Goal: Task Accomplishment & Management: Manage account settings

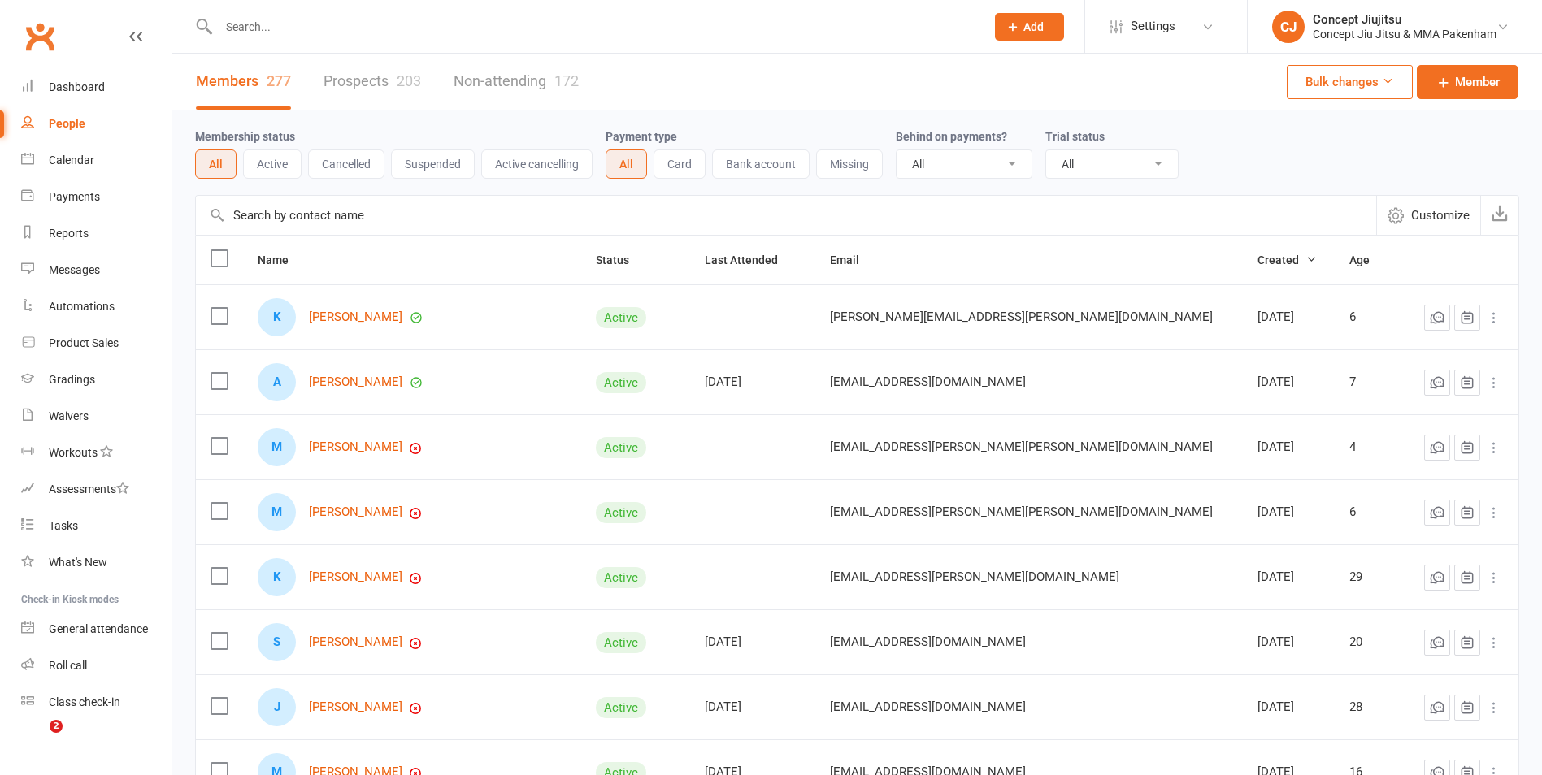
select select "100"
click at [72, 121] on div "People" at bounding box center [67, 123] width 37 height 13
click at [243, 27] on input "text" at bounding box center [594, 26] width 760 height 23
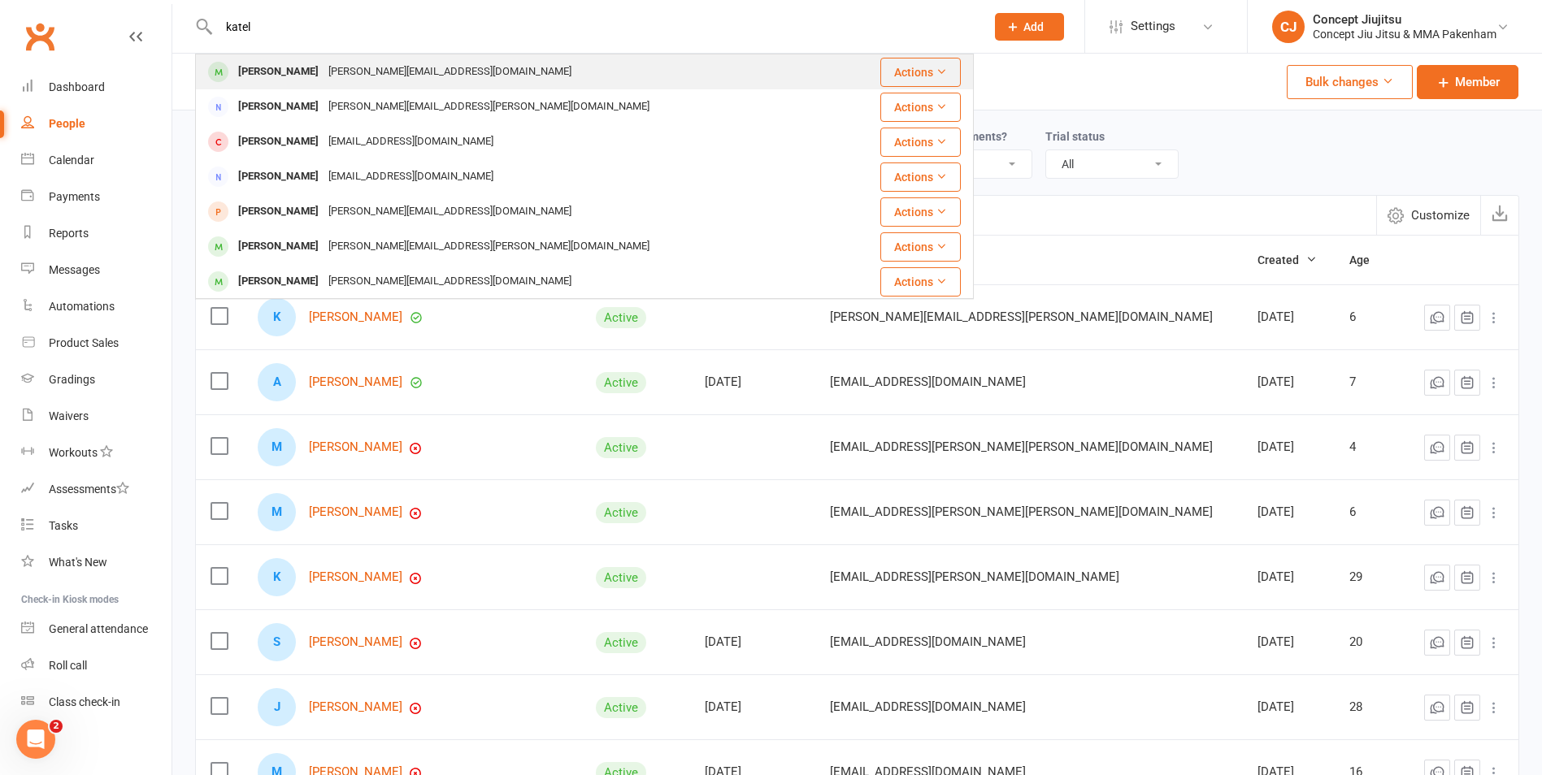
type input "katel"
click at [291, 72] on div "[PERSON_NAME]" at bounding box center [278, 72] width 90 height 24
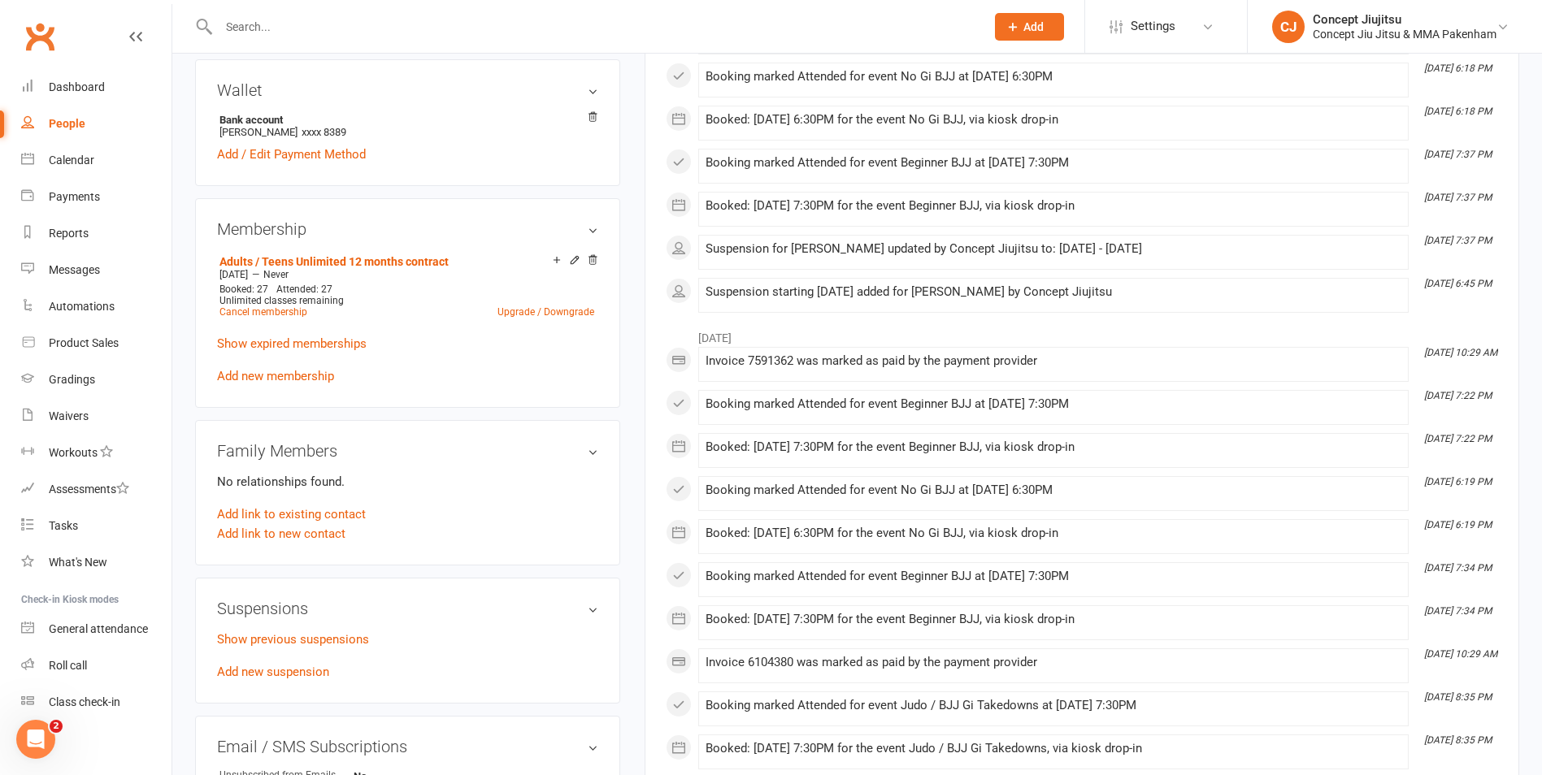
scroll to position [569, 0]
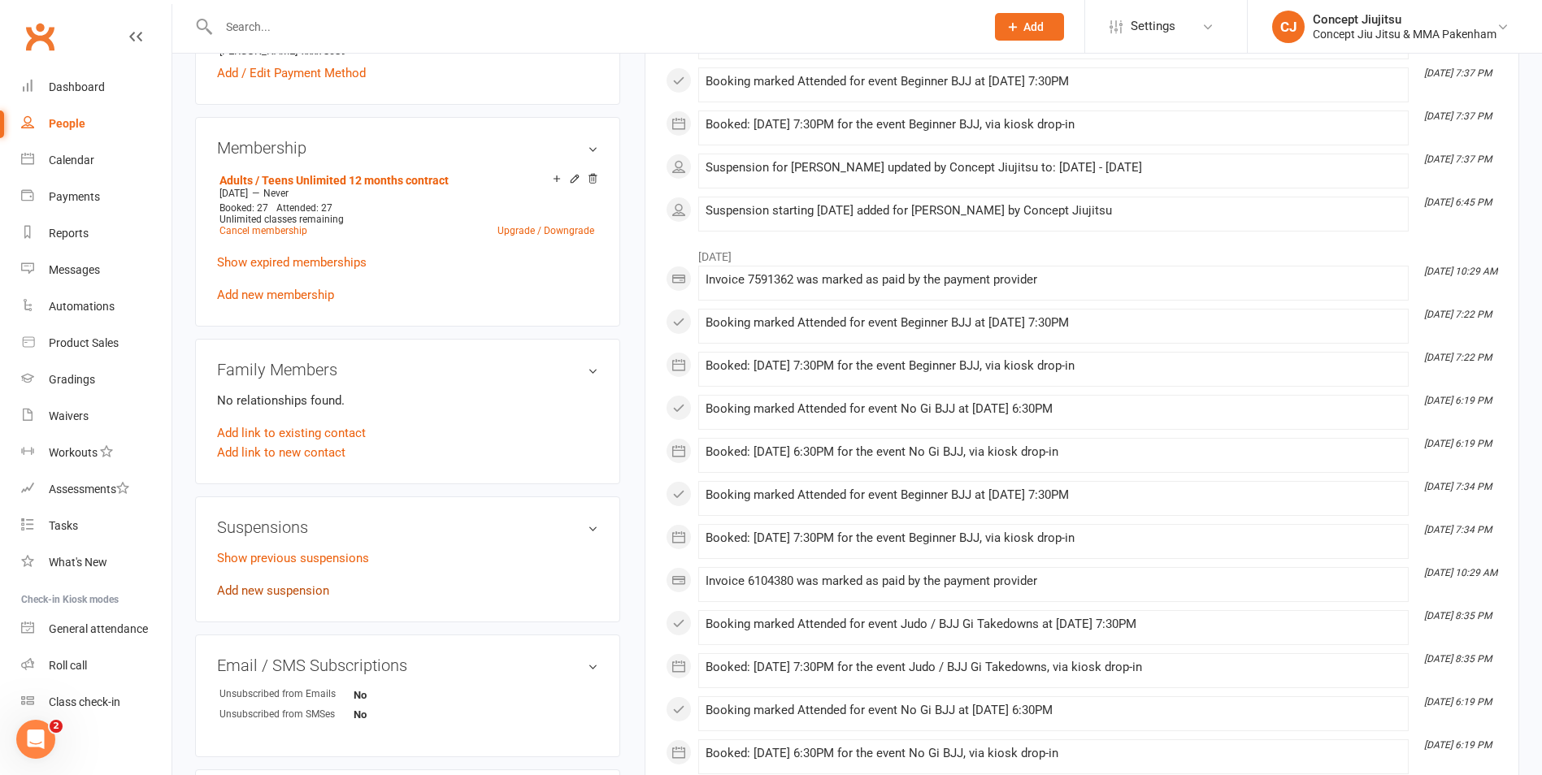
click at [266, 591] on link "Add new suspension" at bounding box center [273, 591] width 112 height 15
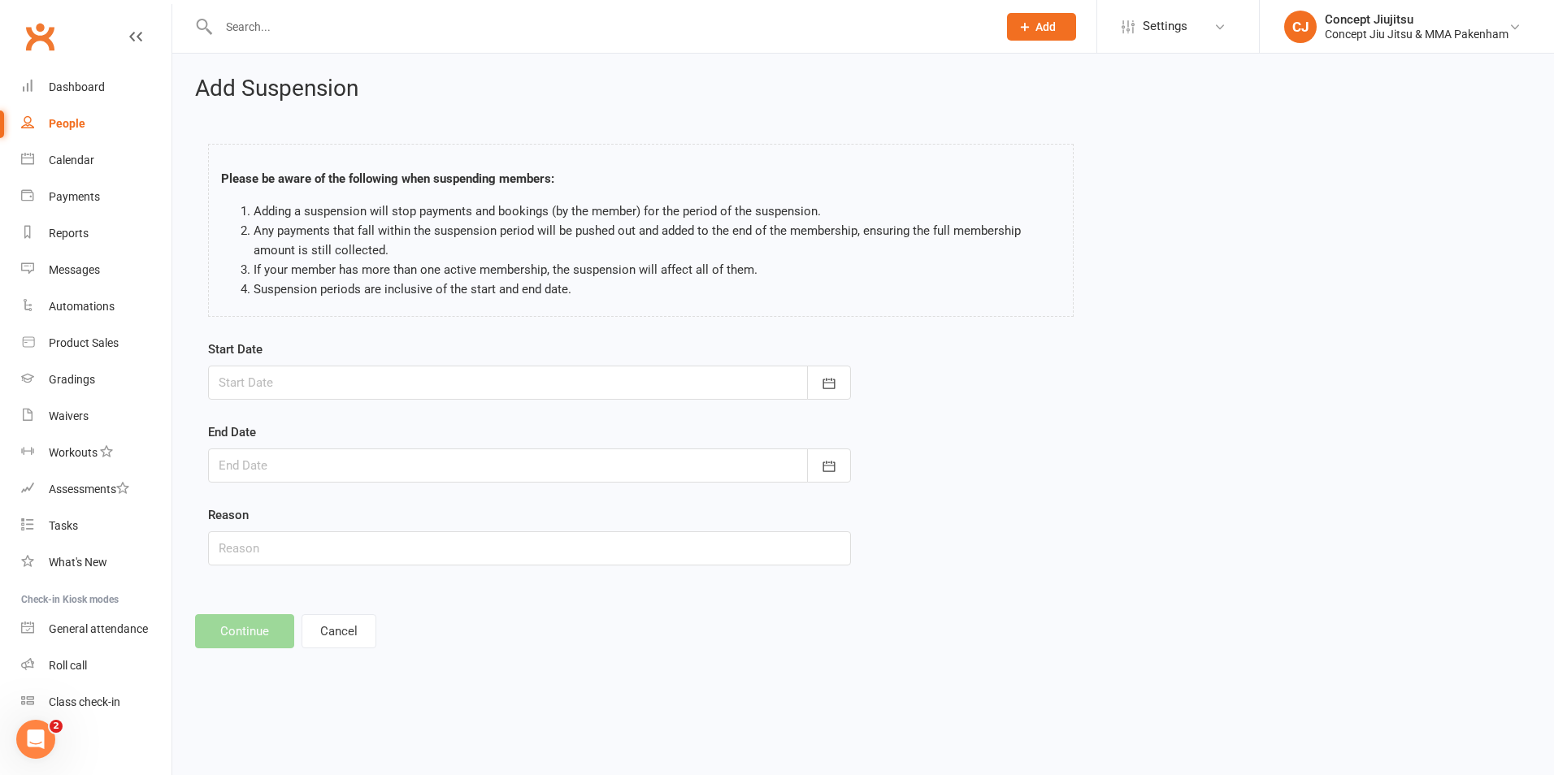
click at [332, 380] on div at bounding box center [529, 383] width 643 height 34
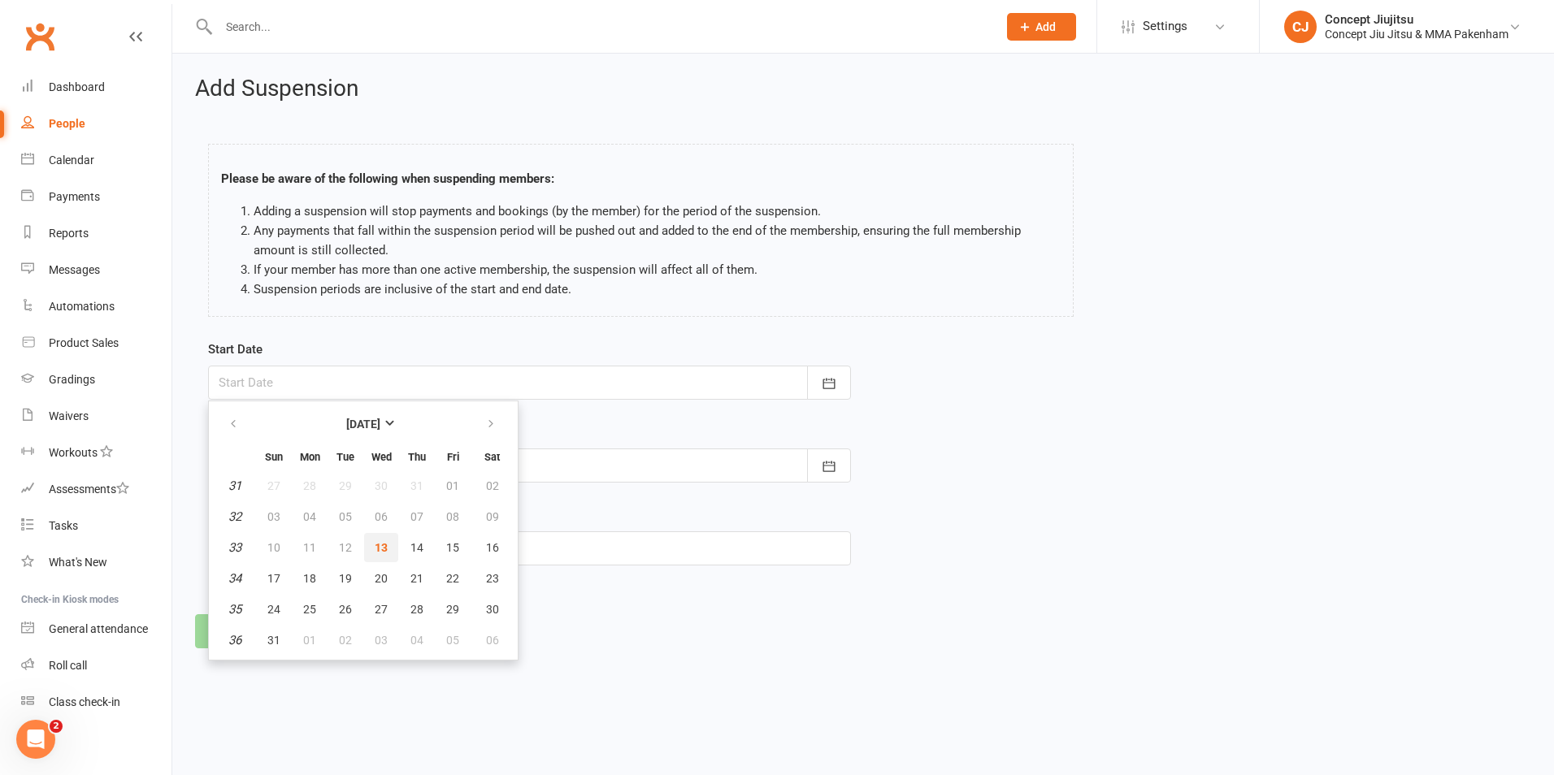
click at [381, 545] on span "13" at bounding box center [381, 547] width 13 height 13
type input "[DATE]"
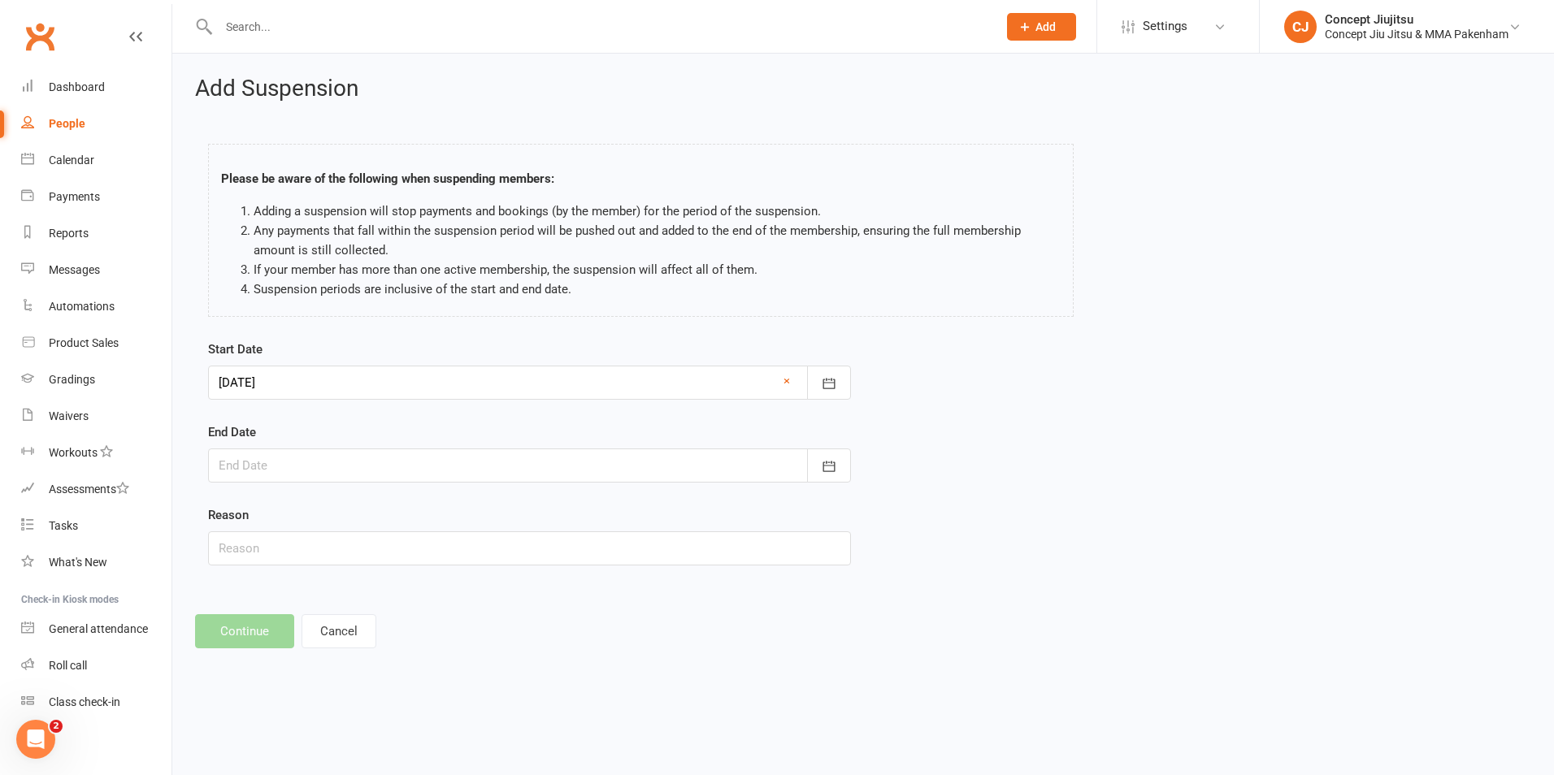
click at [300, 445] on div "End Date August 2025 Sun Mon Tue Wed Thu Fri Sat 31 27 28 29 30 31 01 02 32 03 …" at bounding box center [529, 453] width 643 height 60
click at [298, 472] on div at bounding box center [529, 466] width 643 height 34
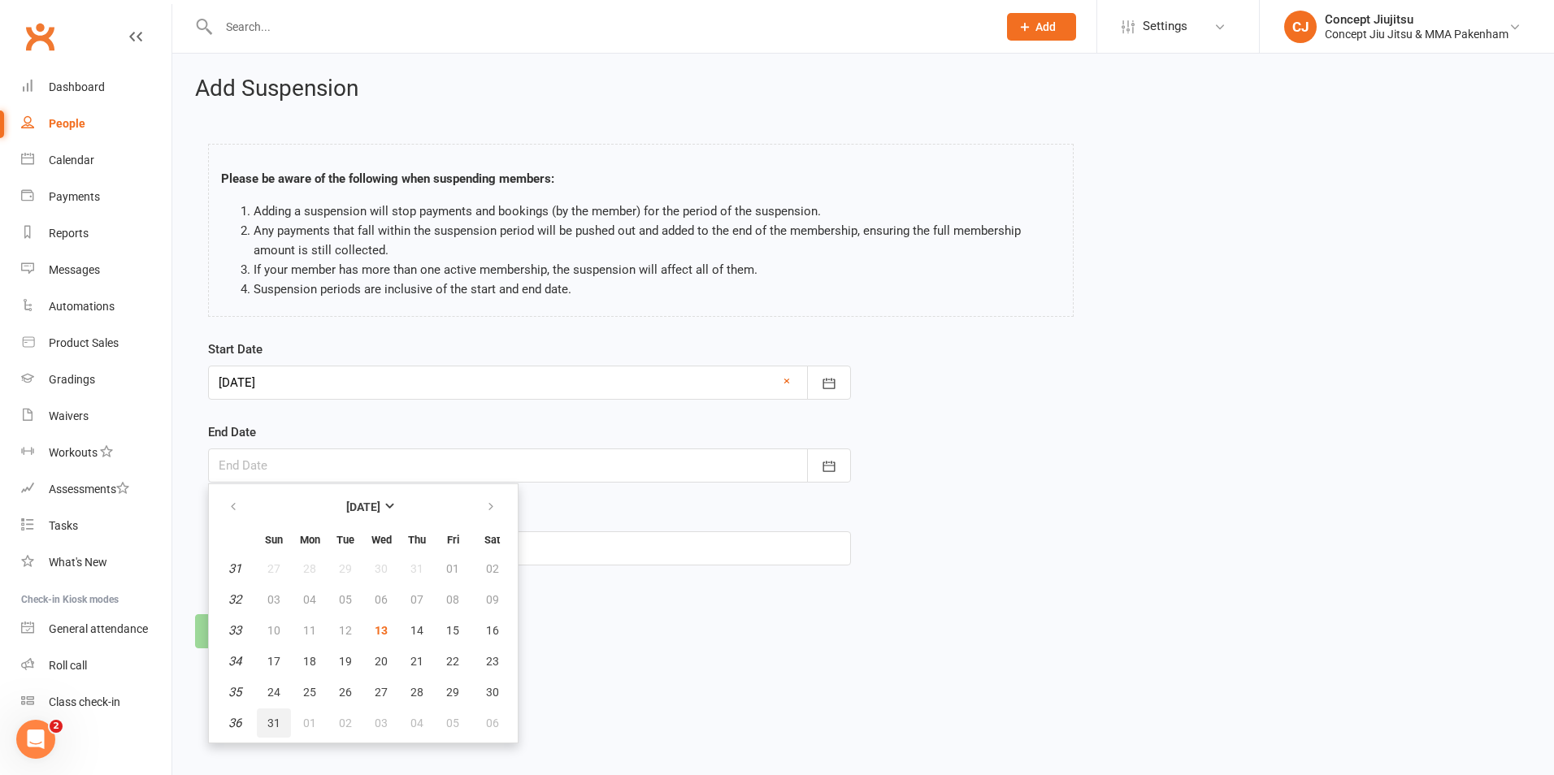
click at [276, 723] on span "31" at bounding box center [273, 723] width 13 height 13
type input "[DATE]"
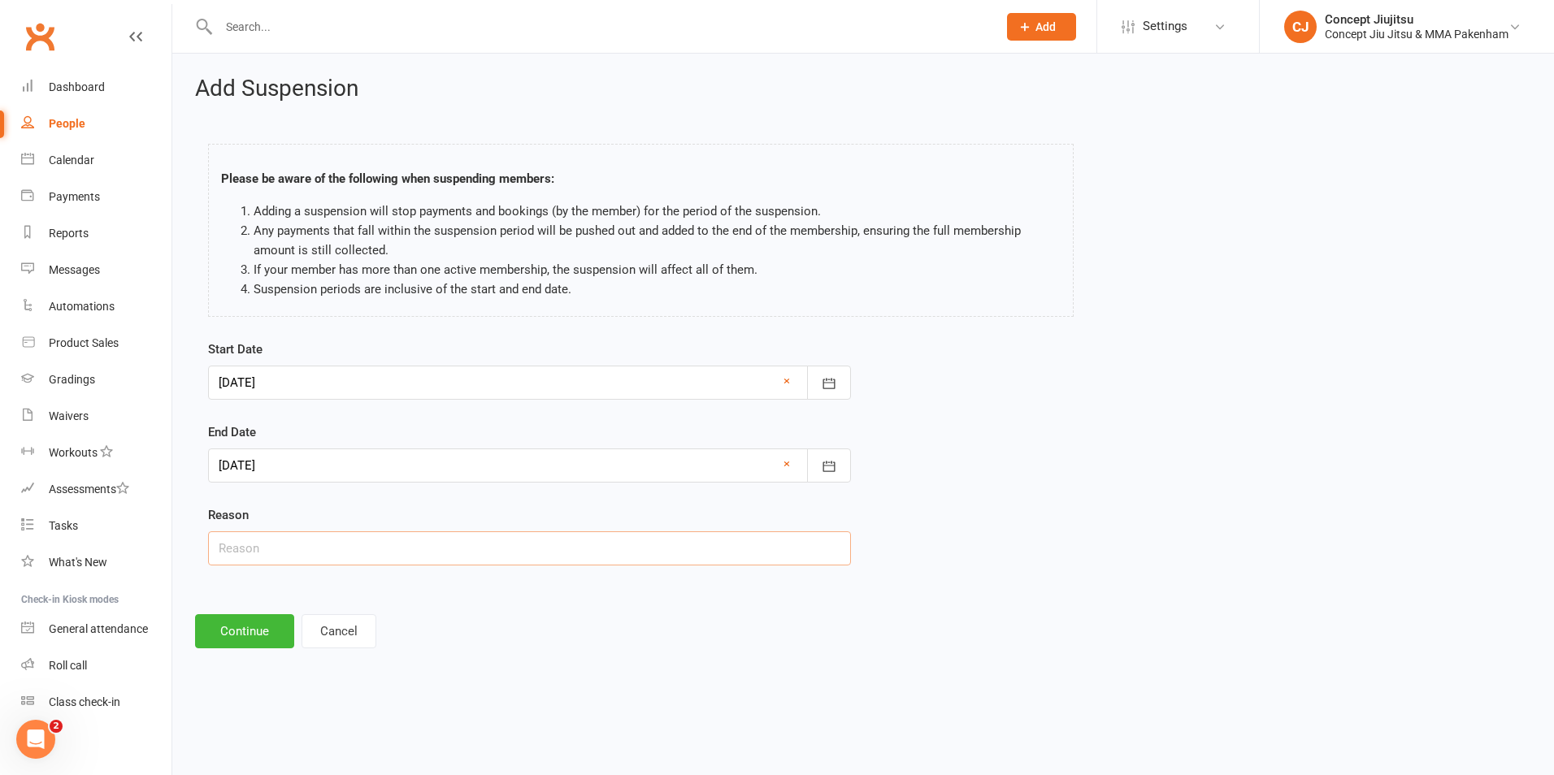
click at [315, 547] on input "text" at bounding box center [529, 549] width 643 height 34
type input "Injury while on holidays"
click at [250, 632] on button "Continue" at bounding box center [244, 631] width 99 height 34
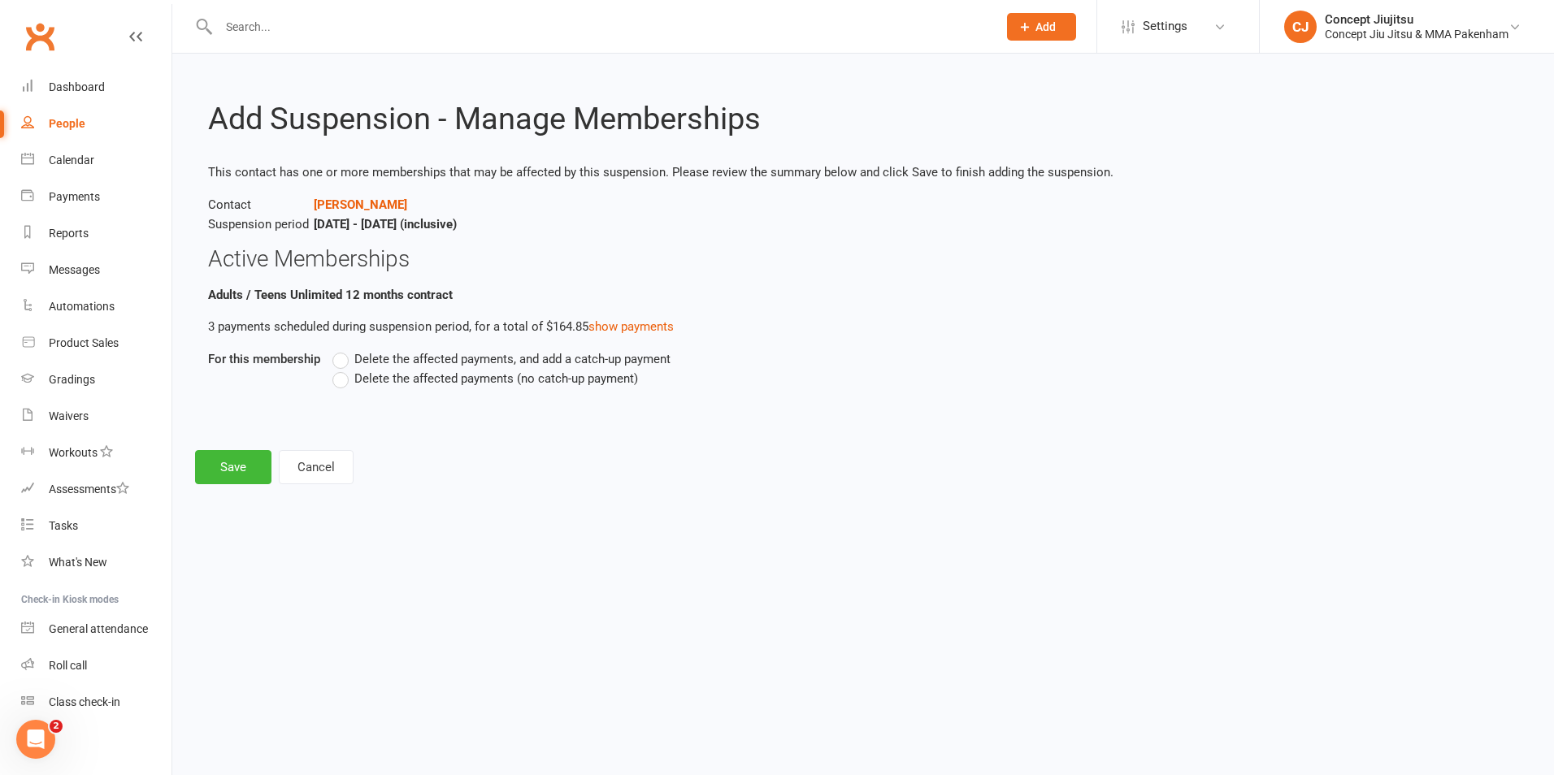
click at [341, 358] on label "Delete the affected payments, and add a catch-up payment" at bounding box center [501, 360] width 338 height 20
click at [341, 350] on input "Delete the affected payments, and add a catch-up payment" at bounding box center [337, 350] width 11 height 0
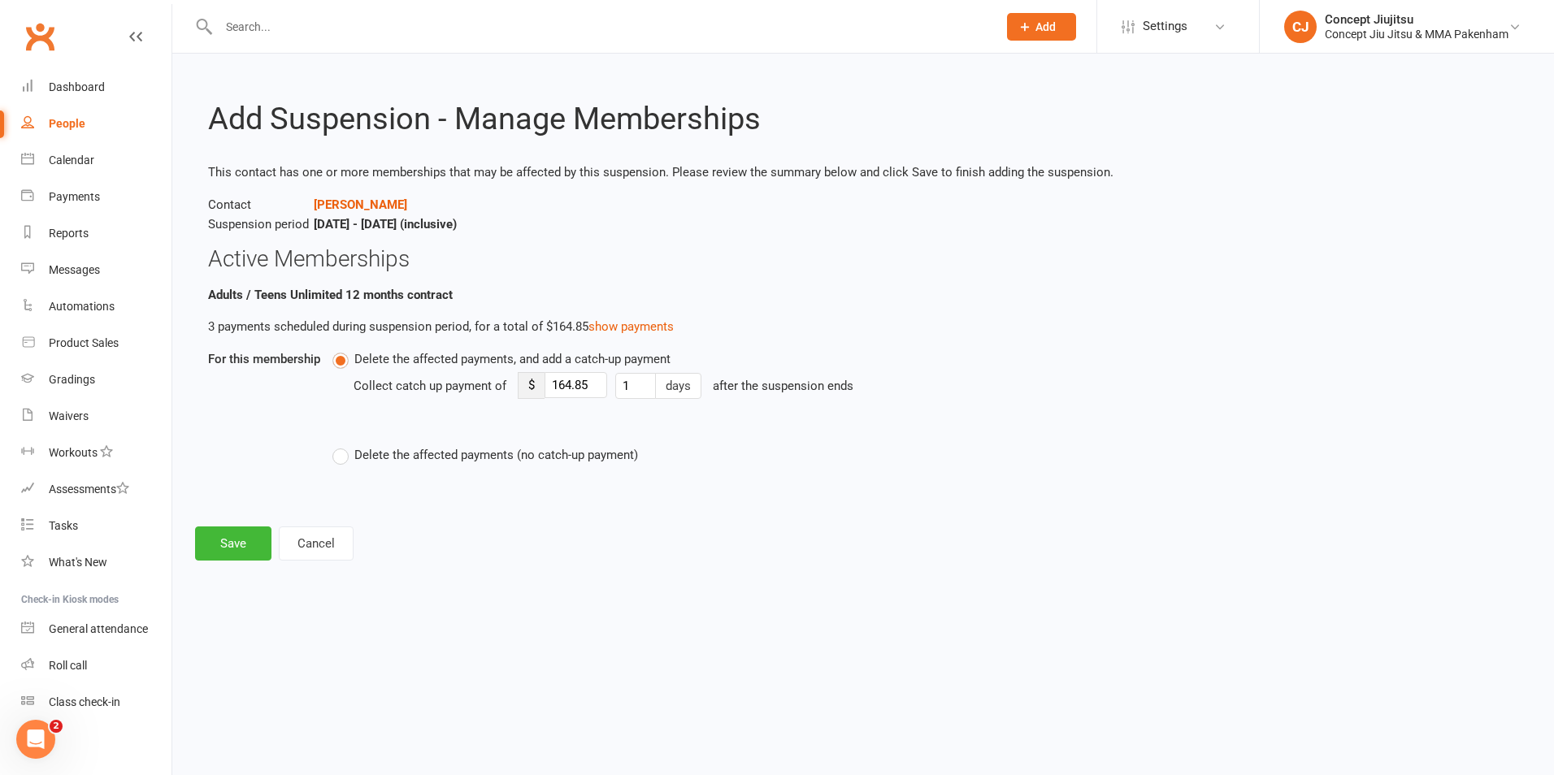
click at [341, 358] on label "Delete the affected payments, and add a catch-up payment" at bounding box center [501, 360] width 338 height 20
click at [341, 350] on input "Delete the affected payments, and add a catch-up payment" at bounding box center [337, 350] width 11 height 0
click at [347, 461] on label "Delete the affected payments (no catch-up payment)" at bounding box center [485, 455] width 306 height 20
click at [343, 445] on input "Delete the affected payments (no catch-up payment)" at bounding box center [337, 445] width 11 height 0
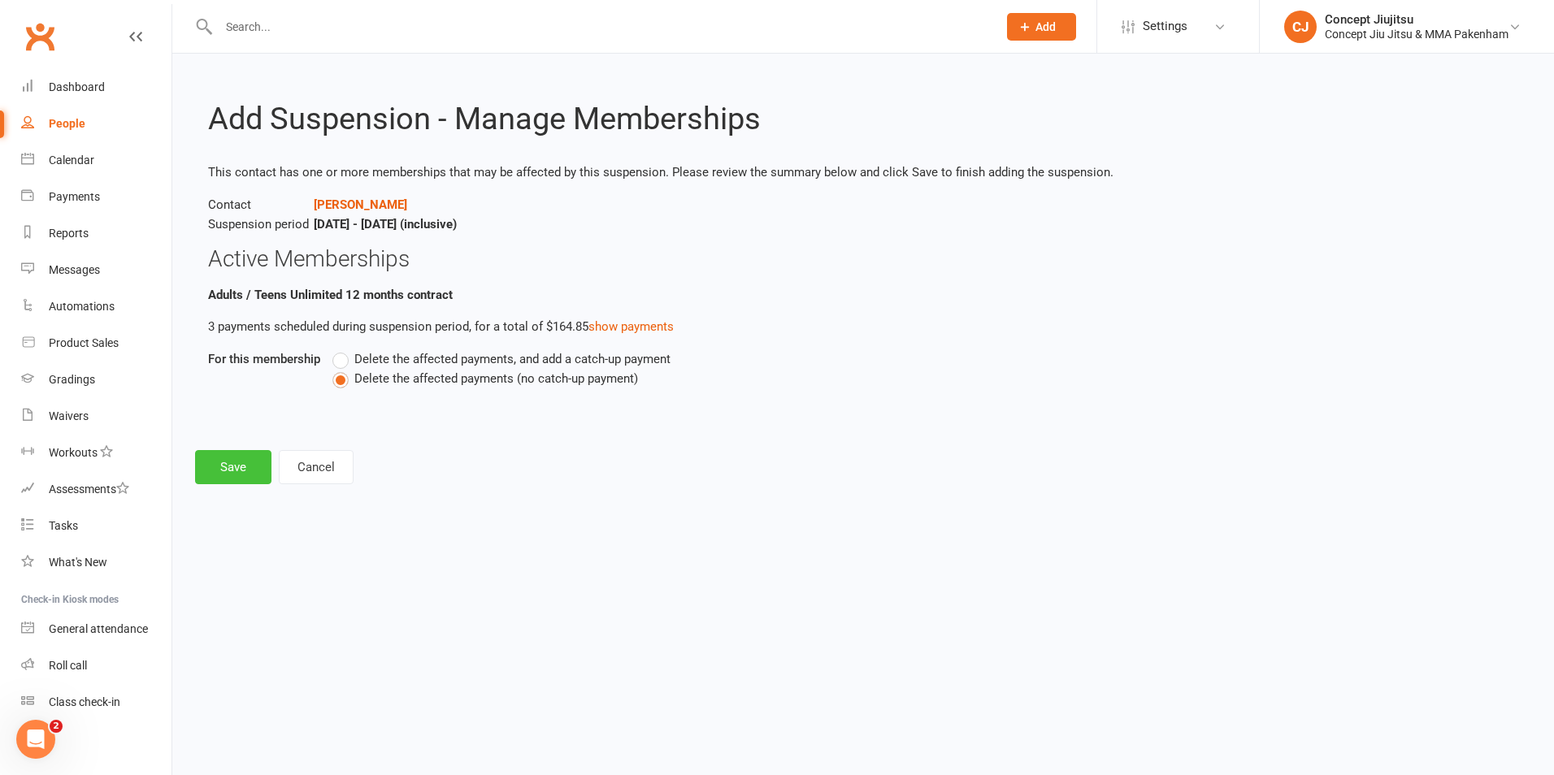
click at [232, 467] on button "Save" at bounding box center [233, 467] width 76 height 34
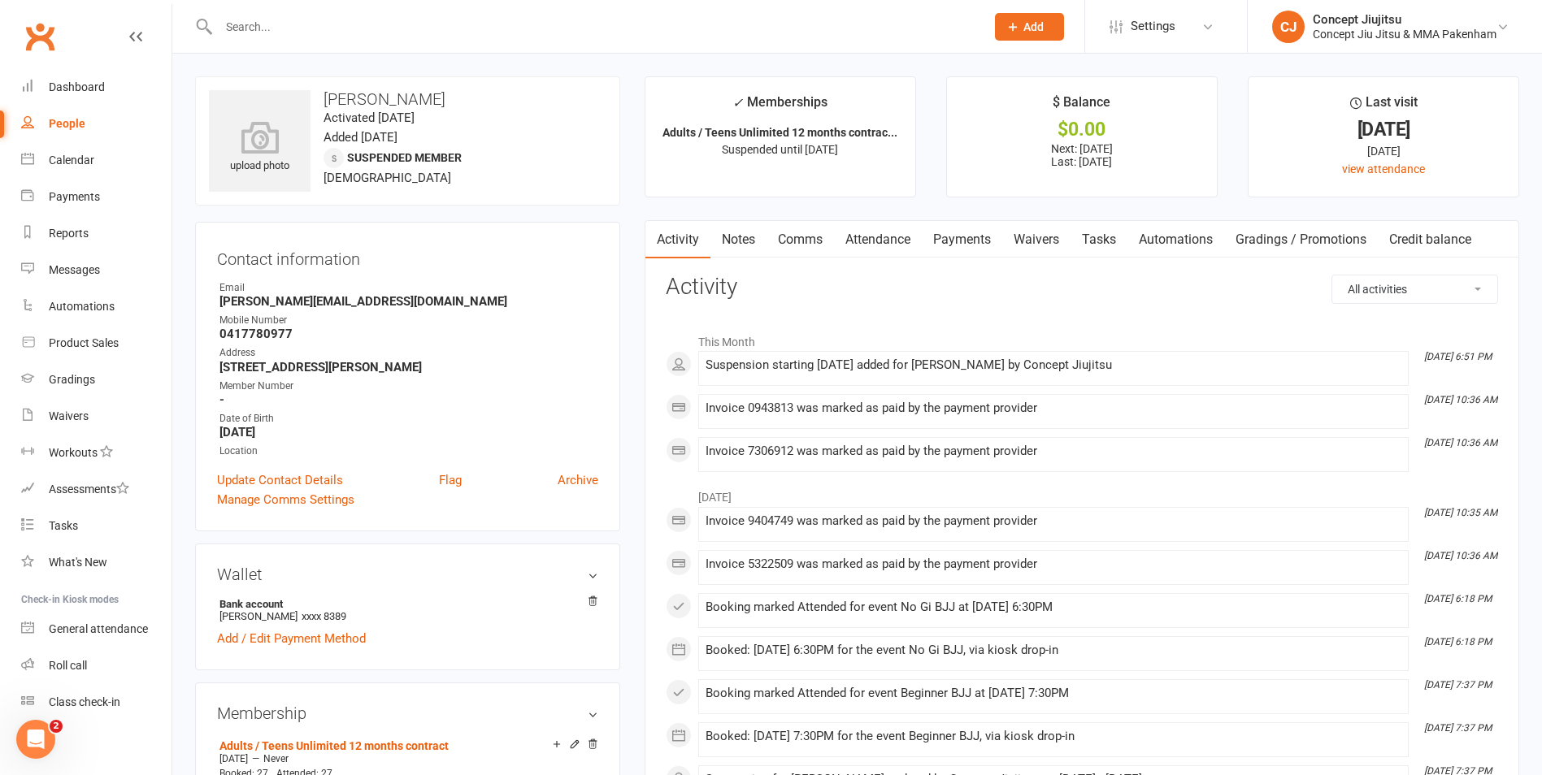
click at [52, 124] on div "People" at bounding box center [67, 123] width 37 height 13
select select "100"
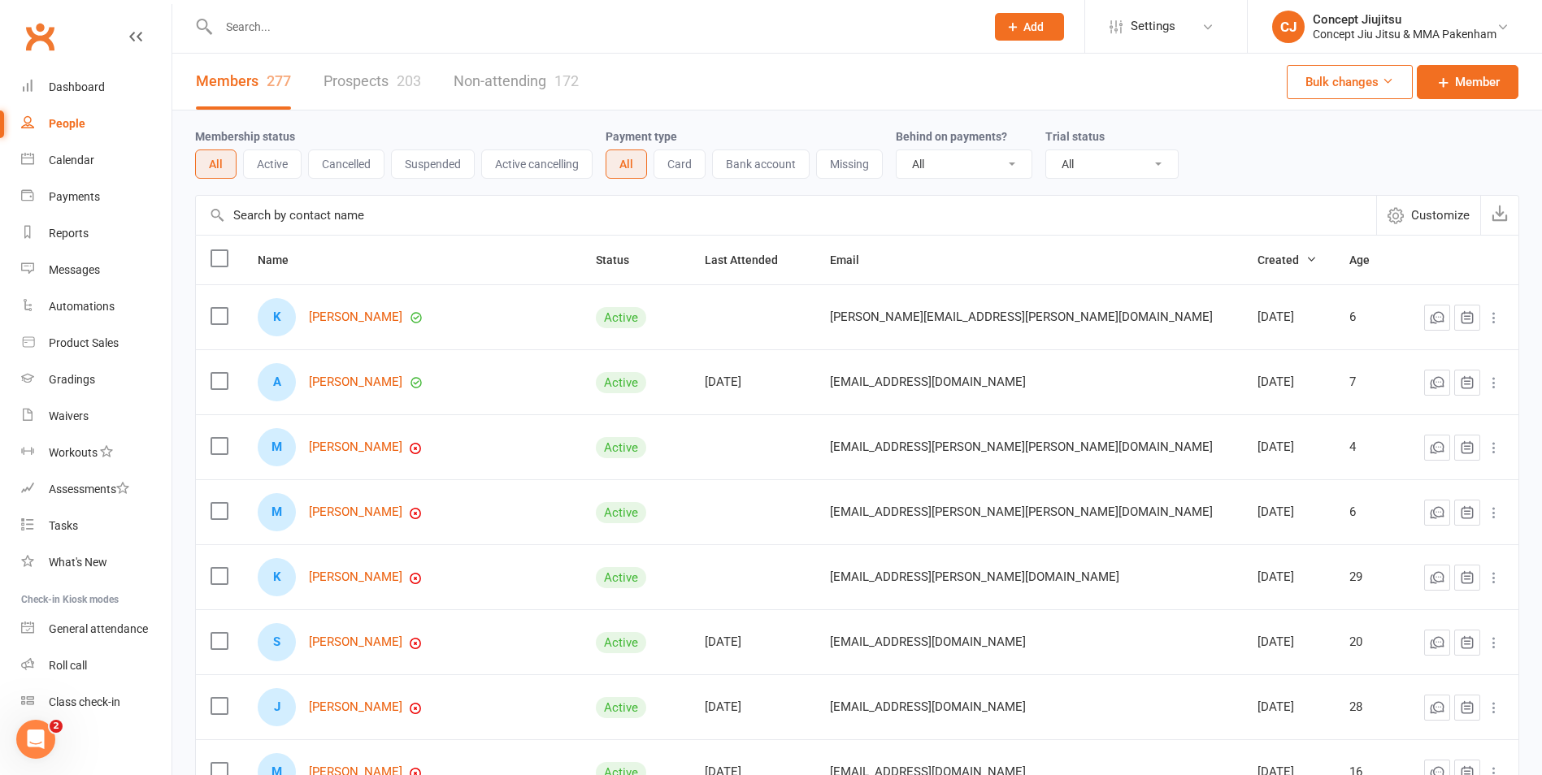
click at [260, 24] on input "text" at bounding box center [594, 26] width 760 height 23
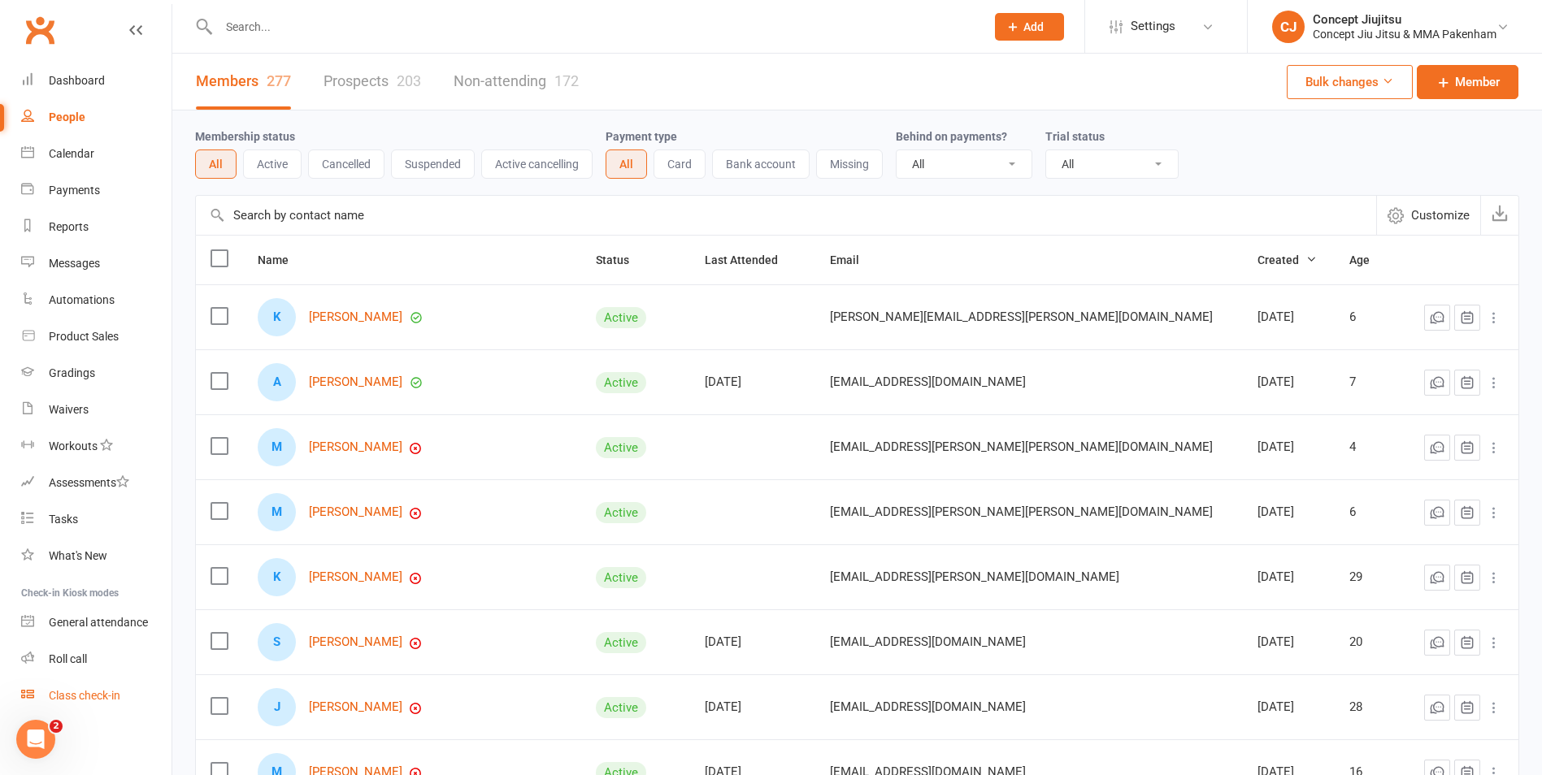
click at [78, 692] on div "Class check-in" at bounding box center [85, 695] width 72 height 13
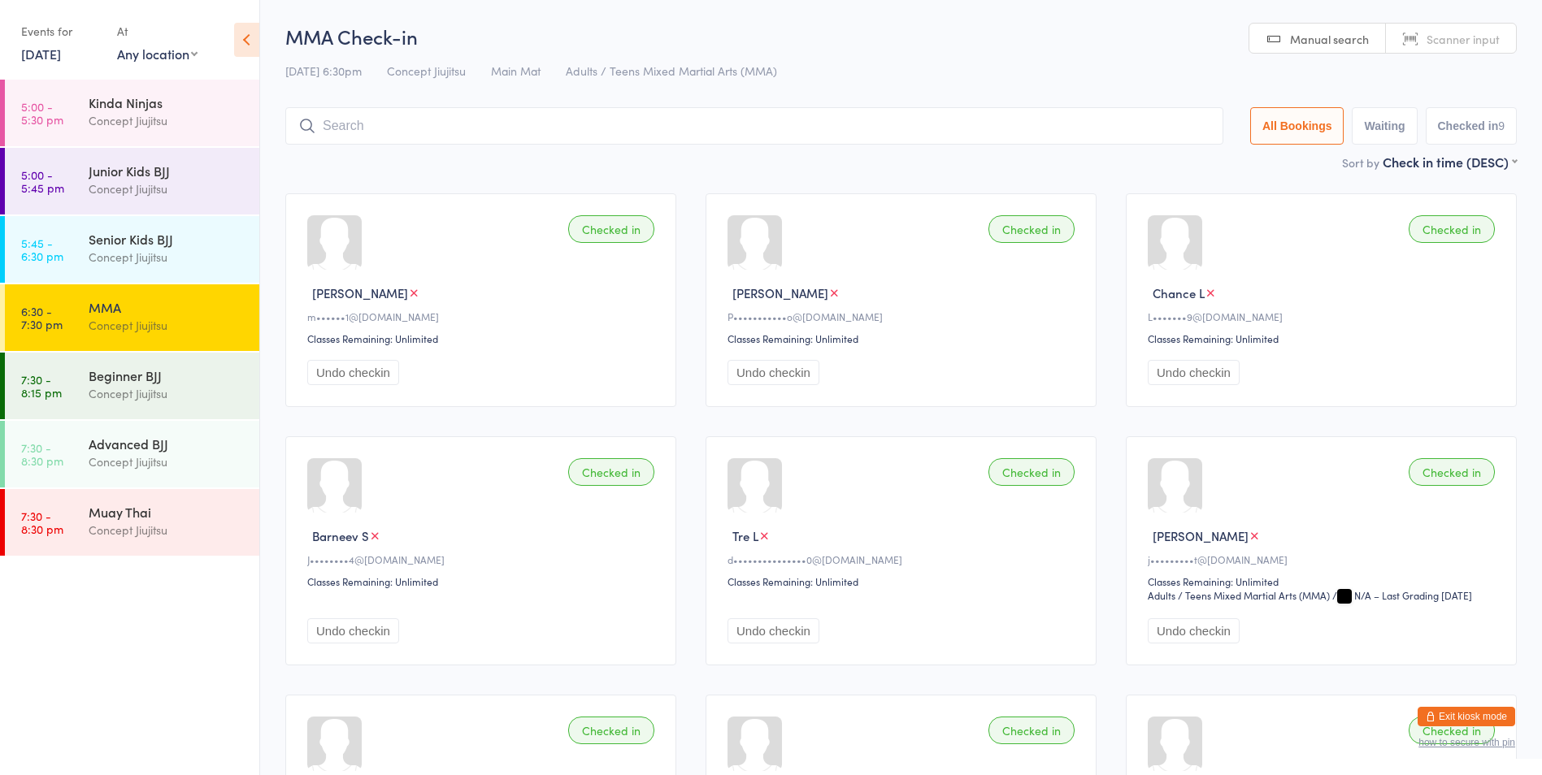
click at [348, 127] on input "search" at bounding box center [754, 125] width 938 height 37
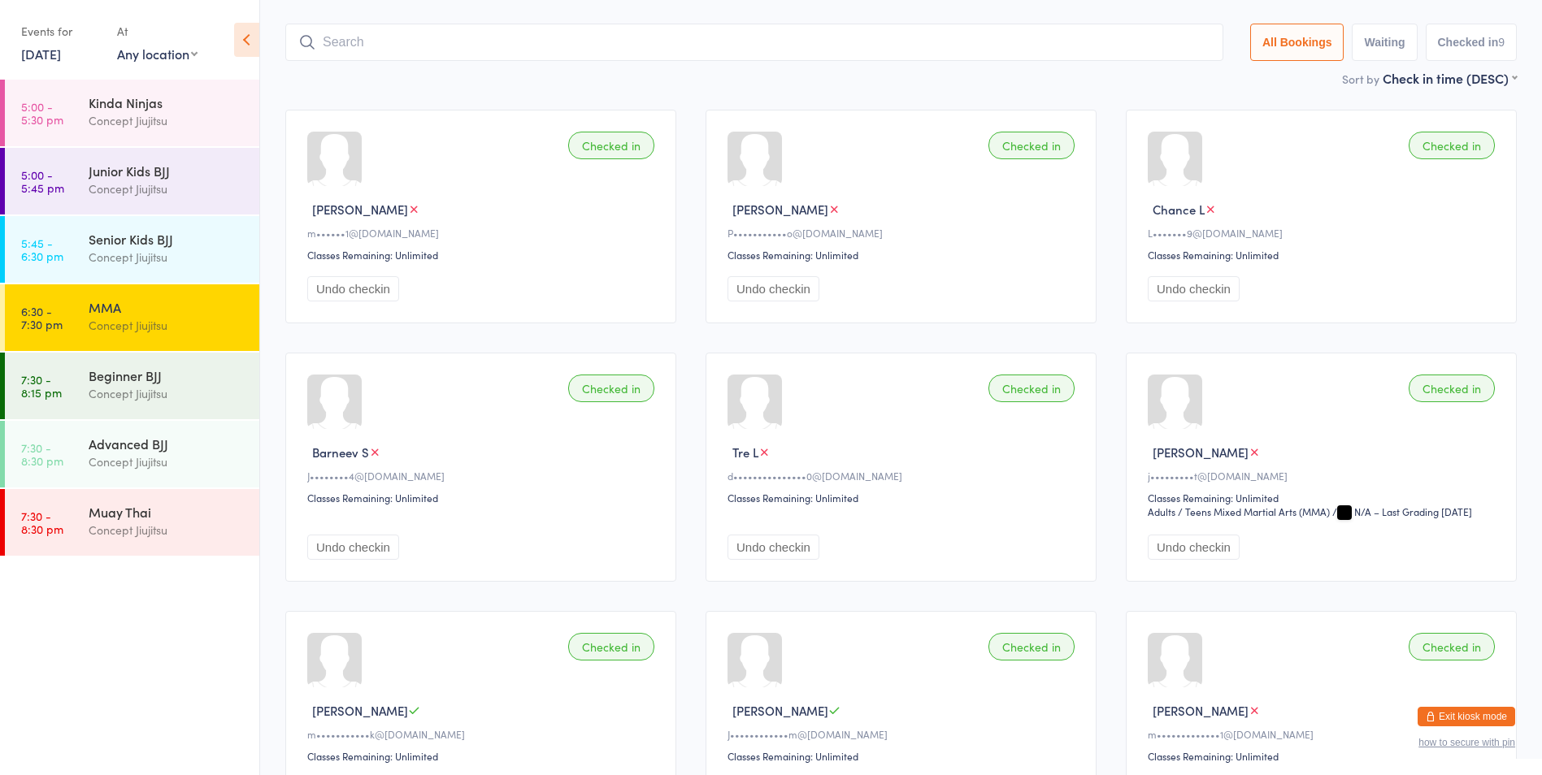
scroll to position [107, 0]
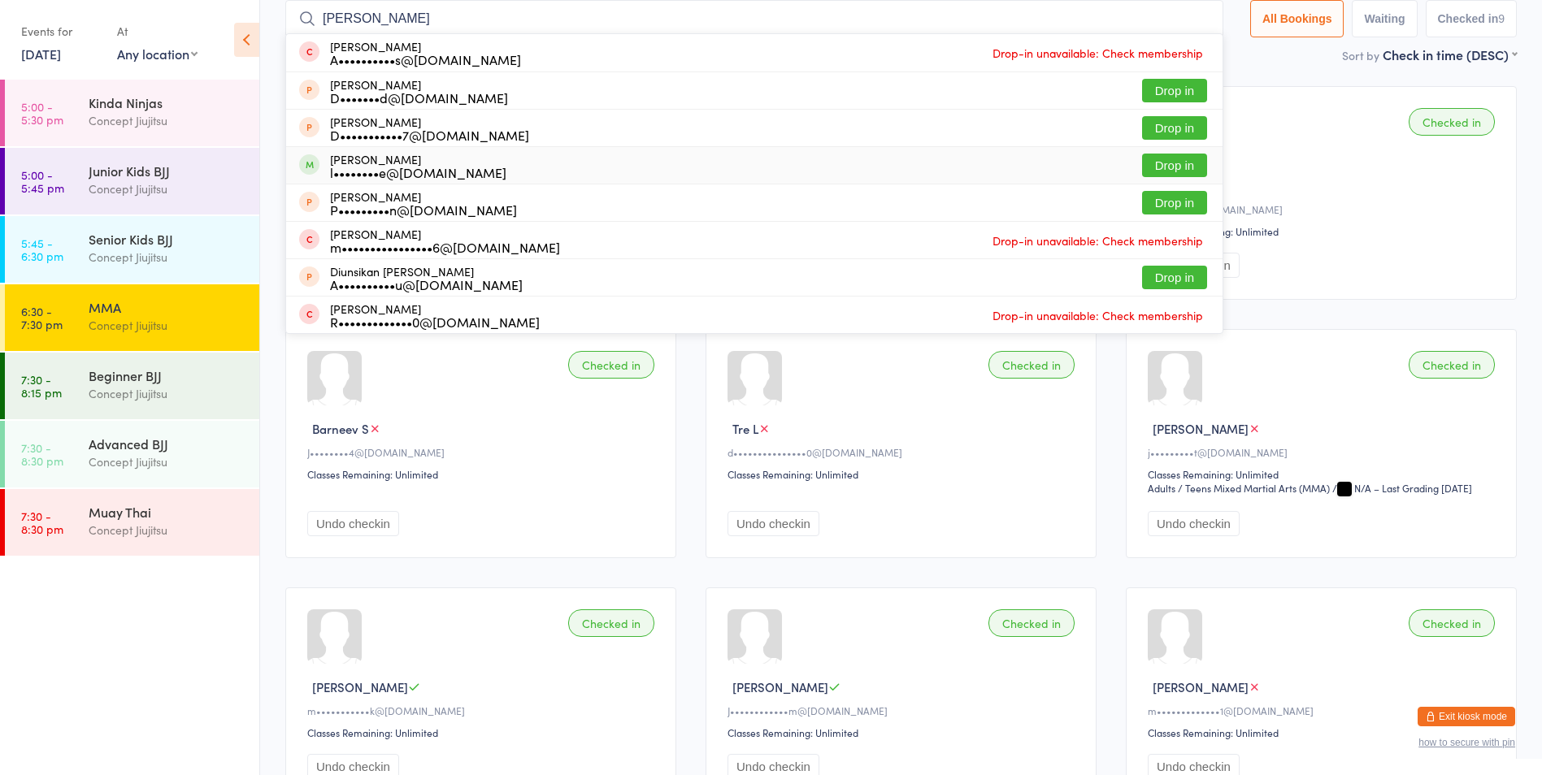
type input "dylan"
click at [1166, 166] on button "Drop in" at bounding box center [1174, 166] width 65 height 24
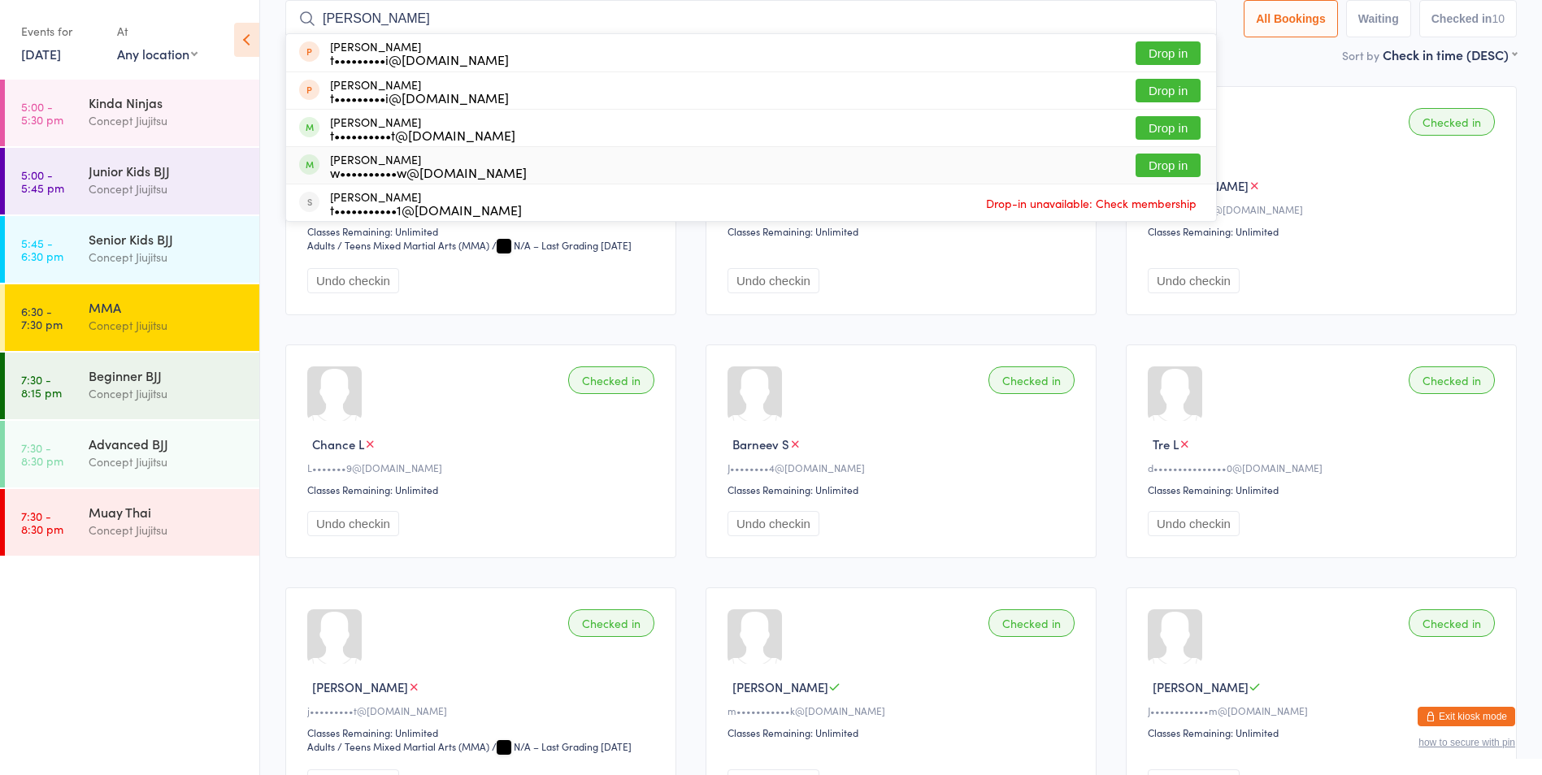
type input "tyler"
click at [1153, 162] on button "Drop in" at bounding box center [1167, 166] width 65 height 24
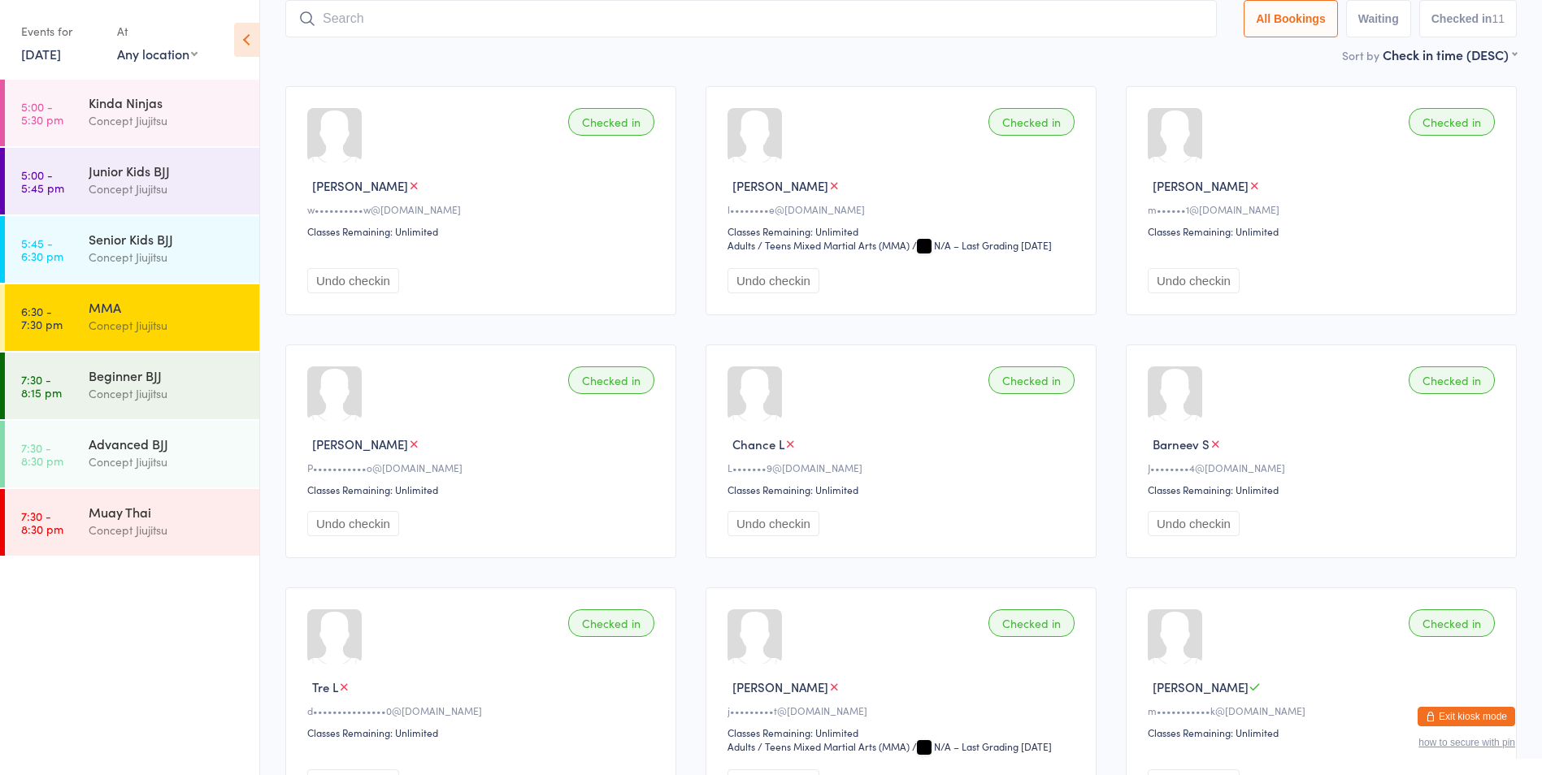
click at [345, 16] on input "search" at bounding box center [750, 18] width 931 height 37
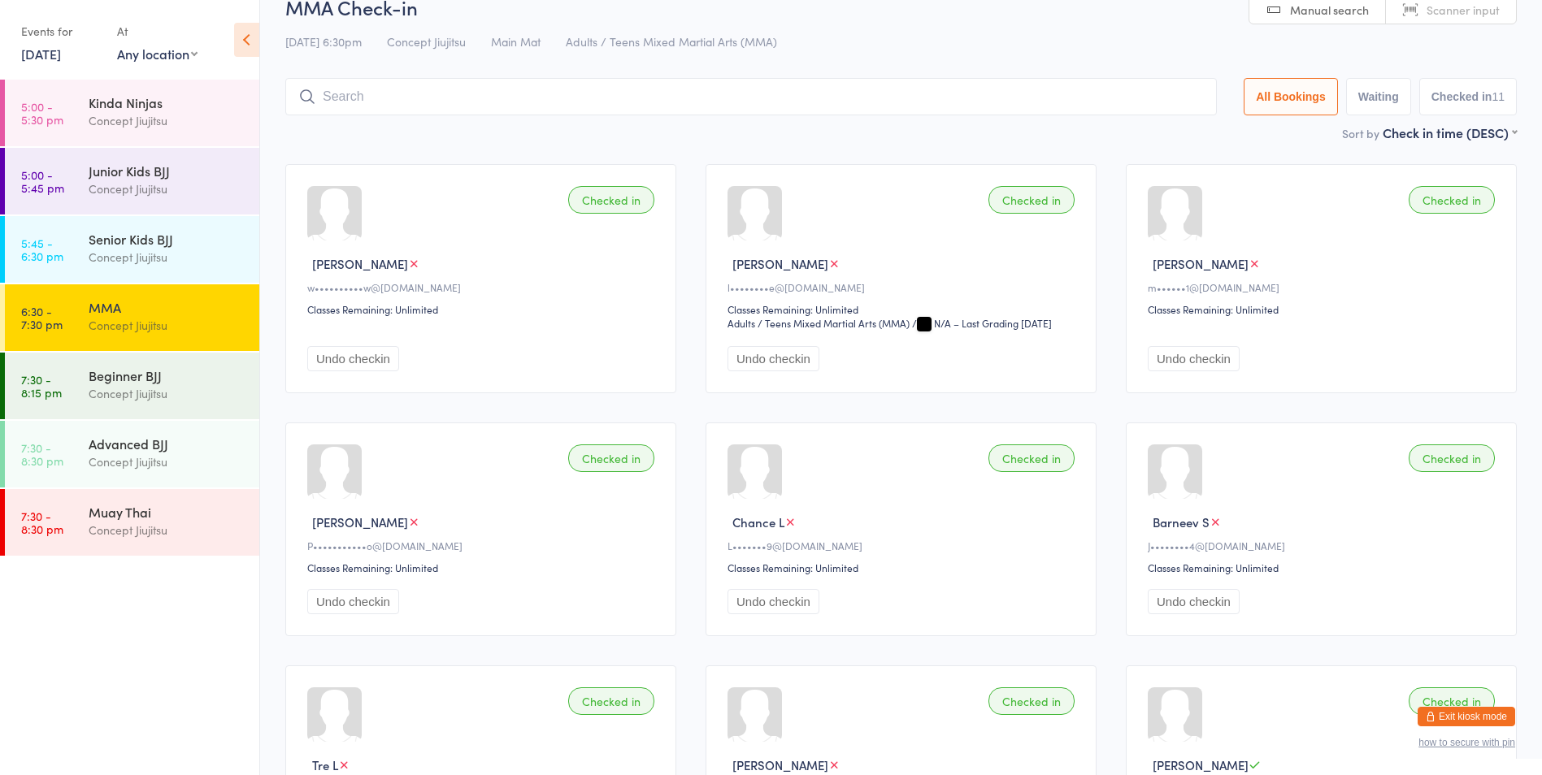
scroll to position [0, 0]
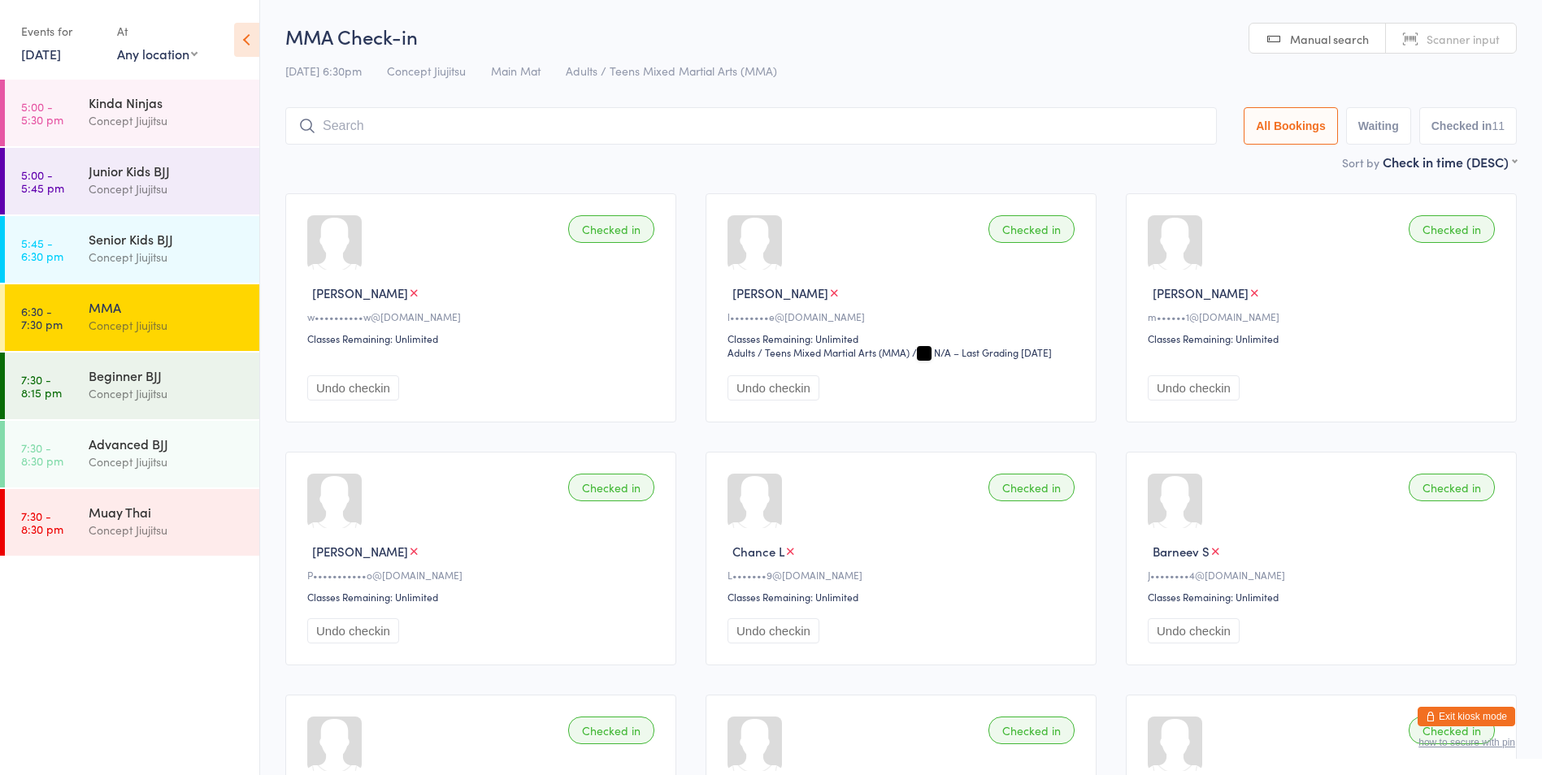
click at [371, 126] on input "search" at bounding box center [750, 125] width 931 height 37
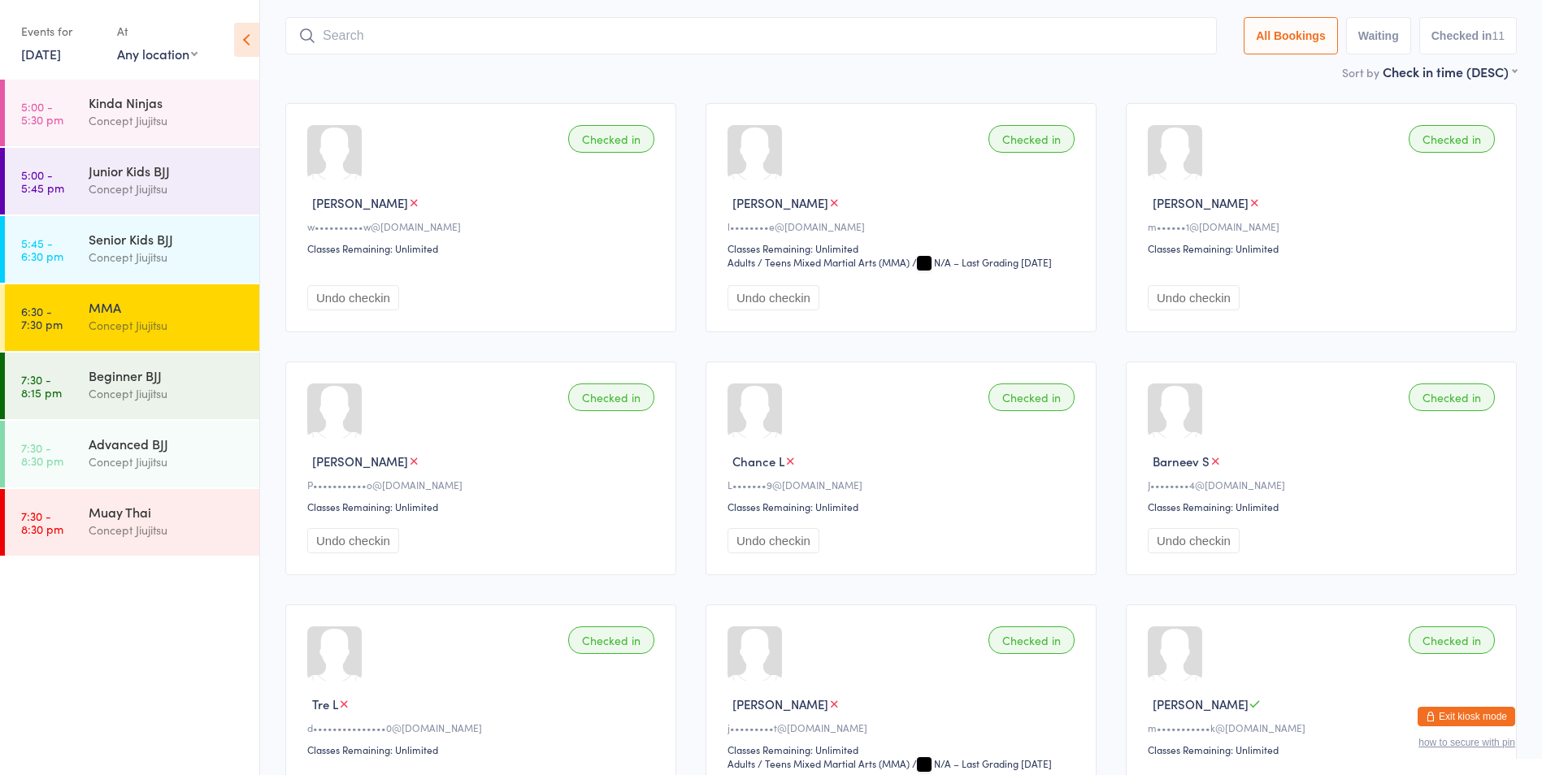
scroll to position [107, 0]
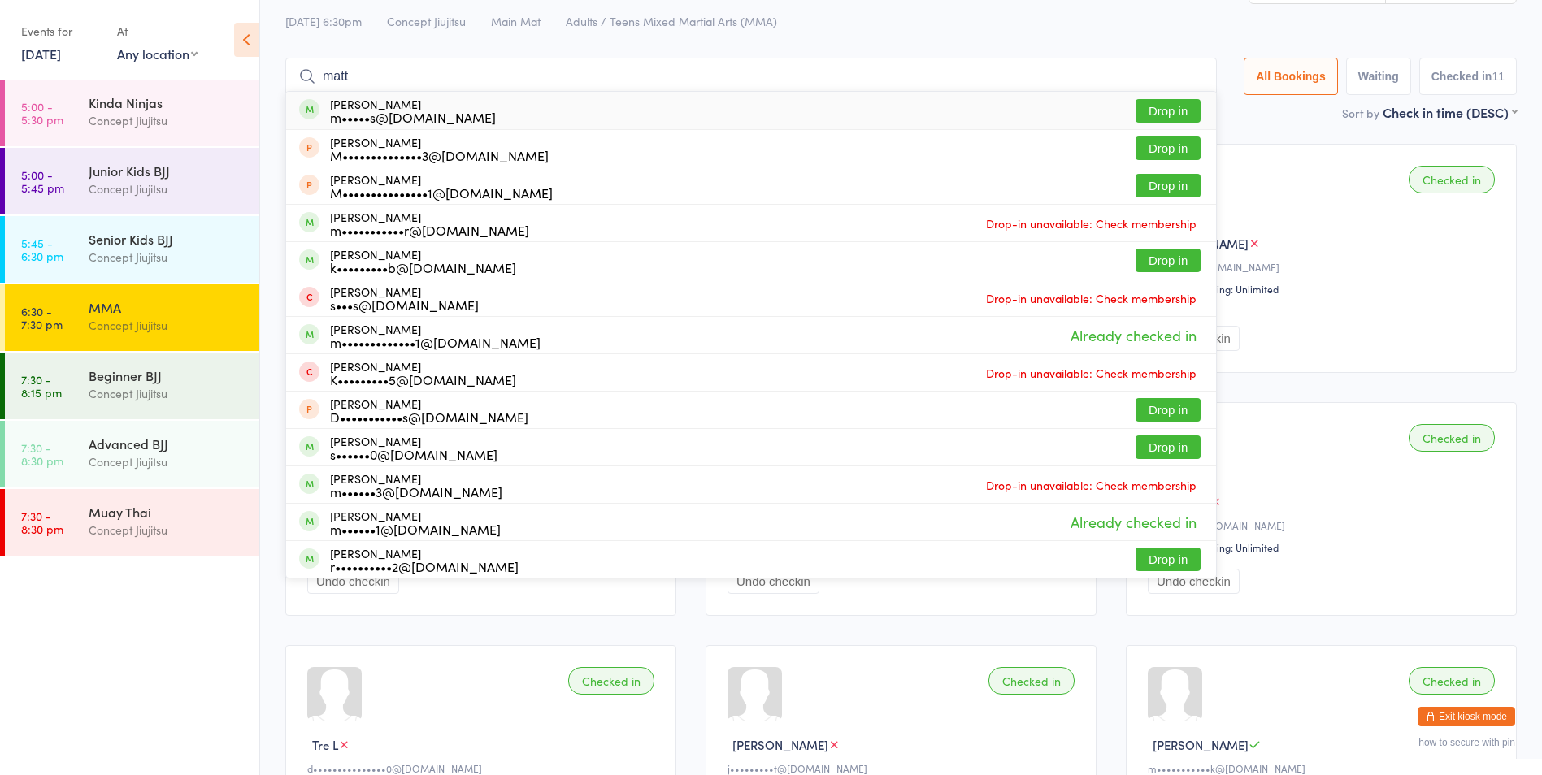
drag, startPoint x: 362, startPoint y: 18, endPoint x: 265, endPoint y: 12, distance: 96.9
click at [265, 12] on ui-view "MMA Check-in 13 Aug 6:30pm Concept Jiujitsu Main Mat Adults / Teens Mixed Marti…" at bounding box center [901, 552] width 1282 height 1159
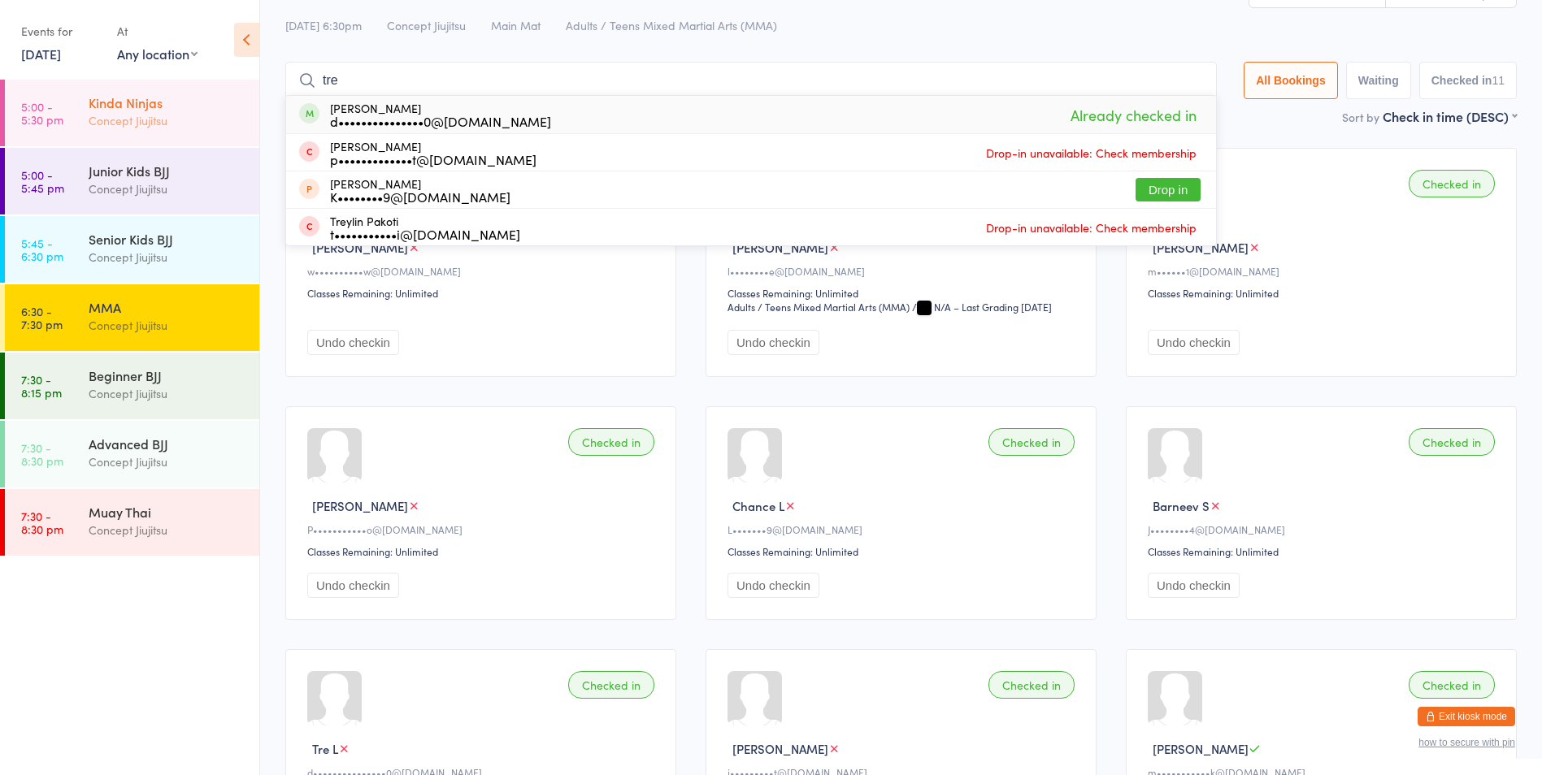
drag, startPoint x: 372, startPoint y: 84, endPoint x: 199, endPoint y: 80, distance: 173.2
click at [199, 80] on body "You have now entered Kiosk Mode. Members will be able to check themselves in us…" at bounding box center [771, 556] width 1542 height 1159
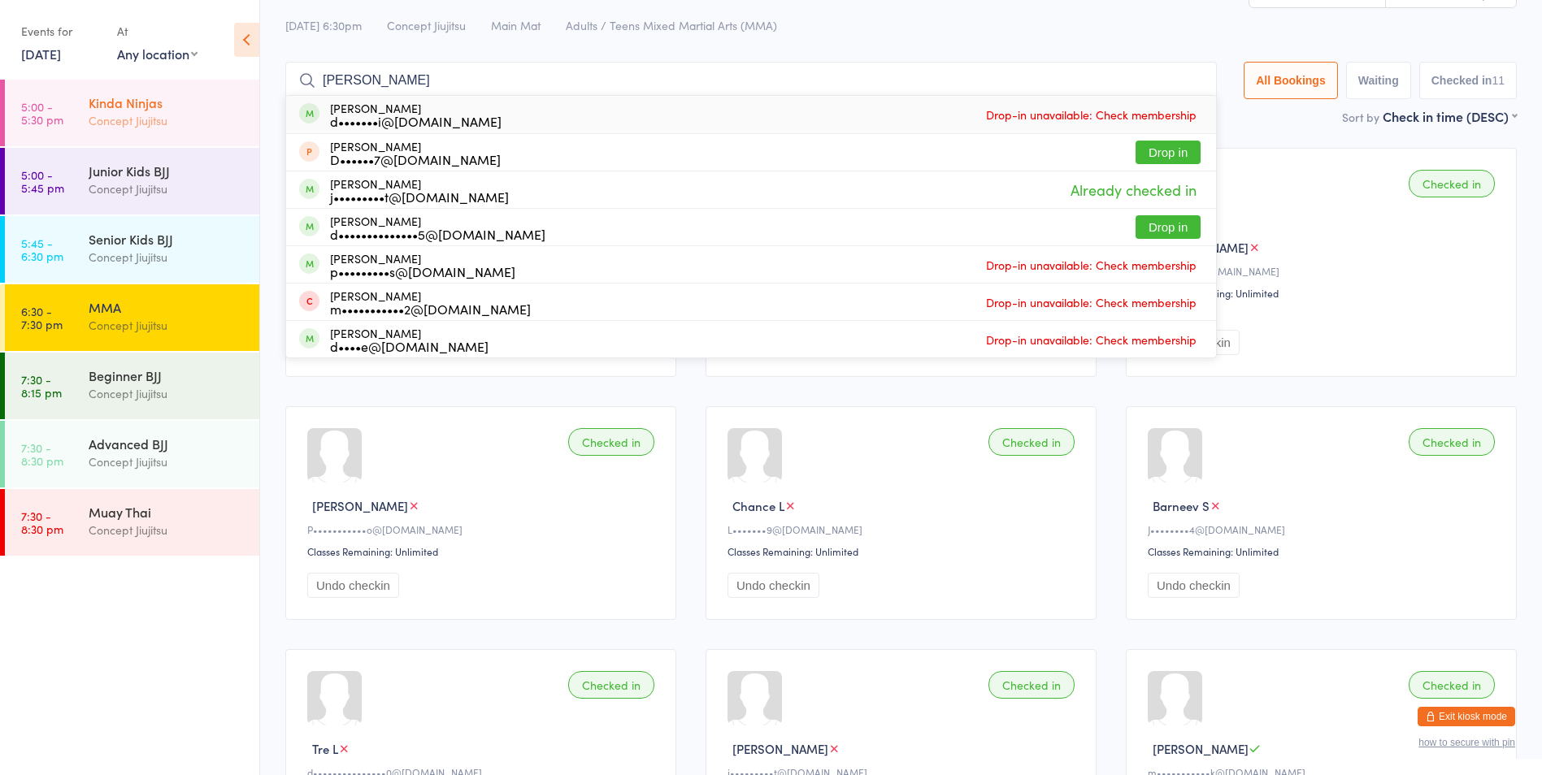
drag, startPoint x: 341, startPoint y: 80, endPoint x: 247, endPoint y: 83, distance: 94.3
click at [247, 83] on body "You have now entered Kiosk Mode. Members will be able to check themselves in us…" at bounding box center [771, 556] width 1542 height 1159
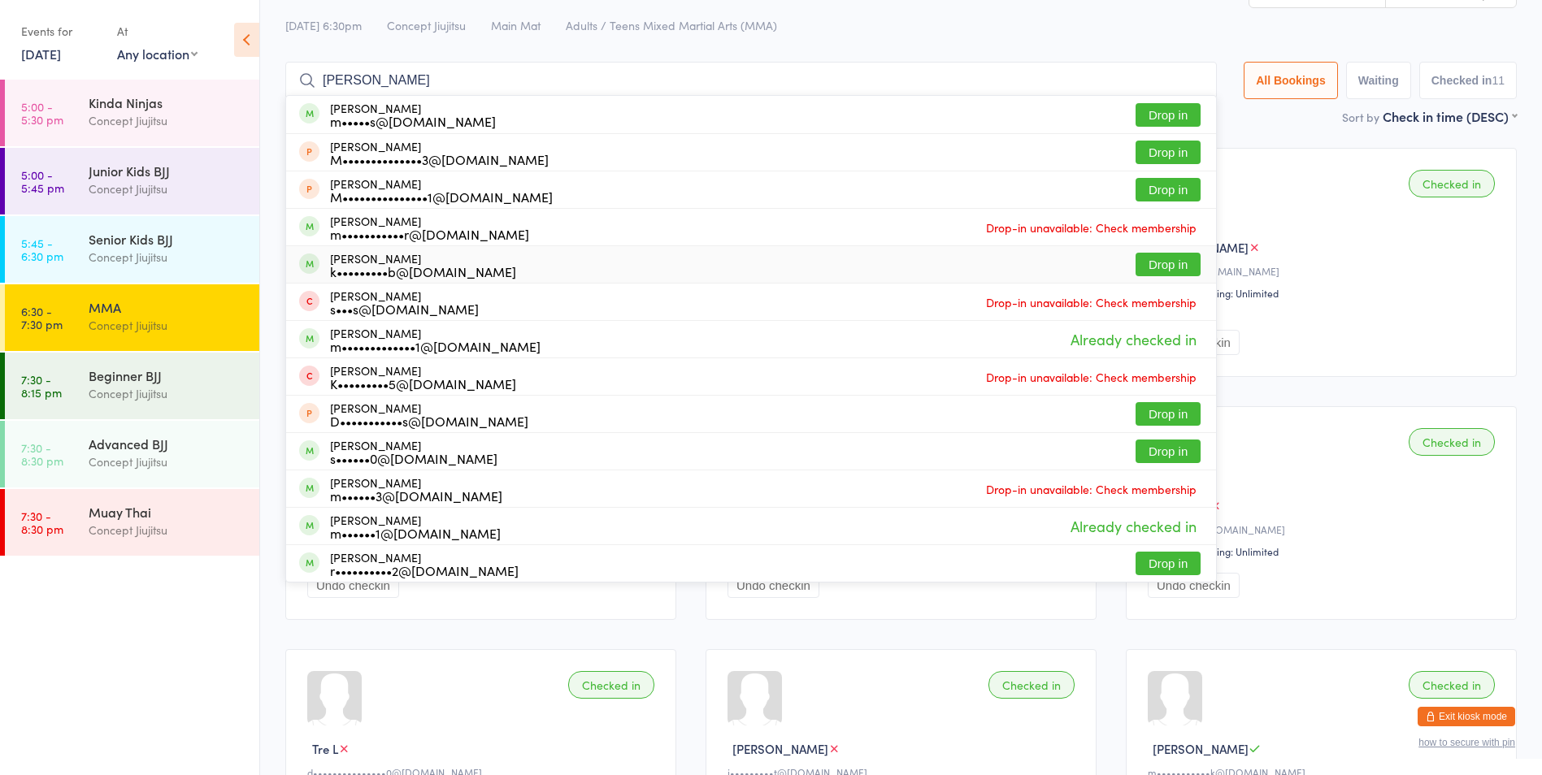
type input "Matt"
click at [1163, 265] on button "Drop in" at bounding box center [1167, 265] width 65 height 24
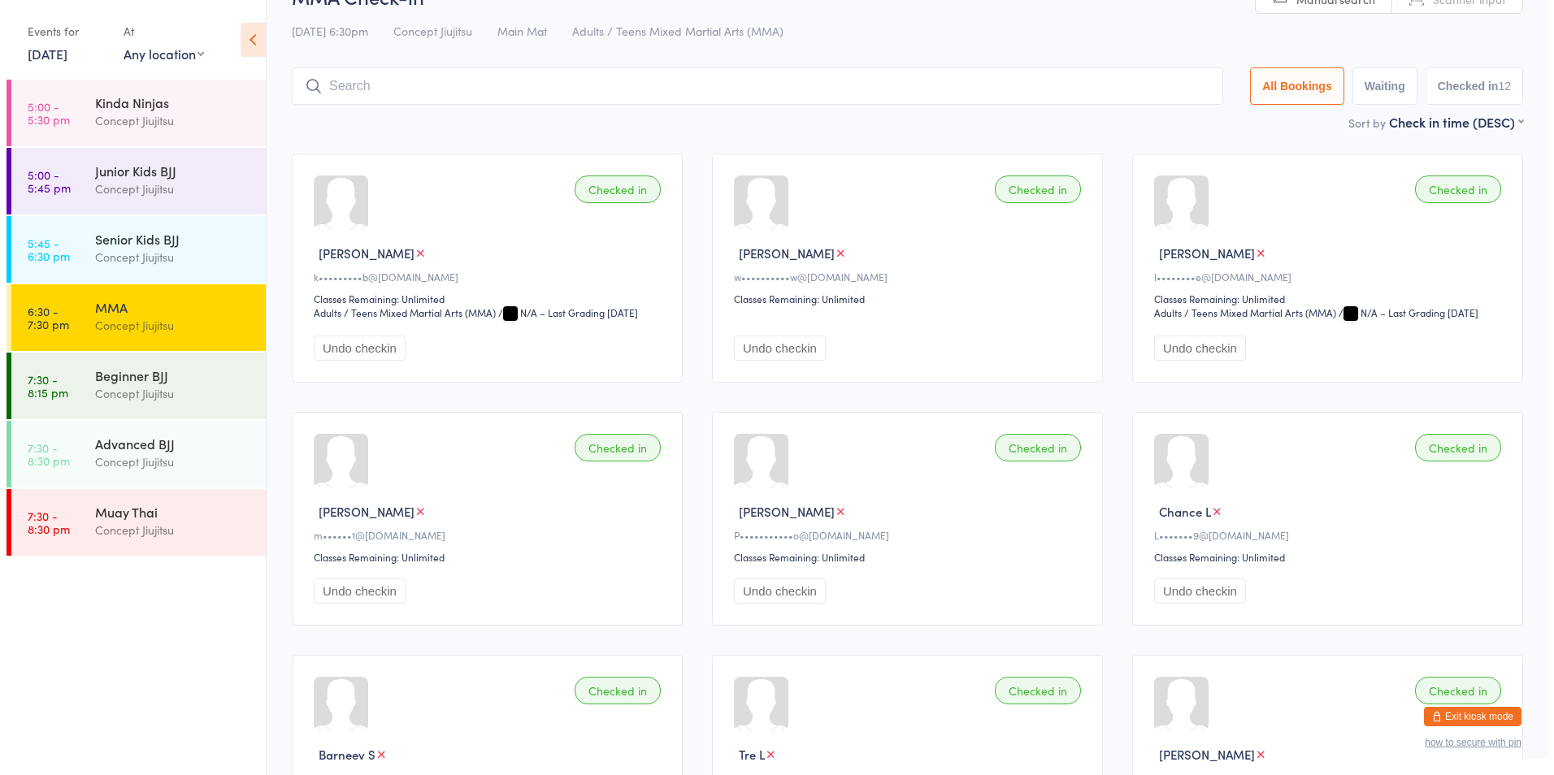
scroll to position [0, 0]
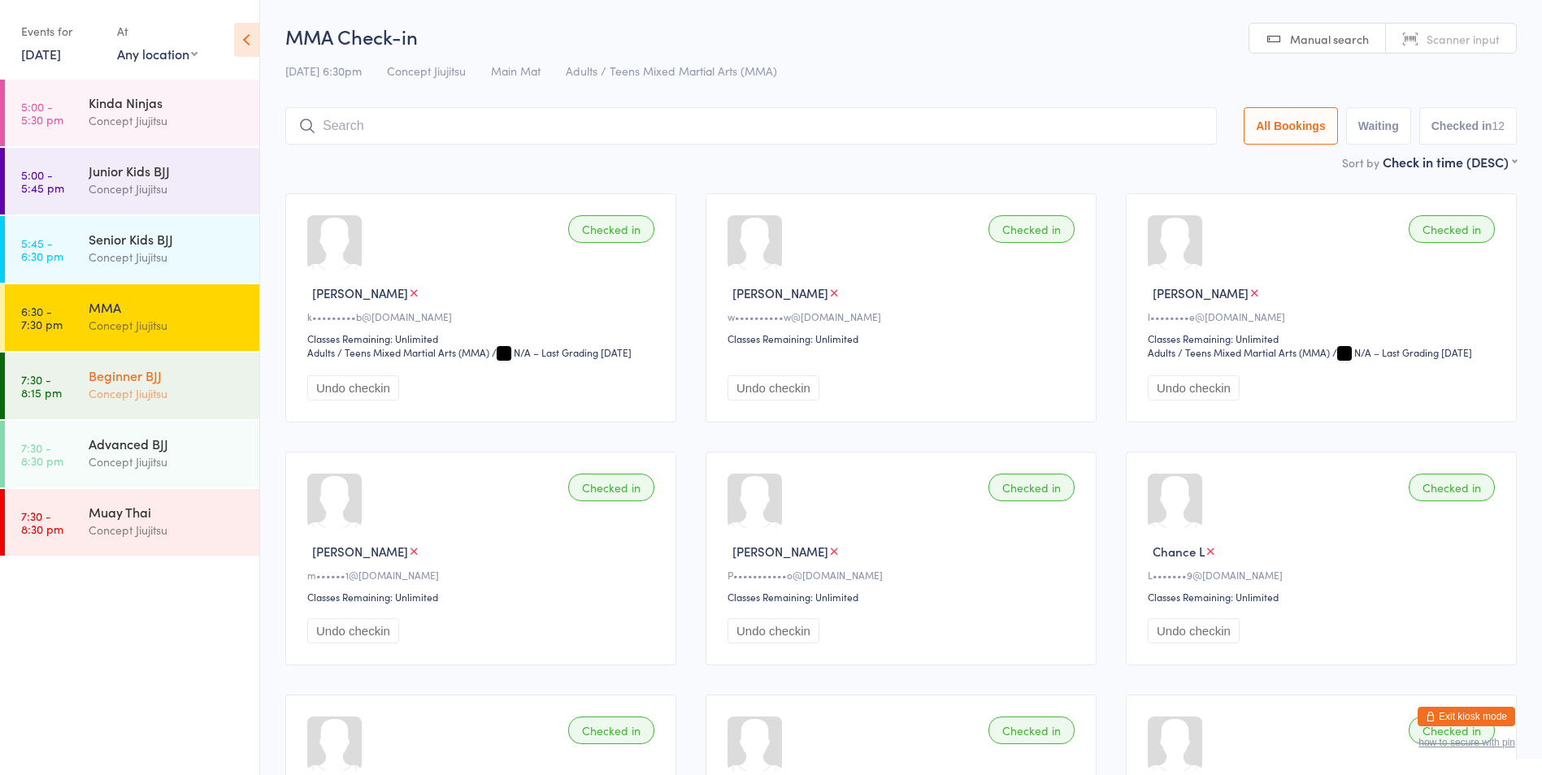
click at [66, 376] on link "7:30 - 8:15 pm Beginner BJJ Concept Jiujitsu" at bounding box center [132, 386] width 254 height 67
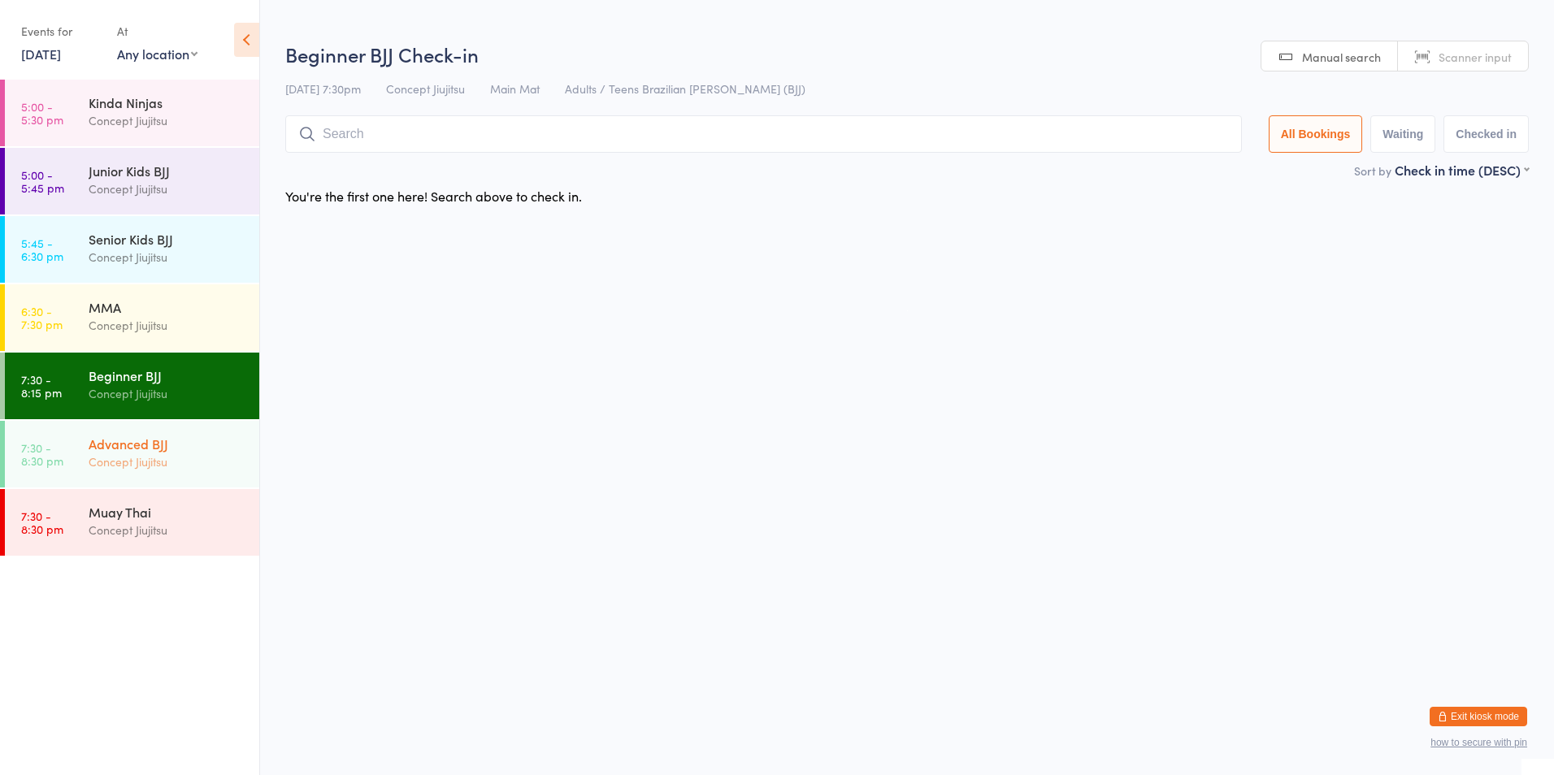
click at [98, 445] on div "Advanced BJJ" at bounding box center [167, 444] width 157 height 18
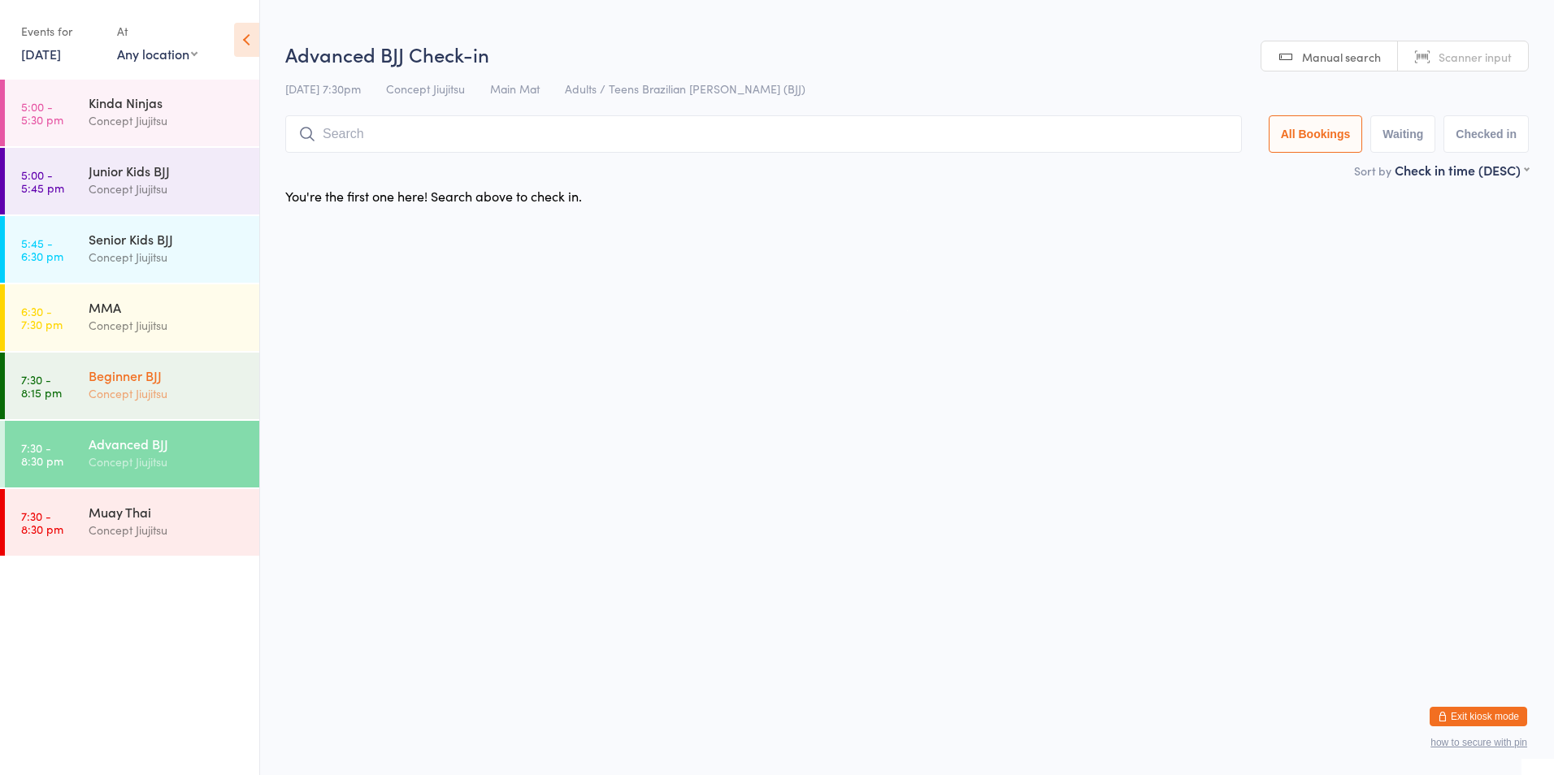
click at [91, 395] on div "Concept Jiujitsu" at bounding box center [167, 393] width 157 height 19
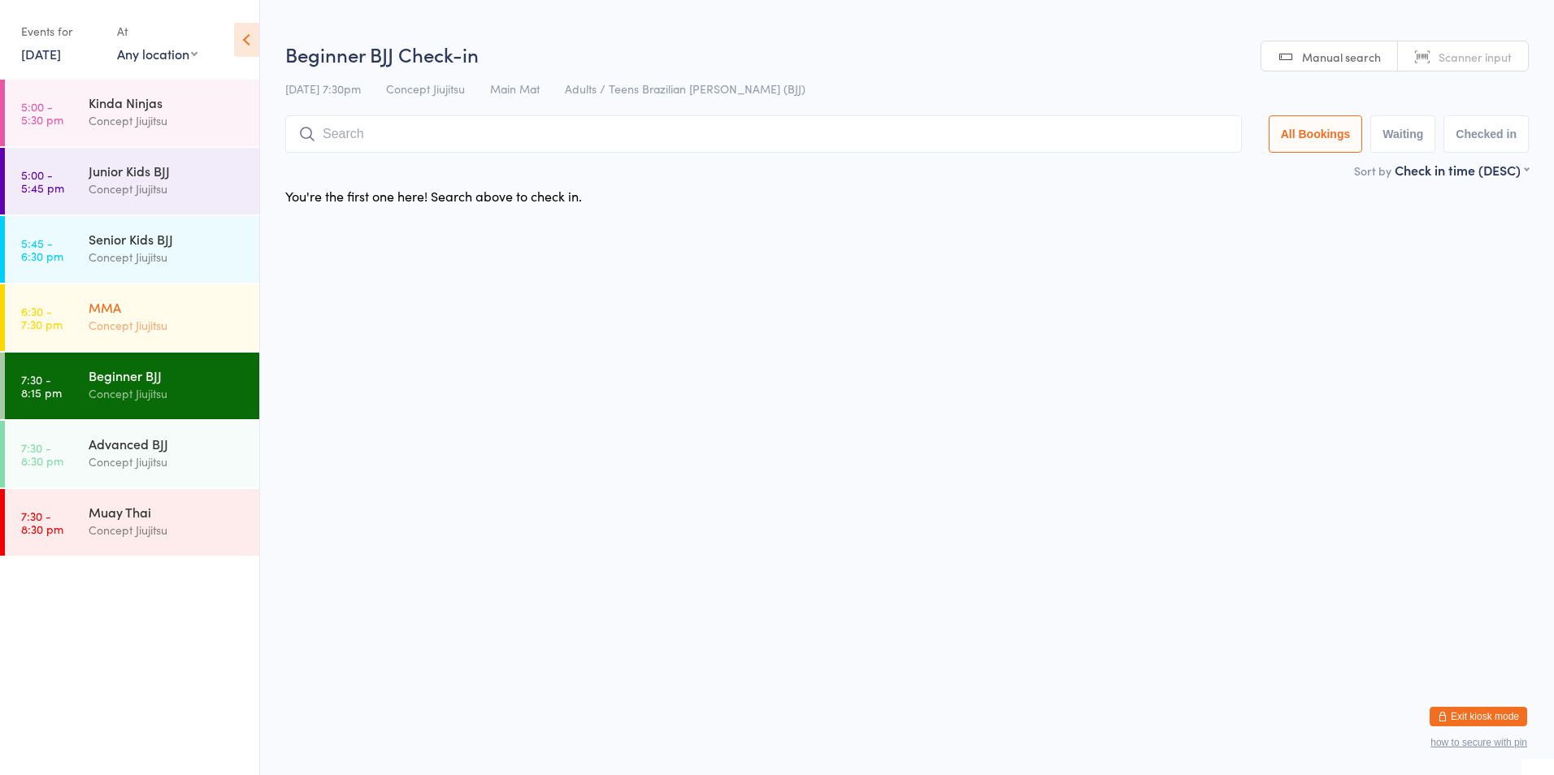
click at [120, 302] on div "MMA" at bounding box center [167, 307] width 157 height 18
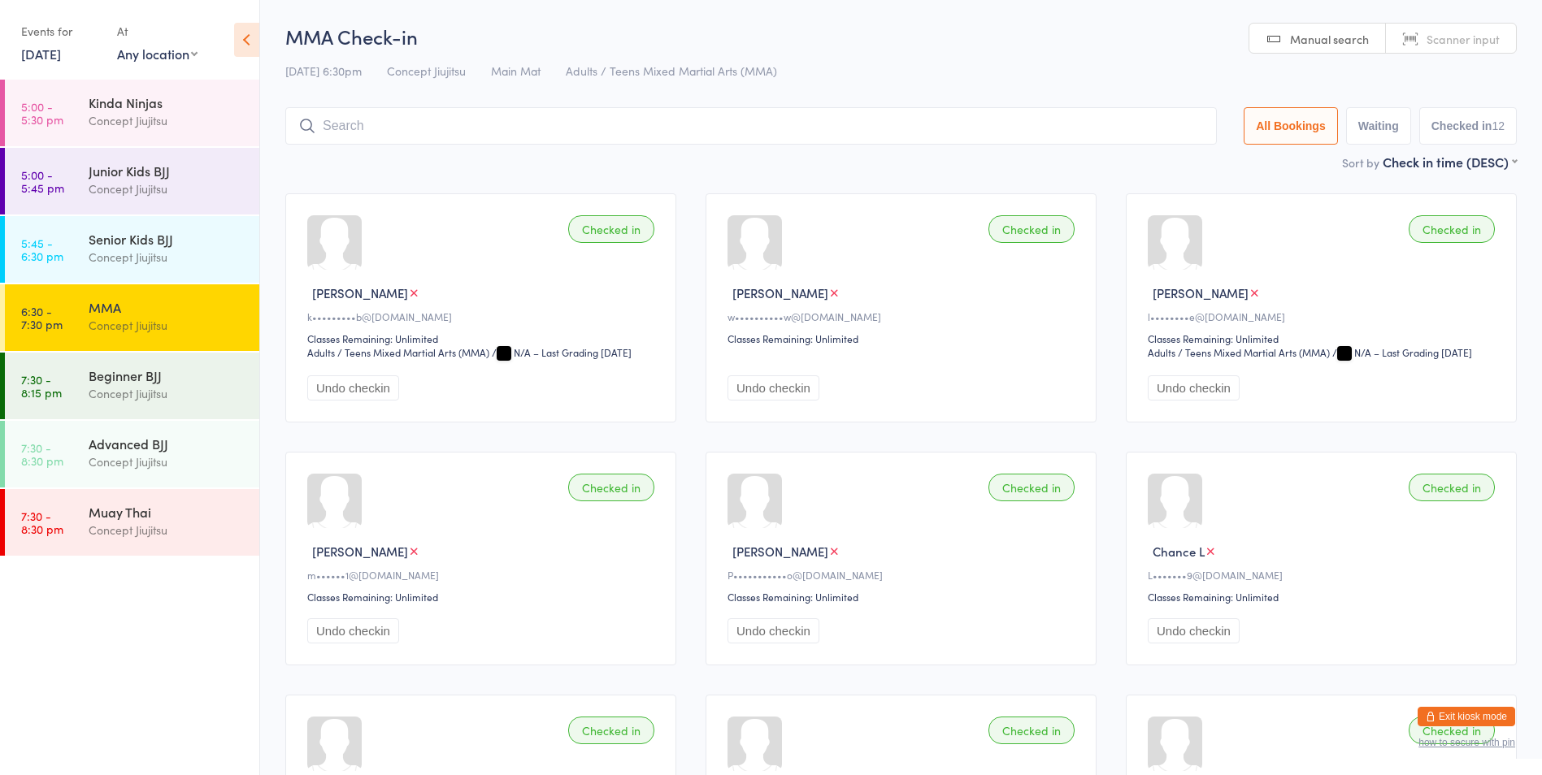
click at [1454, 715] on button "Exit kiosk mode" at bounding box center [1467, 717] width 98 height 20
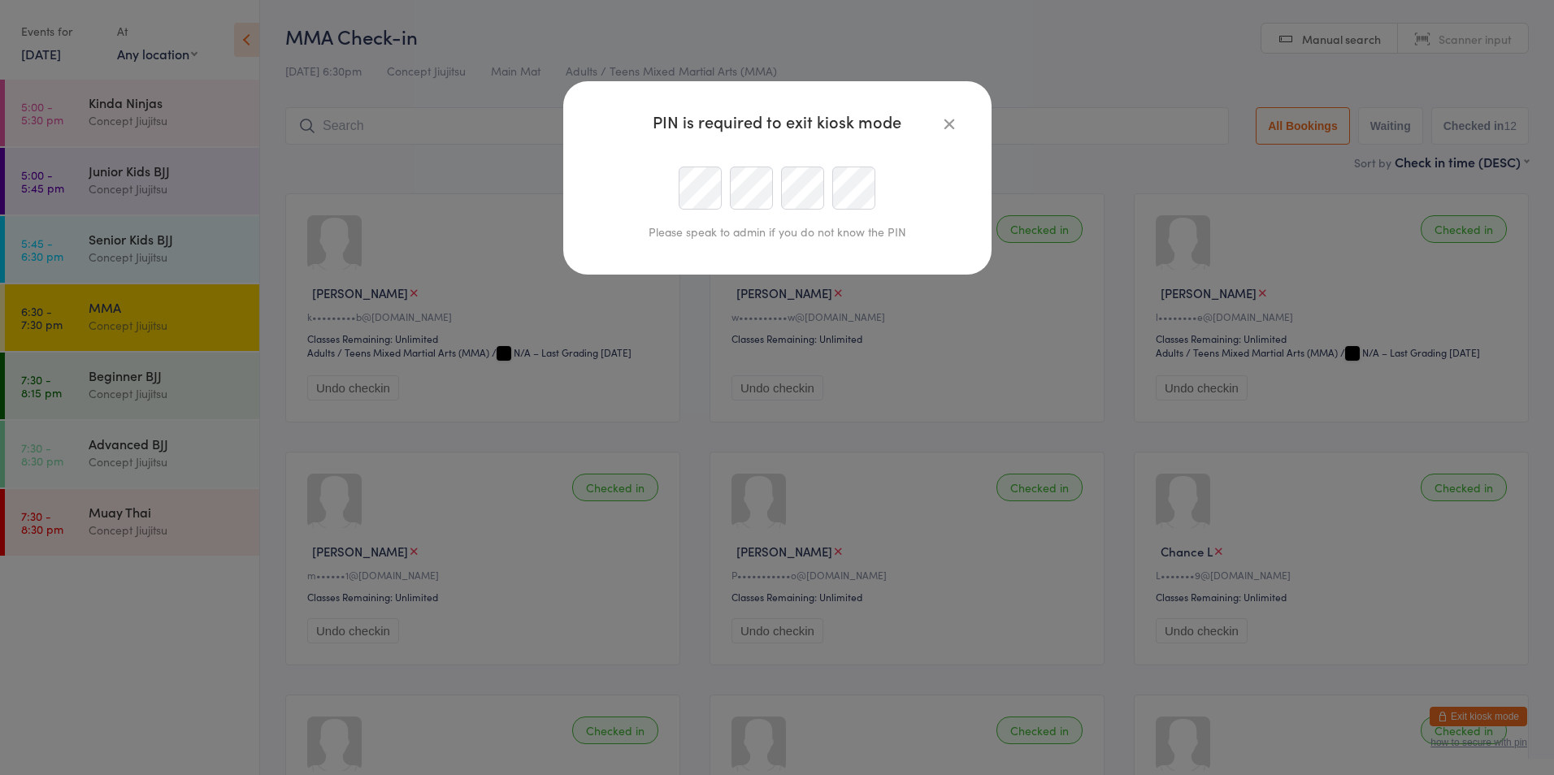
type input "bjjpakenham@gmail.com"
click at [656, 182] on div at bounding box center [777, 188] width 371 height 43
click at [671, 184] on div at bounding box center [777, 188] width 371 height 43
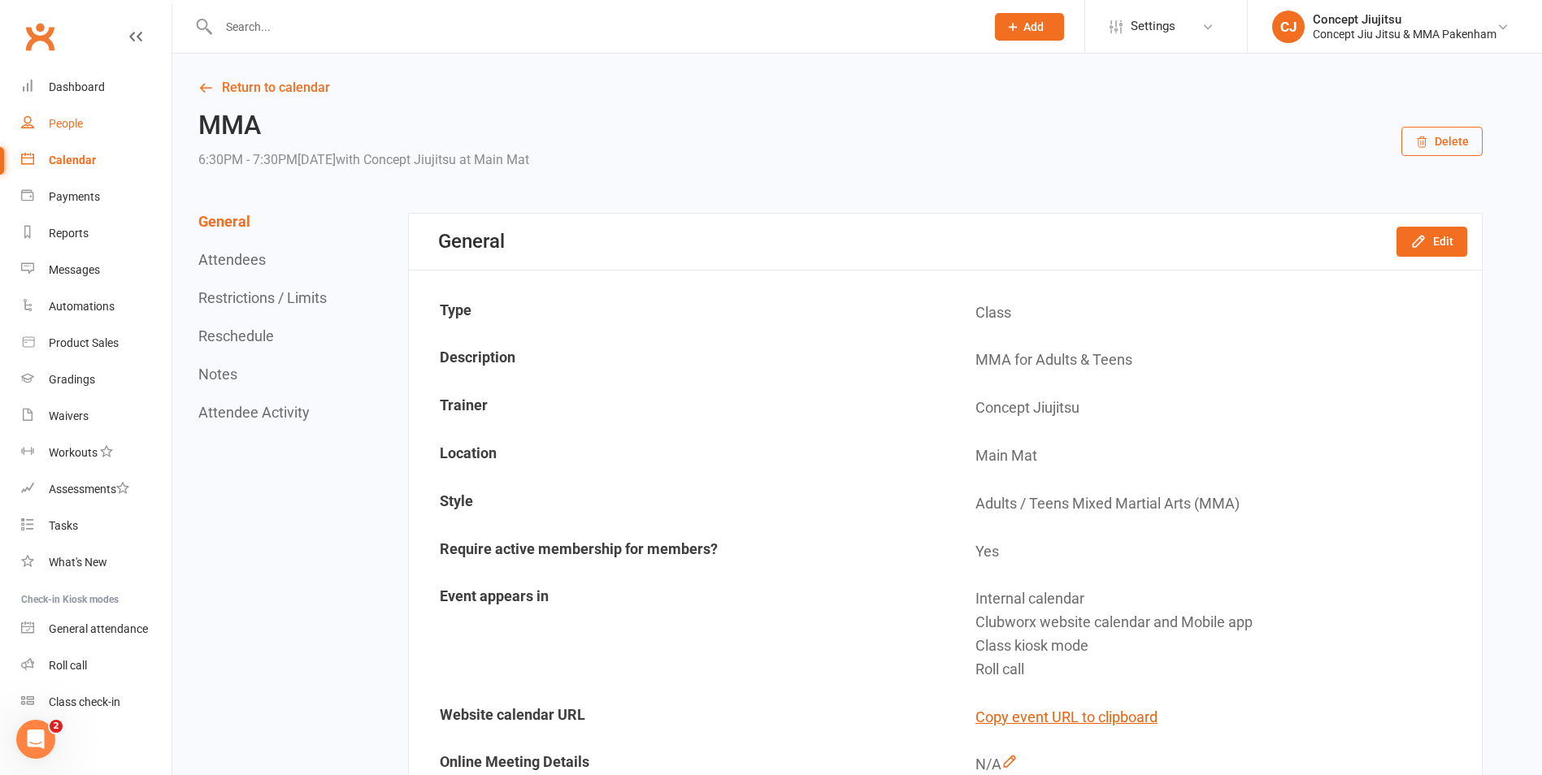
click at [67, 120] on div "People" at bounding box center [66, 123] width 34 height 13
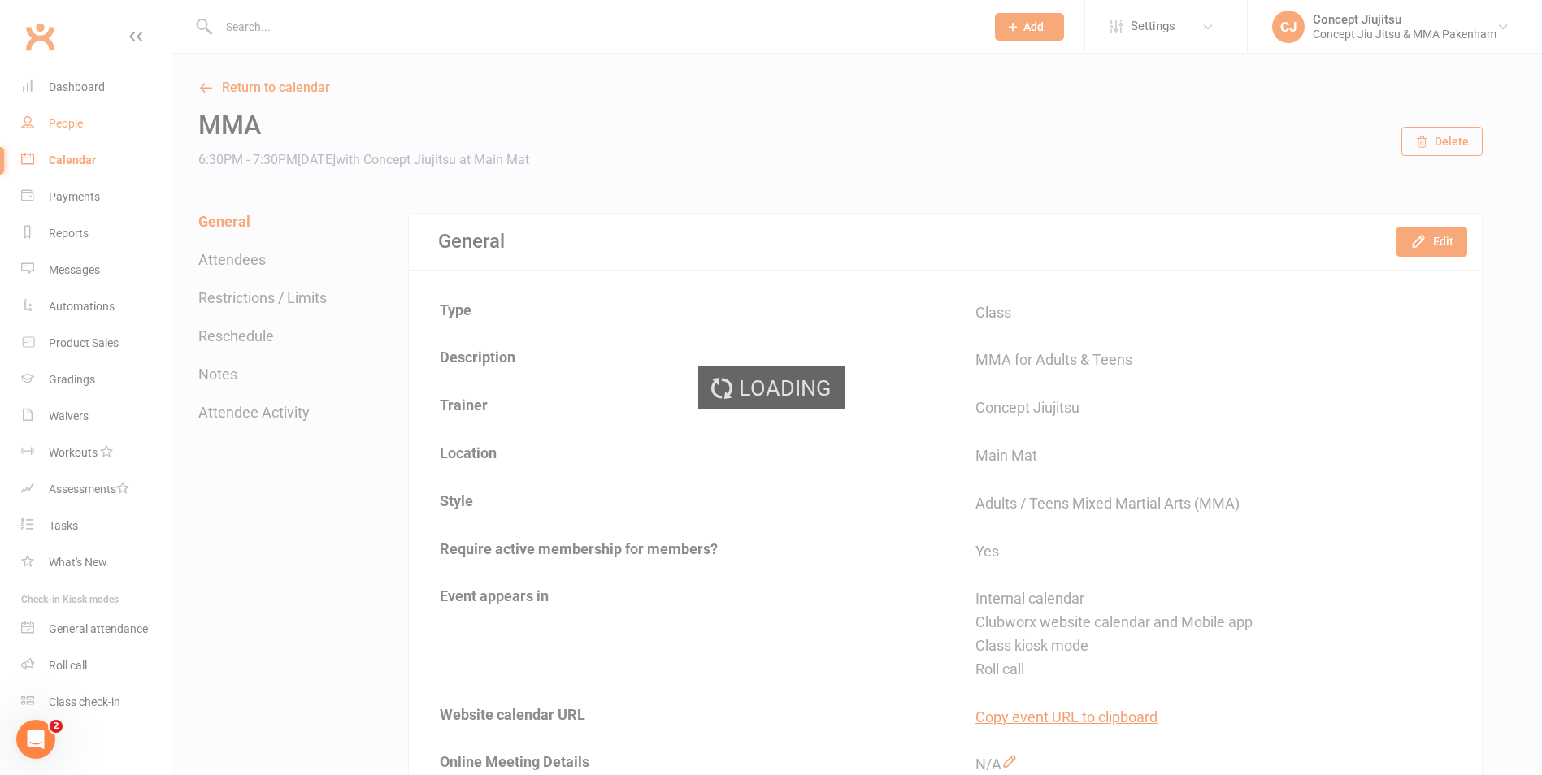
select select "100"
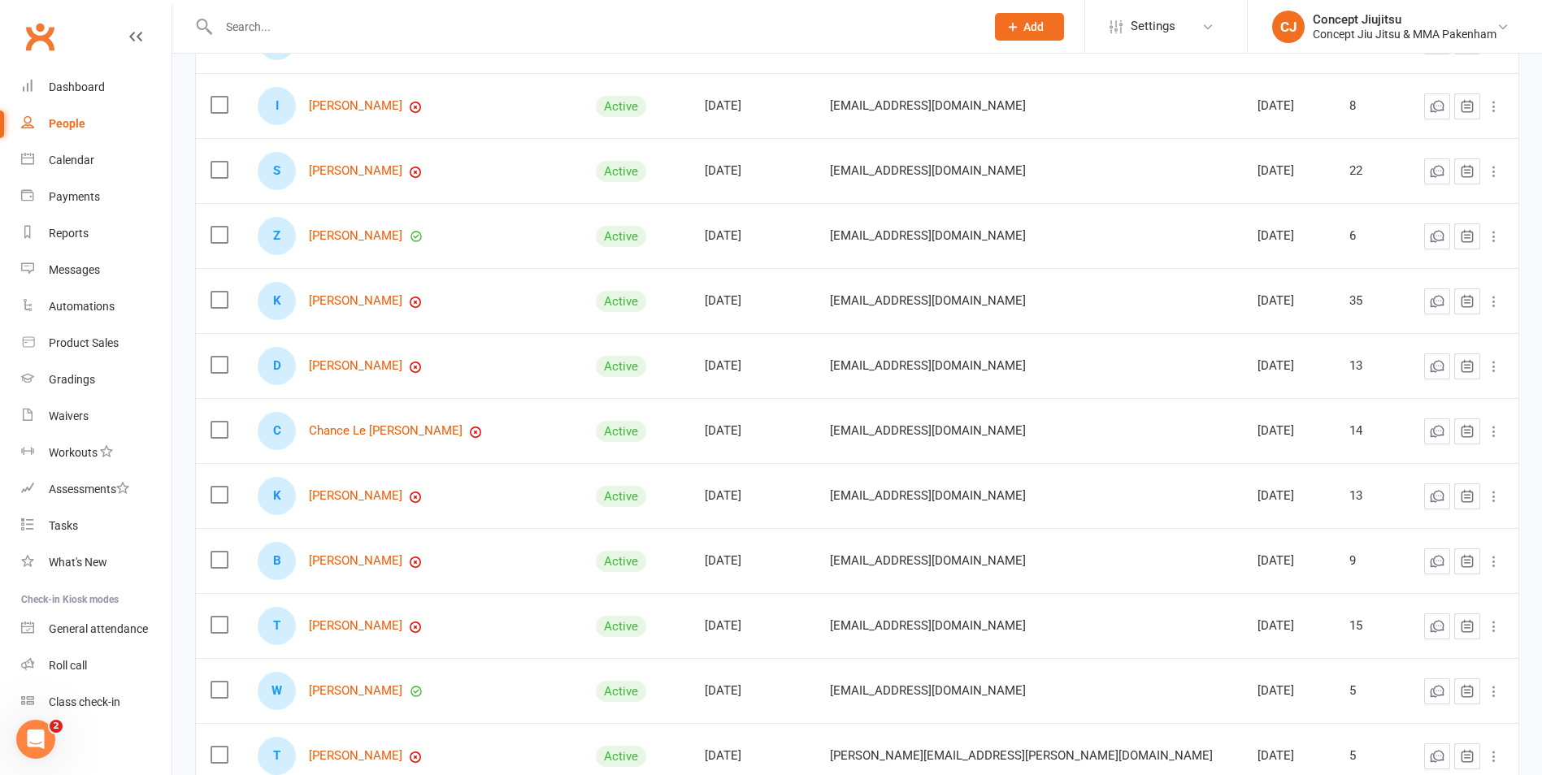
scroll to position [1544, 0]
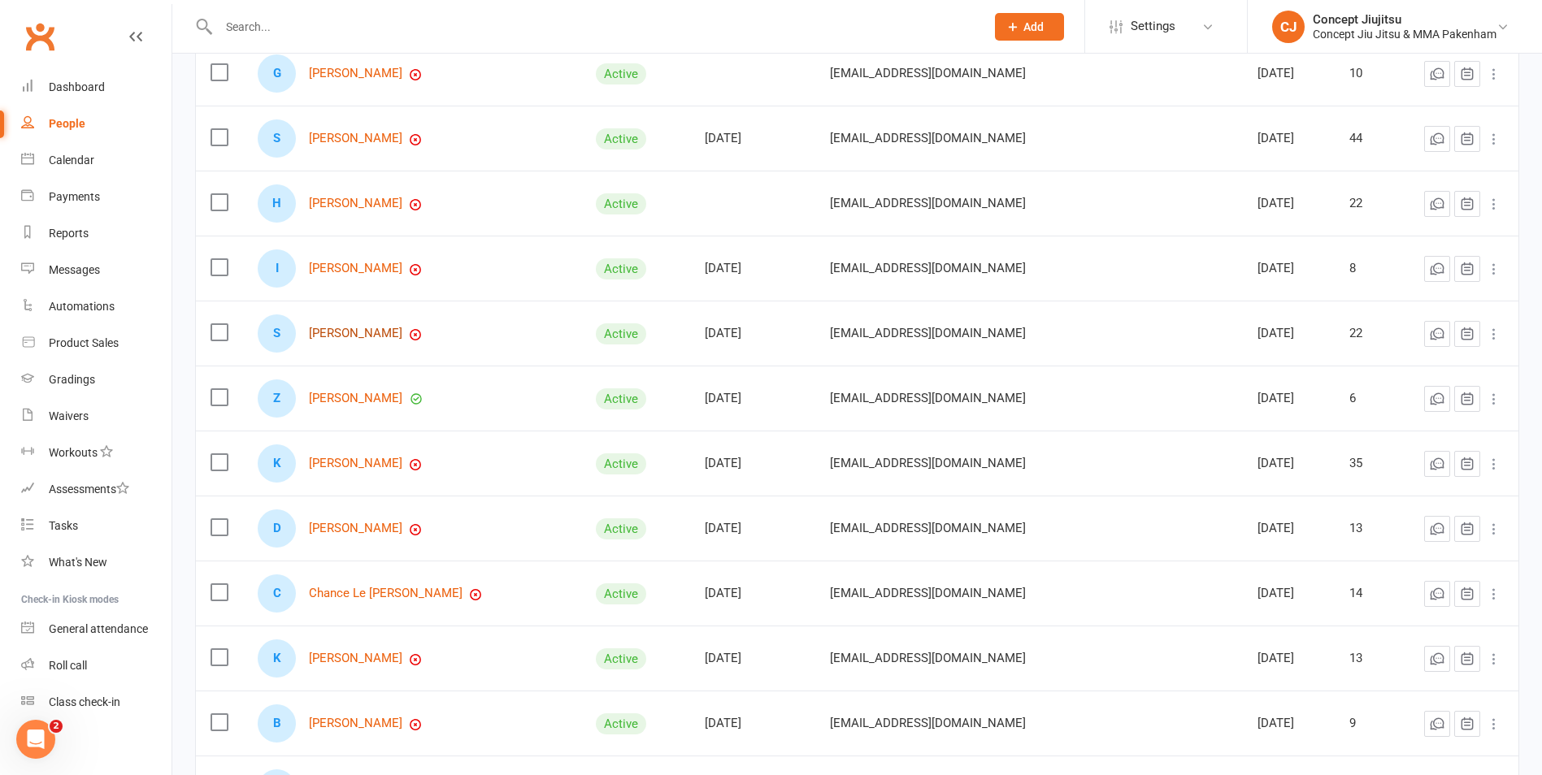
click at [341, 335] on link "[PERSON_NAME]" at bounding box center [355, 334] width 93 height 14
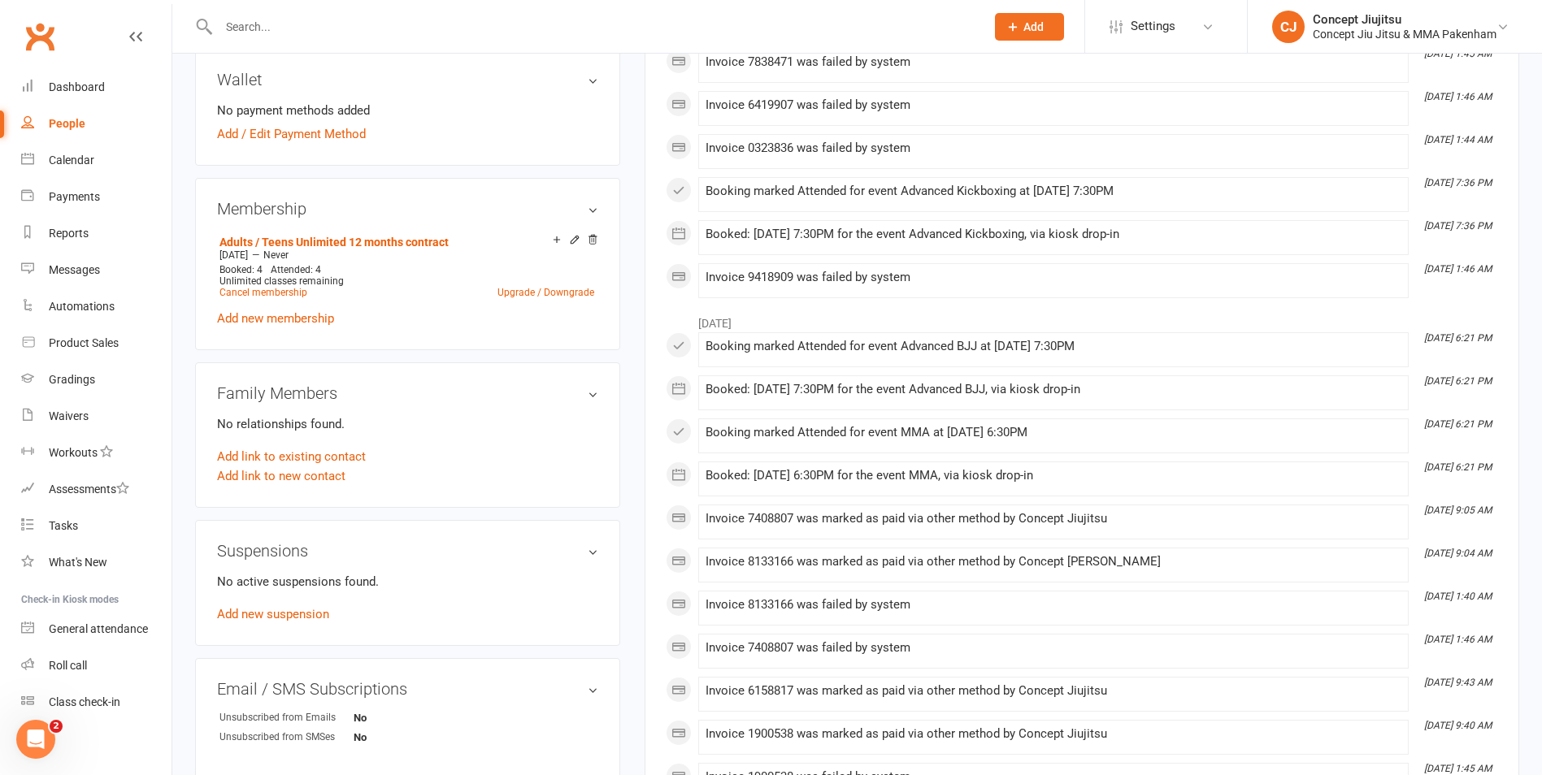
scroll to position [569, 0]
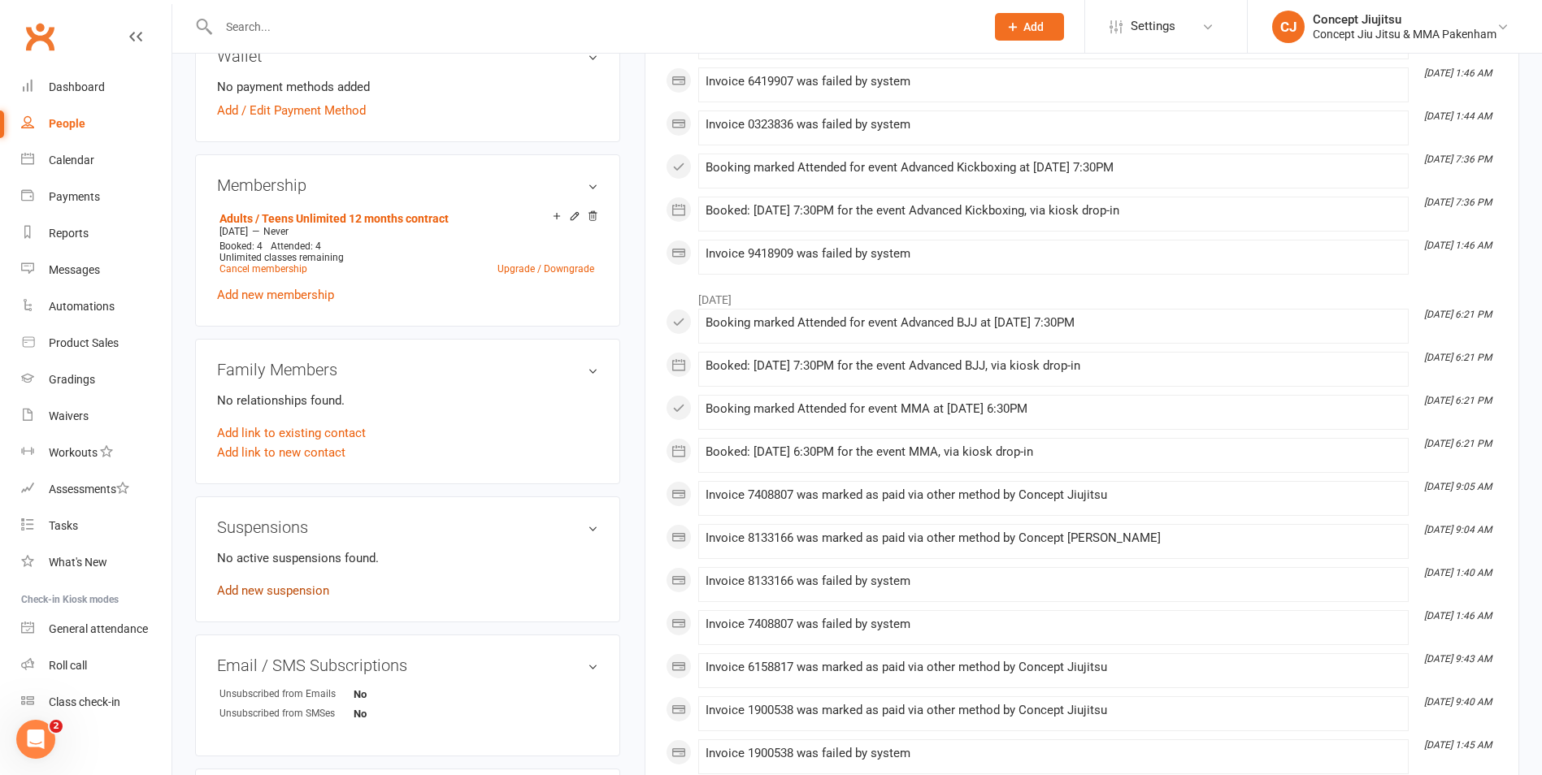
click at [298, 588] on link "Add new suspension" at bounding box center [273, 591] width 112 height 15
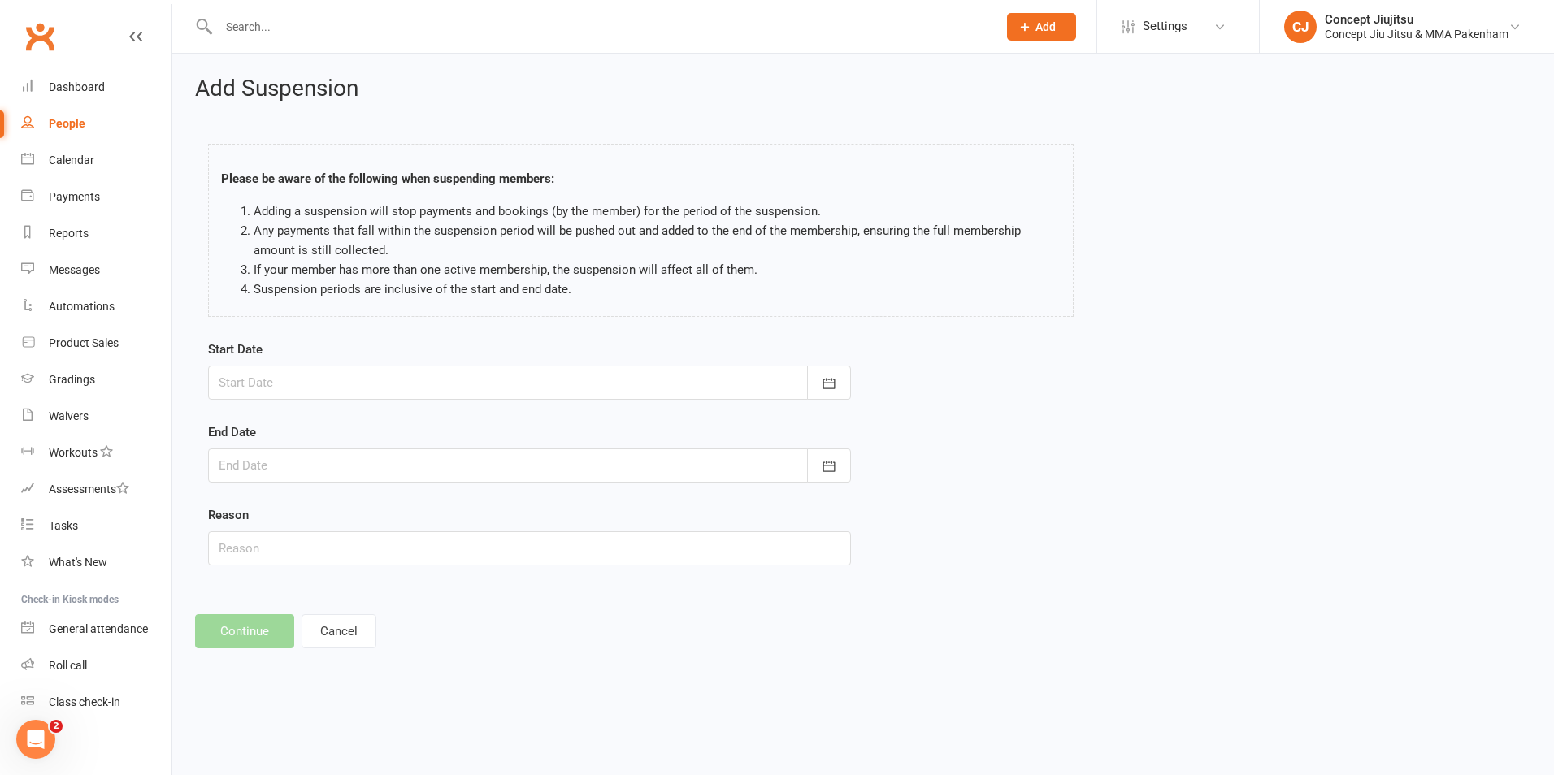
click at [333, 384] on div at bounding box center [529, 383] width 643 height 34
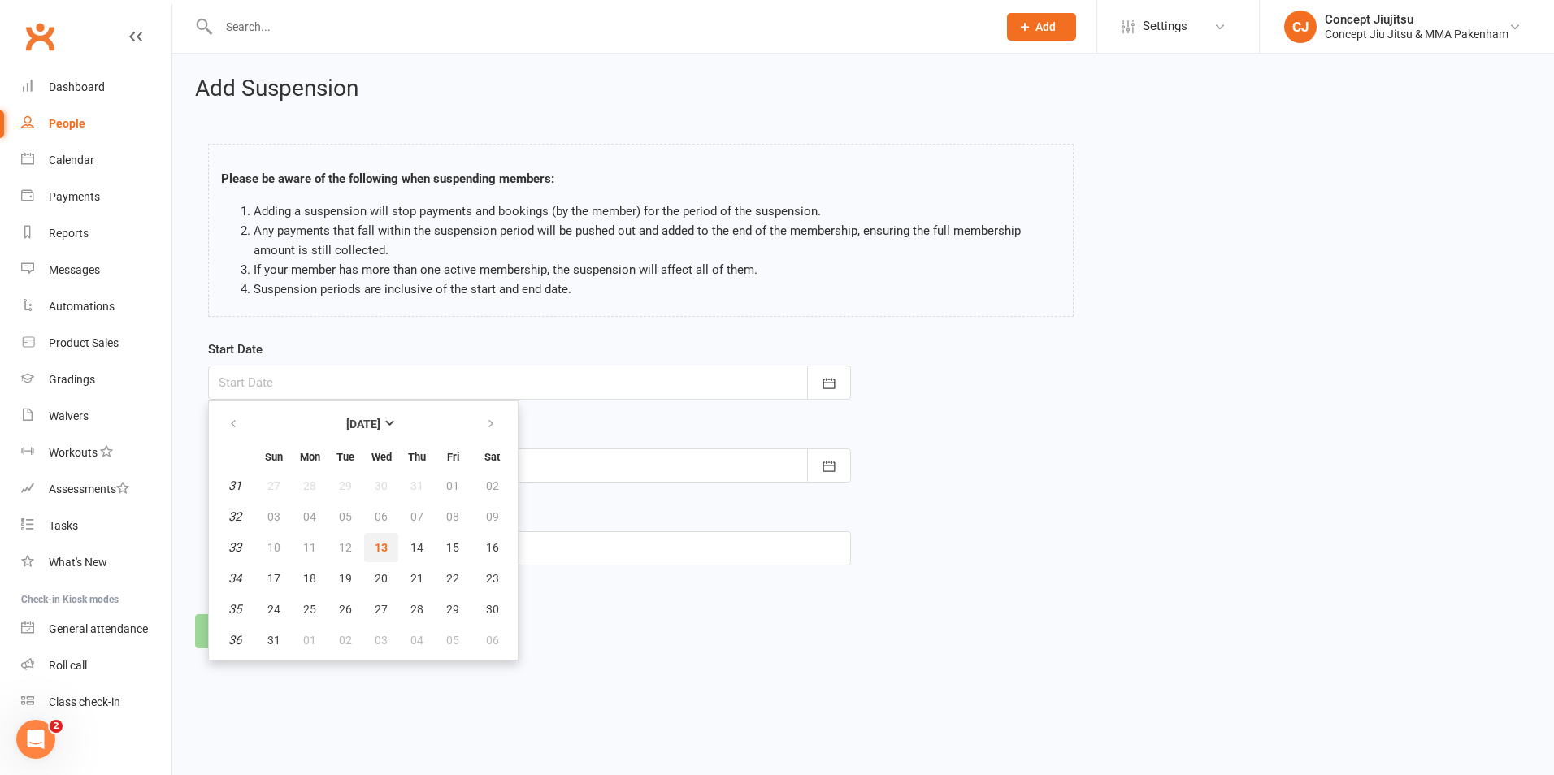
click at [383, 550] on span "13" at bounding box center [381, 547] width 13 height 13
type input "[DATE]"
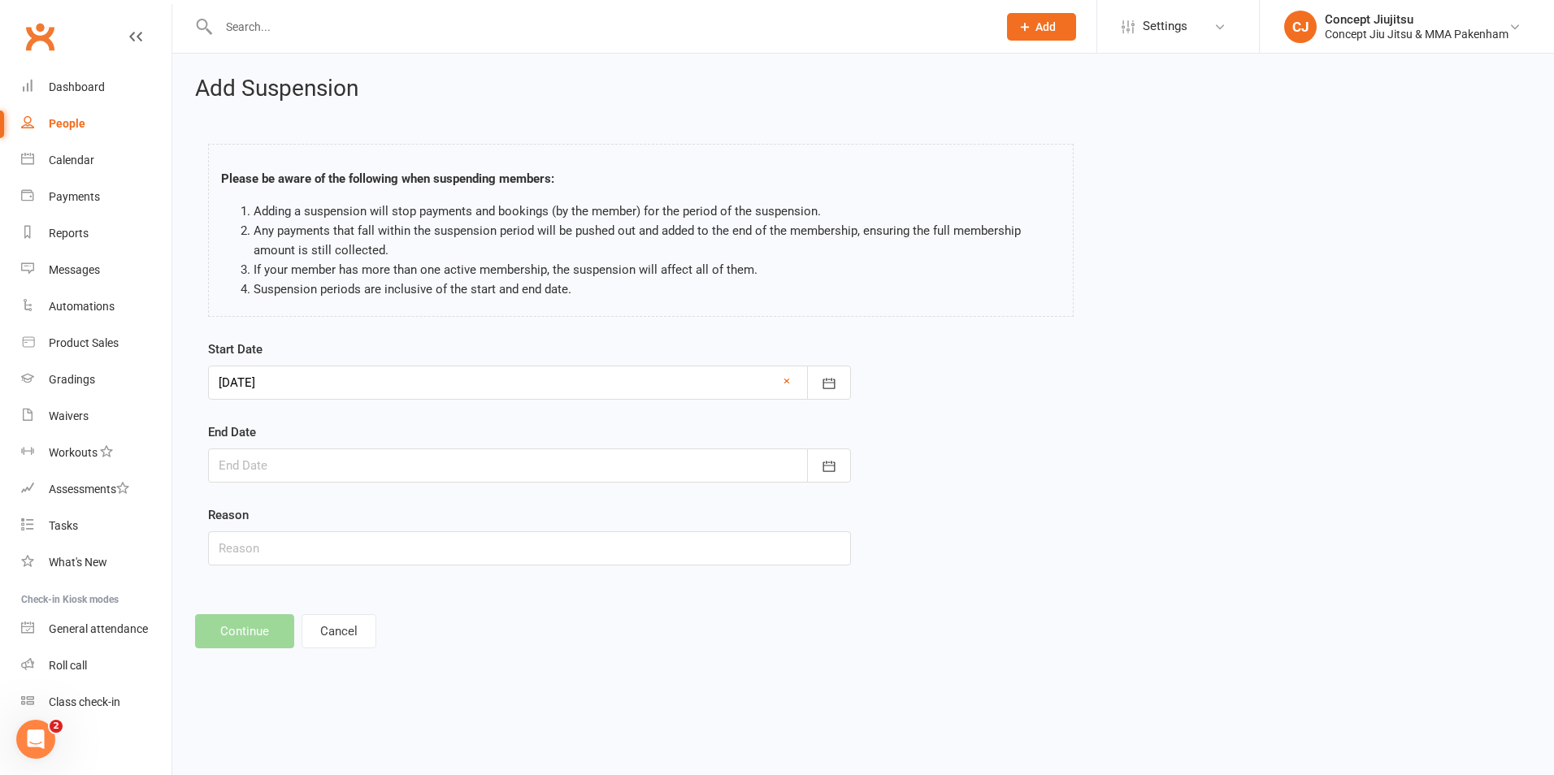
click at [328, 464] on div at bounding box center [529, 466] width 643 height 34
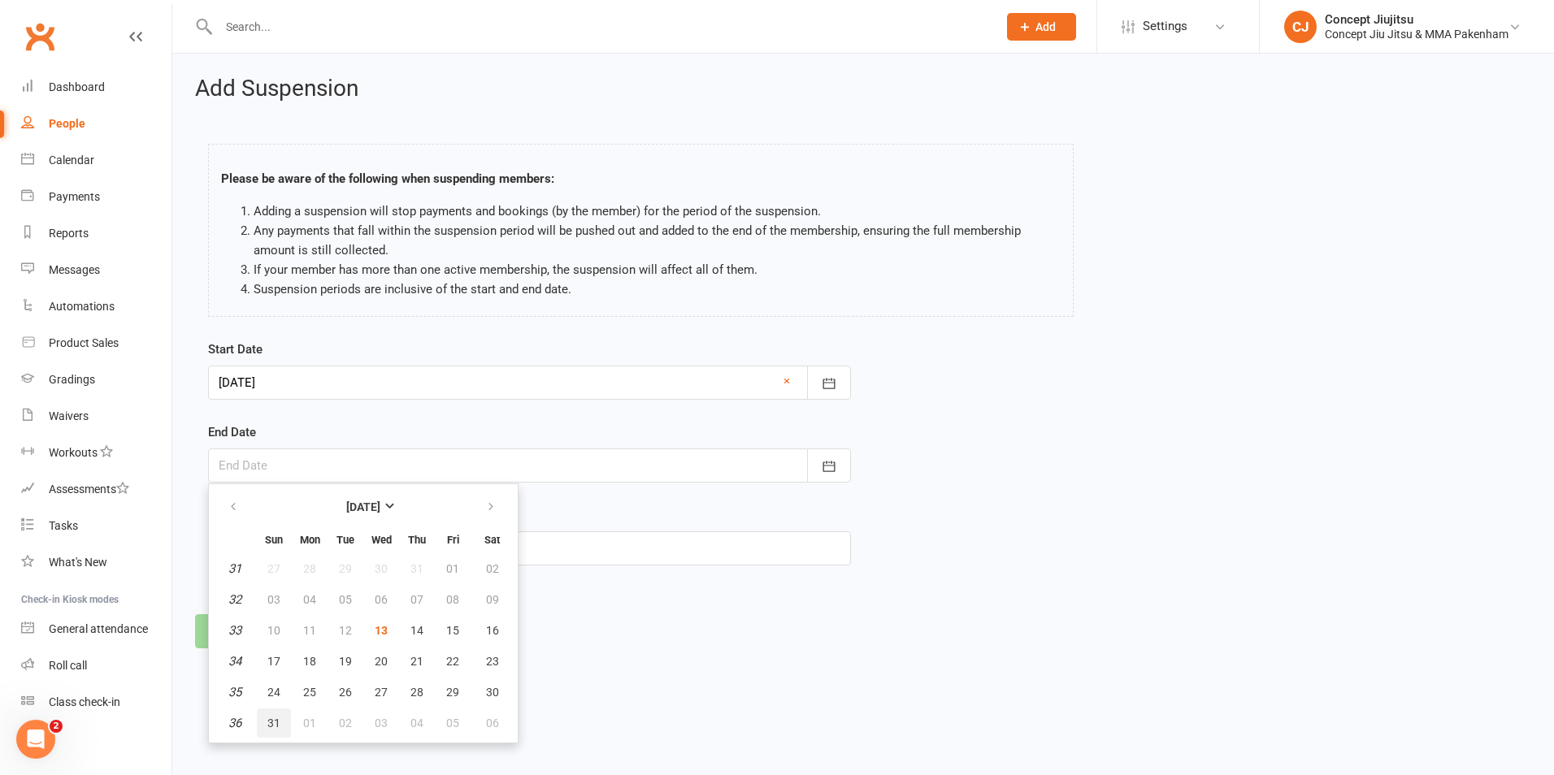
click at [274, 723] on span "31" at bounding box center [273, 723] width 13 height 13
type input "[DATE]"
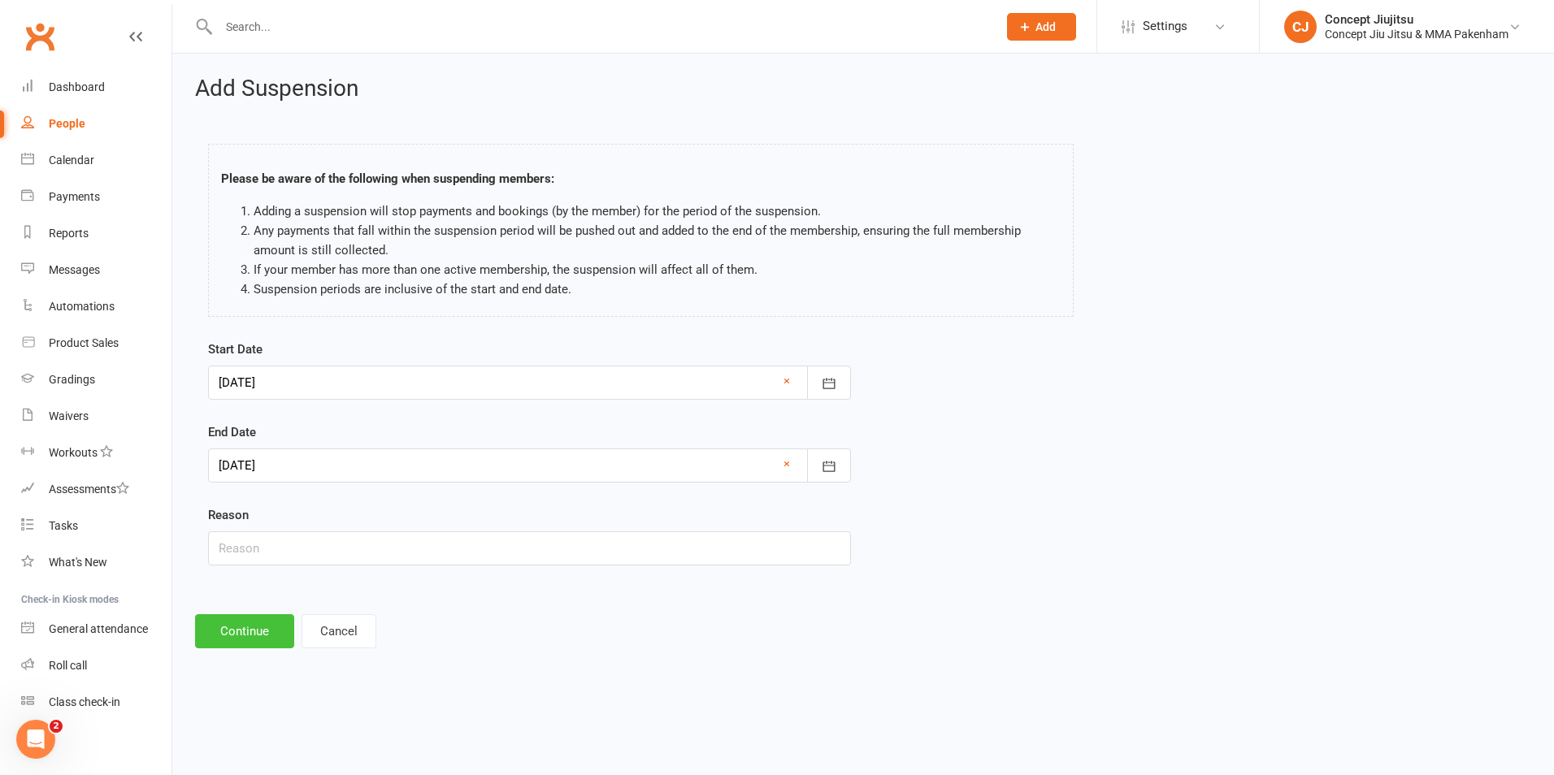
click at [249, 628] on button "Continue" at bounding box center [244, 631] width 99 height 34
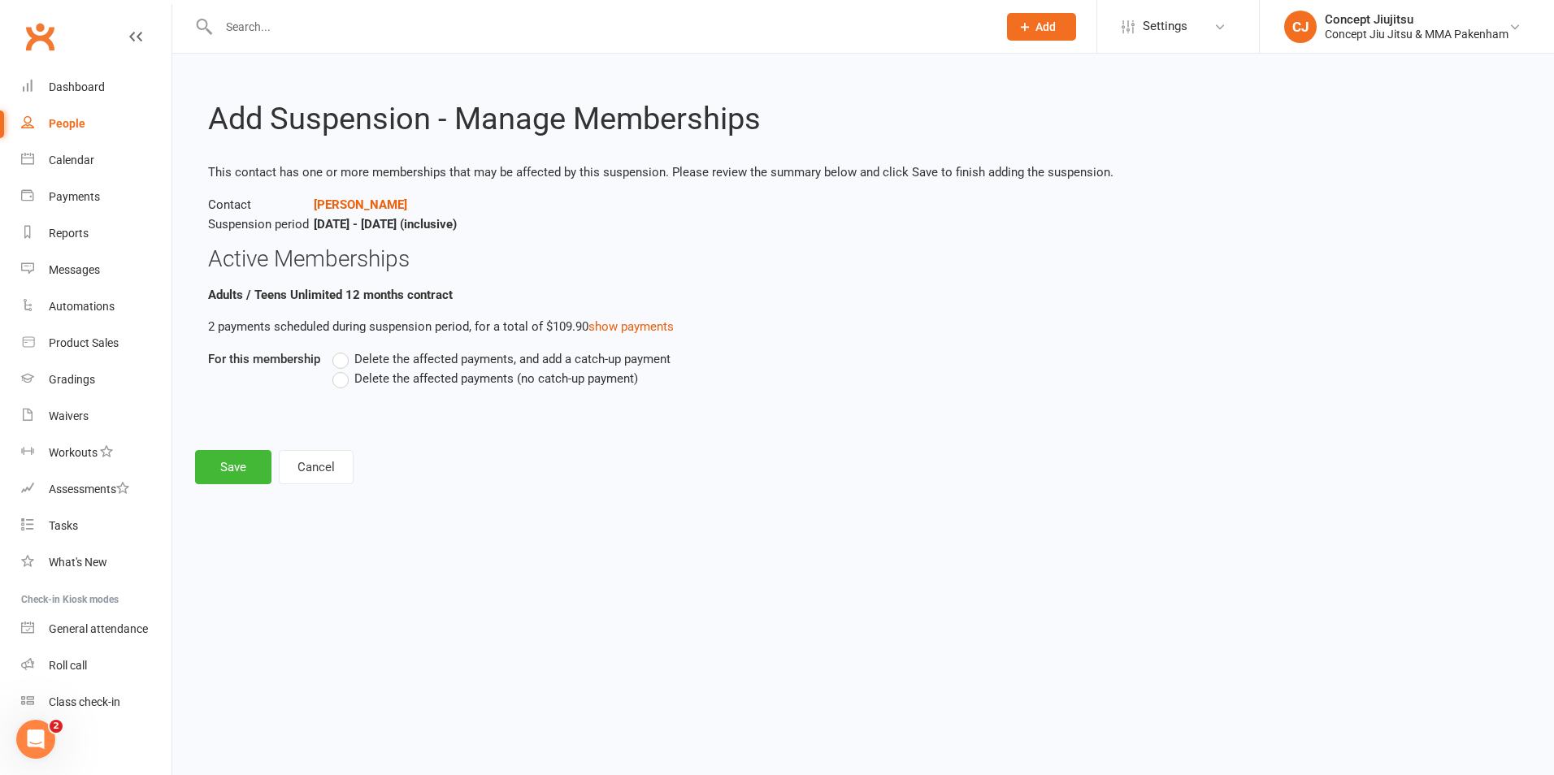
click at [341, 381] on label "Delete the affected payments (no catch-up payment)" at bounding box center [485, 379] width 306 height 20
click at [341, 369] on input "Delete the affected payments (no catch-up payment)" at bounding box center [337, 369] width 11 height 0
click at [234, 469] on button "Save" at bounding box center [233, 467] width 76 height 34
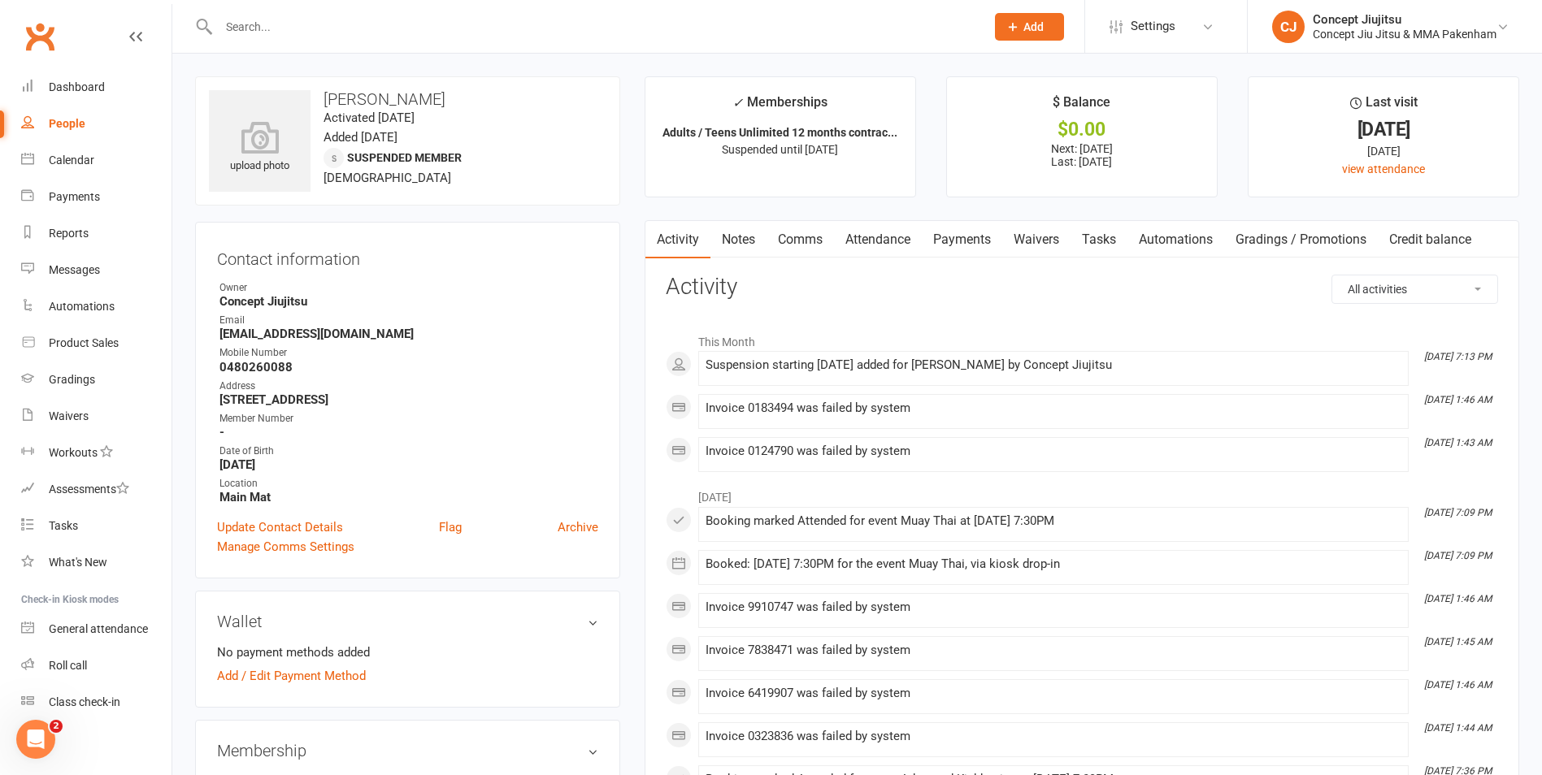
click at [270, 20] on input "text" at bounding box center [594, 26] width 760 height 23
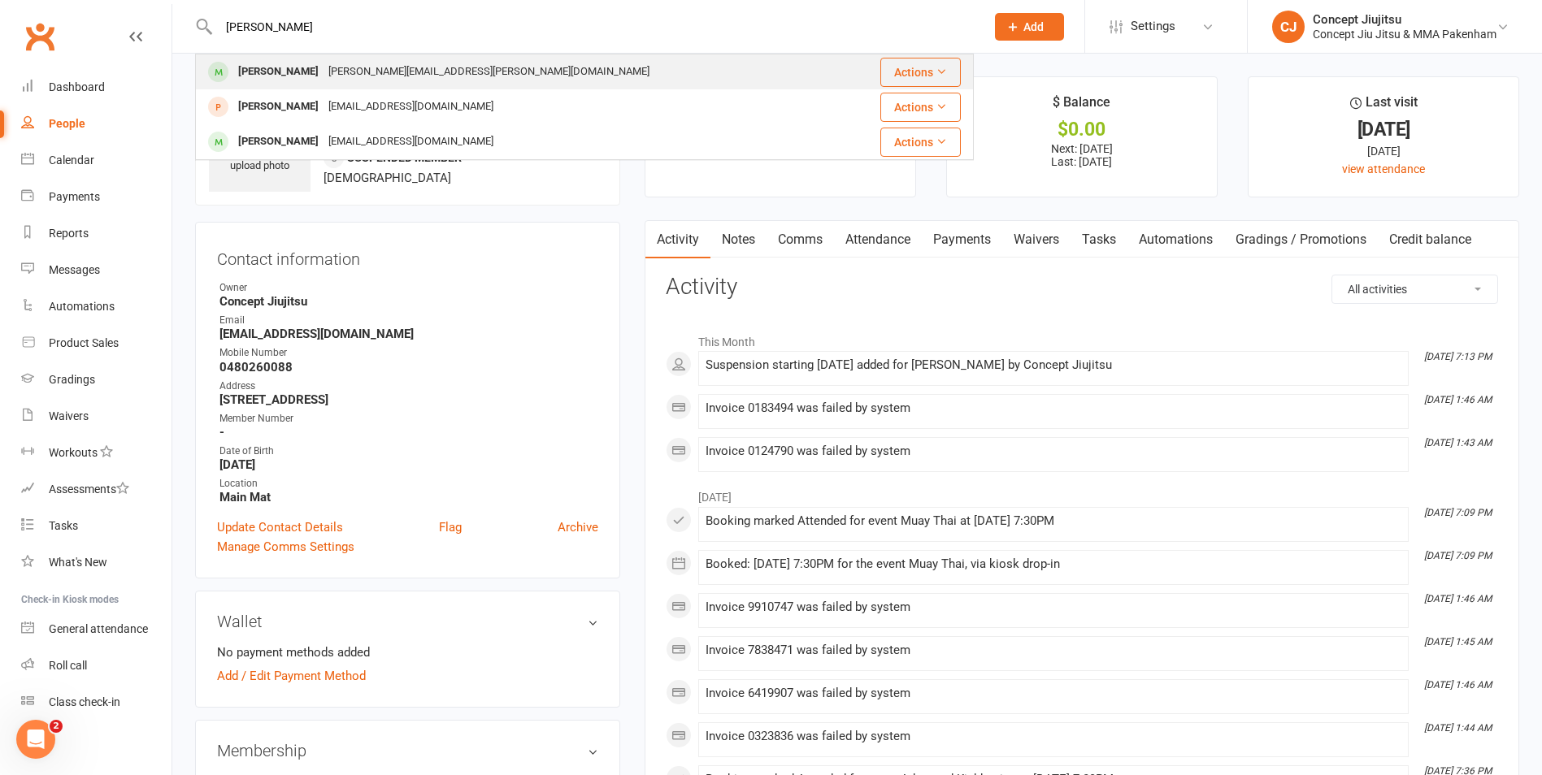
type input "[PERSON_NAME]"
click at [284, 64] on div "[PERSON_NAME]" at bounding box center [278, 72] width 90 height 24
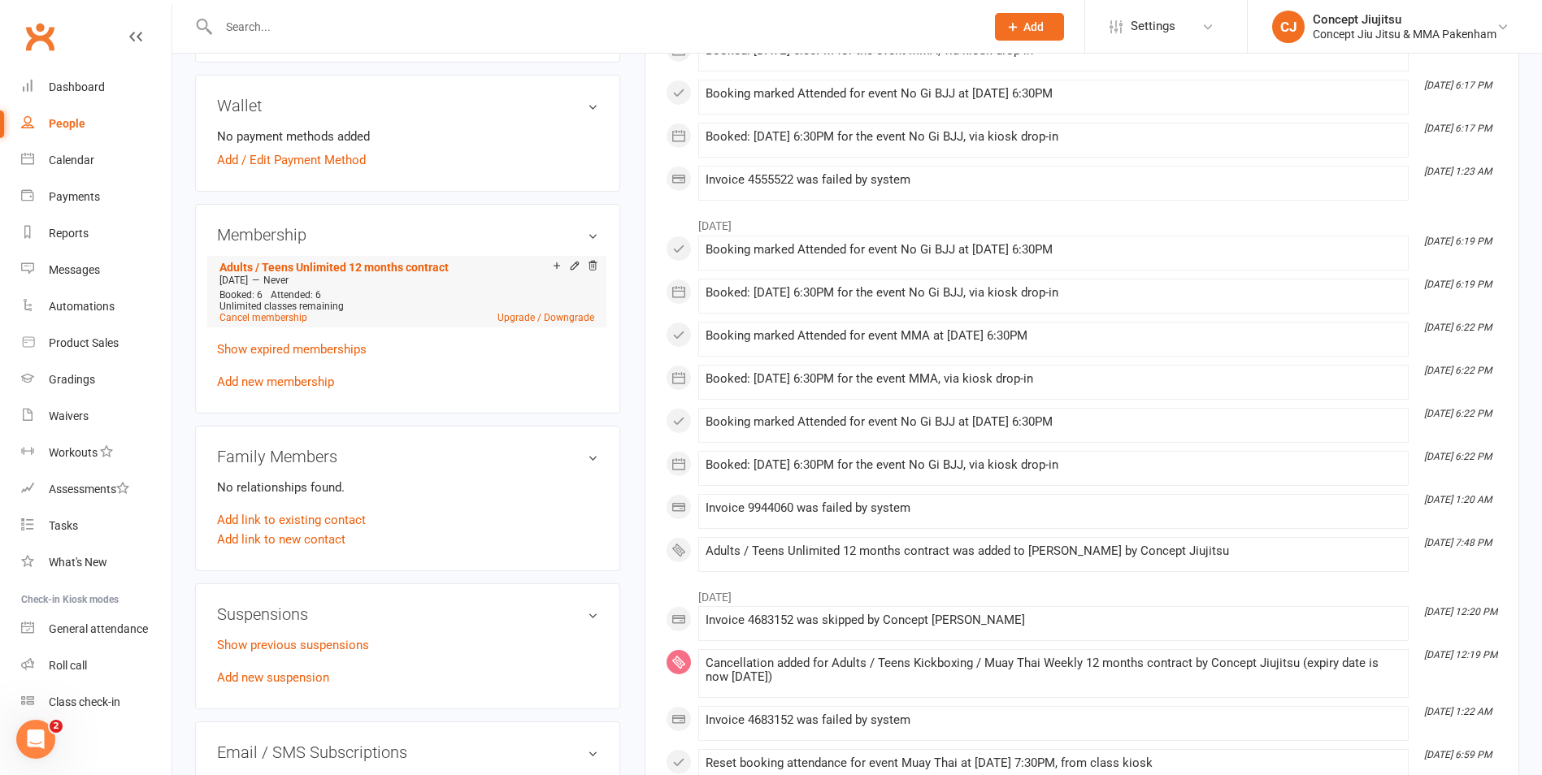
scroll to position [488, 0]
click at [292, 670] on link "Add new suspension" at bounding box center [273, 677] width 112 height 15
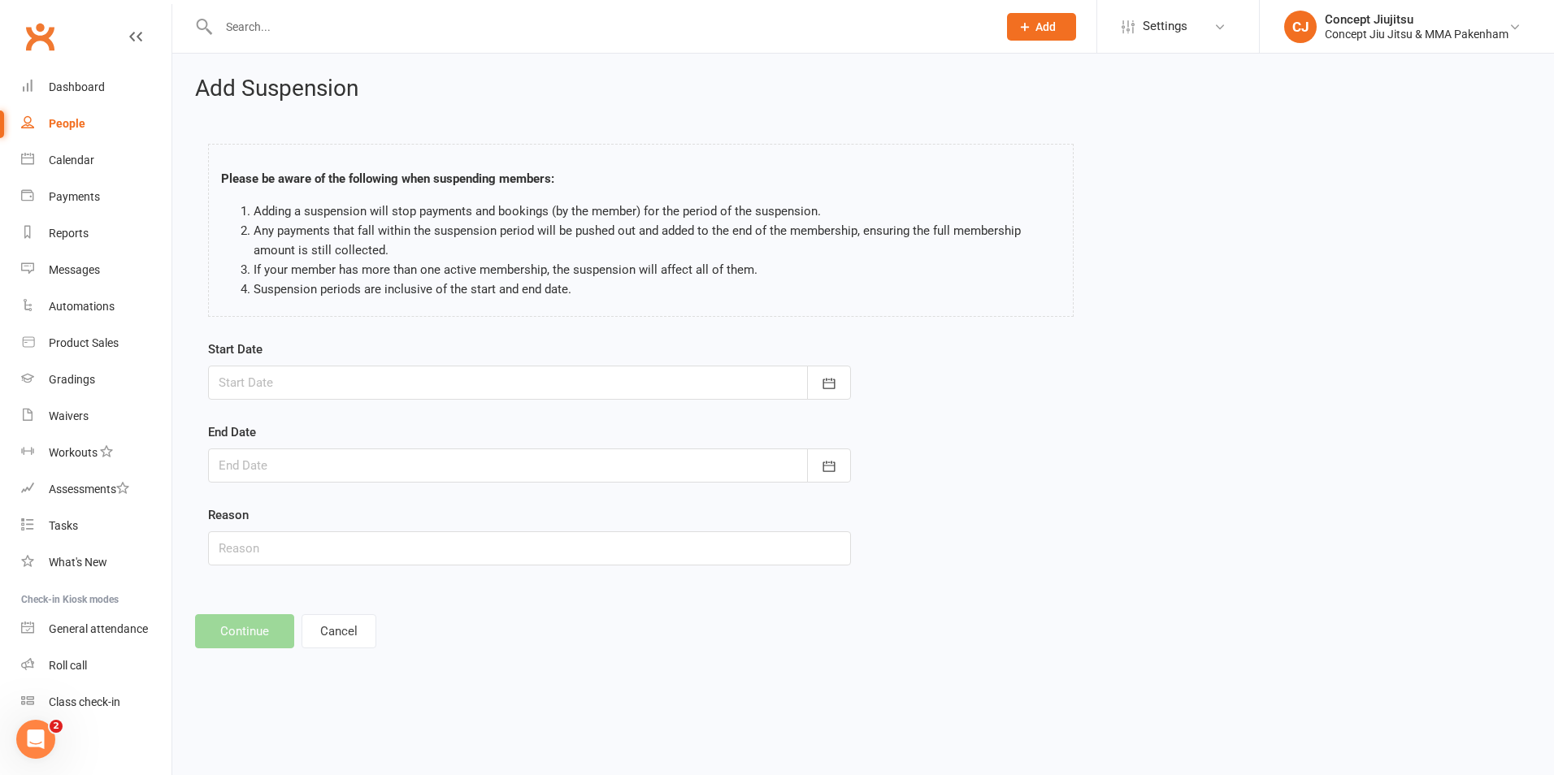
click at [280, 371] on div at bounding box center [529, 383] width 643 height 34
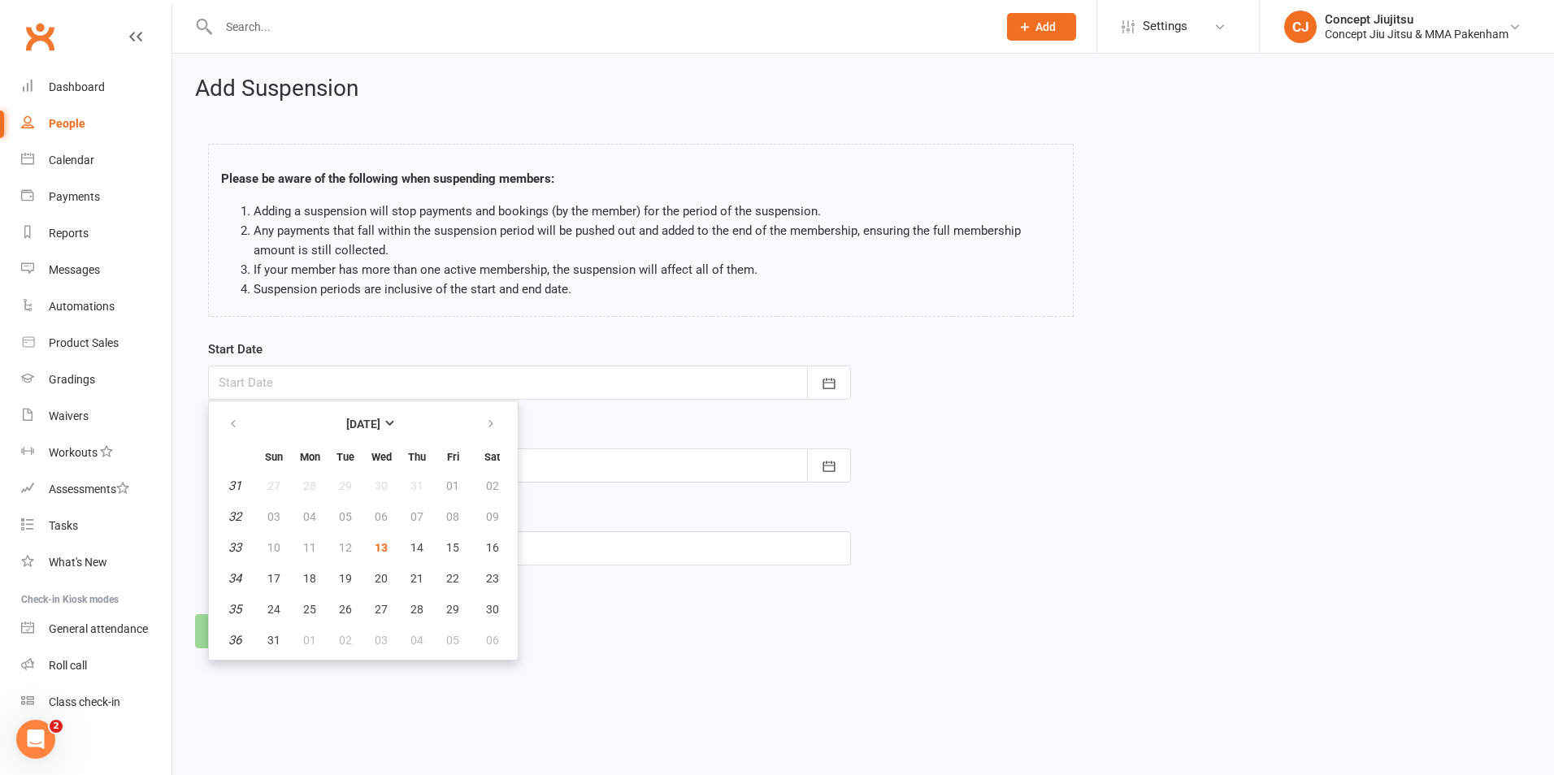
click at [347, 549] on td "12" at bounding box center [345, 547] width 34 height 29
click at [383, 547] on span "13" at bounding box center [381, 547] width 13 height 13
type input "[DATE]"
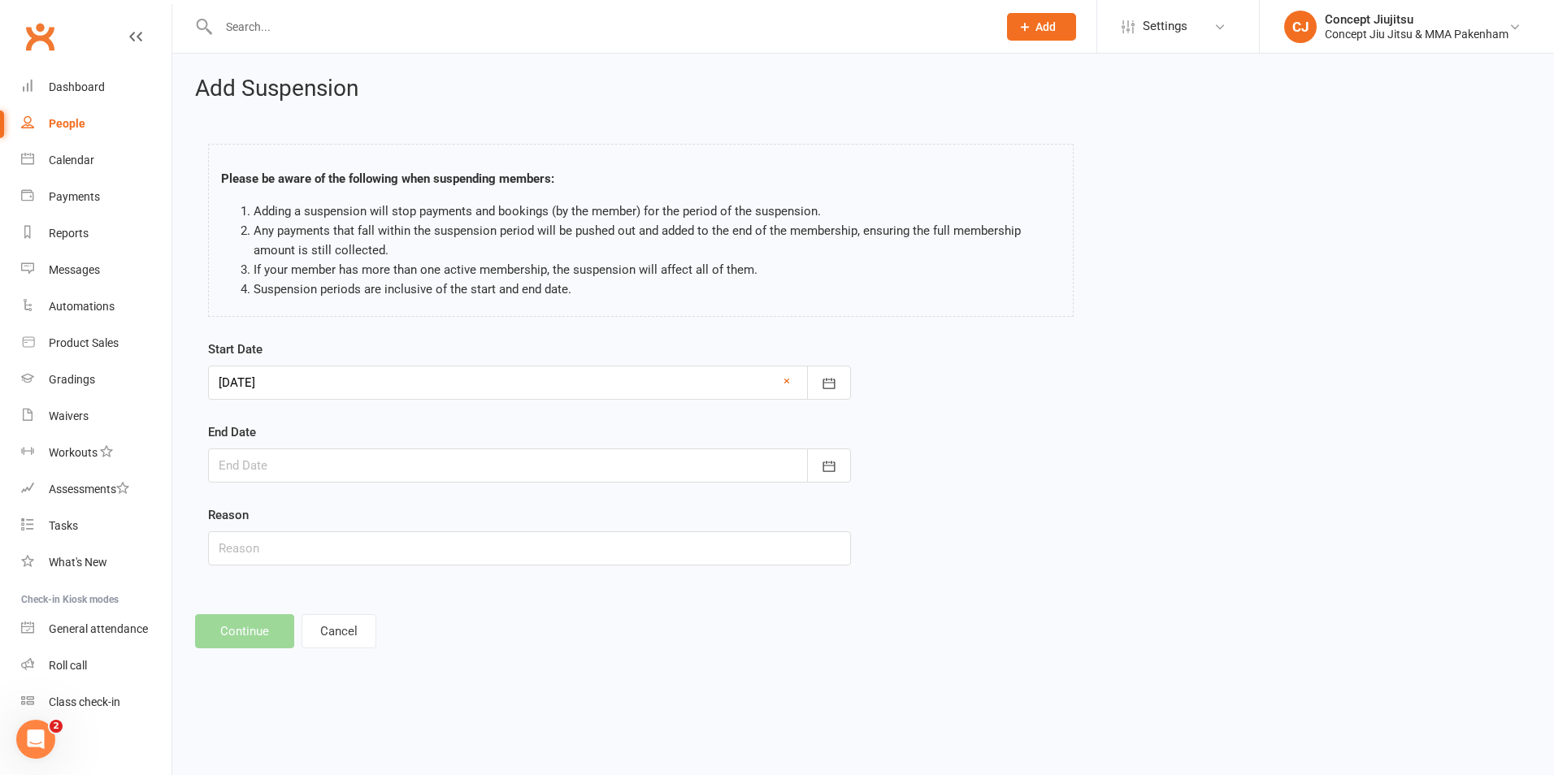
click at [309, 478] on div at bounding box center [529, 466] width 643 height 34
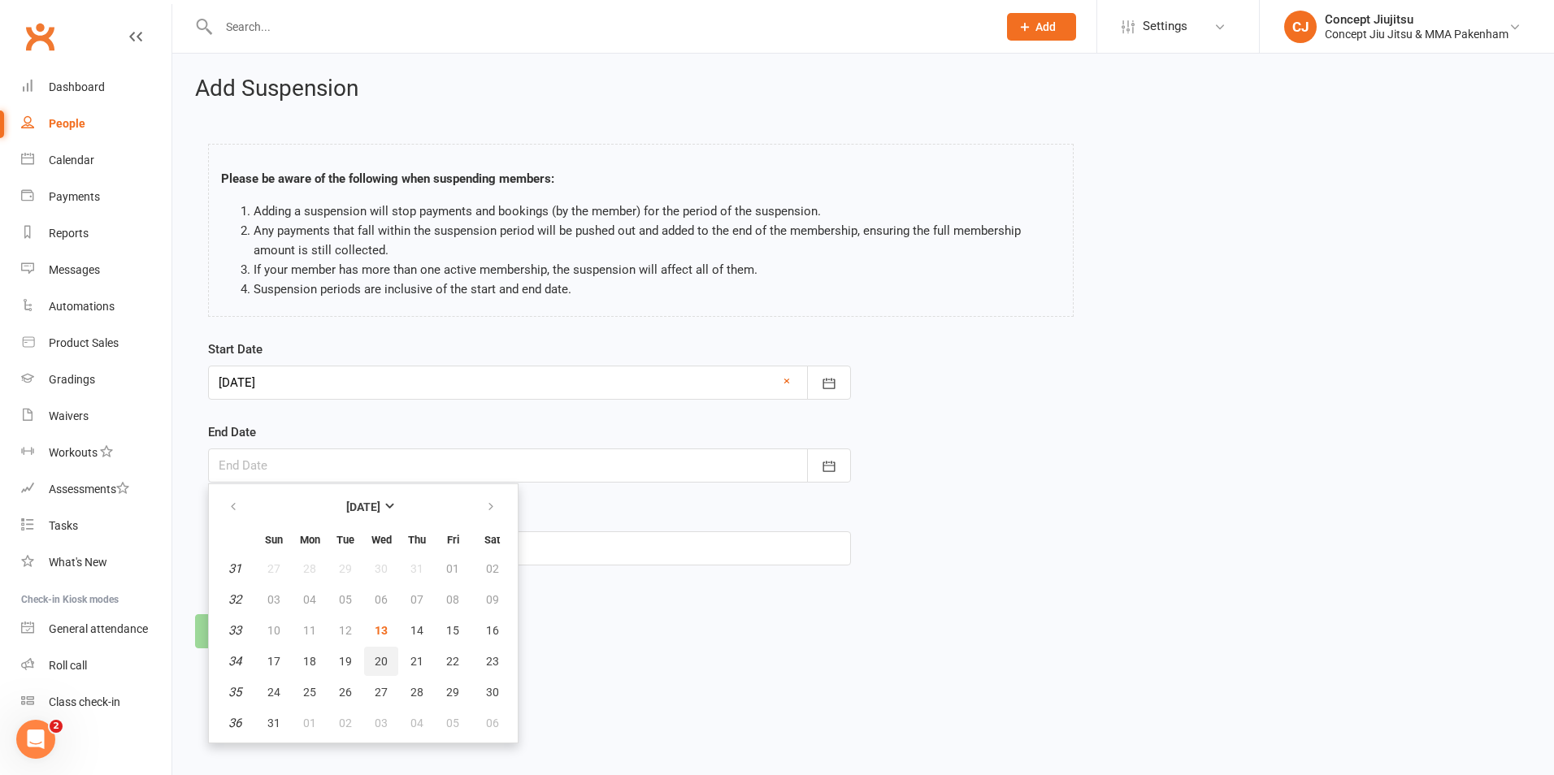
click at [380, 663] on span "20" at bounding box center [381, 661] width 13 height 13
type input "[DATE]"
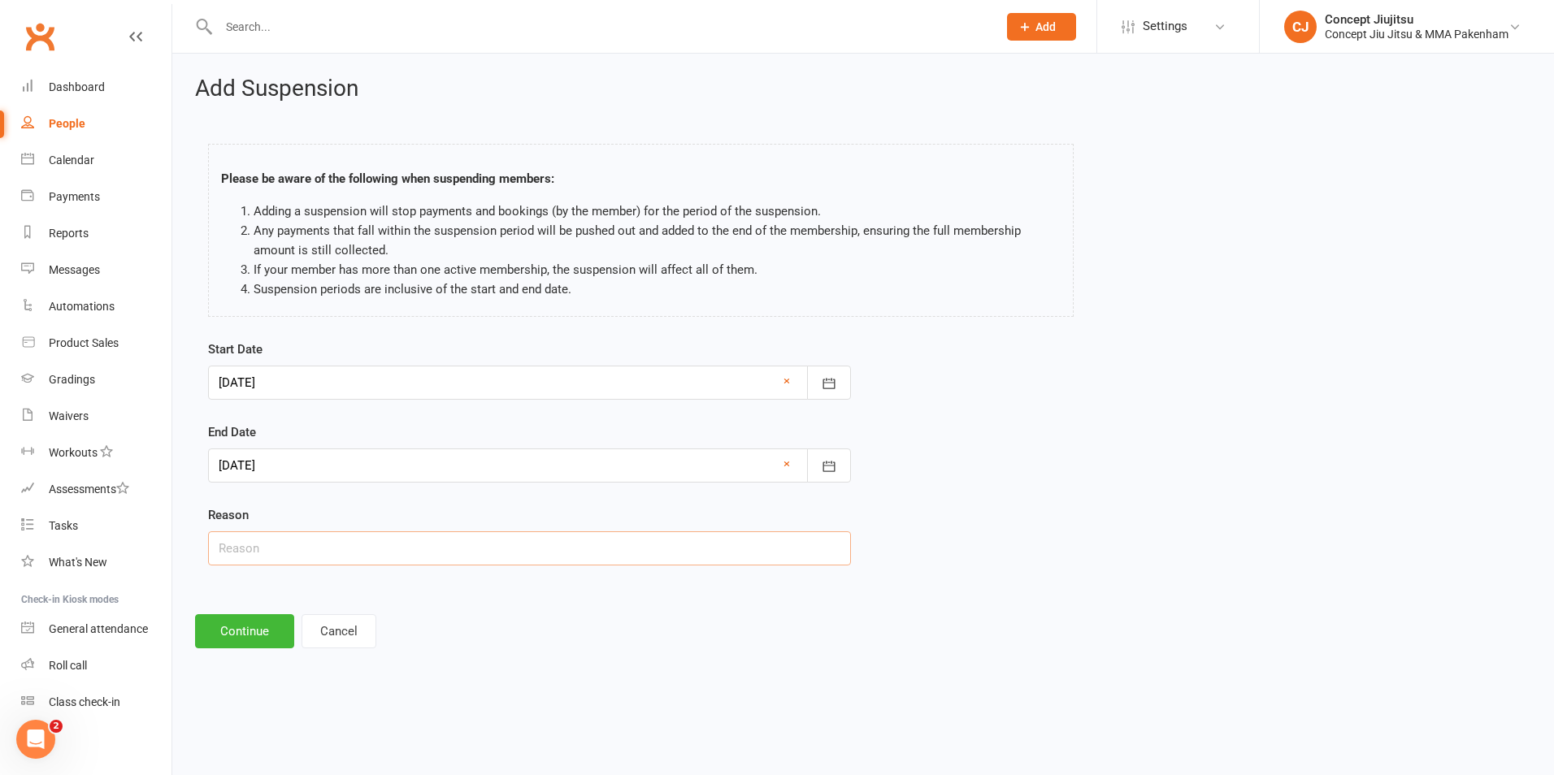
click at [306, 554] on input "text" at bounding box center [529, 549] width 643 height 34
type input "Injury at work"
click at [254, 630] on button "Continue" at bounding box center [244, 631] width 99 height 34
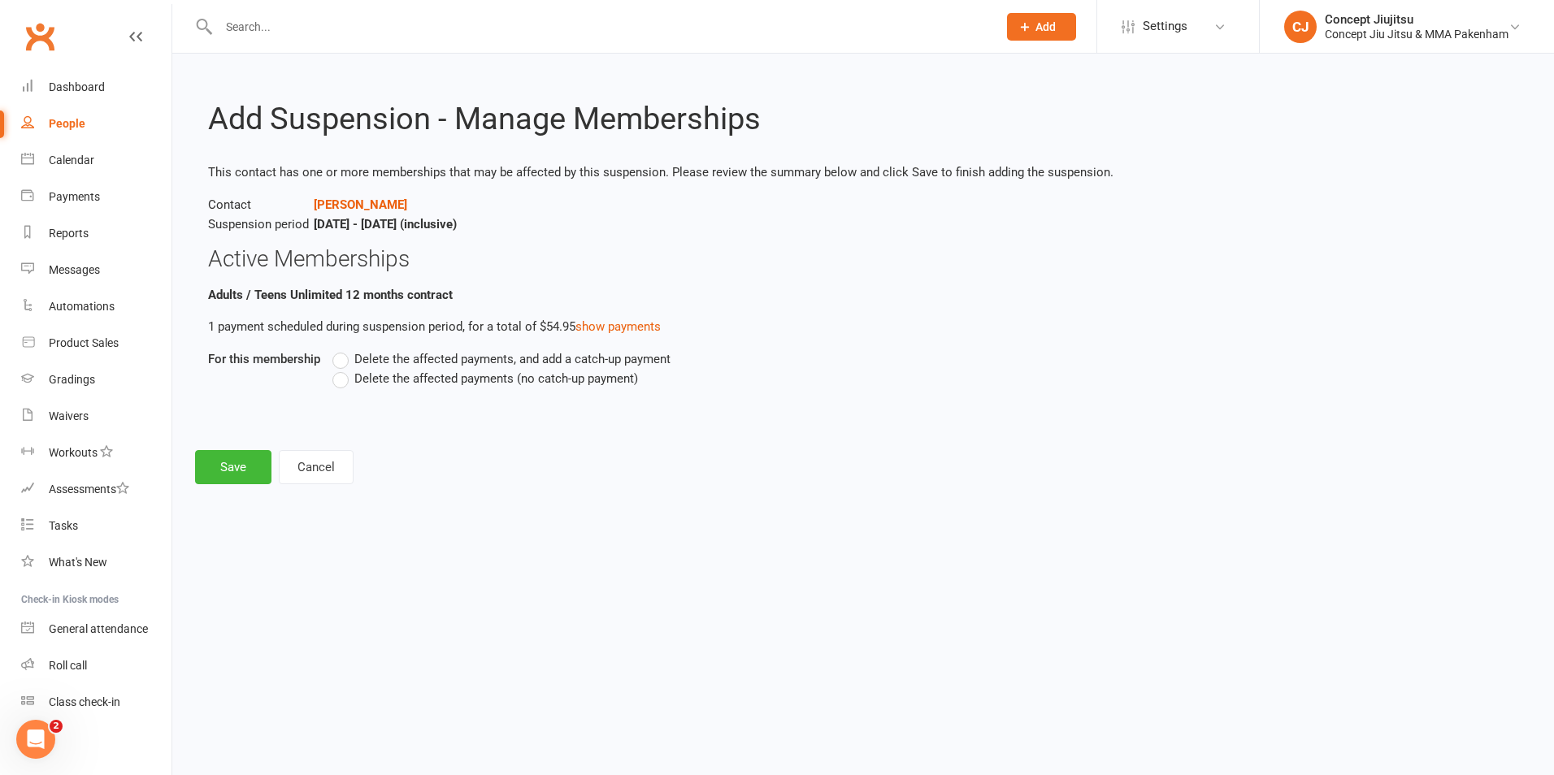
click at [345, 380] on label "Delete the affected payments (no catch-up payment)" at bounding box center [485, 379] width 306 height 20
click at [343, 369] on input "Delete the affected payments (no catch-up payment)" at bounding box center [337, 369] width 11 height 0
click at [236, 465] on button "Save" at bounding box center [233, 467] width 76 height 34
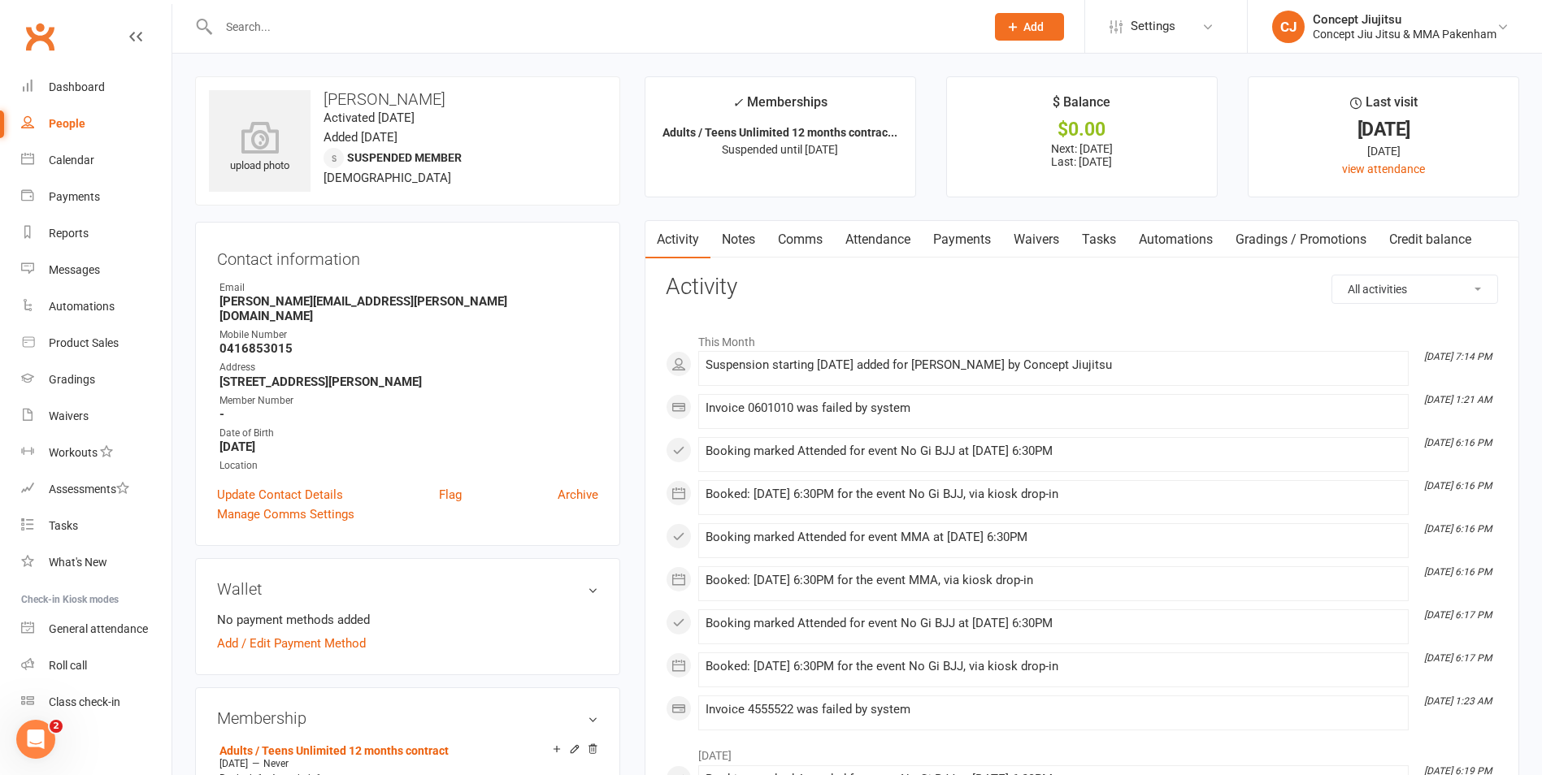
click at [60, 117] on div "People" at bounding box center [67, 123] width 37 height 13
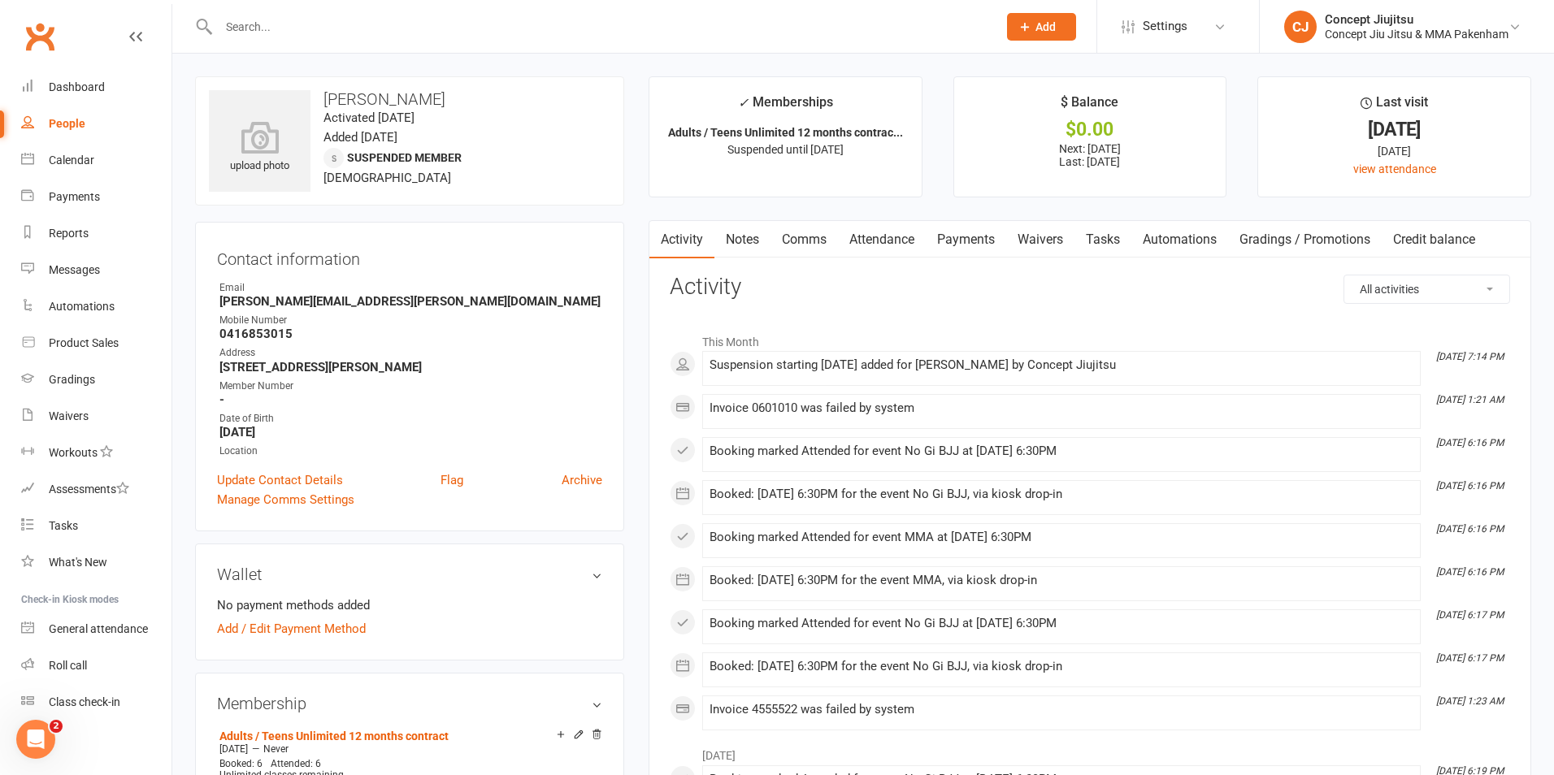
select select "100"
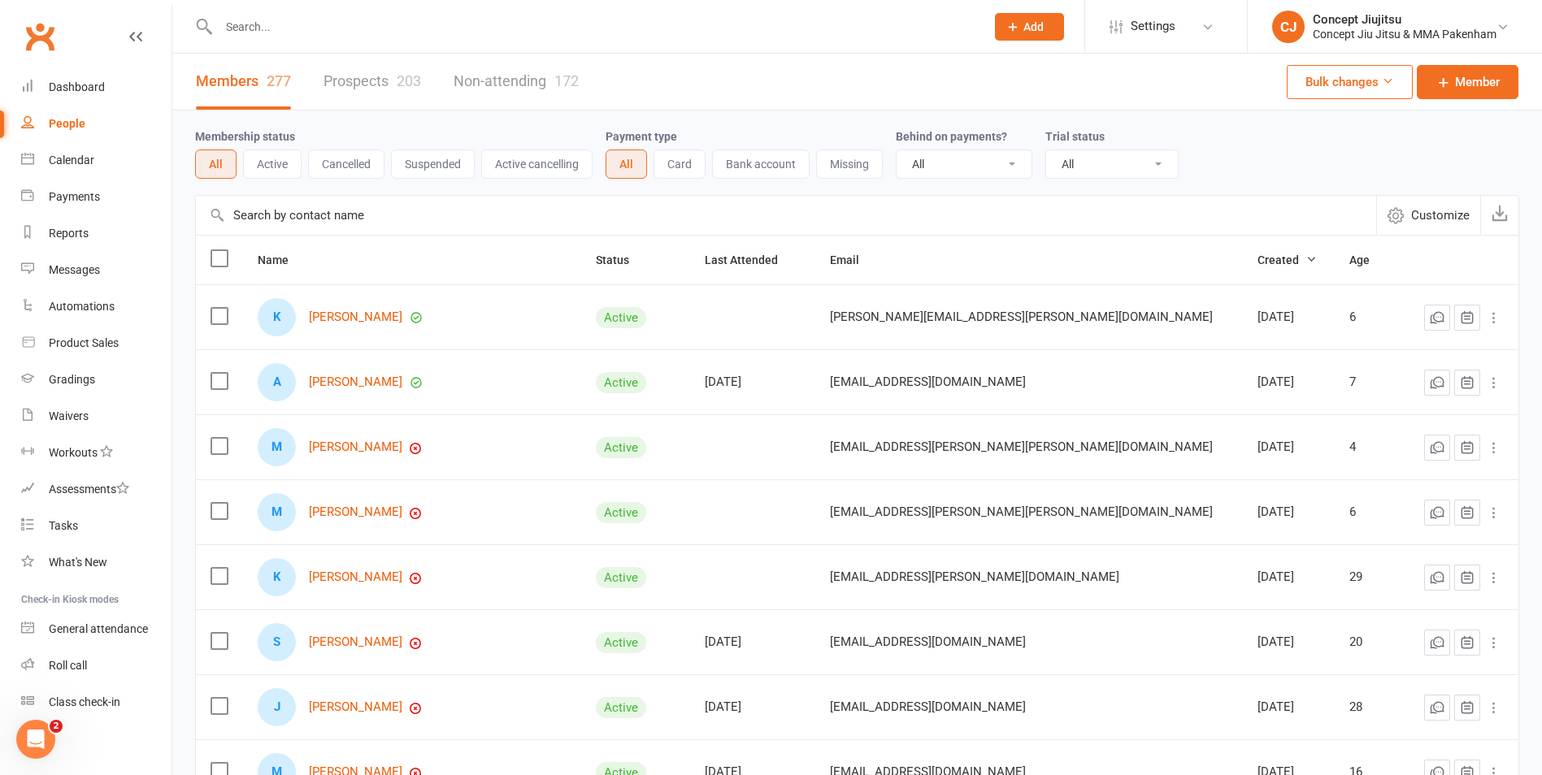
drag, startPoint x: 262, startPoint y: 14, endPoint x: 260, endPoint y: 28, distance: 14.7
click at [262, 20] on div at bounding box center [584, 26] width 779 height 53
click at [241, 34] on input "text" at bounding box center [594, 26] width 760 height 23
click at [252, 25] on input "text" at bounding box center [594, 26] width 760 height 23
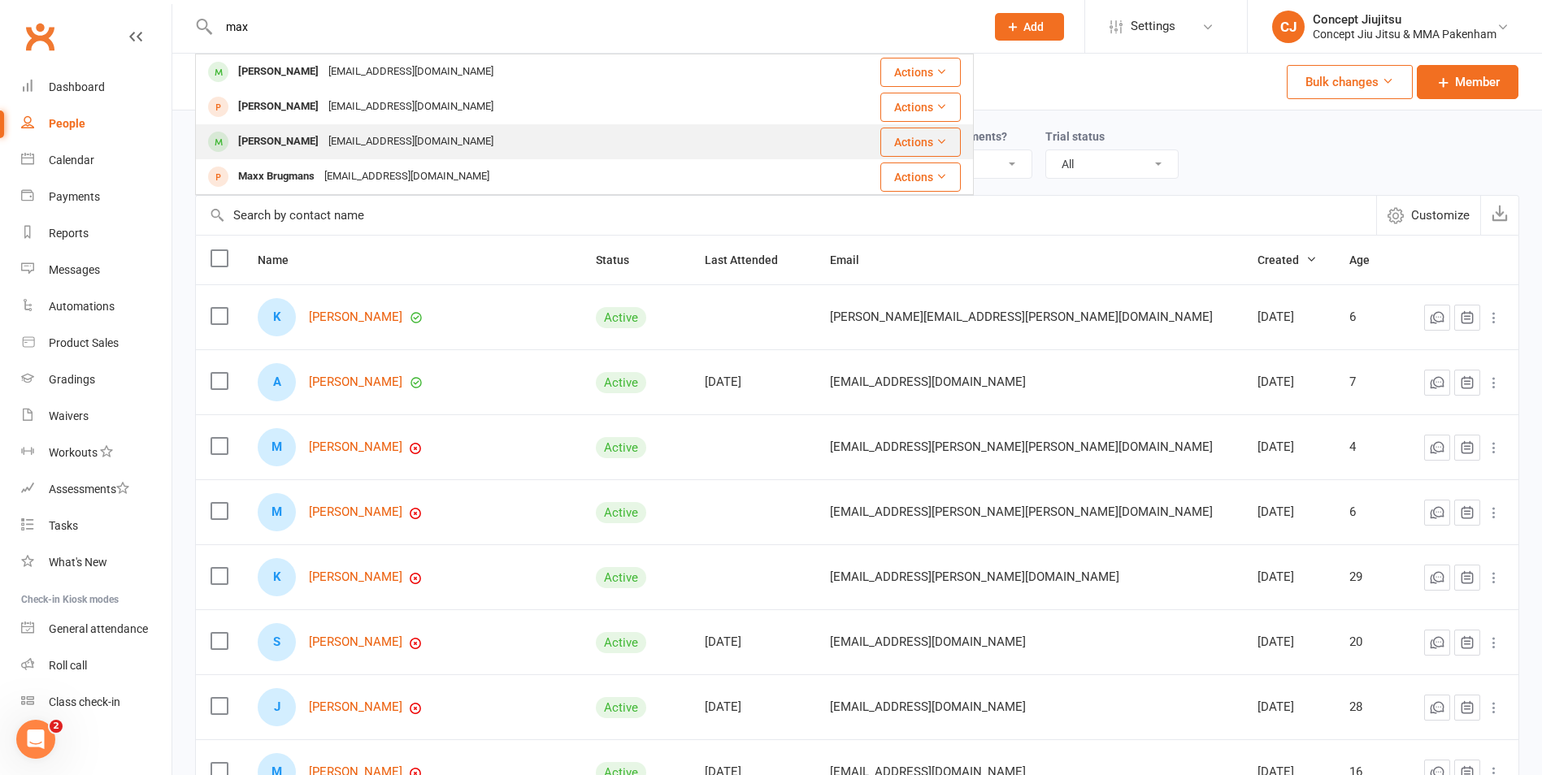
type input "max"
click at [266, 138] on div "[PERSON_NAME]" at bounding box center [278, 142] width 90 height 24
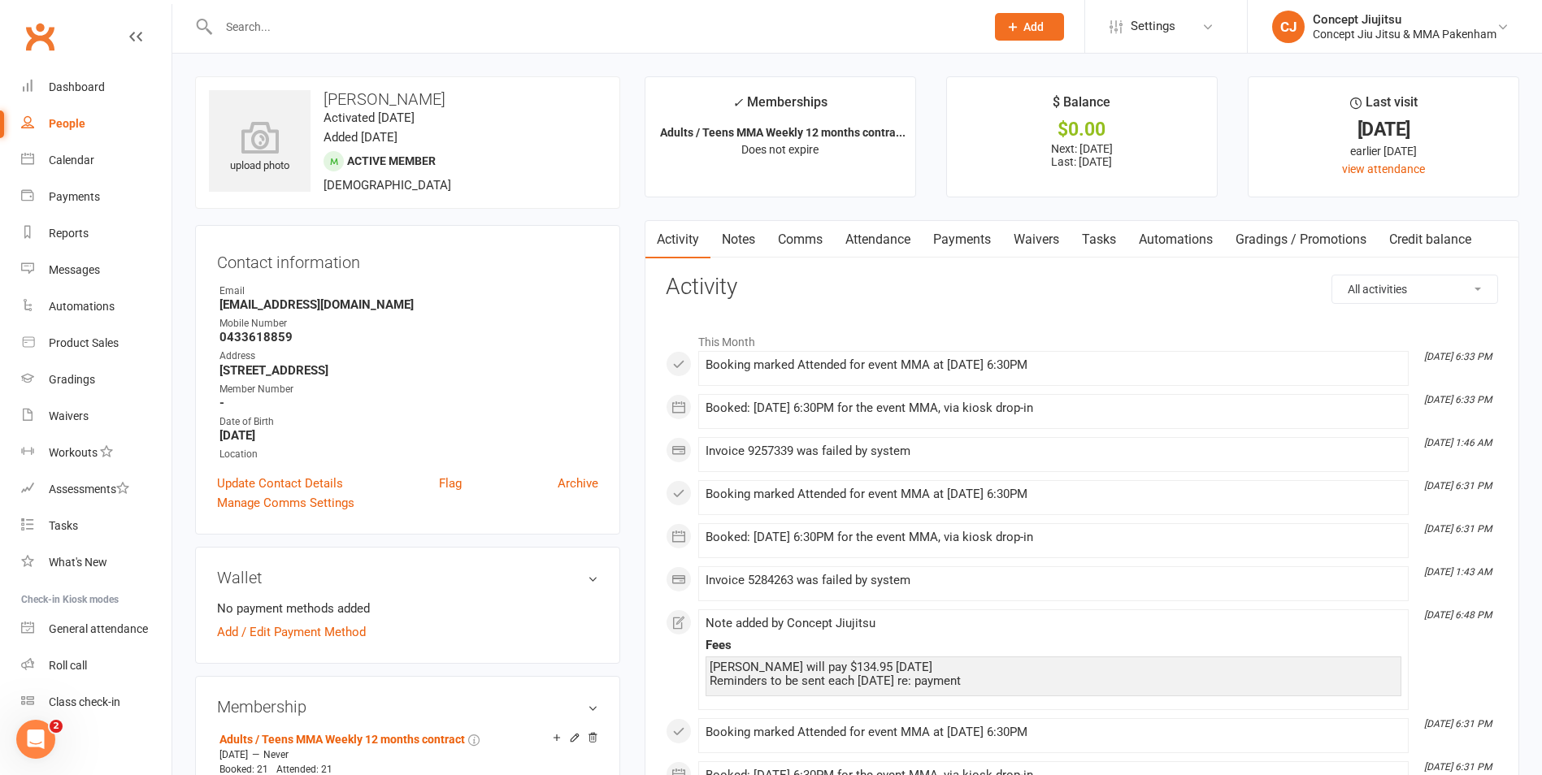
click at [962, 237] on link "Payments" at bounding box center [962, 239] width 80 height 37
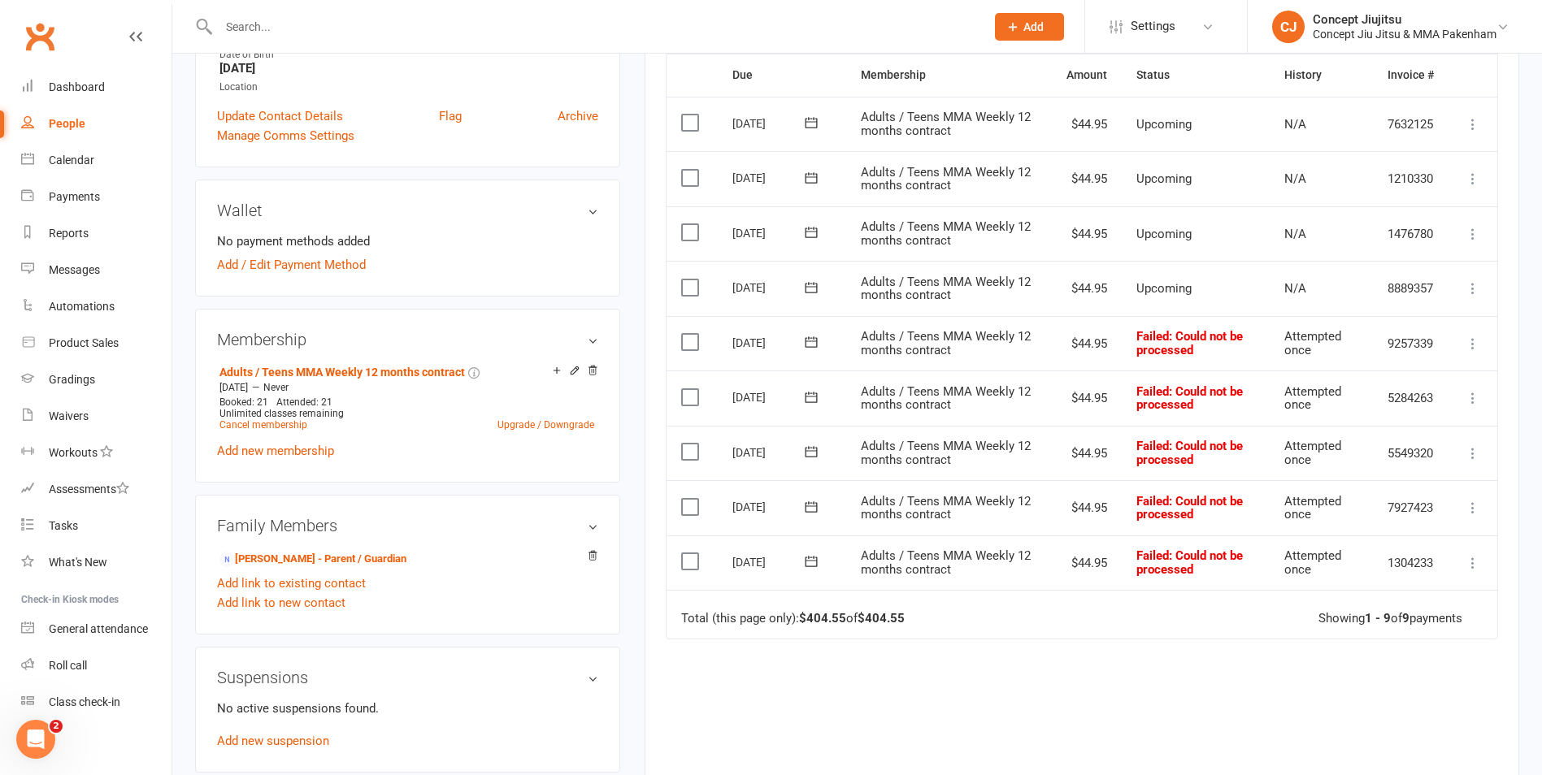
scroll to position [406, 0]
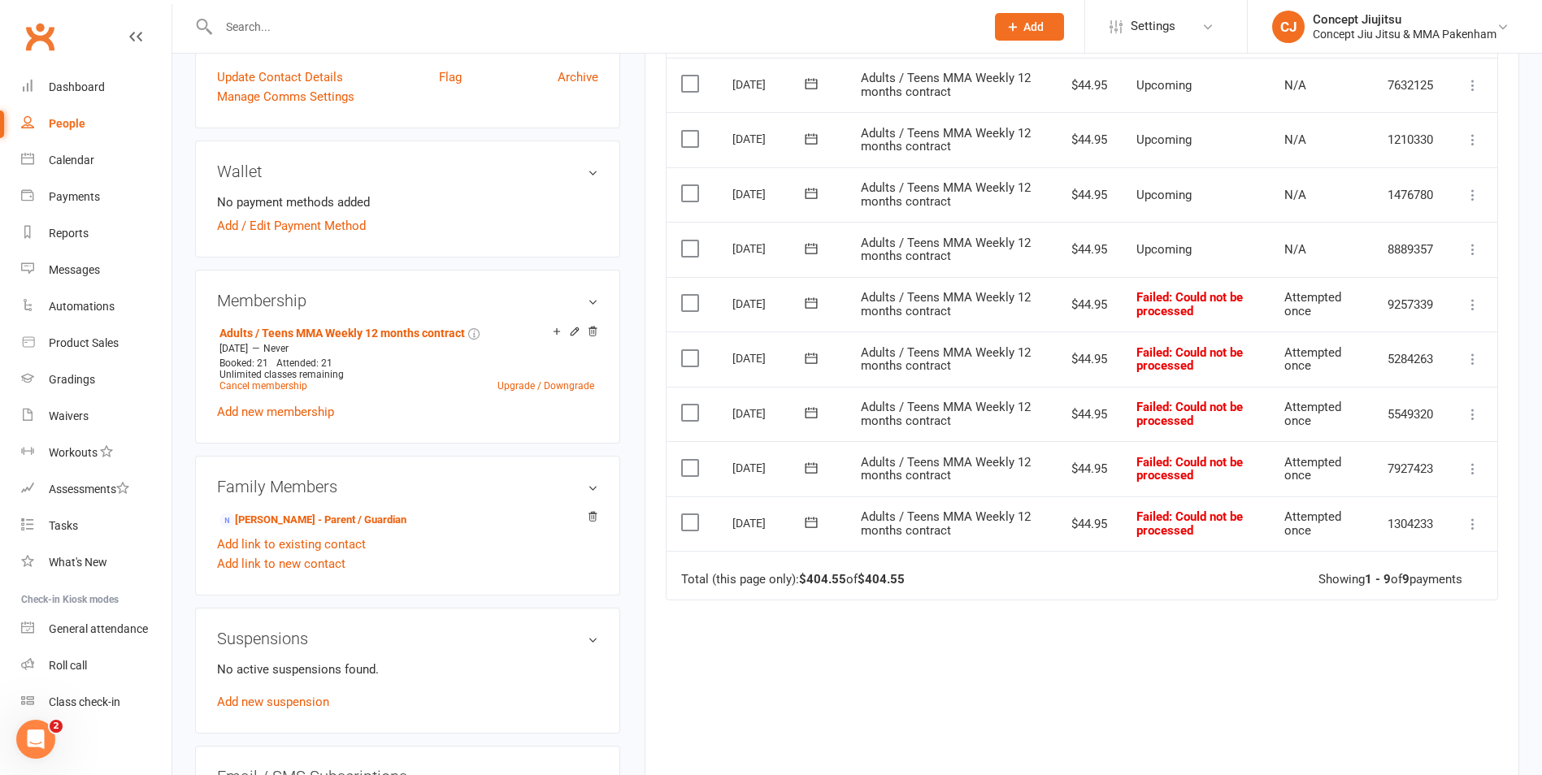
click at [1474, 302] on icon at bounding box center [1473, 305] width 16 height 16
click at [1393, 402] on link "Mark as Paid (Other)" at bounding box center [1401, 401] width 161 height 33
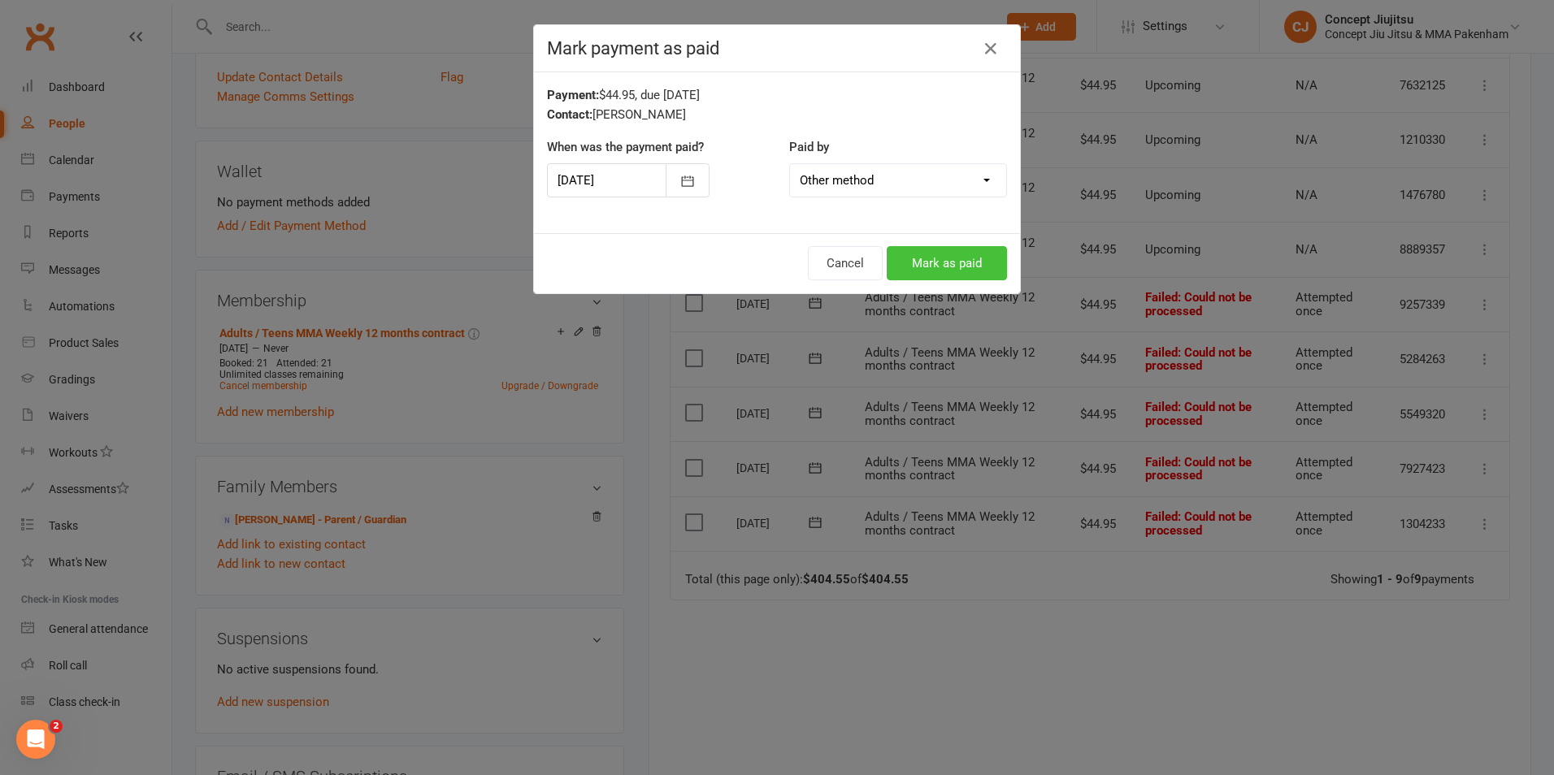
click at [943, 255] on button "Mark as paid" at bounding box center [947, 263] width 120 height 34
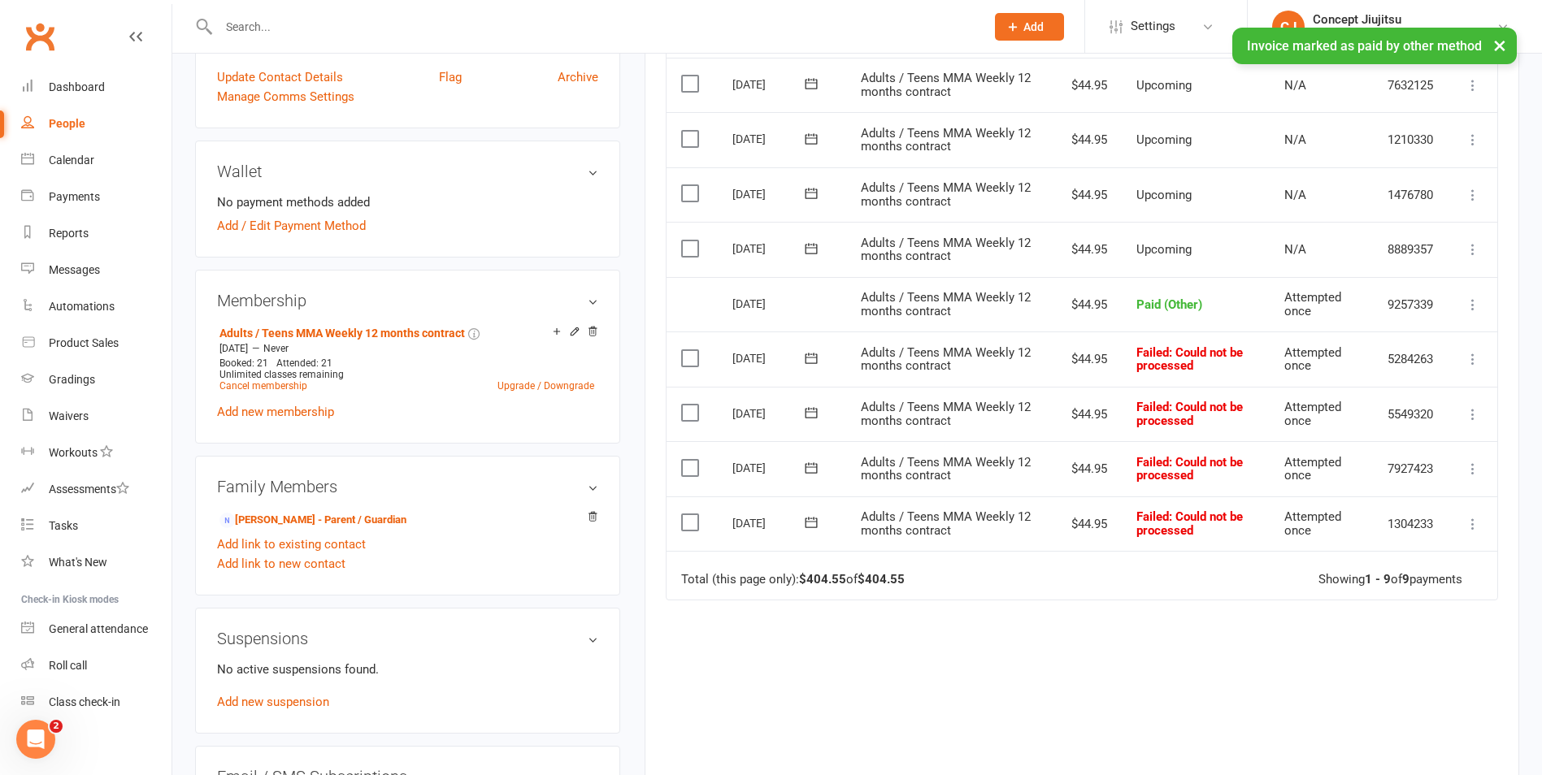
click at [1468, 354] on icon at bounding box center [1473, 359] width 16 height 16
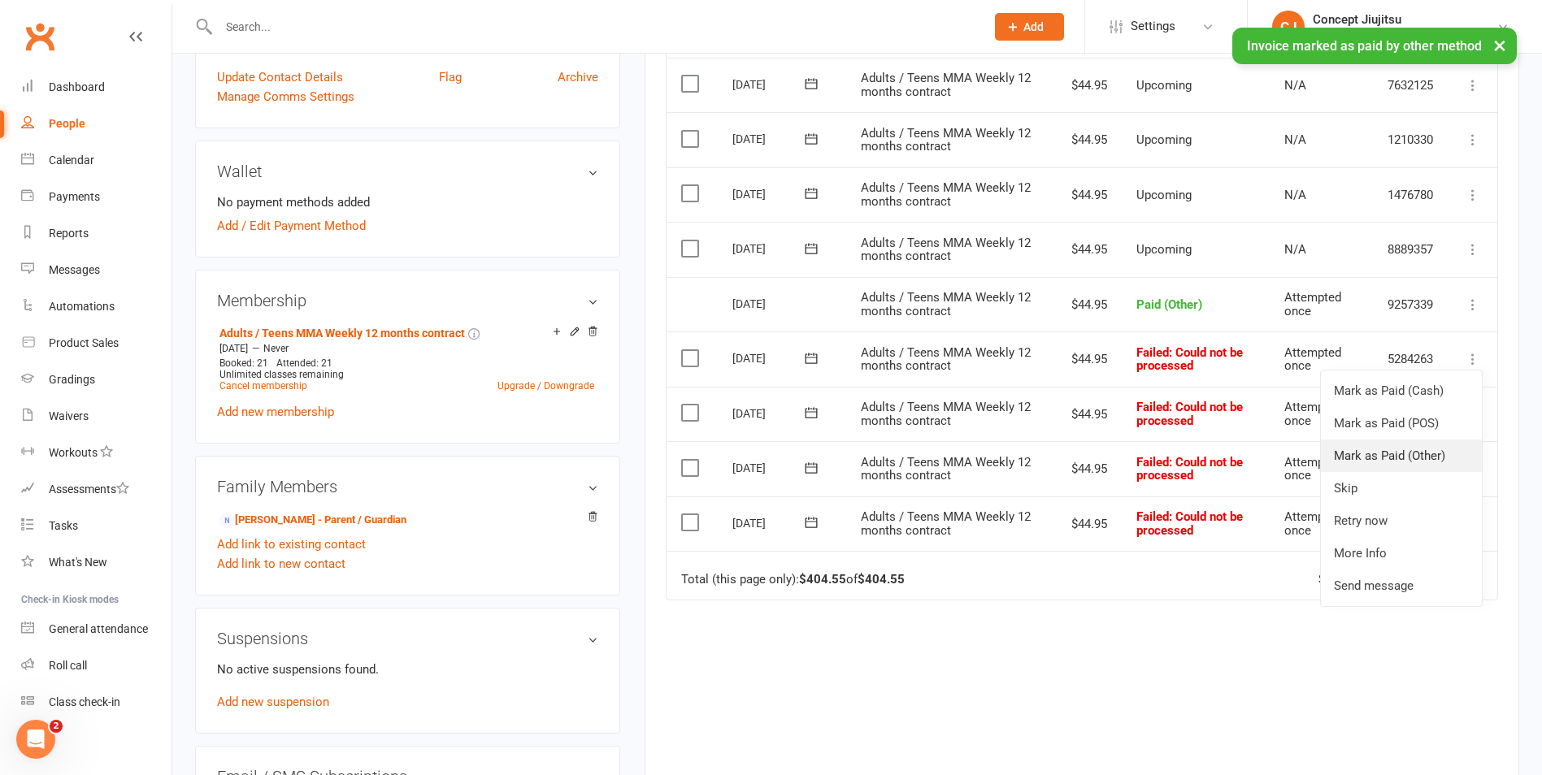
click at [1383, 454] on link "Mark as Paid (Other)" at bounding box center [1401, 456] width 161 height 33
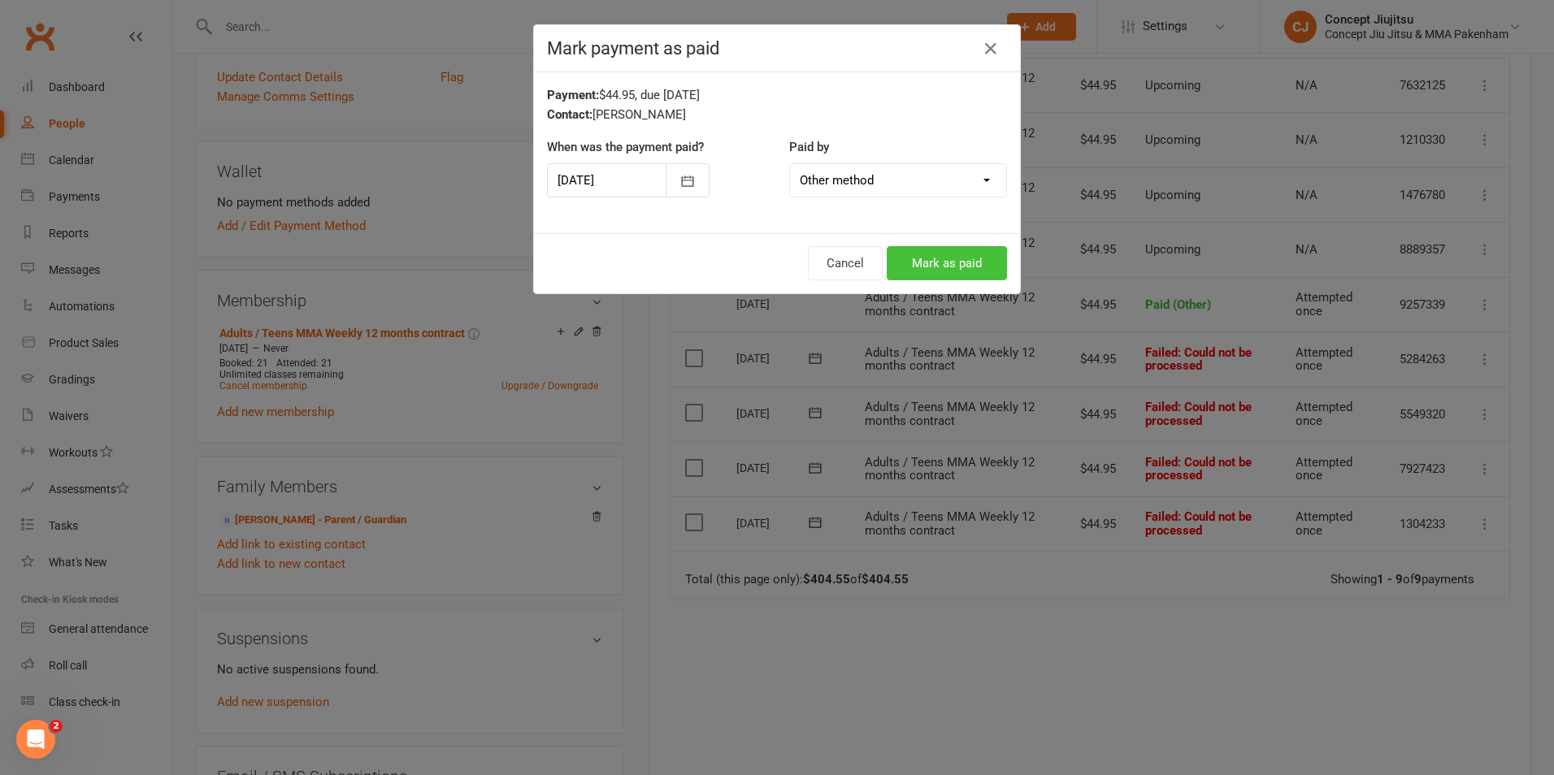
click at [945, 267] on button "Mark as paid" at bounding box center [947, 263] width 120 height 34
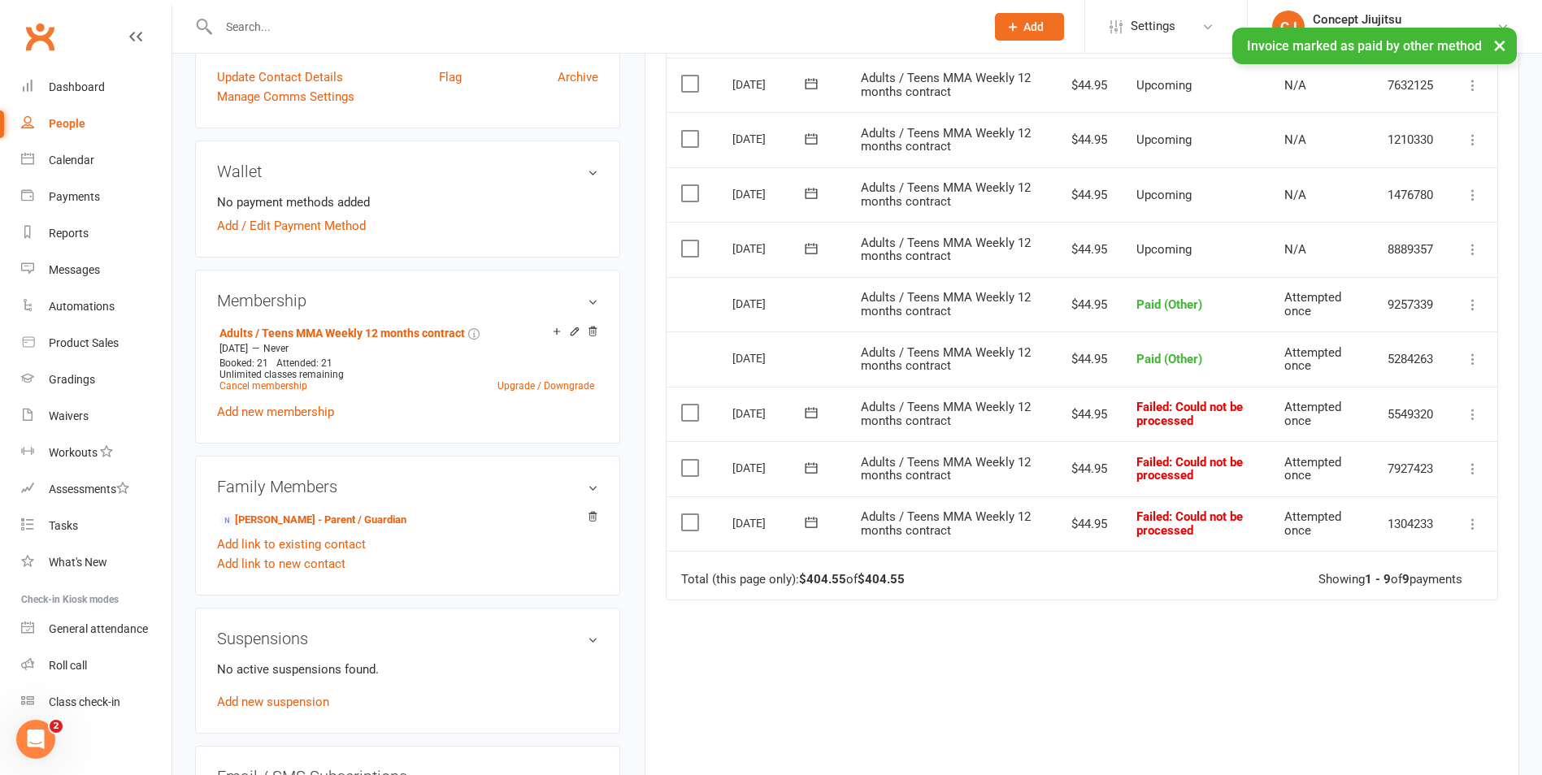
click at [1466, 419] on icon at bounding box center [1473, 414] width 16 height 16
click at [1381, 510] on link "Mark as Paid (Other)" at bounding box center [1401, 511] width 161 height 33
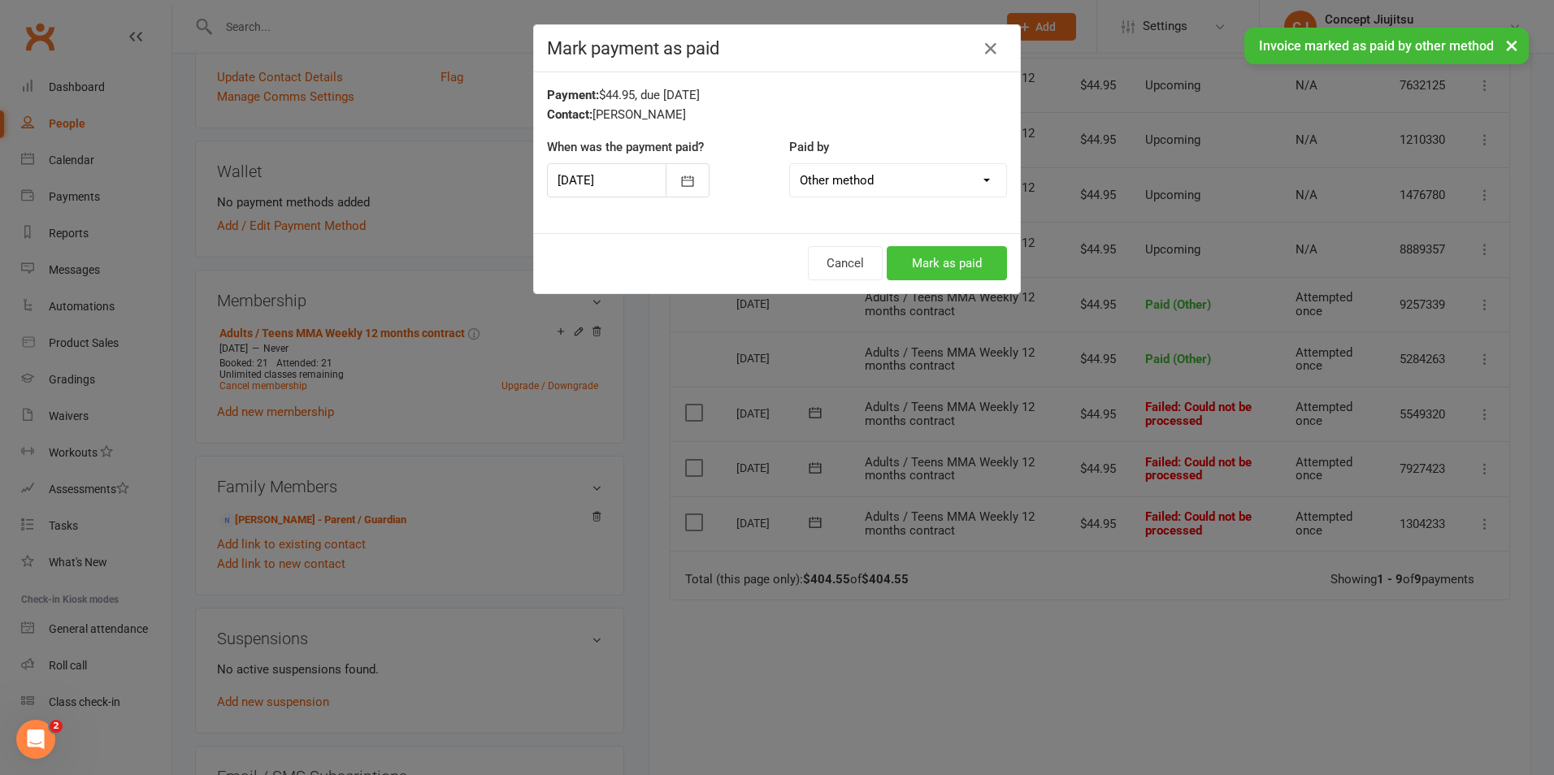
click at [928, 262] on button "Mark as paid" at bounding box center [947, 263] width 120 height 34
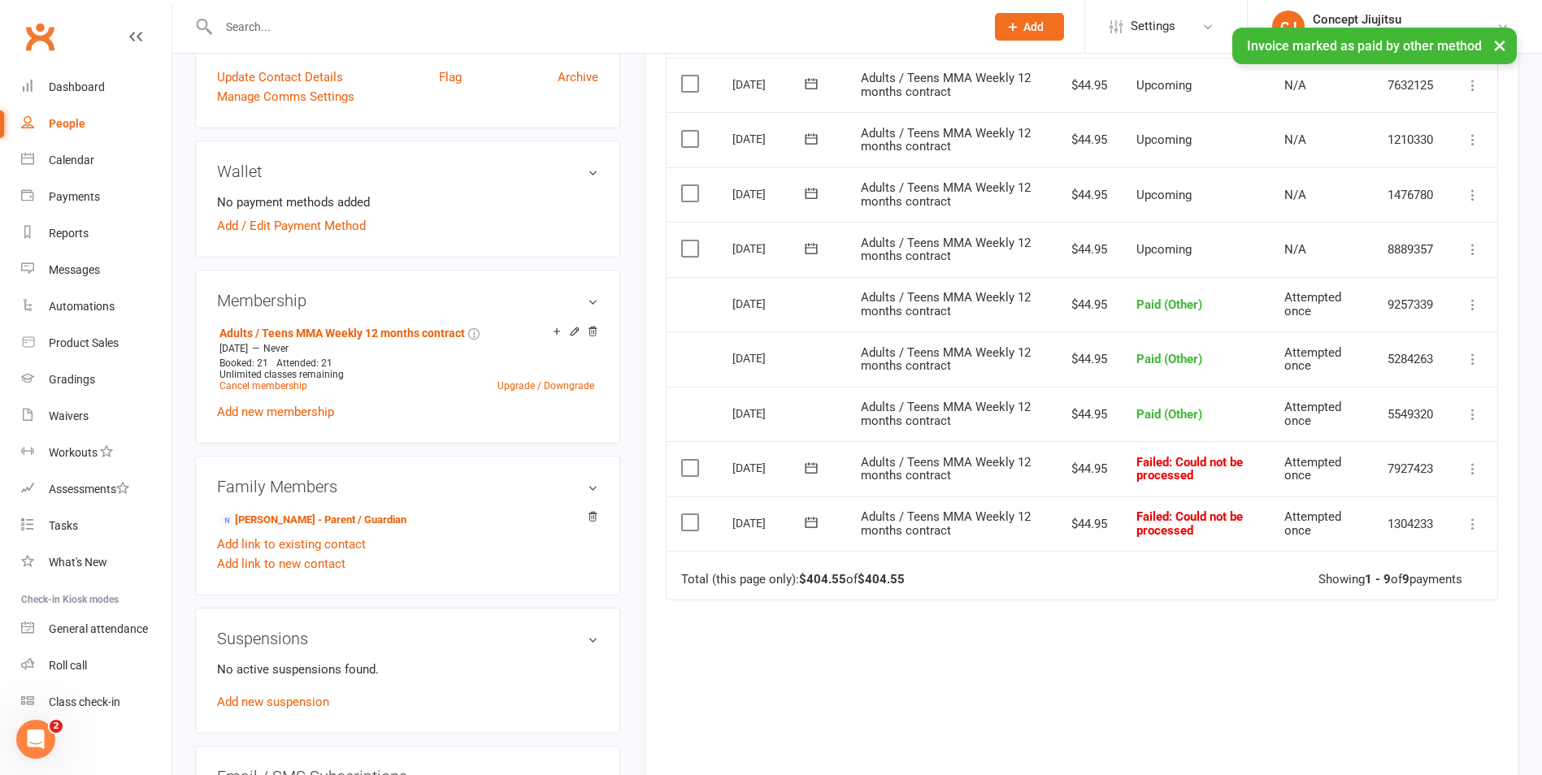
click at [1478, 415] on icon at bounding box center [1473, 414] width 16 height 16
click at [1196, 477] on td "Failed : Could not be processed" at bounding box center [1196, 468] width 148 height 55
click at [1463, 468] on button at bounding box center [1473, 469] width 20 height 20
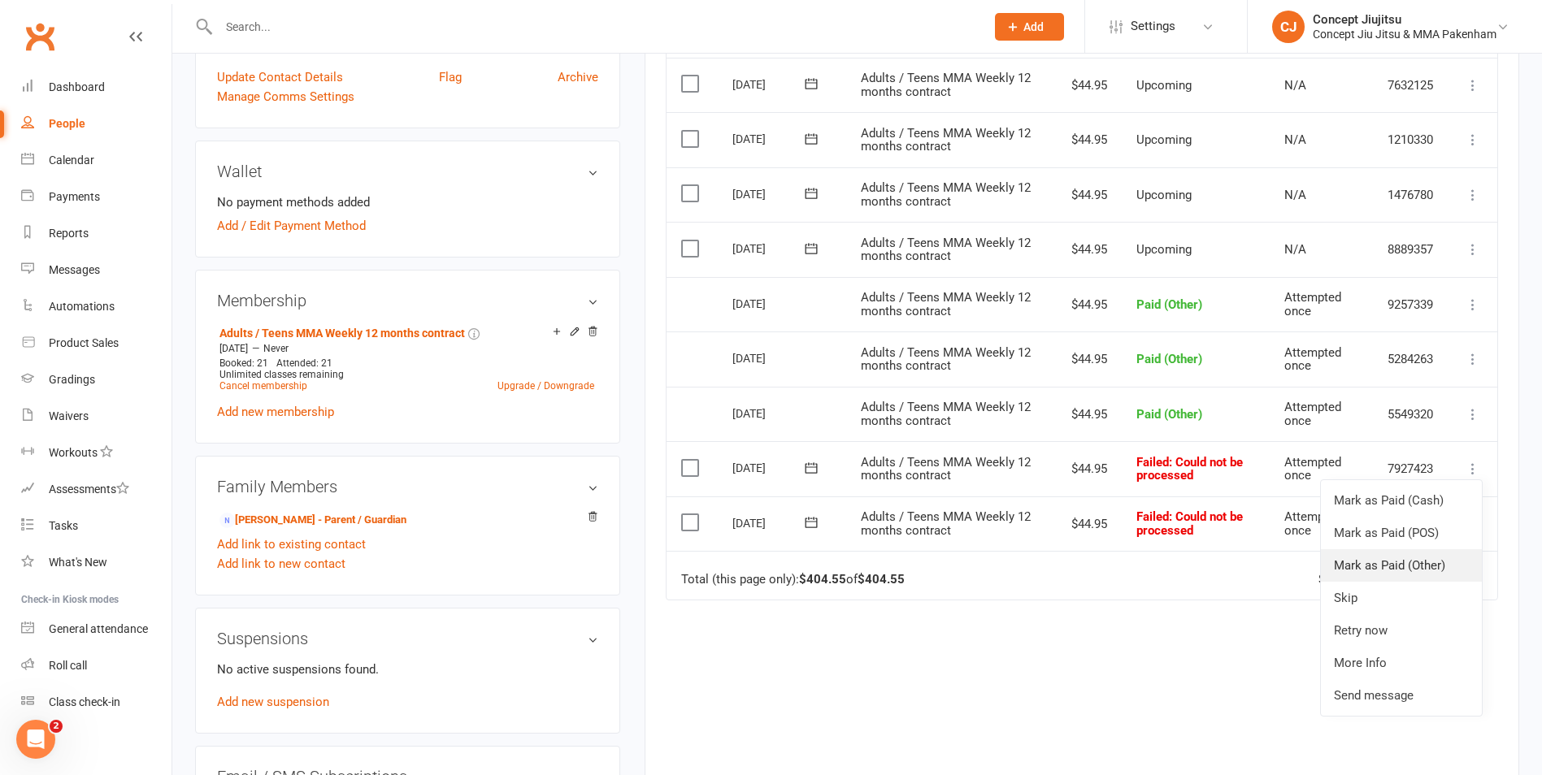
click at [1397, 560] on link "Mark as Paid (Other)" at bounding box center [1401, 565] width 161 height 33
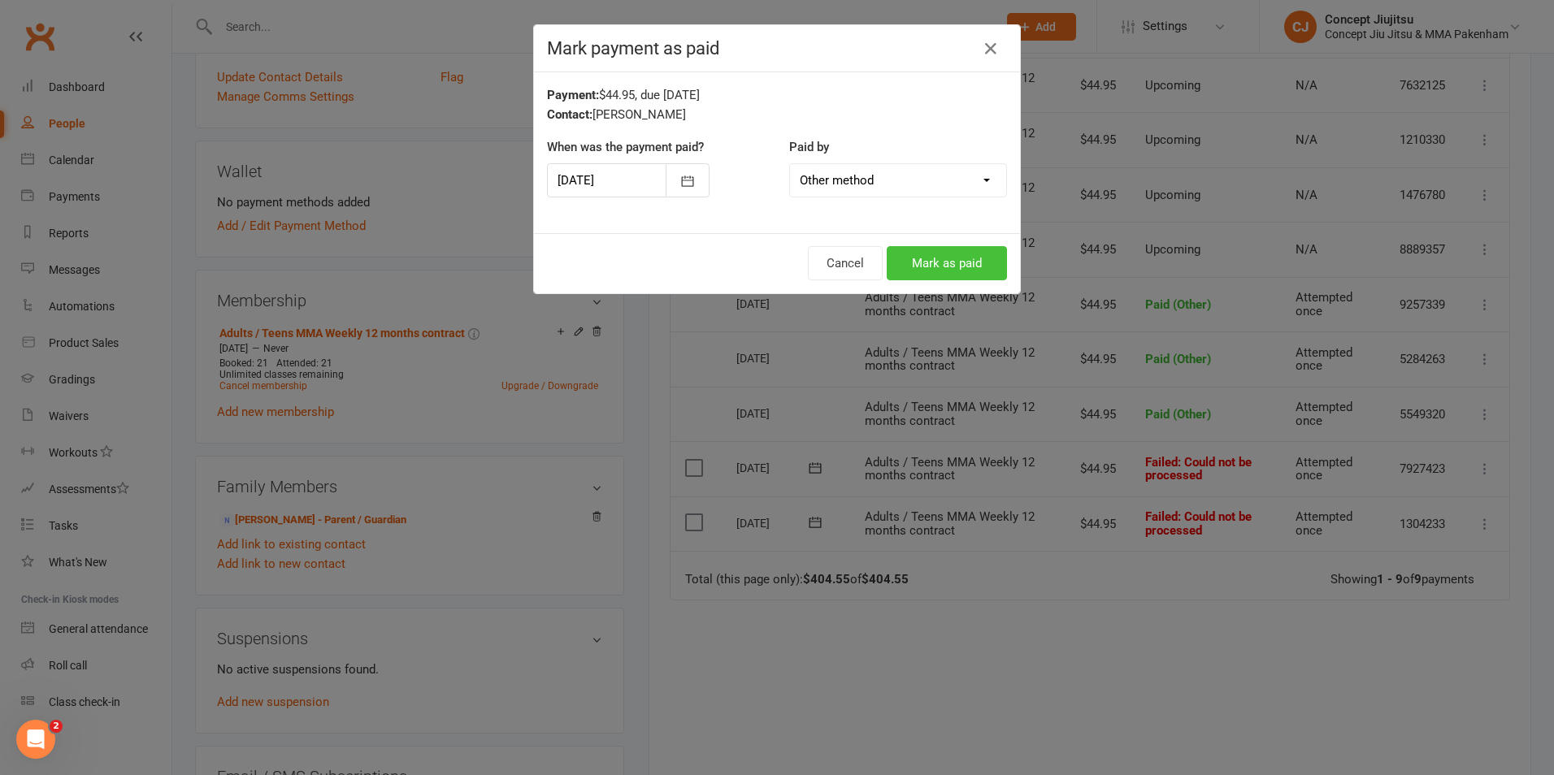
click at [927, 267] on button "Mark as paid" at bounding box center [947, 263] width 120 height 34
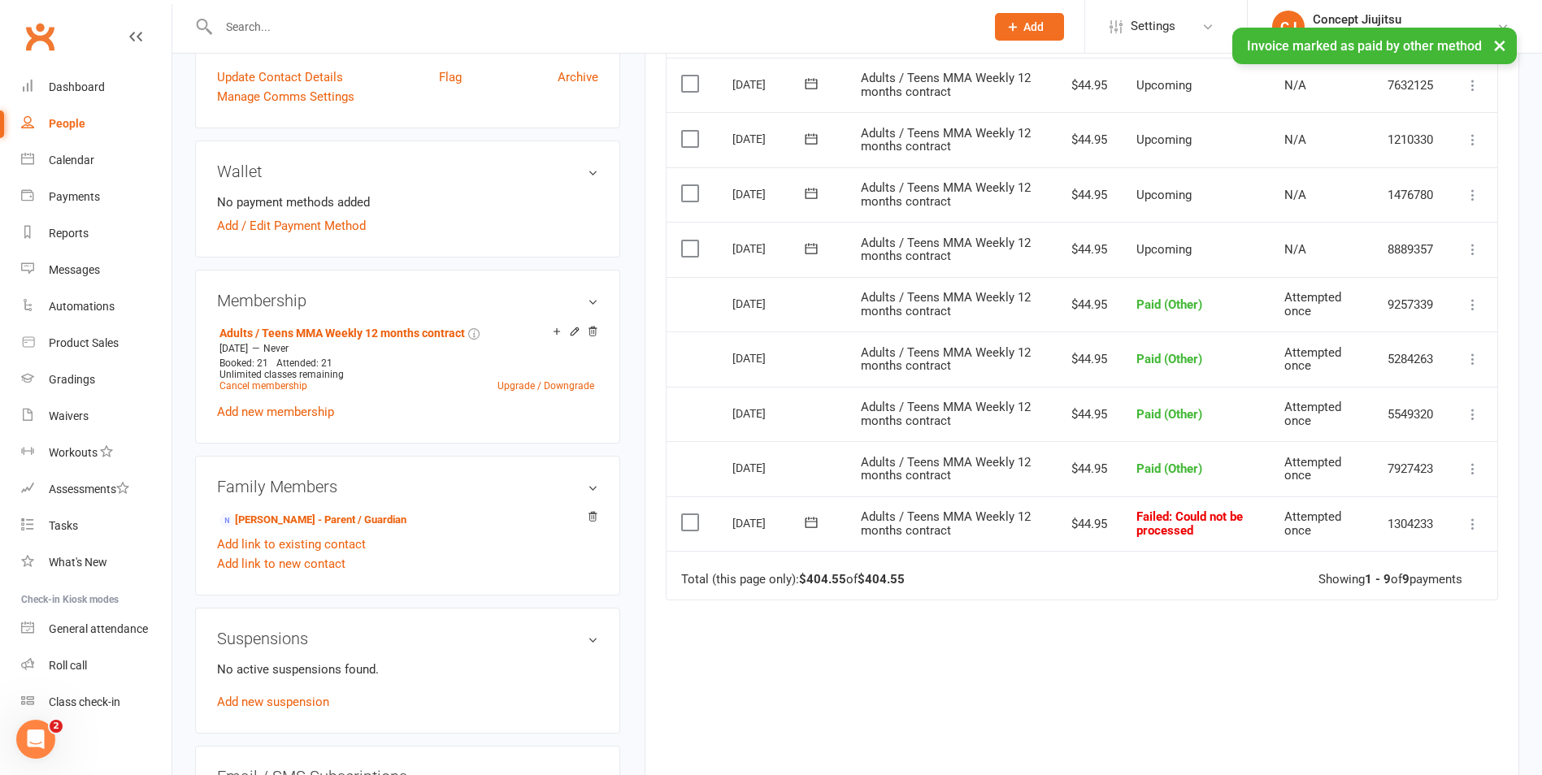
click at [1468, 526] on icon at bounding box center [1473, 524] width 16 height 16
click at [1396, 622] on link "Mark as Paid (Other)" at bounding box center [1401, 621] width 161 height 33
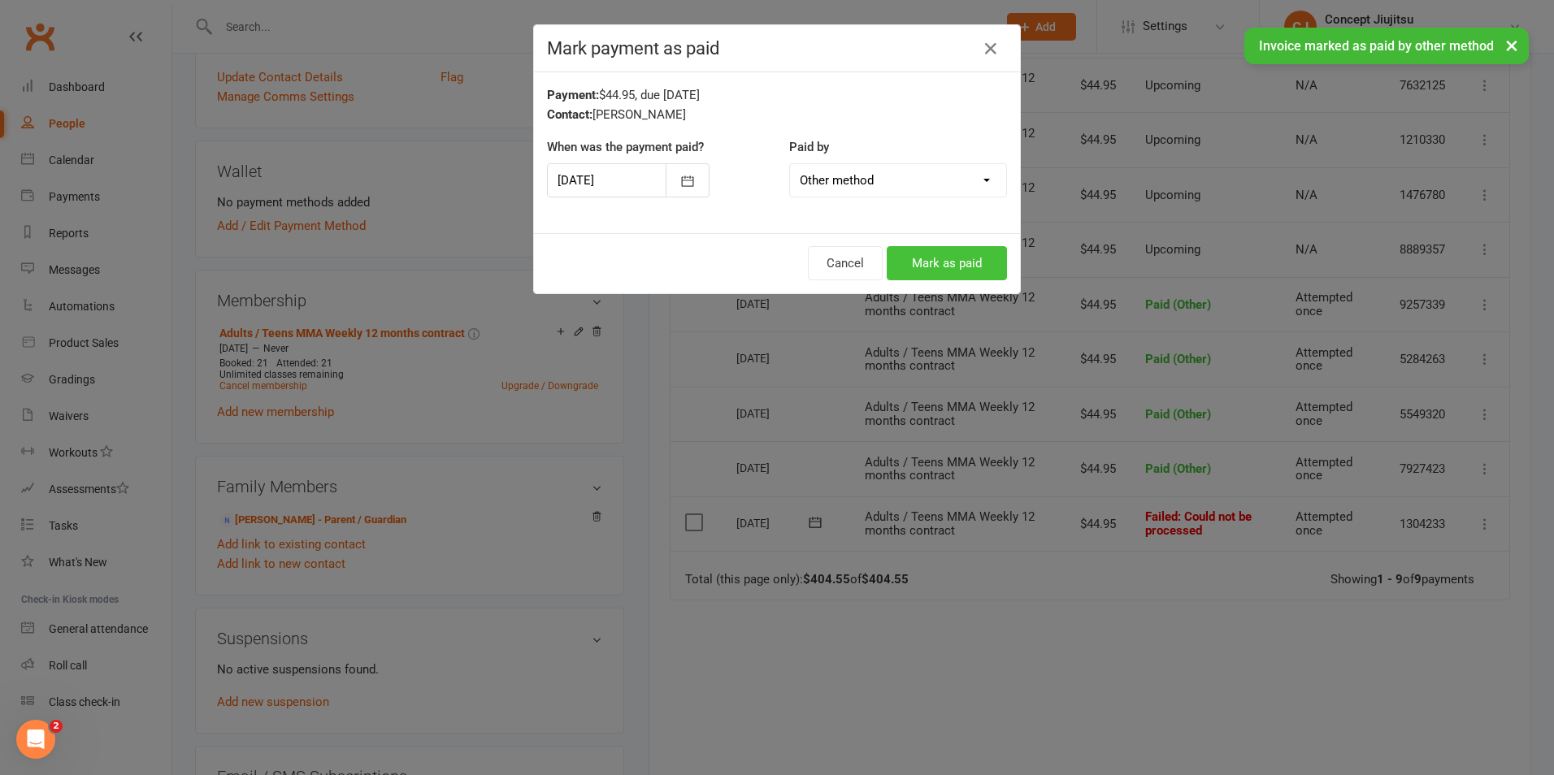
click at [934, 263] on button "Mark as paid" at bounding box center [947, 263] width 120 height 34
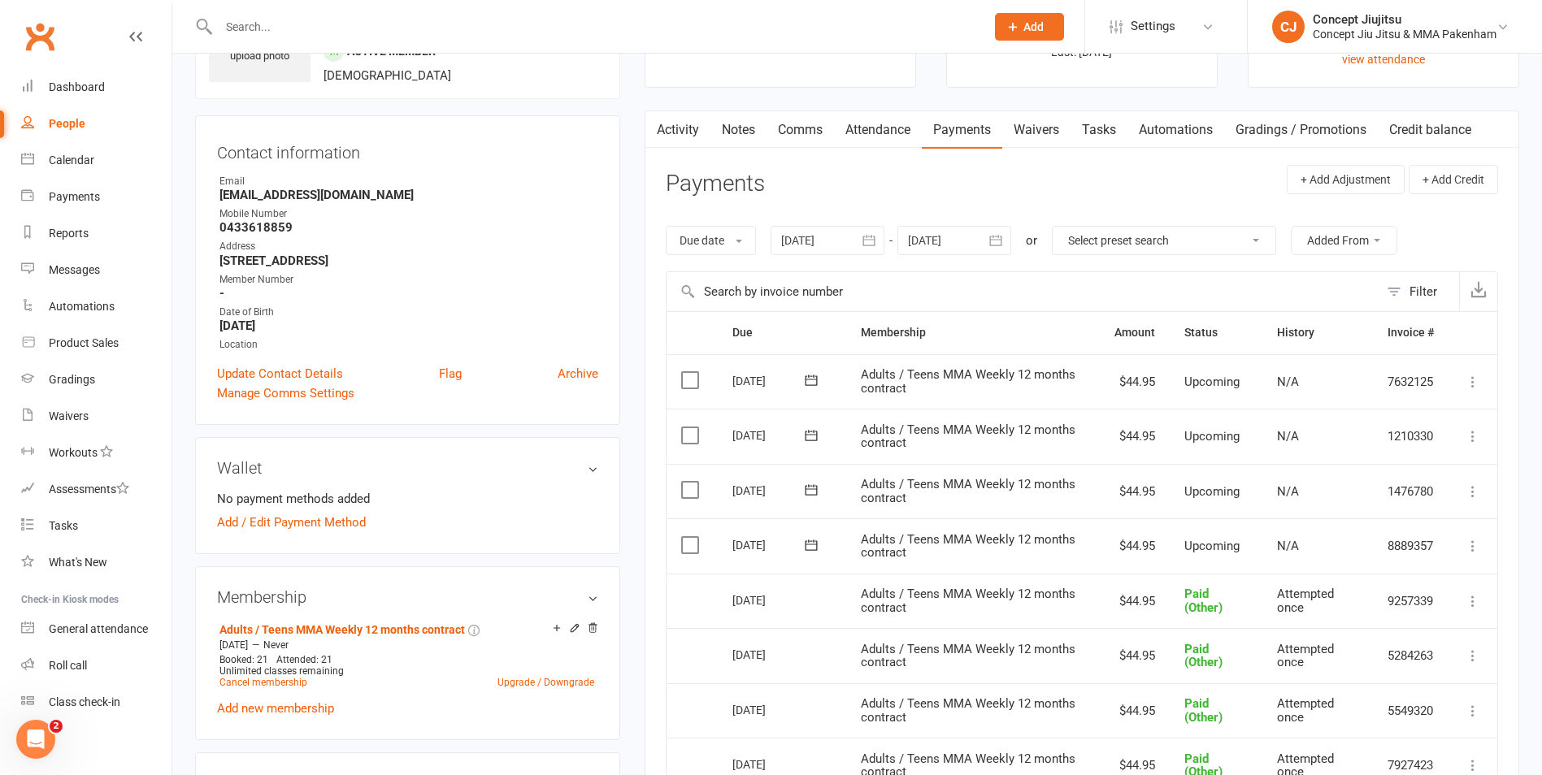
scroll to position [81, 0]
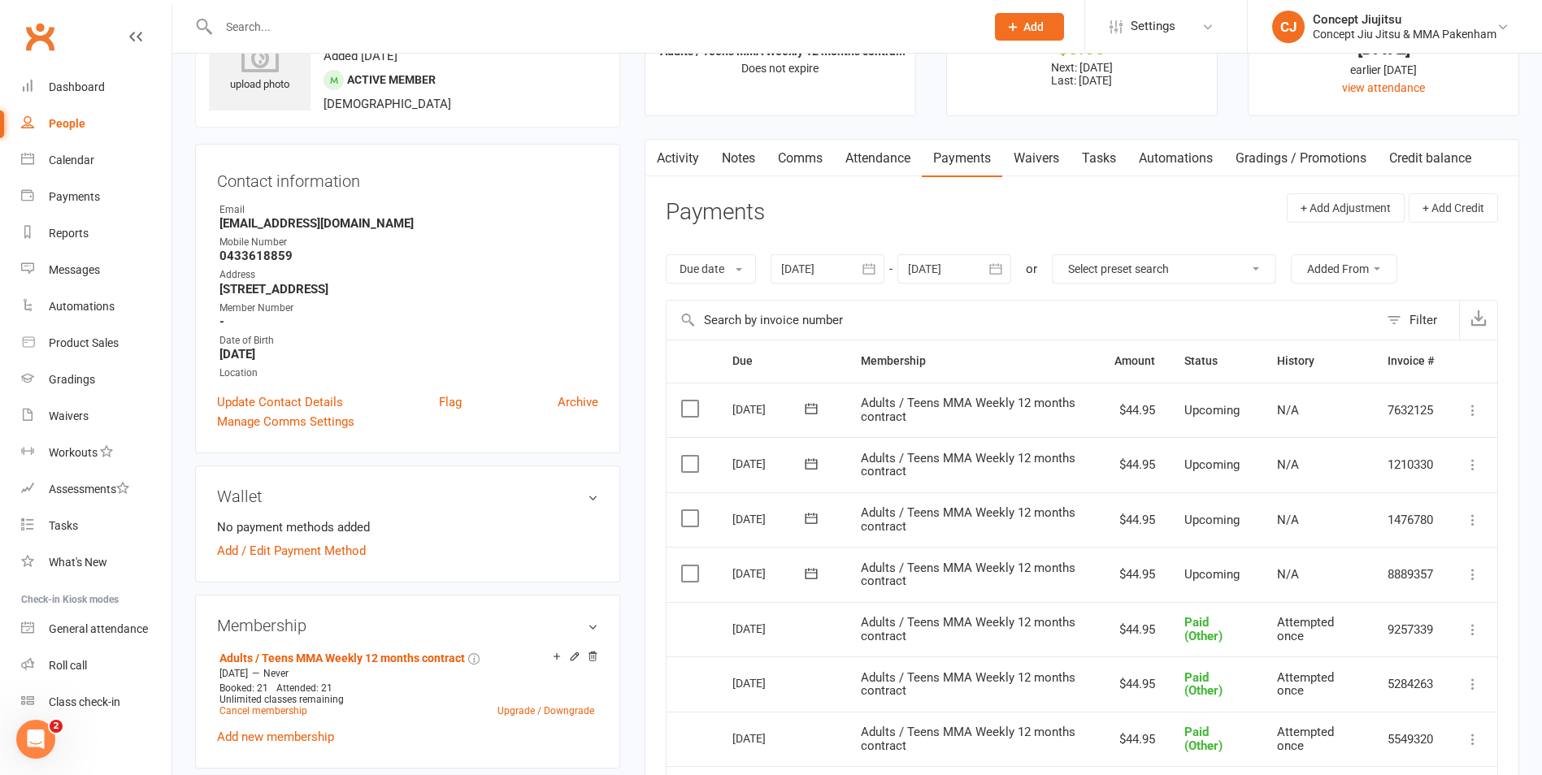
click at [745, 158] on link "Notes" at bounding box center [738, 158] width 56 height 37
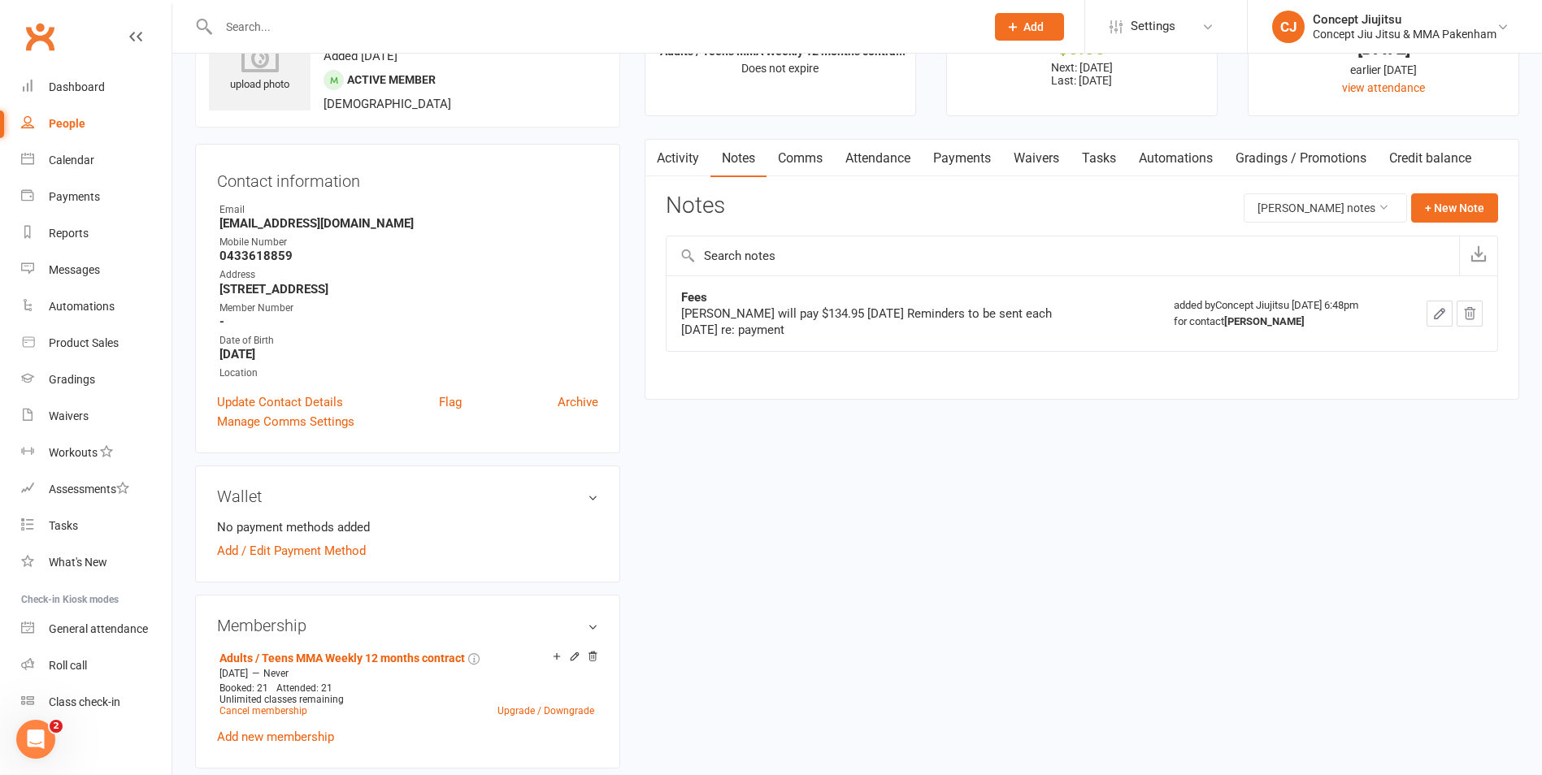
click at [1470, 315] on icon "button" at bounding box center [1469, 313] width 15 height 15
click at [1439, 310] on icon "button" at bounding box center [1439, 313] width 15 height 15
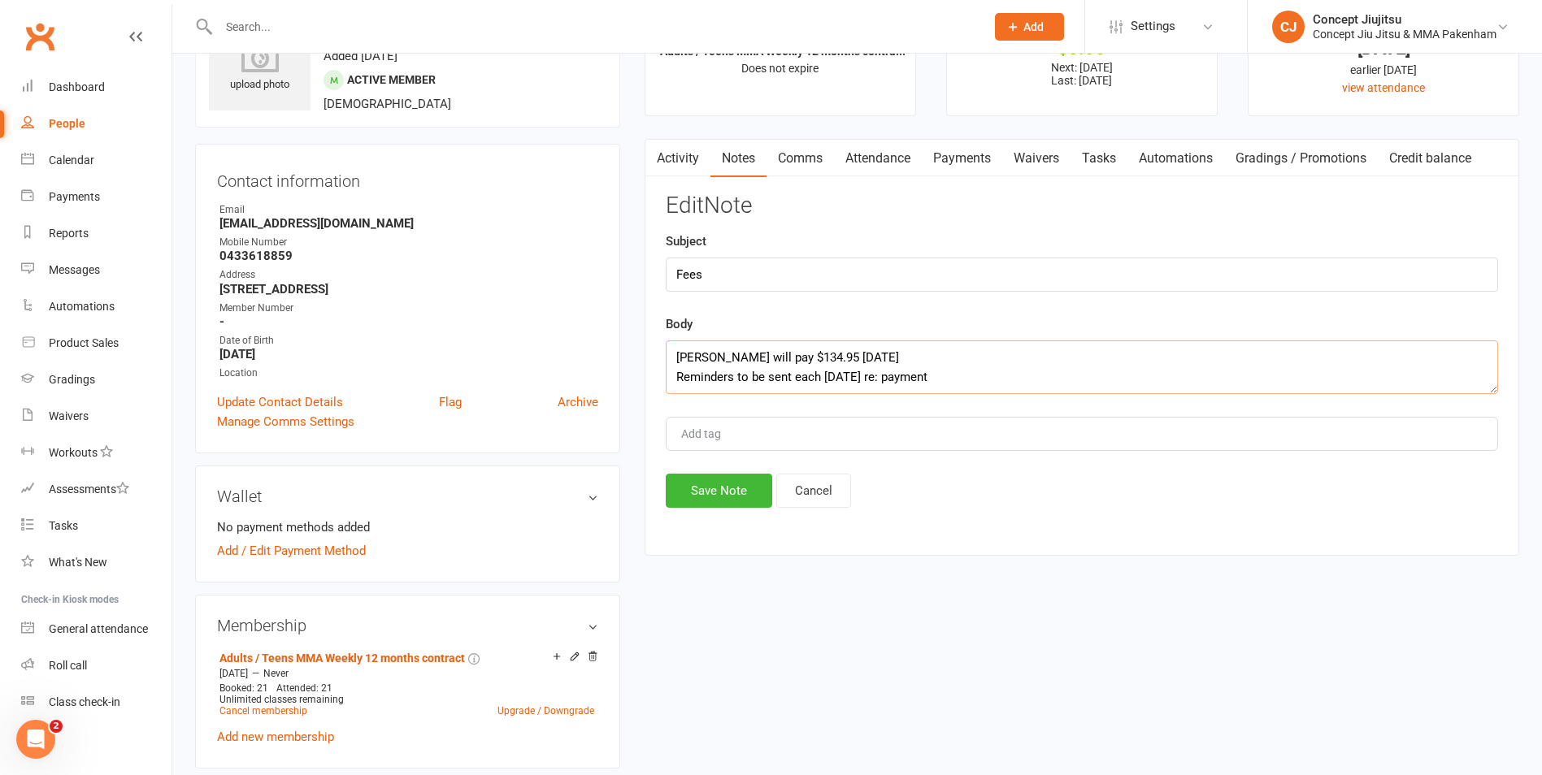
click at [966, 381] on textarea "[PERSON_NAME] will pay $134.95 [DATE] Reminders to be sent each [DATE] re: paym…" at bounding box center [1082, 368] width 832 height 54
click at [971, 153] on link "Payments" at bounding box center [962, 158] width 80 height 37
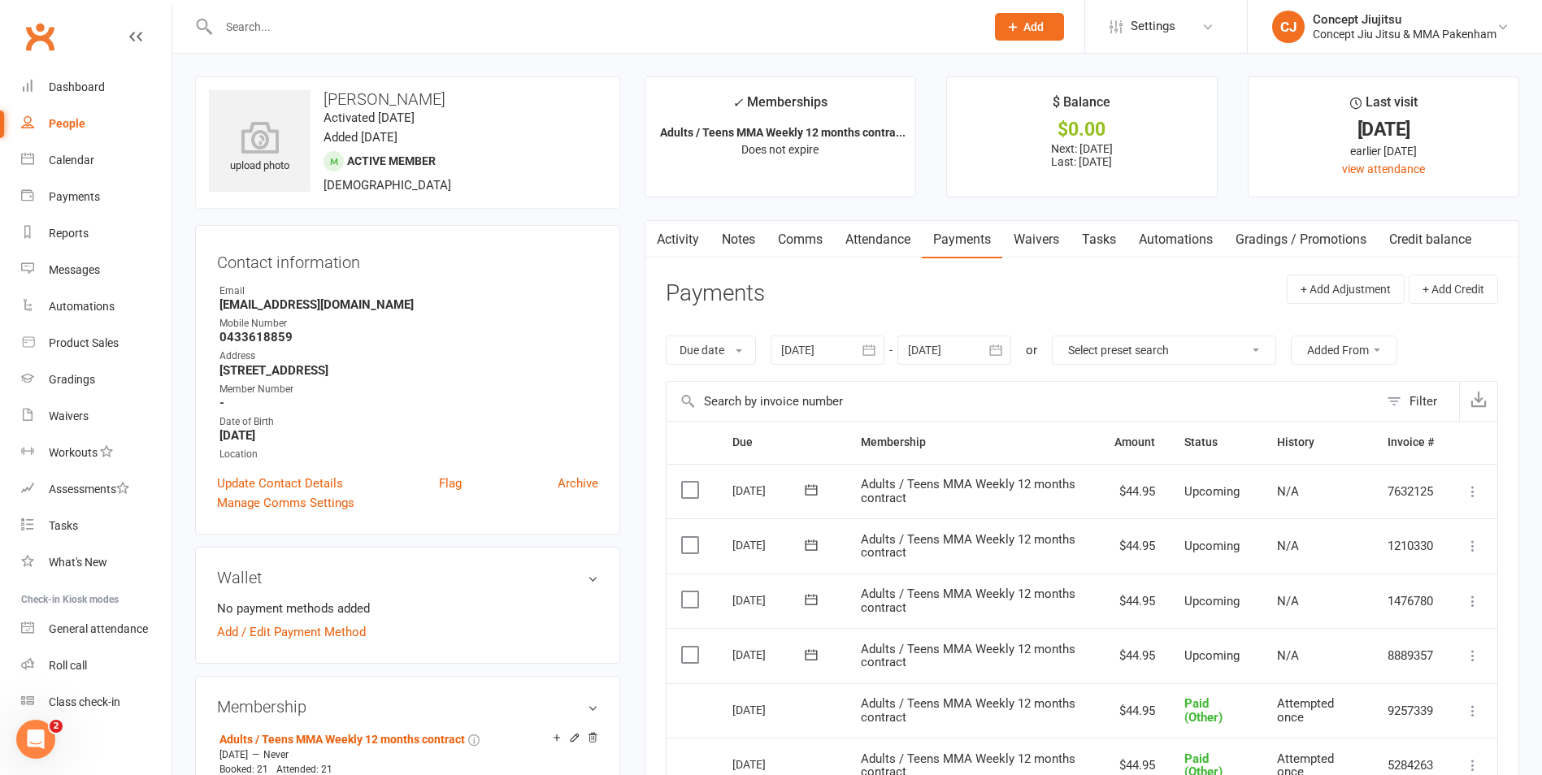
click at [735, 236] on link "Notes" at bounding box center [738, 239] width 56 height 37
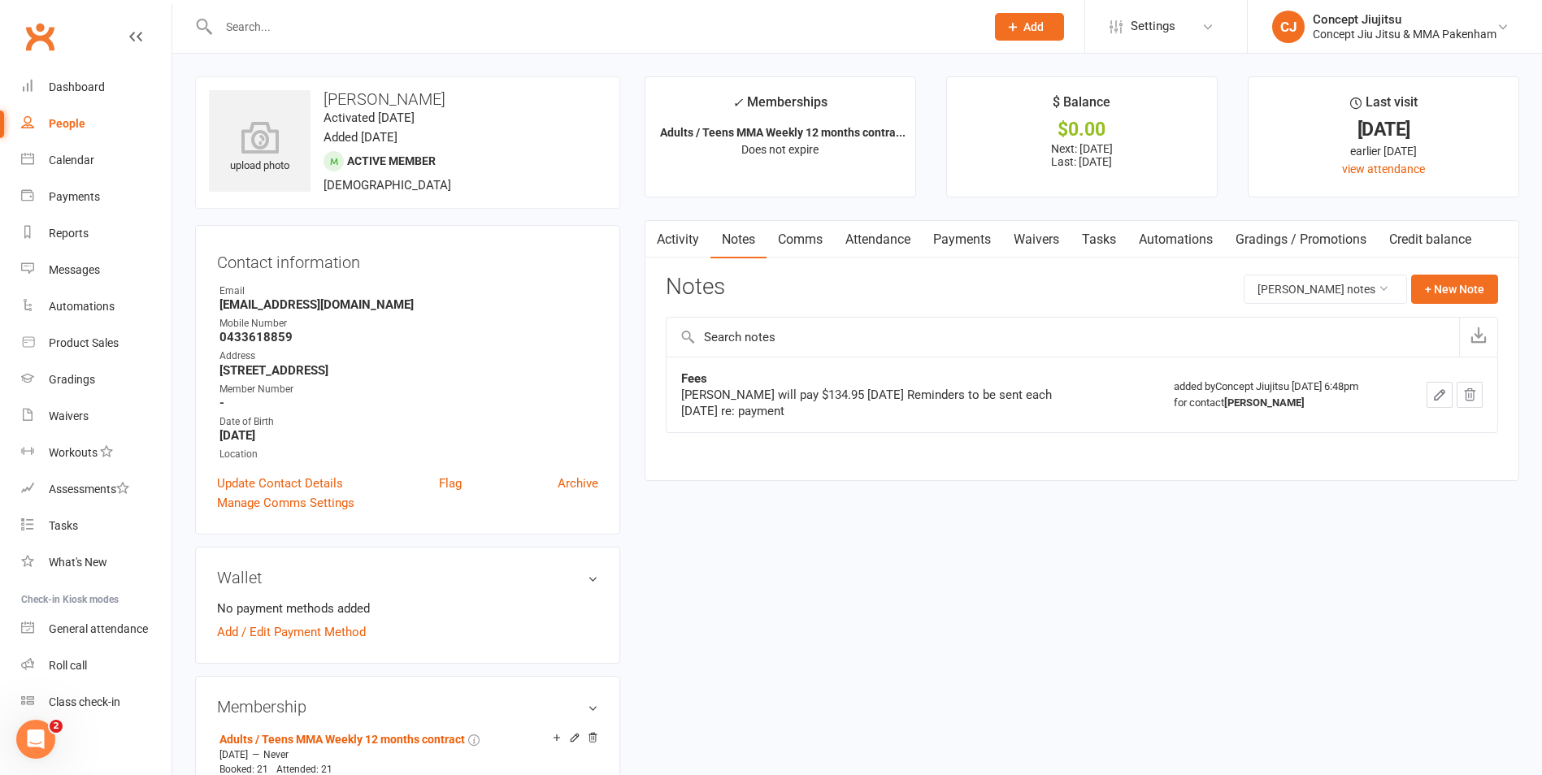
click at [1470, 395] on icon "button" at bounding box center [1469, 395] width 15 height 15
click at [732, 241] on link "Notes" at bounding box center [738, 239] width 56 height 37
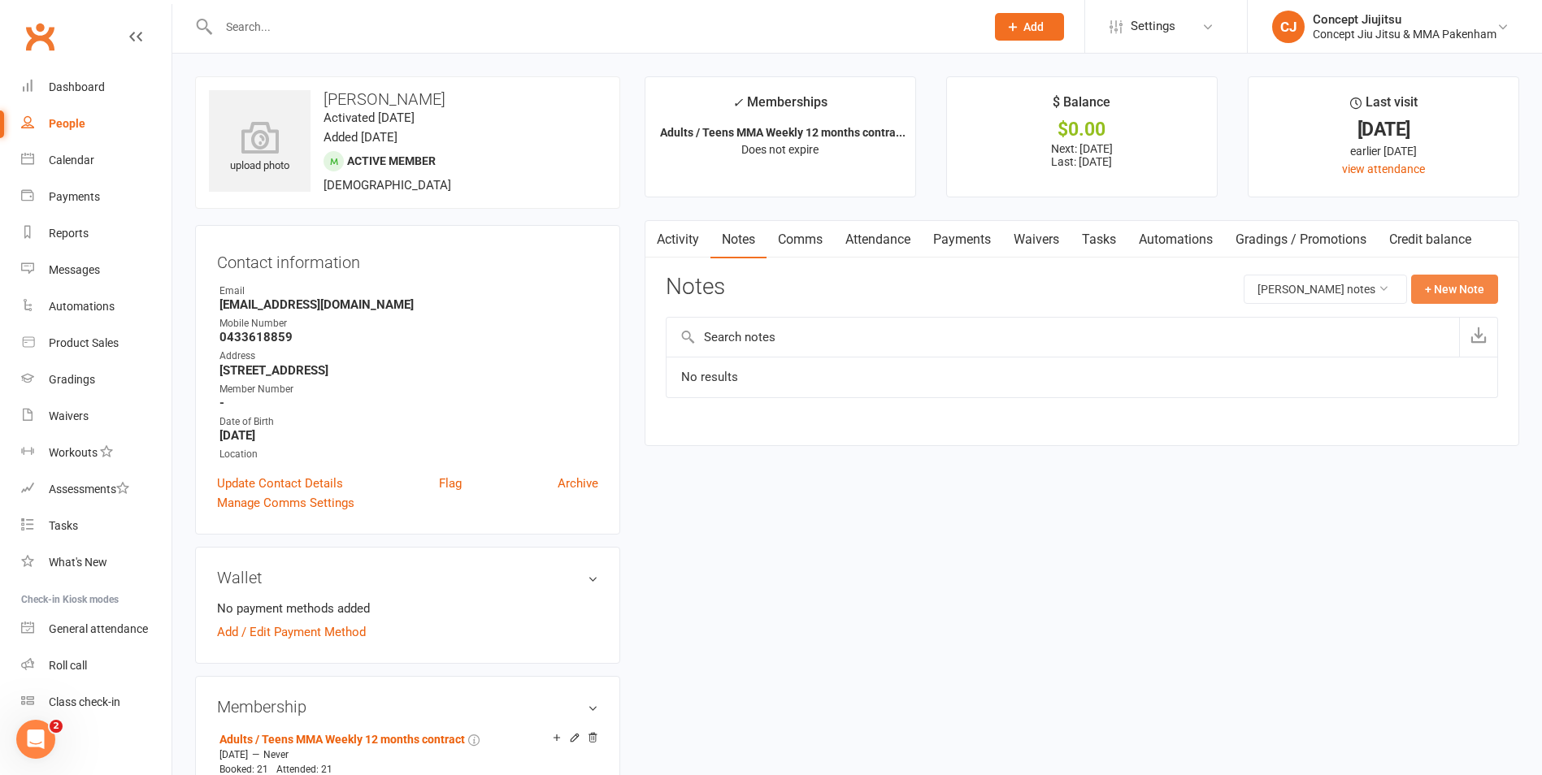
click at [1443, 289] on button "+ New Note" at bounding box center [1454, 289] width 87 height 29
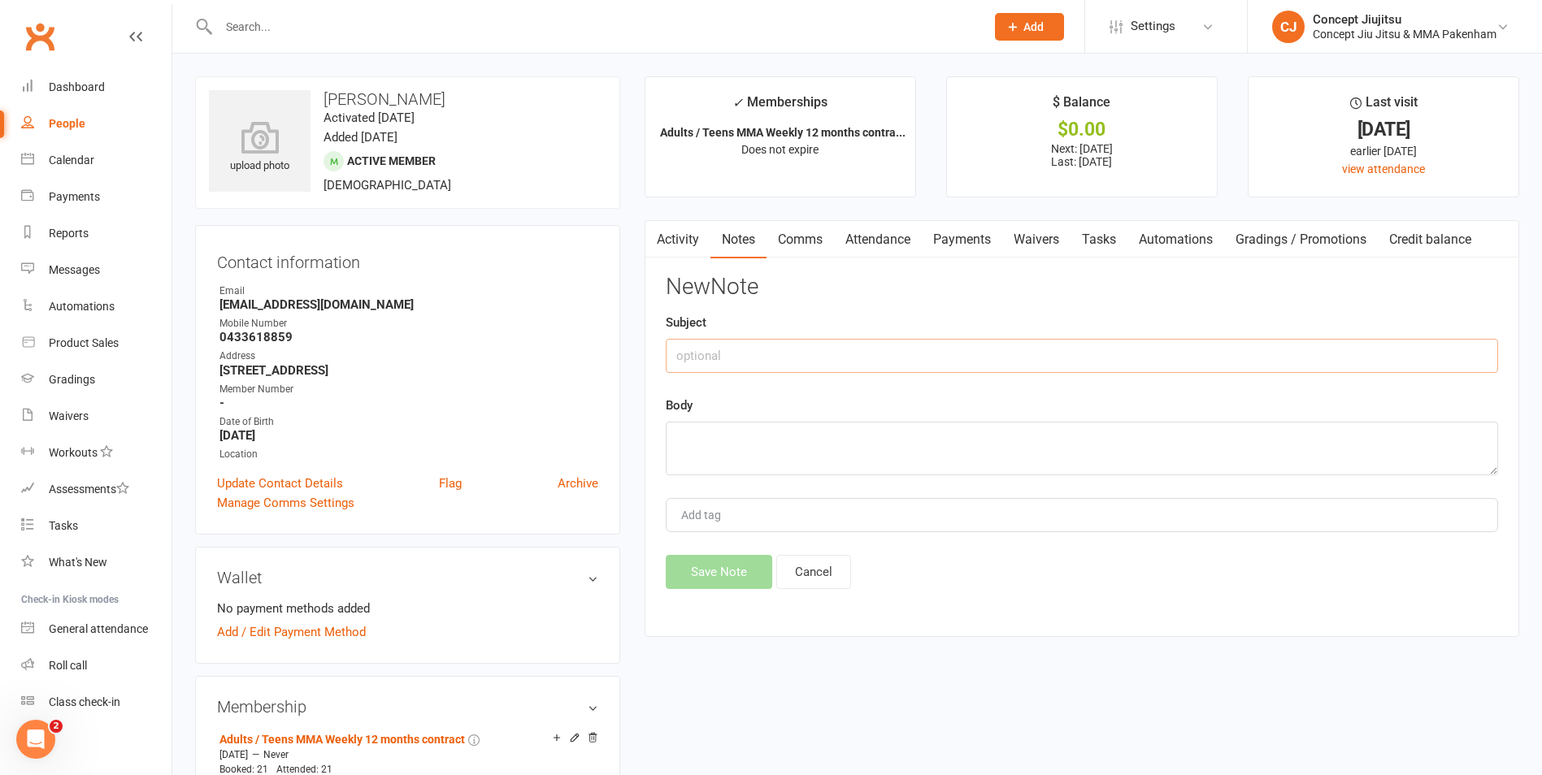
click at [693, 363] on input "text" at bounding box center [1082, 356] width 832 height 34
type input "Payment"
click at [683, 434] on textarea at bounding box center [1082, 449] width 832 height 54
click at [707, 458] on textarea "[DATE] Maris paid" at bounding box center [1082, 449] width 832 height 54
click at [745, 453] on textarea "[DATE] [PERSON_NAME] paid" at bounding box center [1082, 449] width 832 height 54
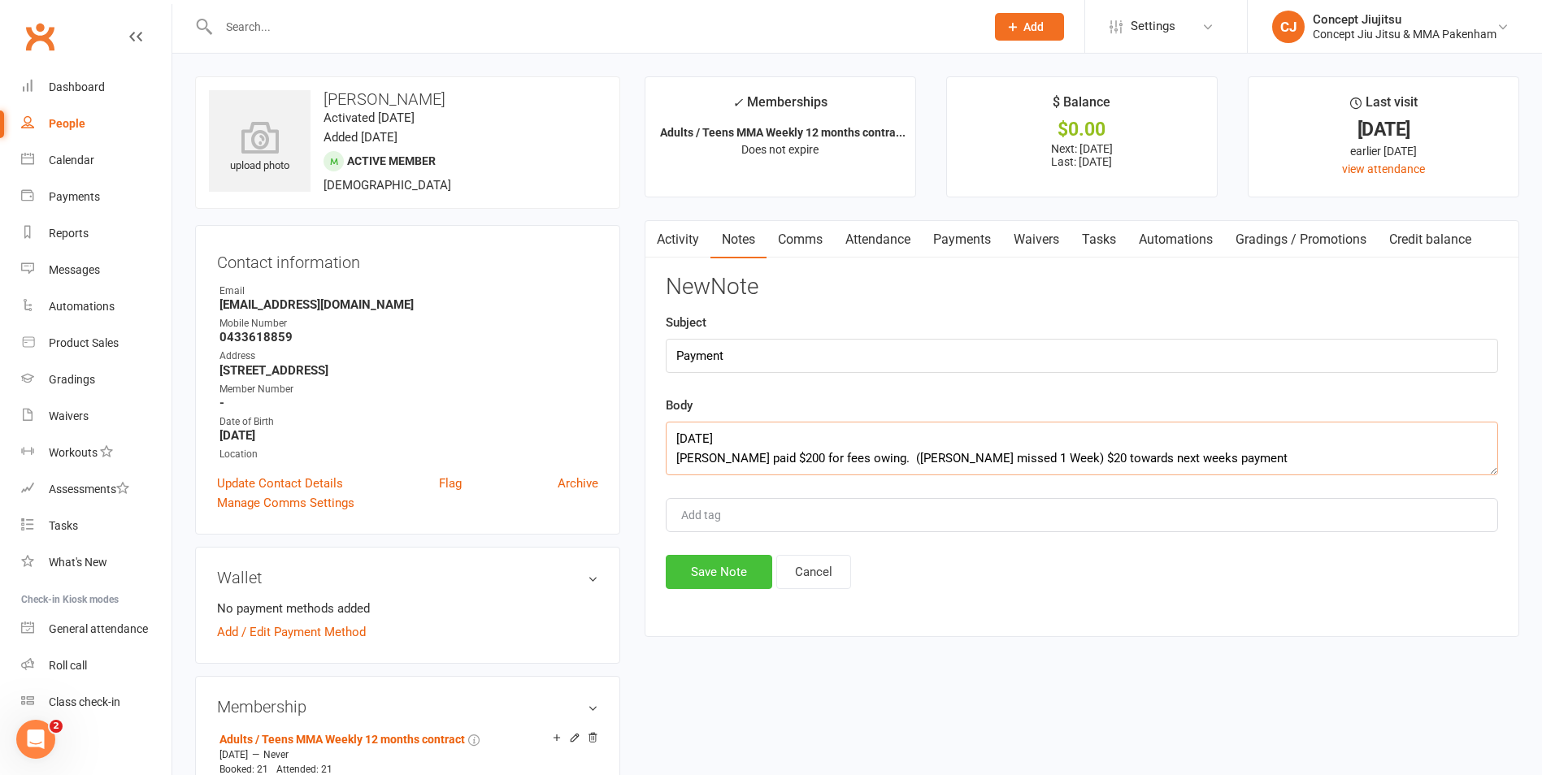
type textarea "[DATE] [PERSON_NAME] paid $200 for fees owing. ([PERSON_NAME] missed 1 Week) $2…"
click at [721, 577] on button "Save Note" at bounding box center [719, 572] width 106 height 34
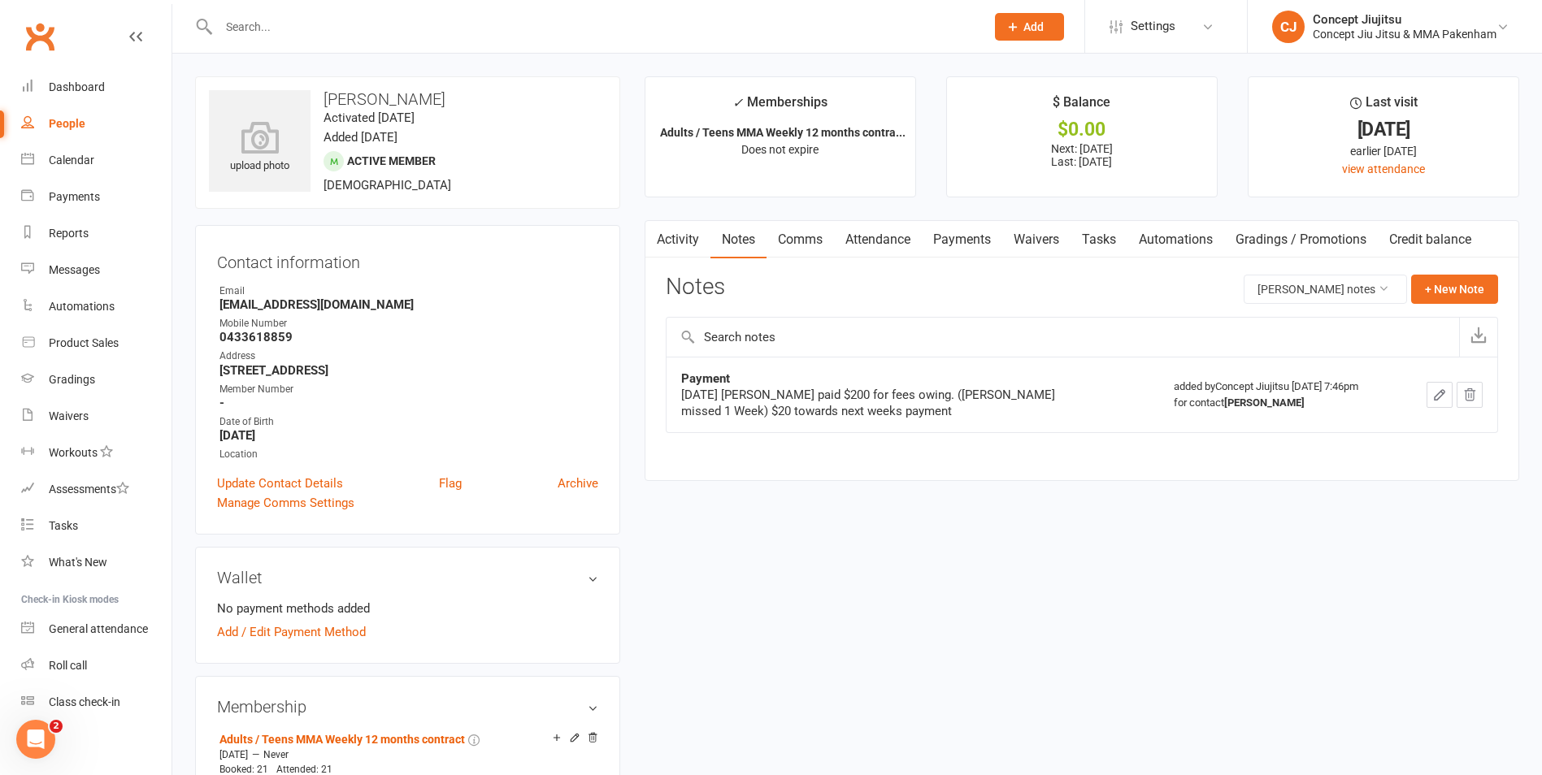
click at [975, 237] on link "Payments" at bounding box center [962, 239] width 80 height 37
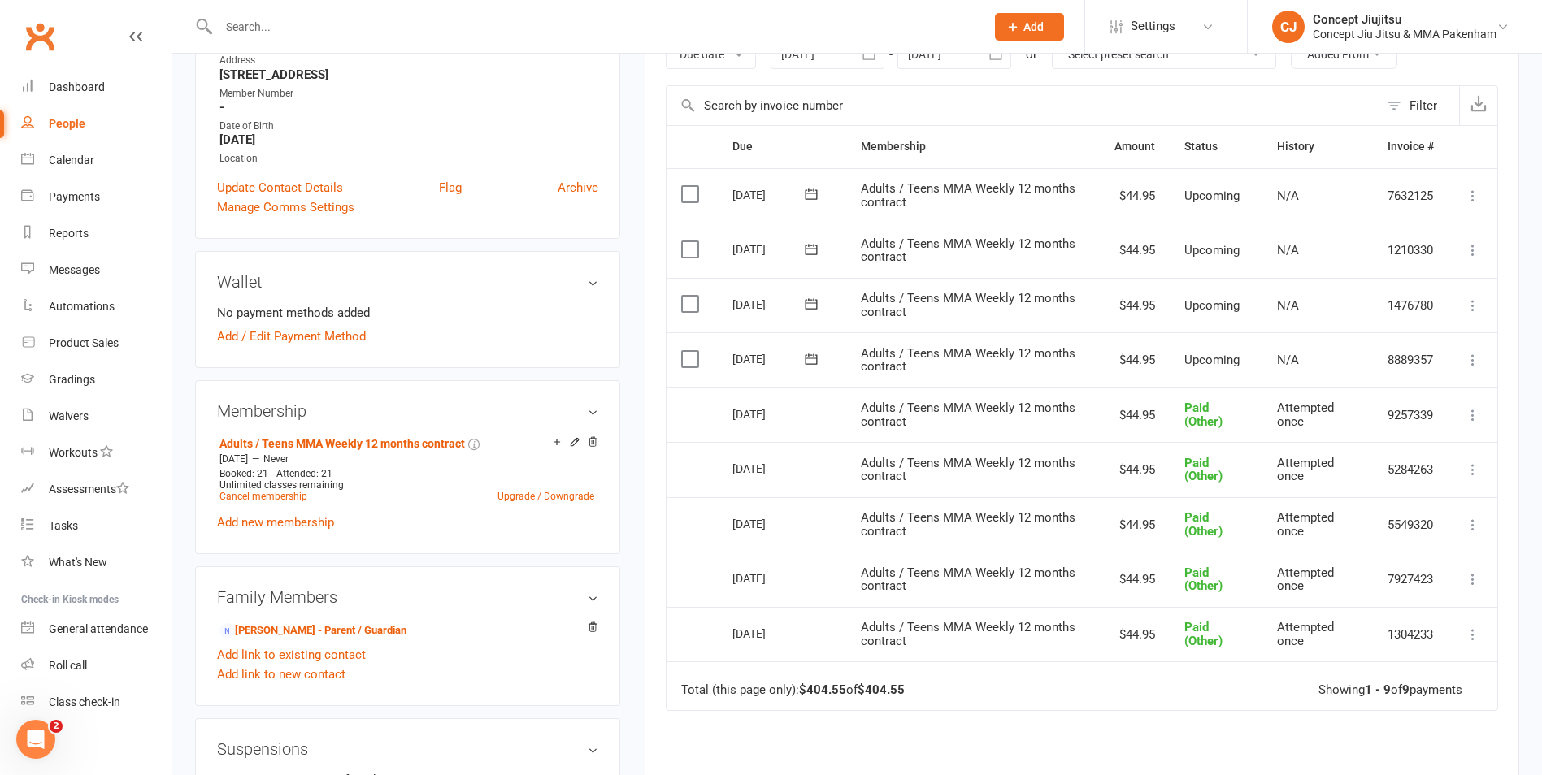
scroll to position [325, 0]
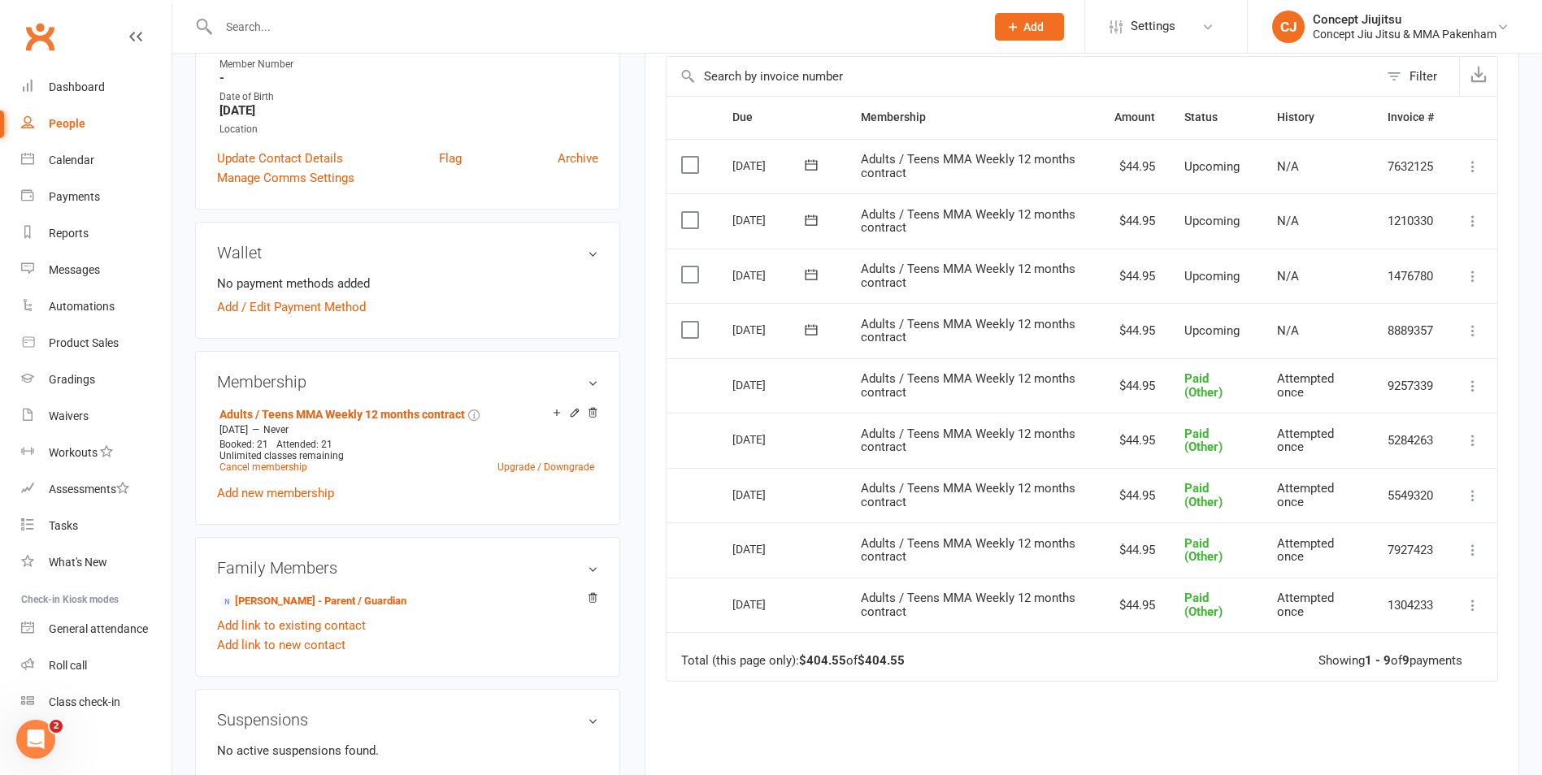
click at [1474, 437] on icon at bounding box center [1473, 440] width 16 height 16
click at [1364, 502] on link "Refund" at bounding box center [1401, 504] width 161 height 33
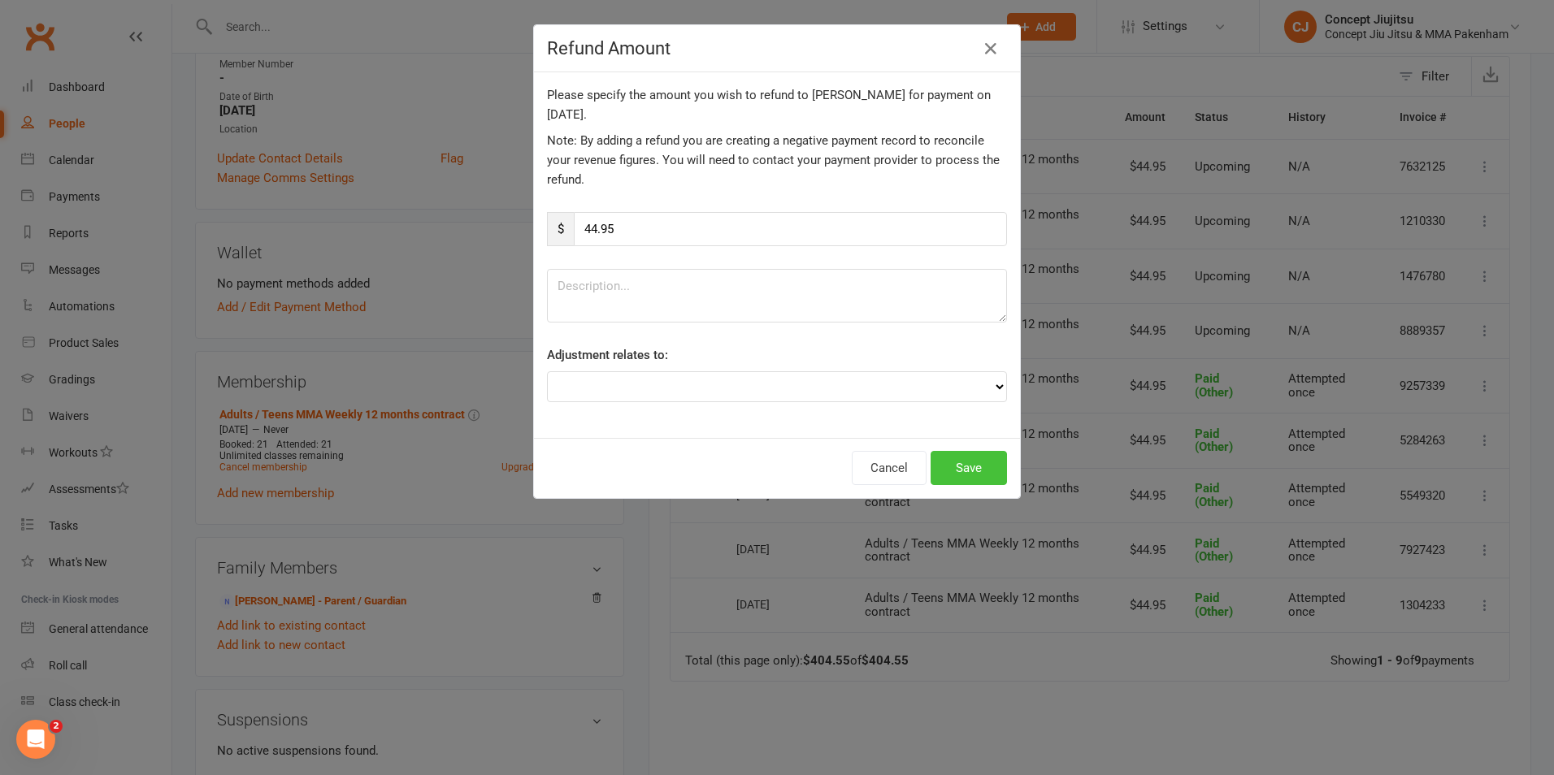
click at [969, 471] on button "Save" at bounding box center [969, 468] width 76 height 34
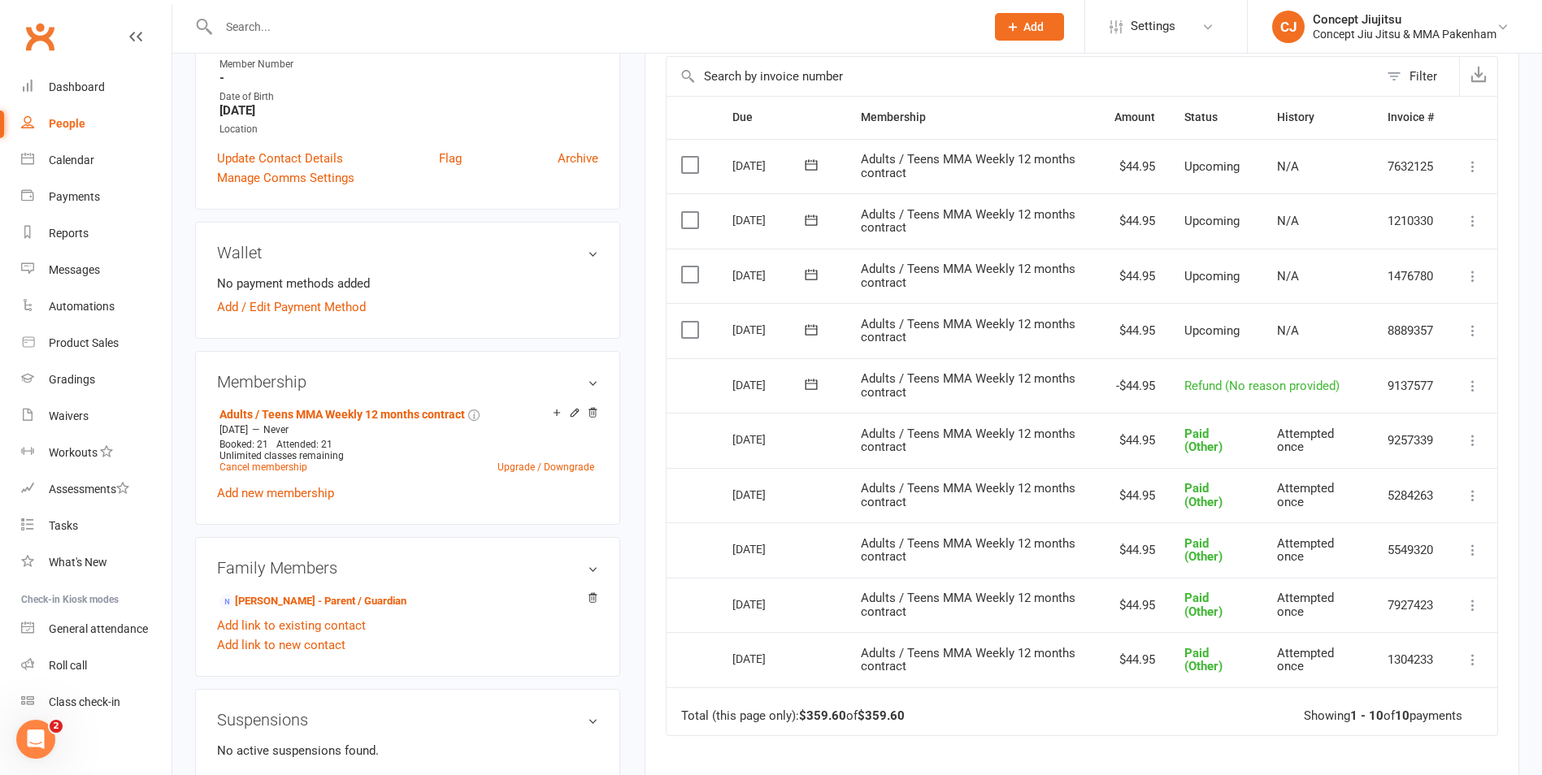
click at [1469, 385] on icon at bounding box center [1473, 386] width 16 height 16
drag, startPoint x: 1349, startPoint y: 449, endPoint x: 923, endPoint y: 72, distance: 569.5
click at [1349, 449] on link "Delete" at bounding box center [1401, 450] width 161 height 33
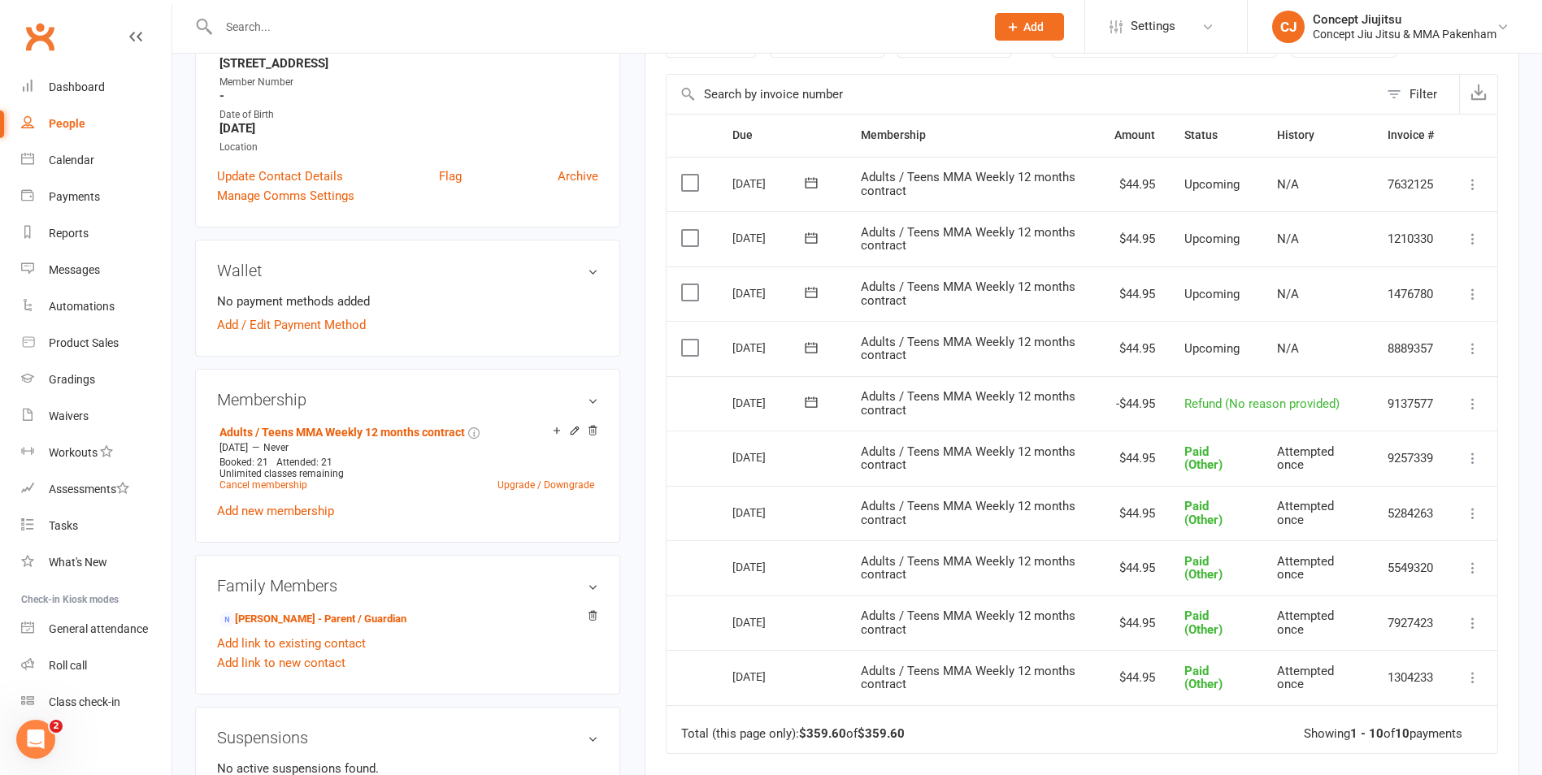
scroll to position [406, 0]
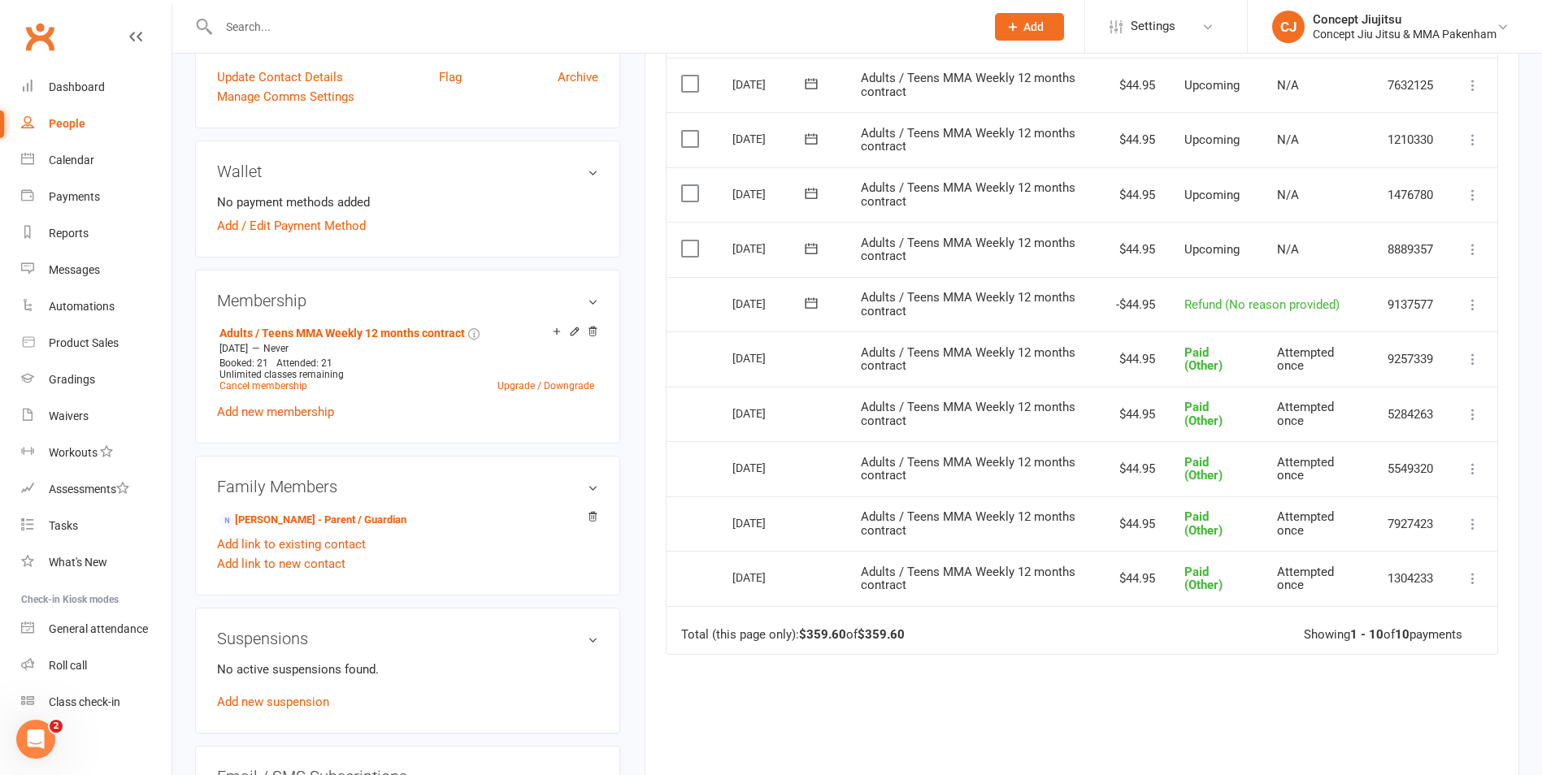
click at [1470, 303] on icon at bounding box center [1473, 305] width 16 height 16
click at [1344, 335] on link "Send message" at bounding box center [1401, 336] width 161 height 33
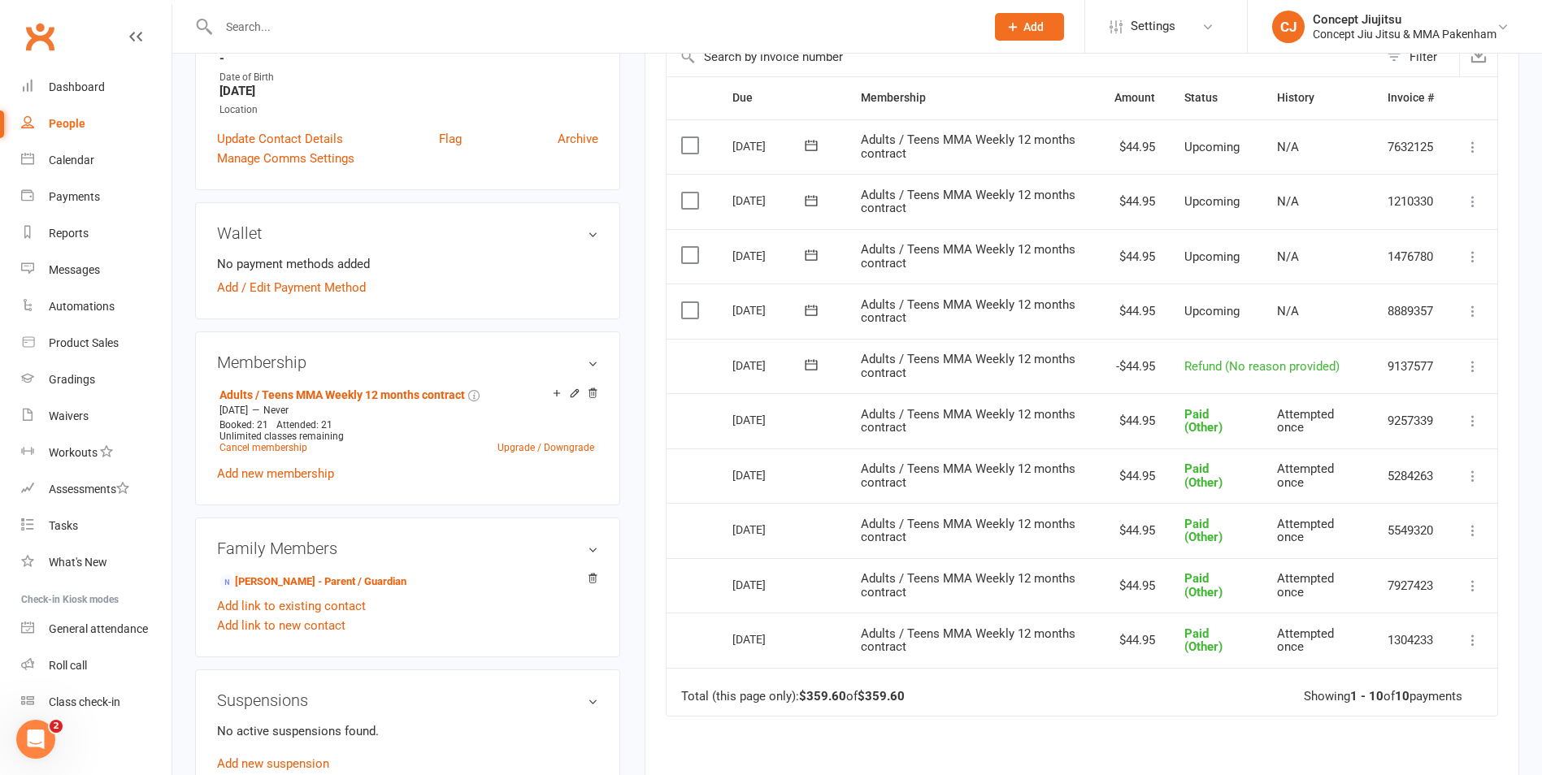
scroll to position [406, 0]
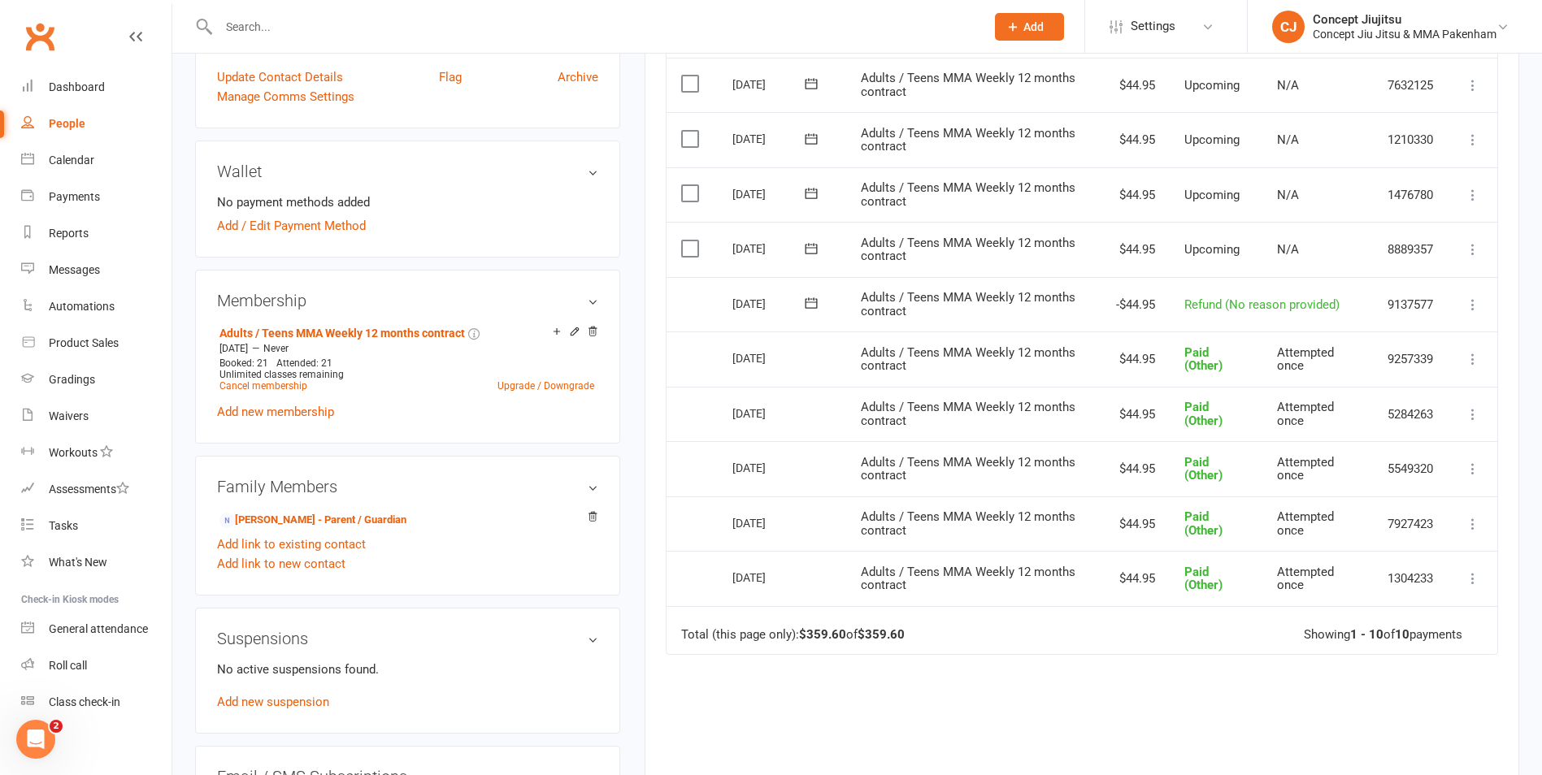
click at [1470, 306] on icon at bounding box center [1473, 305] width 16 height 16
click at [1470, 467] on icon at bounding box center [1473, 469] width 16 height 16
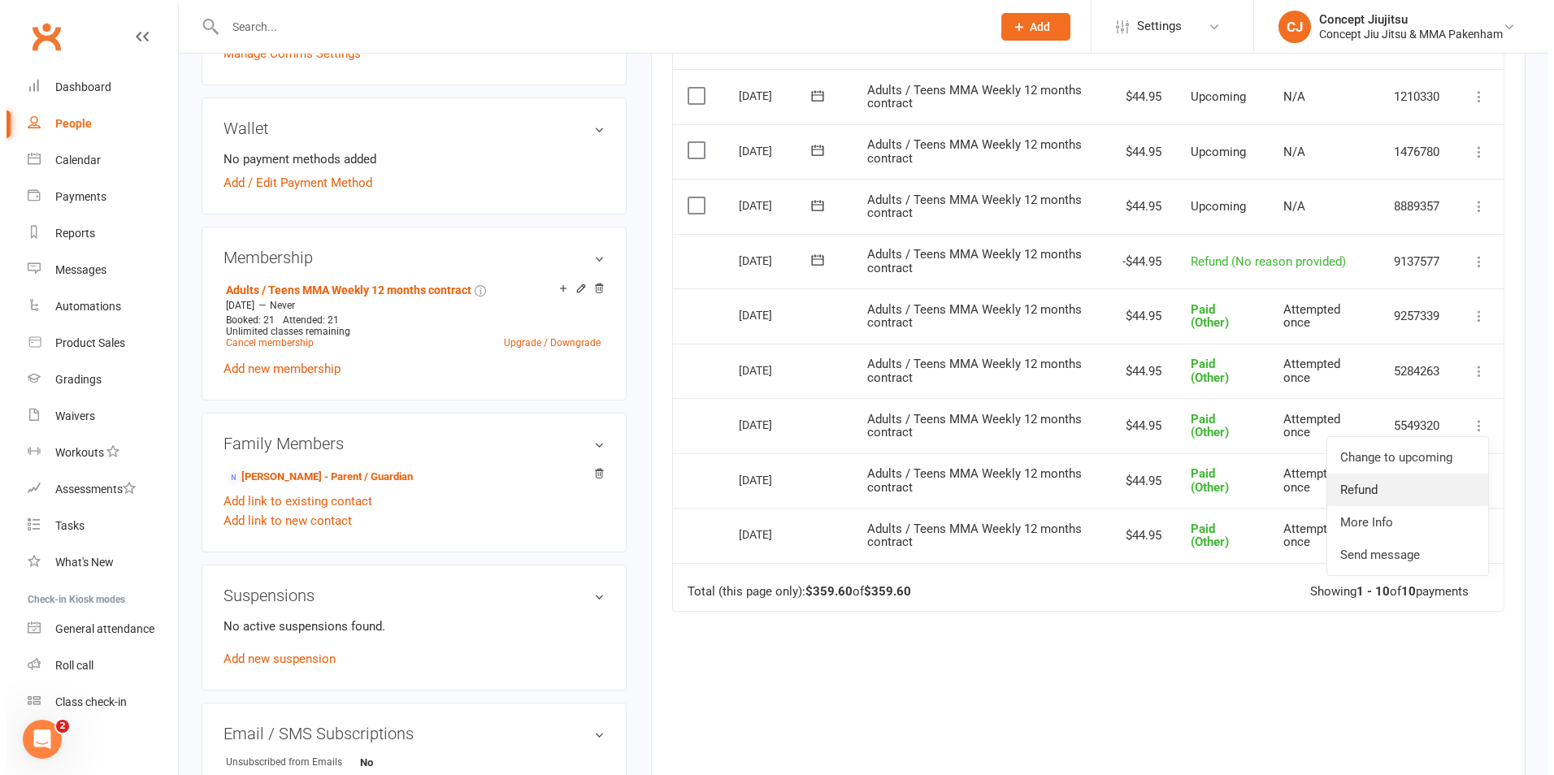
scroll to position [488, 0]
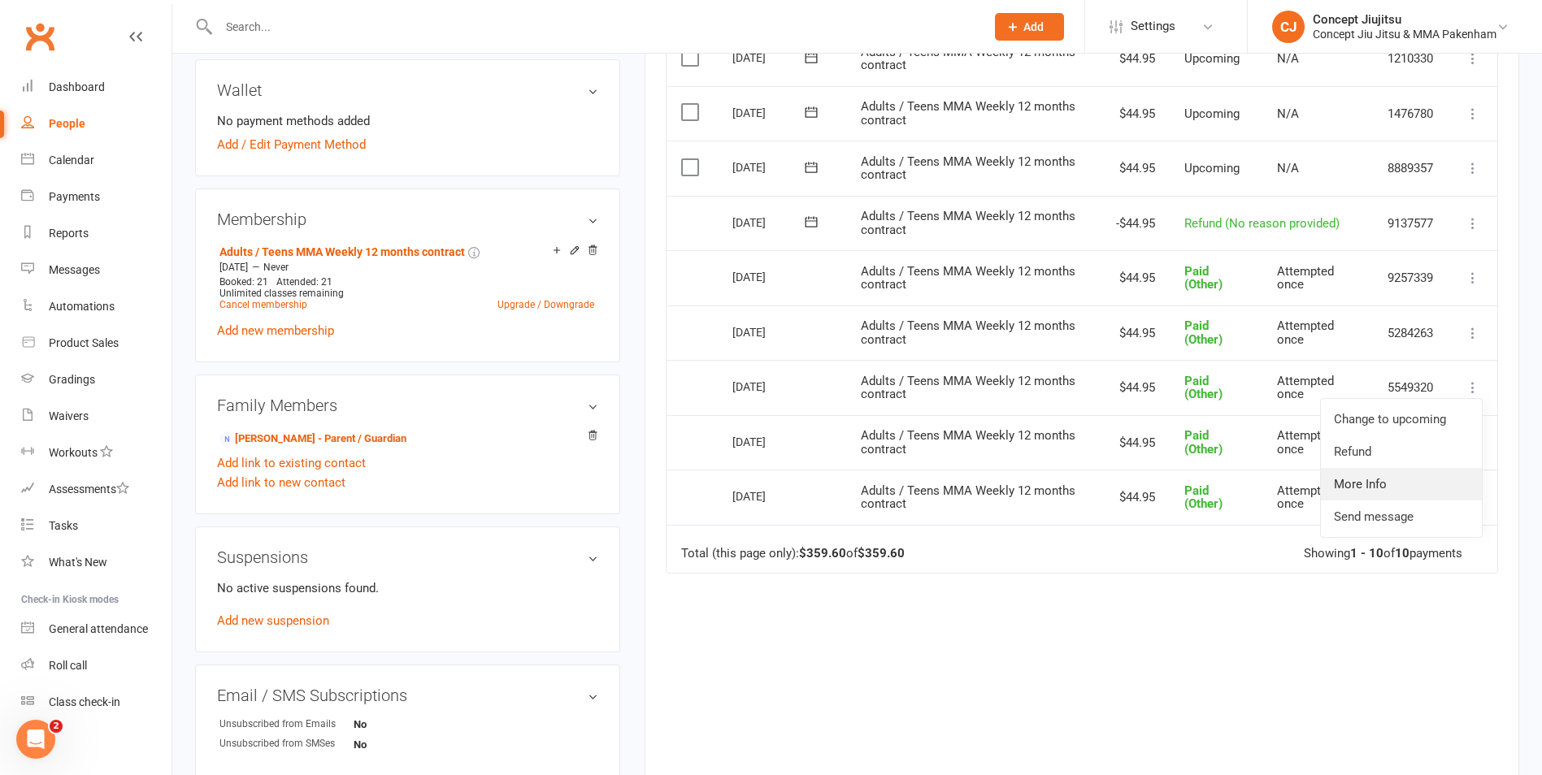
click at [1352, 484] on link "More Info" at bounding box center [1401, 484] width 161 height 33
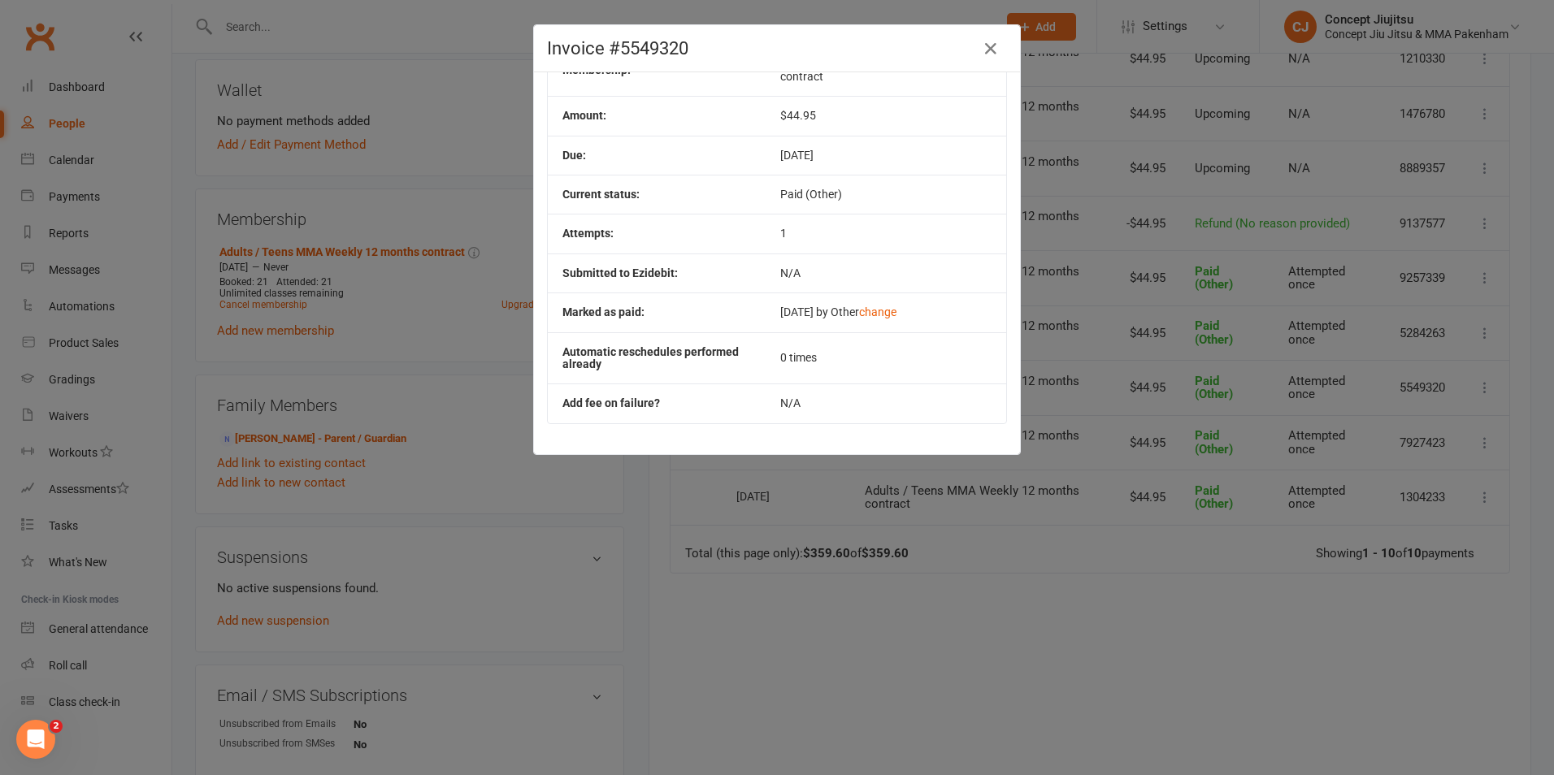
scroll to position [87, 0]
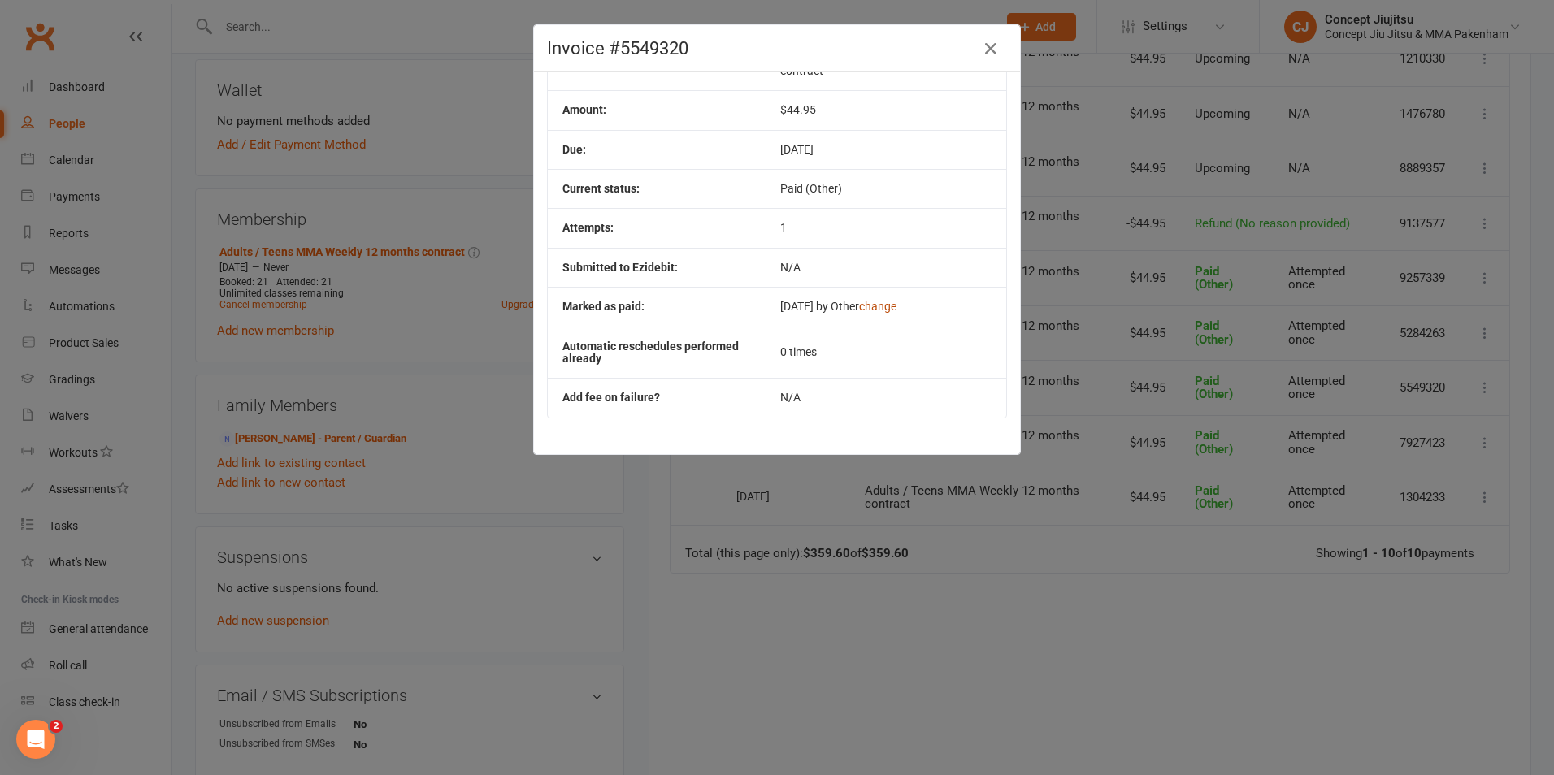
click at [897, 306] on button "change" at bounding box center [877, 307] width 37 height 12
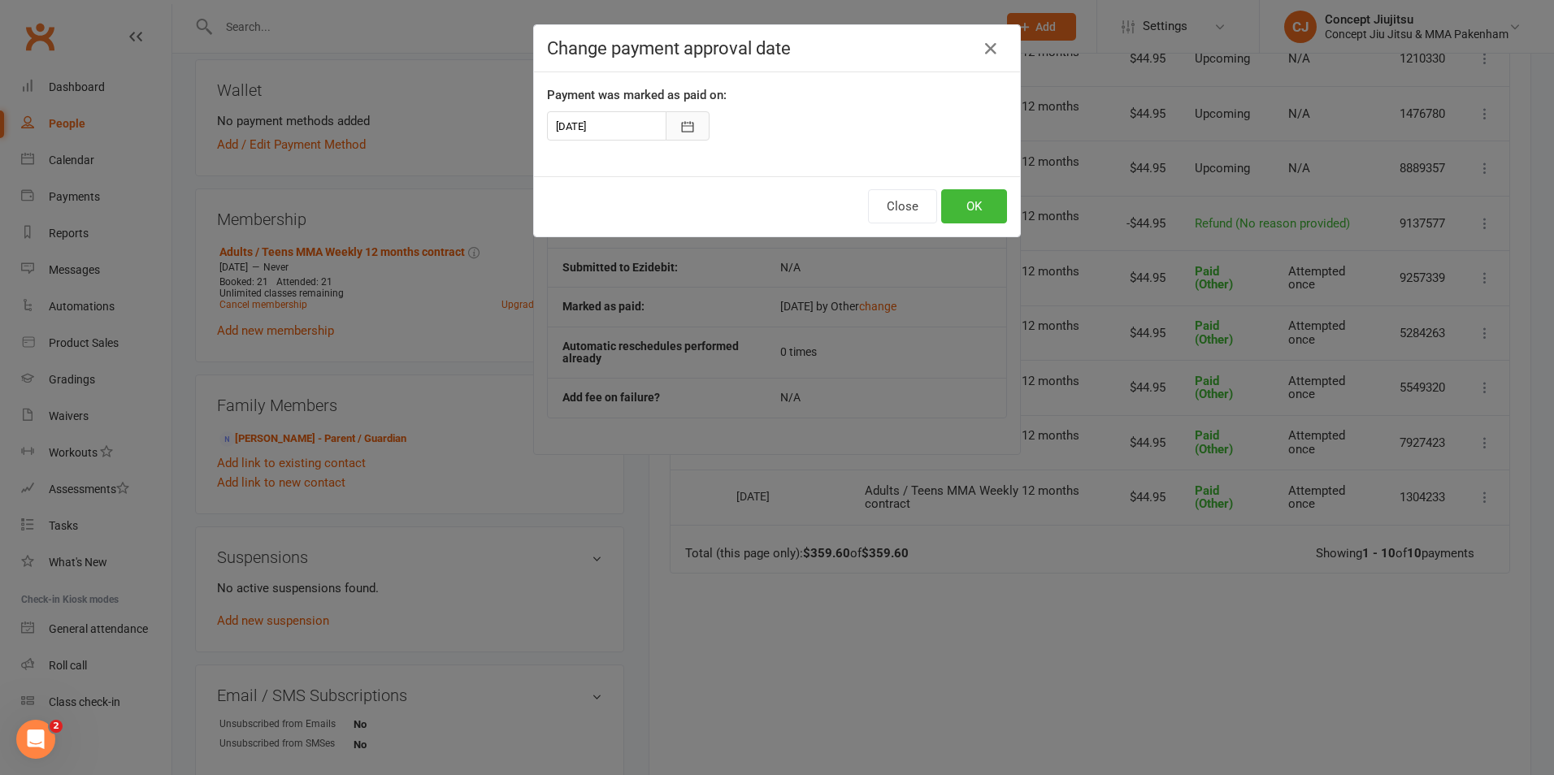
click at [684, 120] on icon "button" at bounding box center [688, 127] width 16 height 16
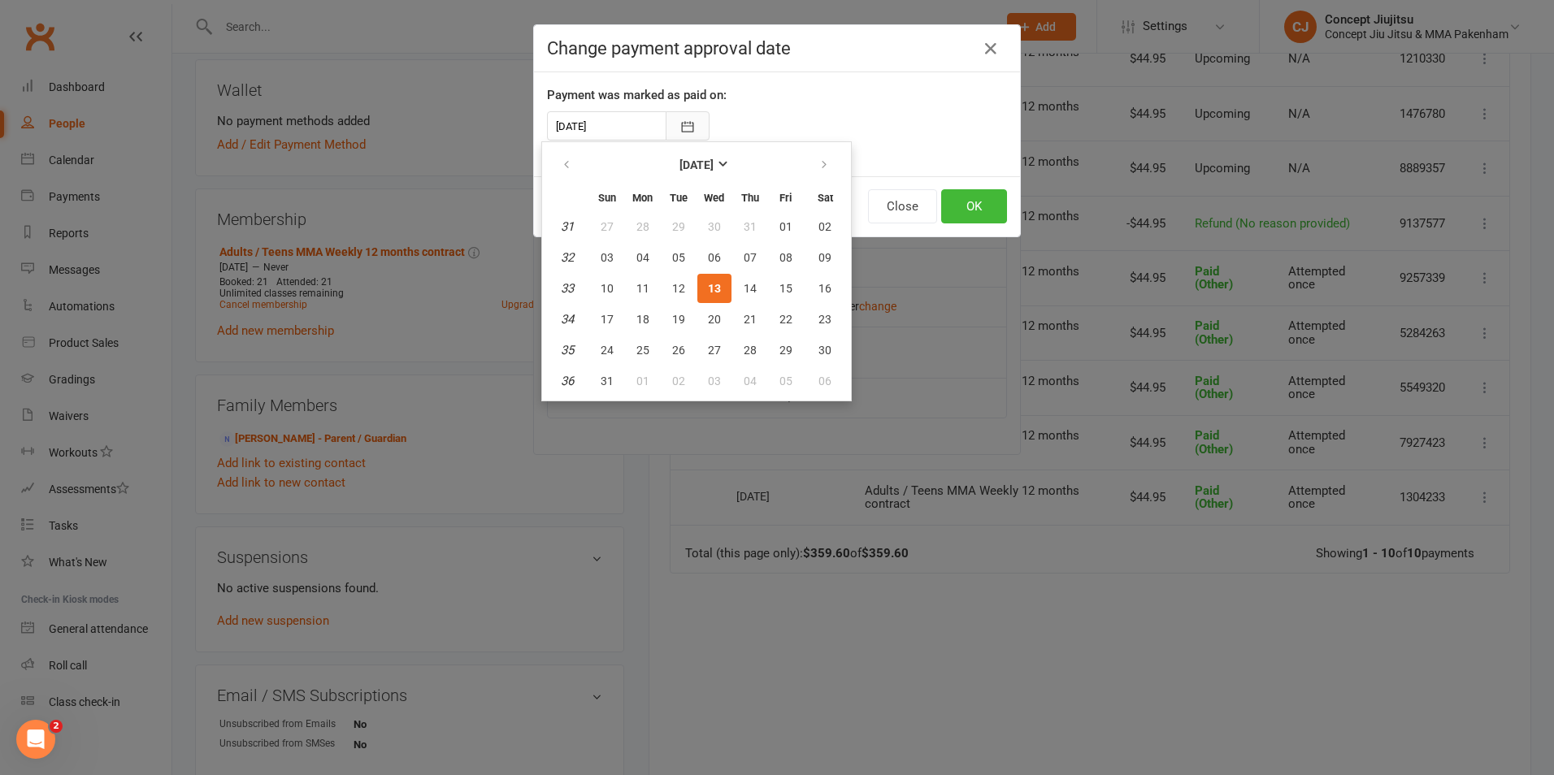
click at [684, 120] on icon "button" at bounding box center [688, 127] width 16 height 16
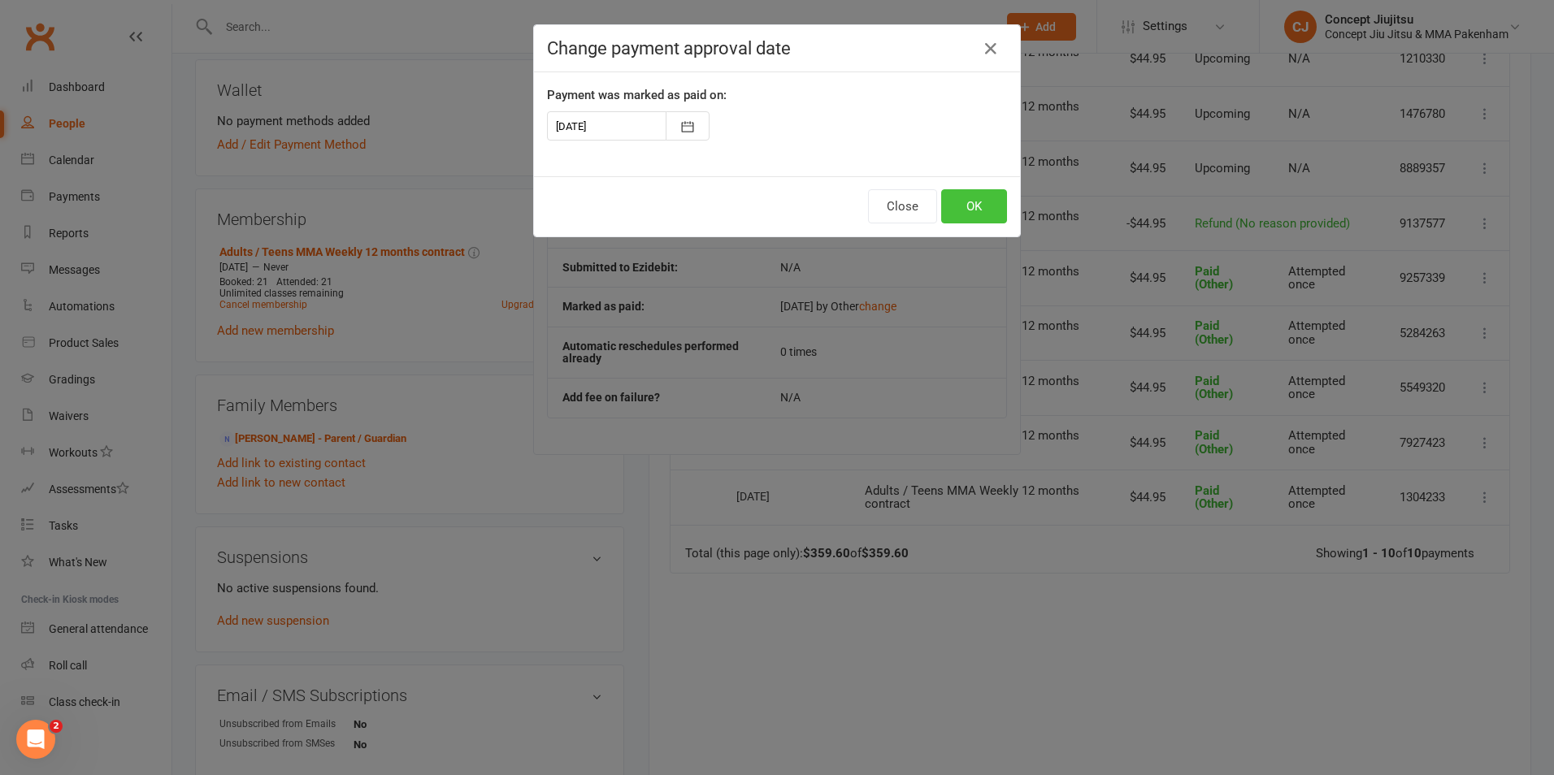
click at [979, 203] on button "OK" at bounding box center [974, 206] width 66 height 34
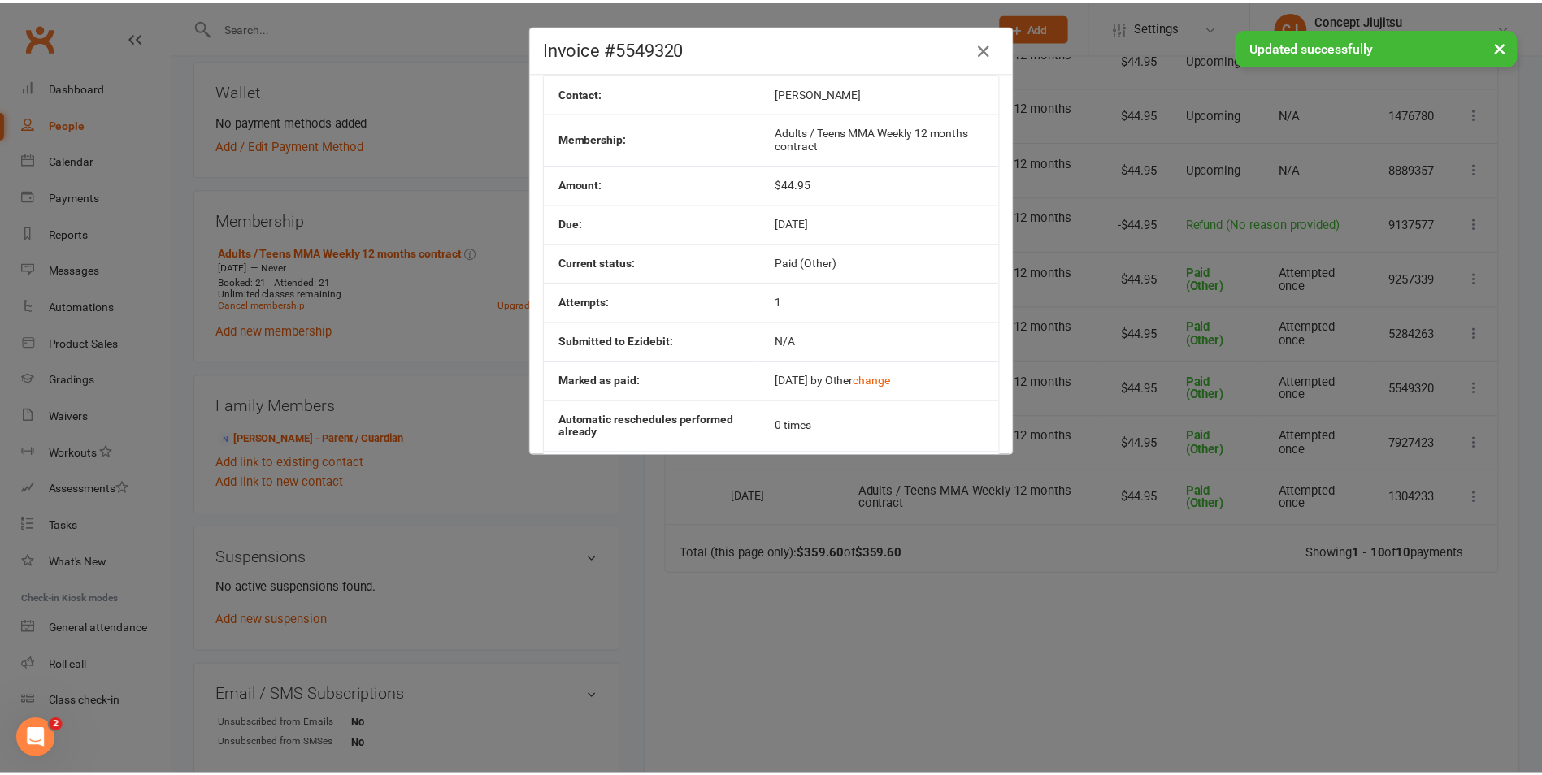
scroll to position [0, 0]
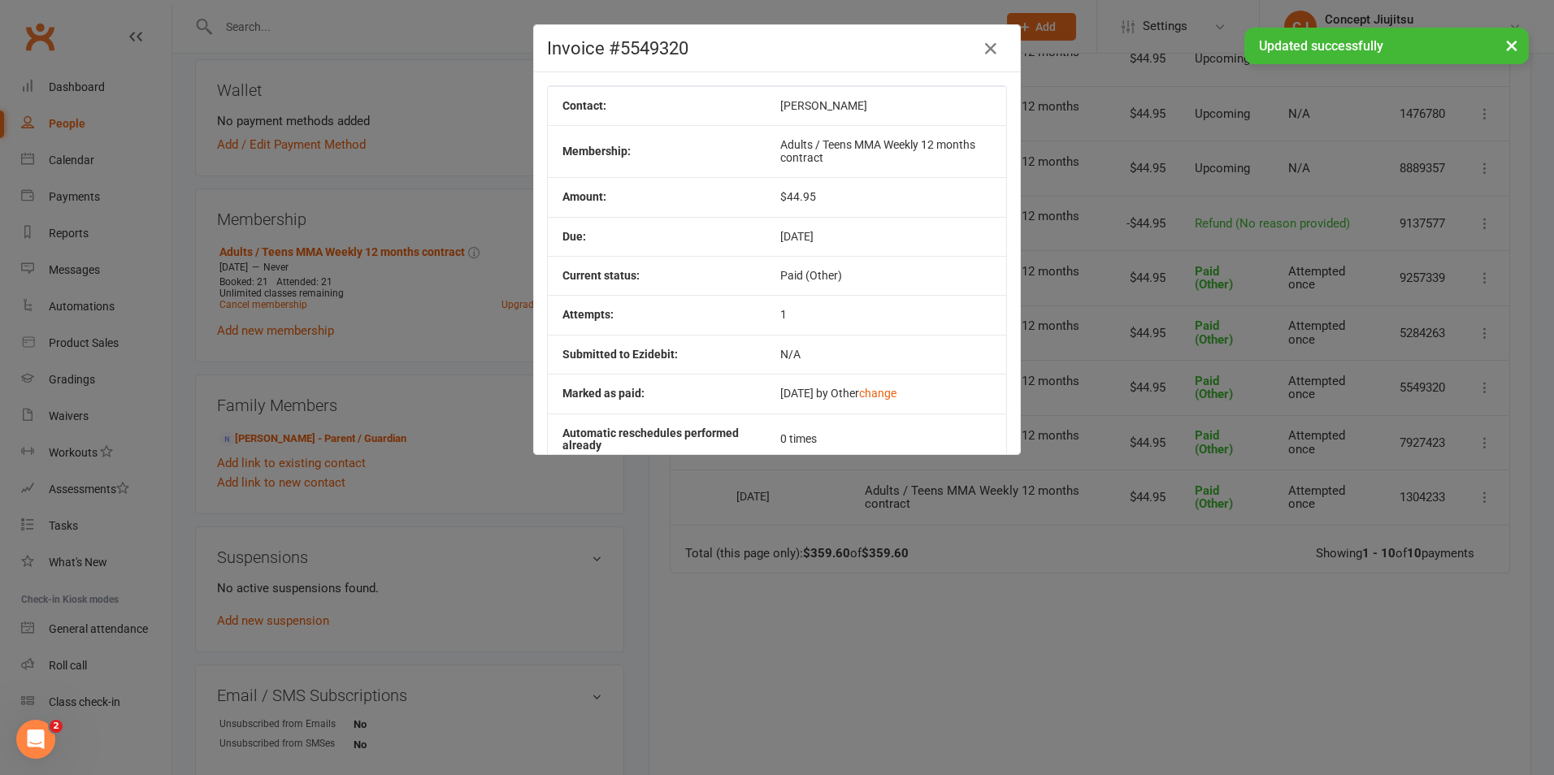
click at [990, 28] on div "× Updated successfully" at bounding box center [766, 28] width 1533 height 0
click at [983, 28] on div "× Updated successfully" at bounding box center [766, 28] width 1533 height 0
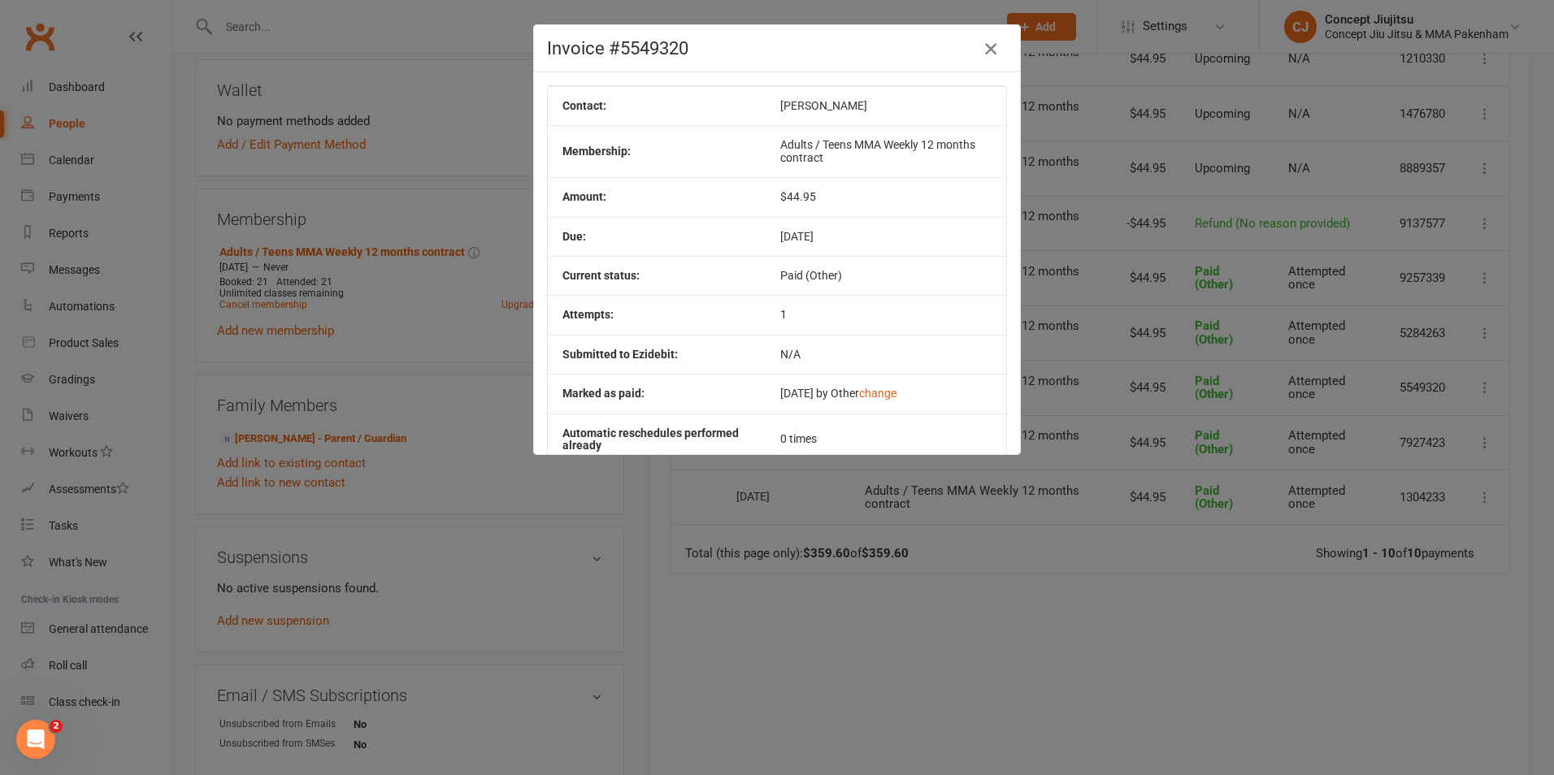
click at [983, 46] on icon "button" at bounding box center [991, 49] width 20 height 20
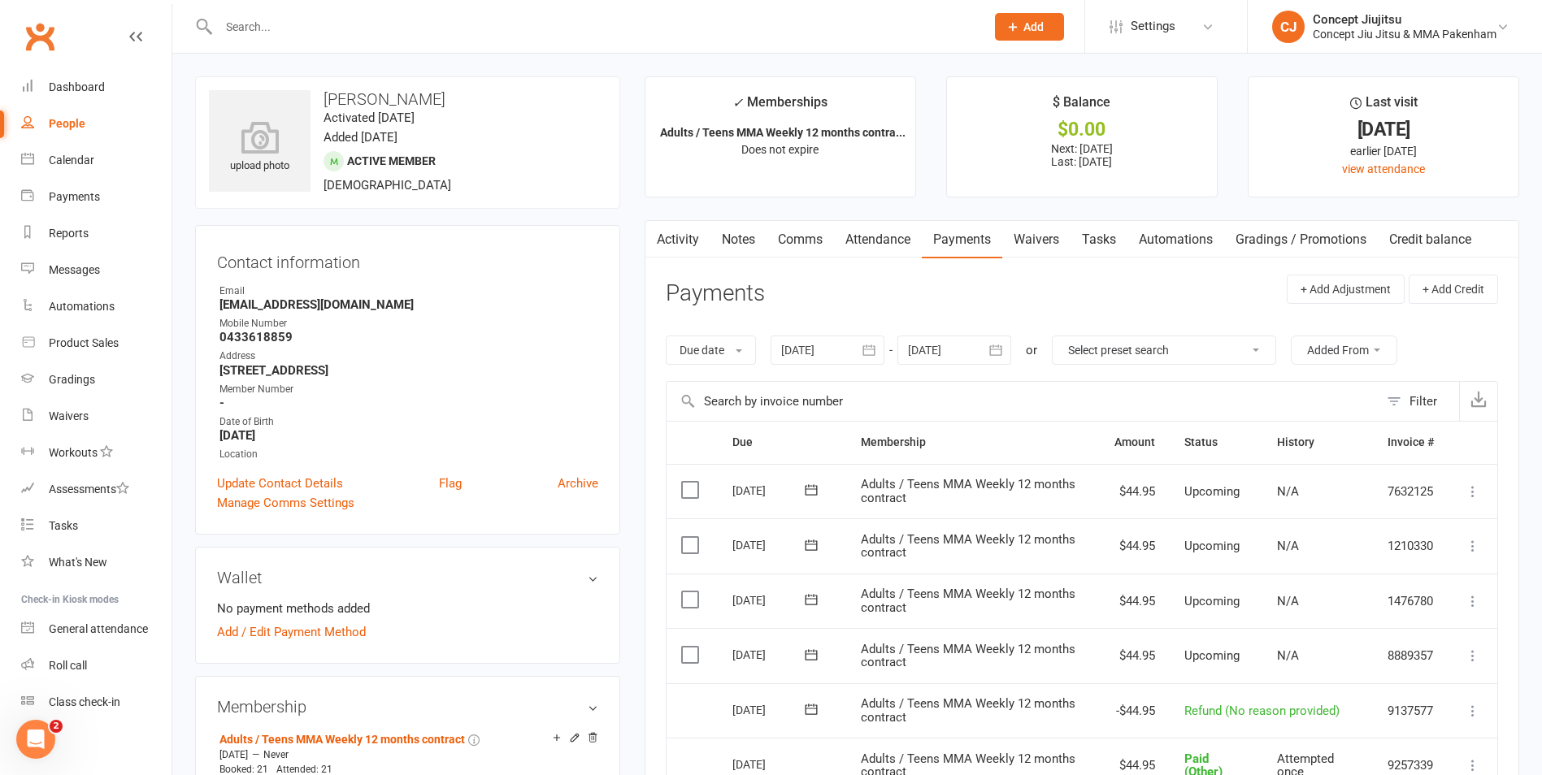
click at [741, 241] on link "Notes" at bounding box center [738, 239] width 56 height 37
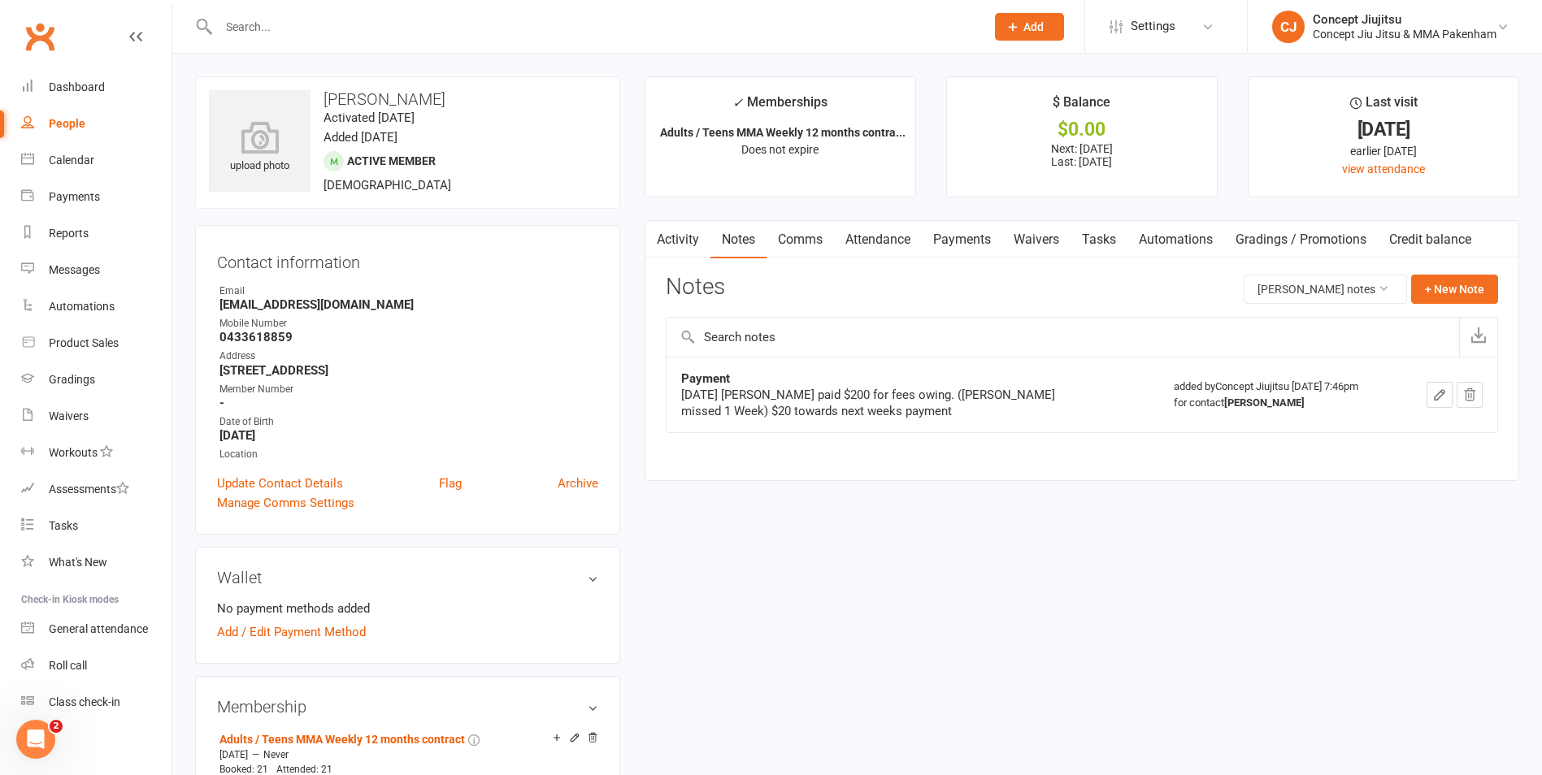
click at [739, 238] on link "Notes" at bounding box center [738, 239] width 56 height 37
click at [1437, 395] on icon "button" at bounding box center [1440, 395] width 10 height 10
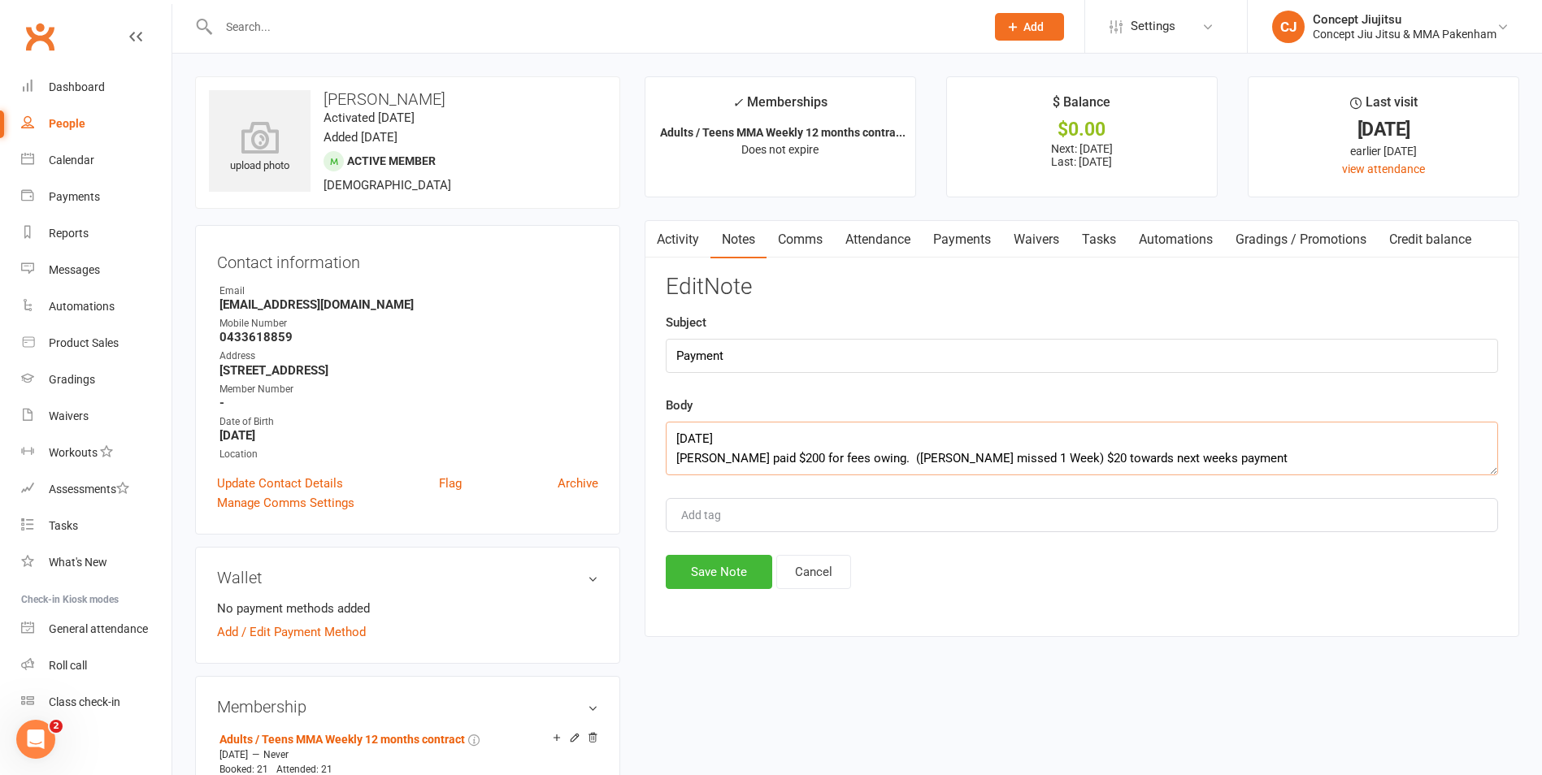
click at [1166, 455] on textarea "[DATE] [PERSON_NAME] paid $200 for fees owing. ([PERSON_NAME] missed 1 Week) $2…" at bounding box center [1082, 449] width 832 height 54
type textarea "[DATE] [PERSON_NAME] paid $200 for fees owing. ([PERSON_NAME] missed 1 Week) $2…"
click at [728, 578] on button "Save Note" at bounding box center [719, 572] width 106 height 34
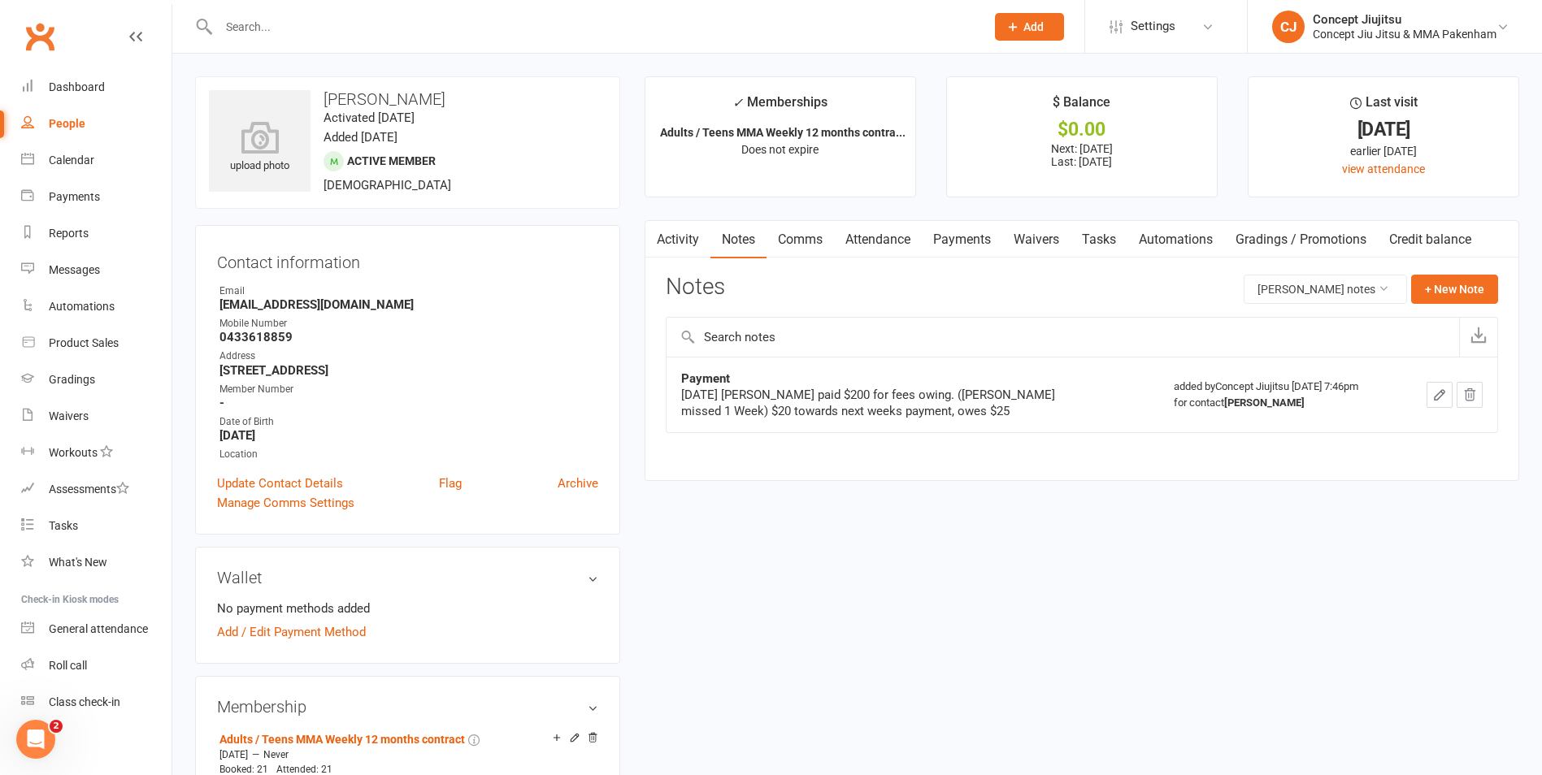
click at [276, 33] on input "text" at bounding box center [594, 26] width 760 height 23
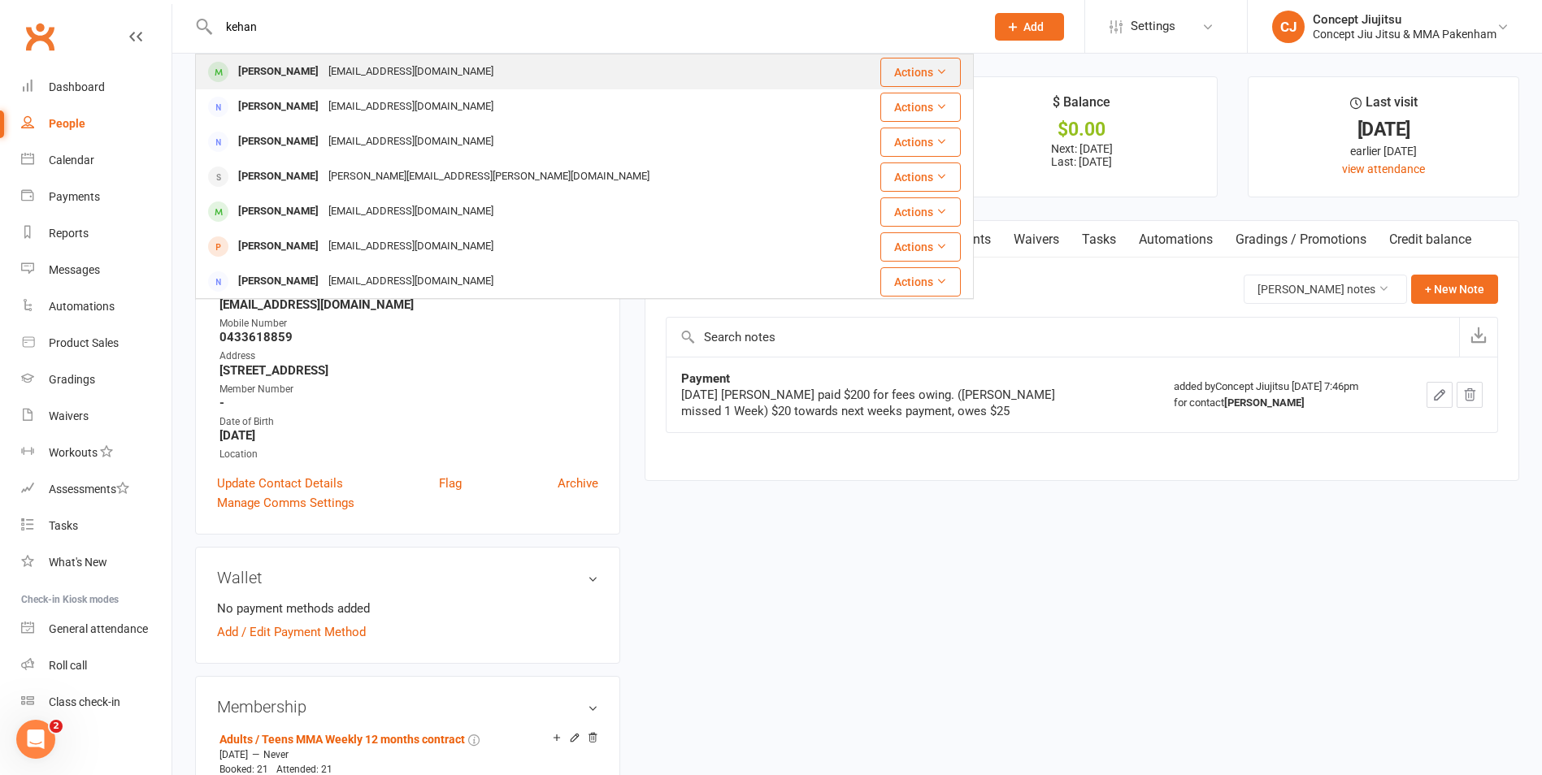
type input "kehan"
click at [303, 67] on div "[PERSON_NAME]" at bounding box center [278, 72] width 90 height 24
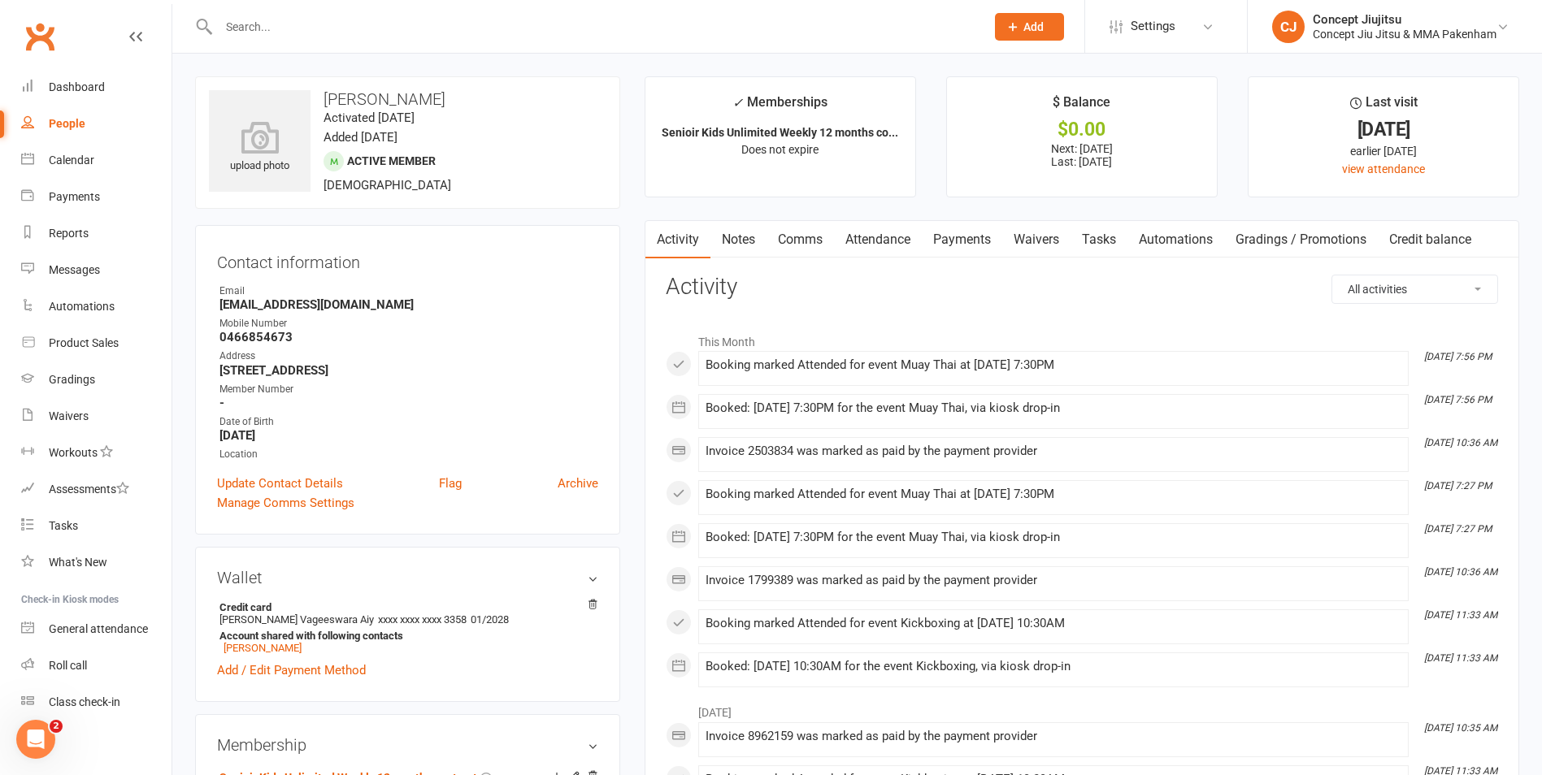
click at [951, 238] on link "Payments" at bounding box center [962, 239] width 80 height 37
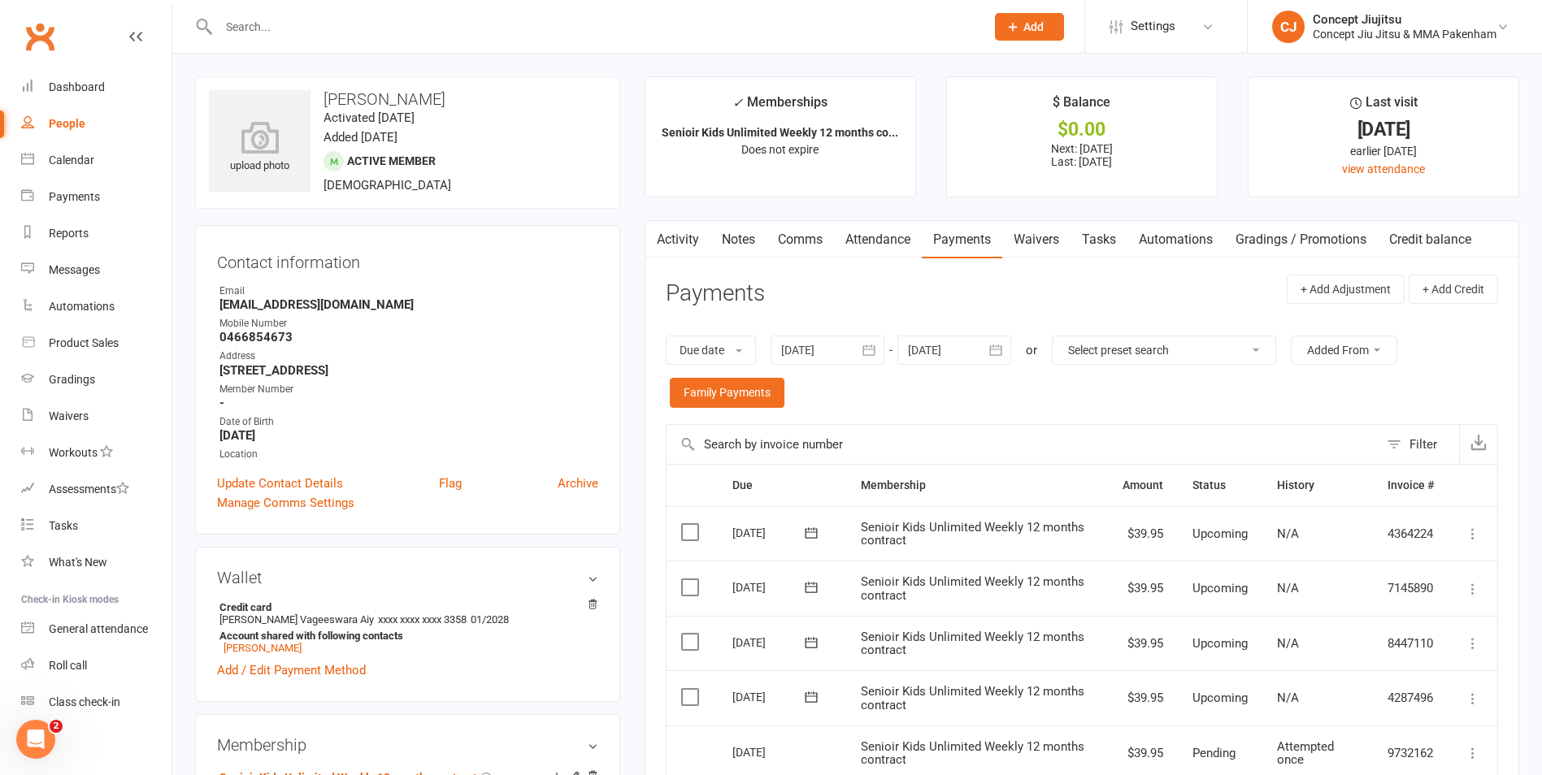
click at [72, 125] on div "People" at bounding box center [67, 123] width 37 height 13
select select "100"
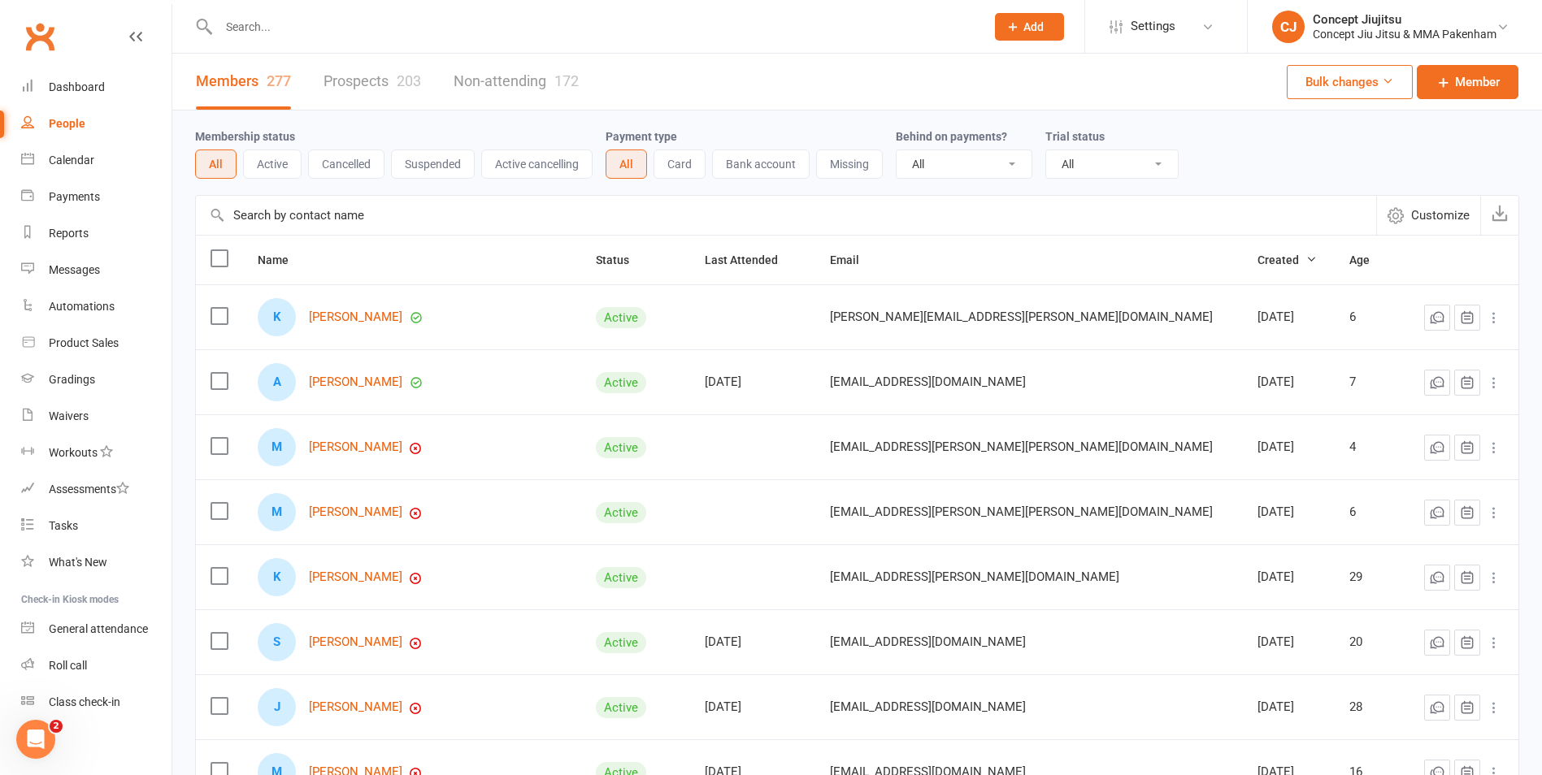
click at [239, 79] on link "Members 277" at bounding box center [243, 82] width 95 height 56
click at [508, 83] on link "Non-attending 172" at bounding box center [516, 82] width 125 height 56
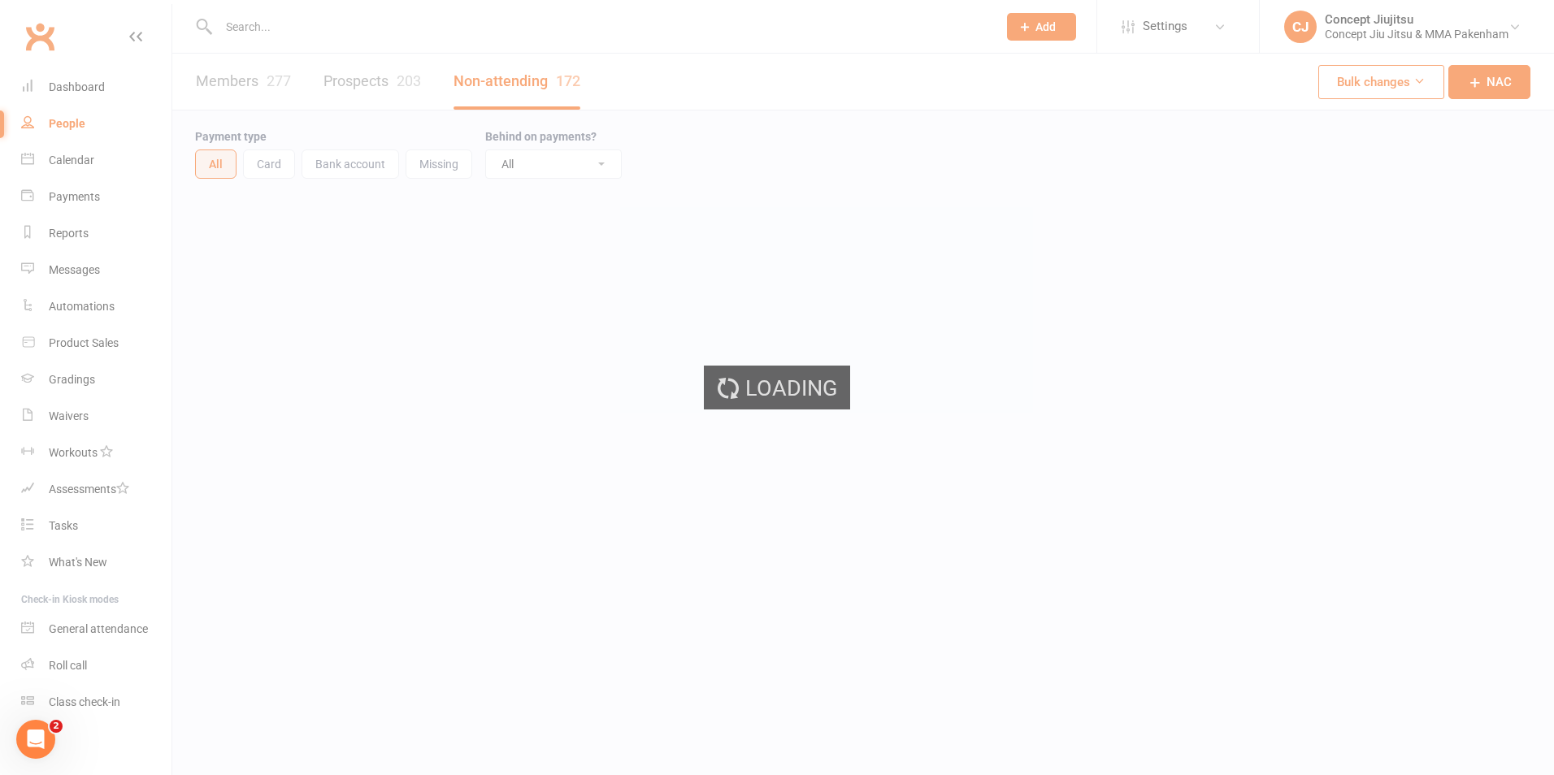
select select "100"
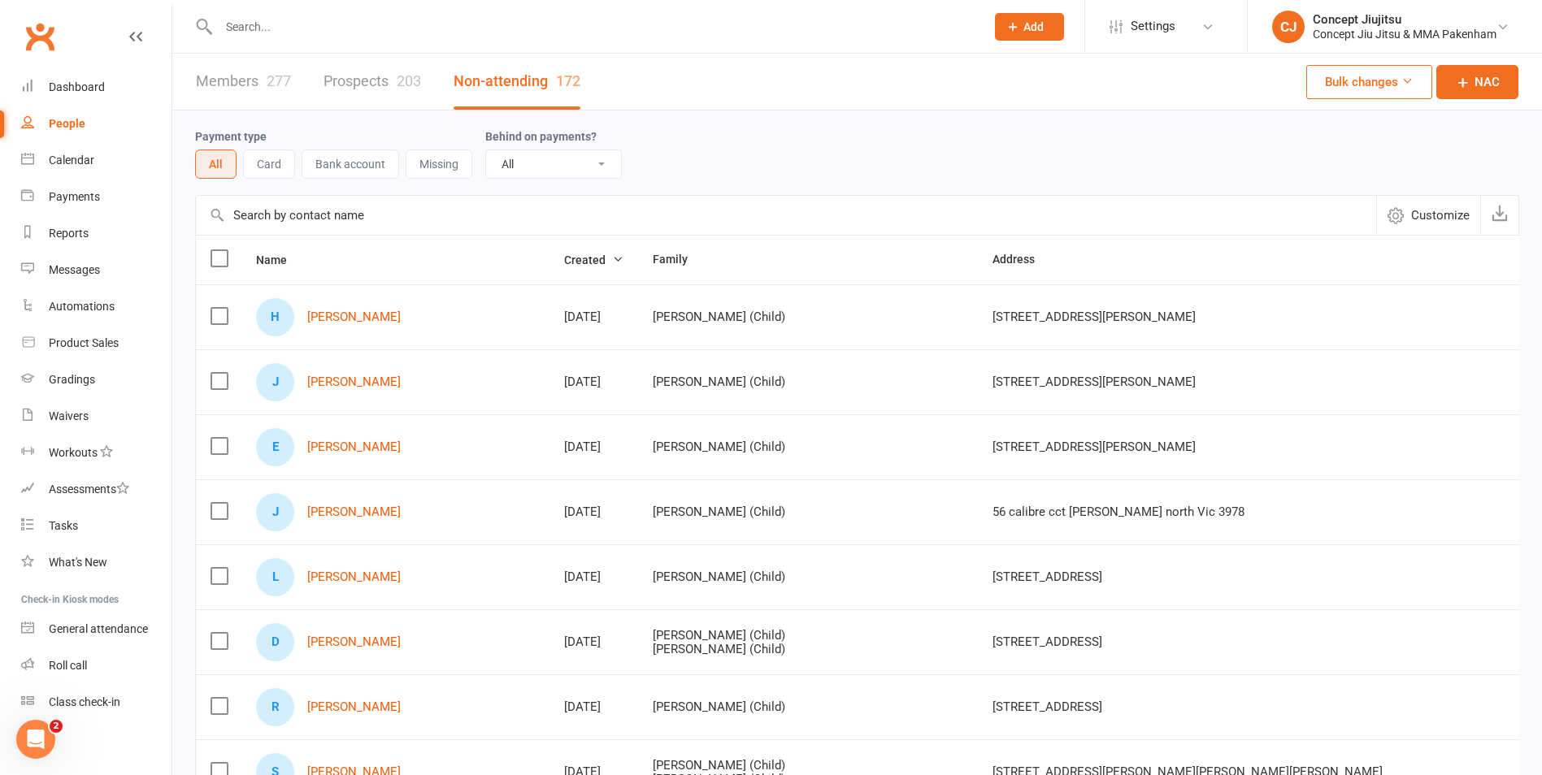
click at [235, 80] on link "Members 277" at bounding box center [243, 82] width 95 height 56
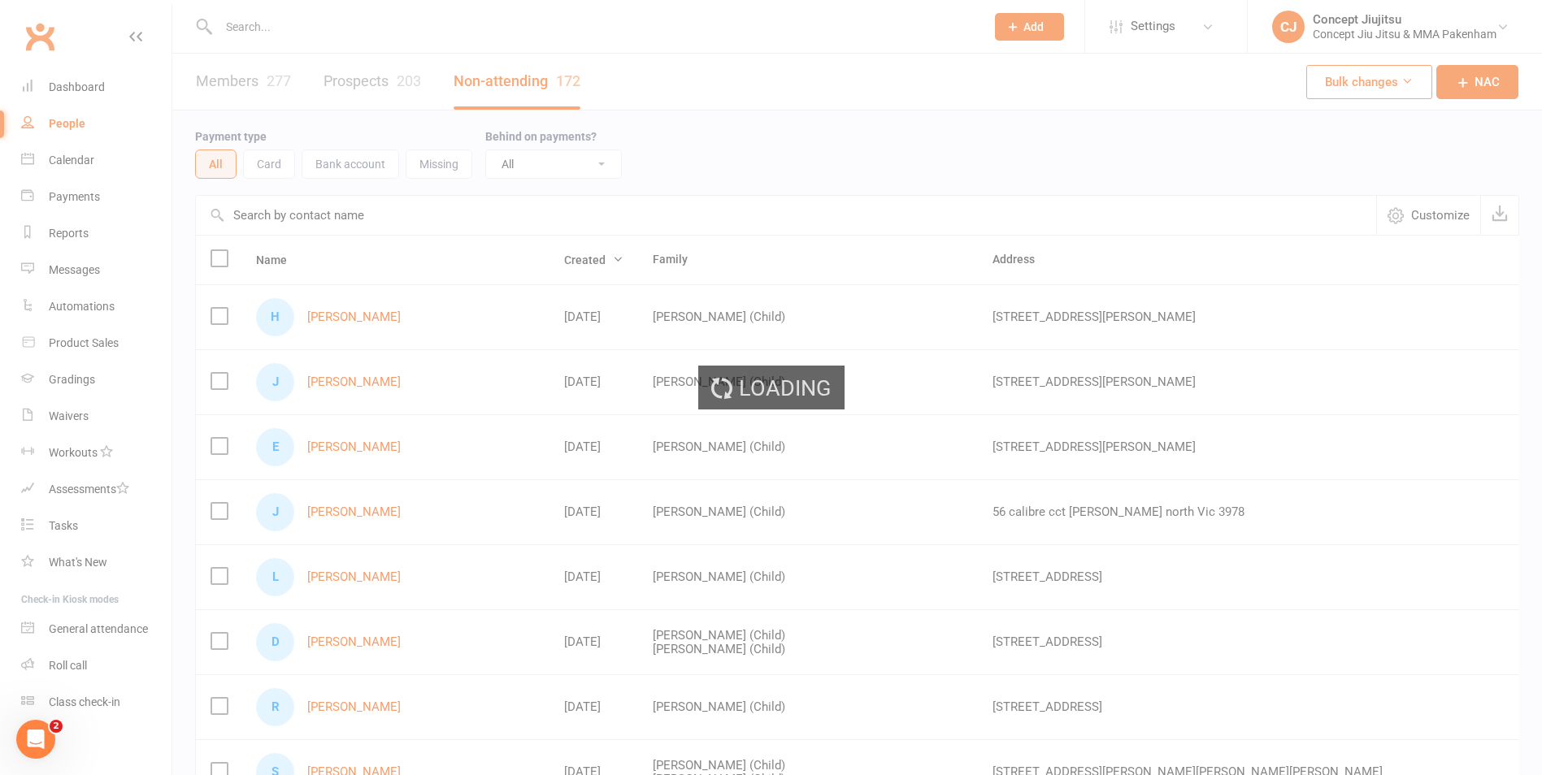
select select "100"
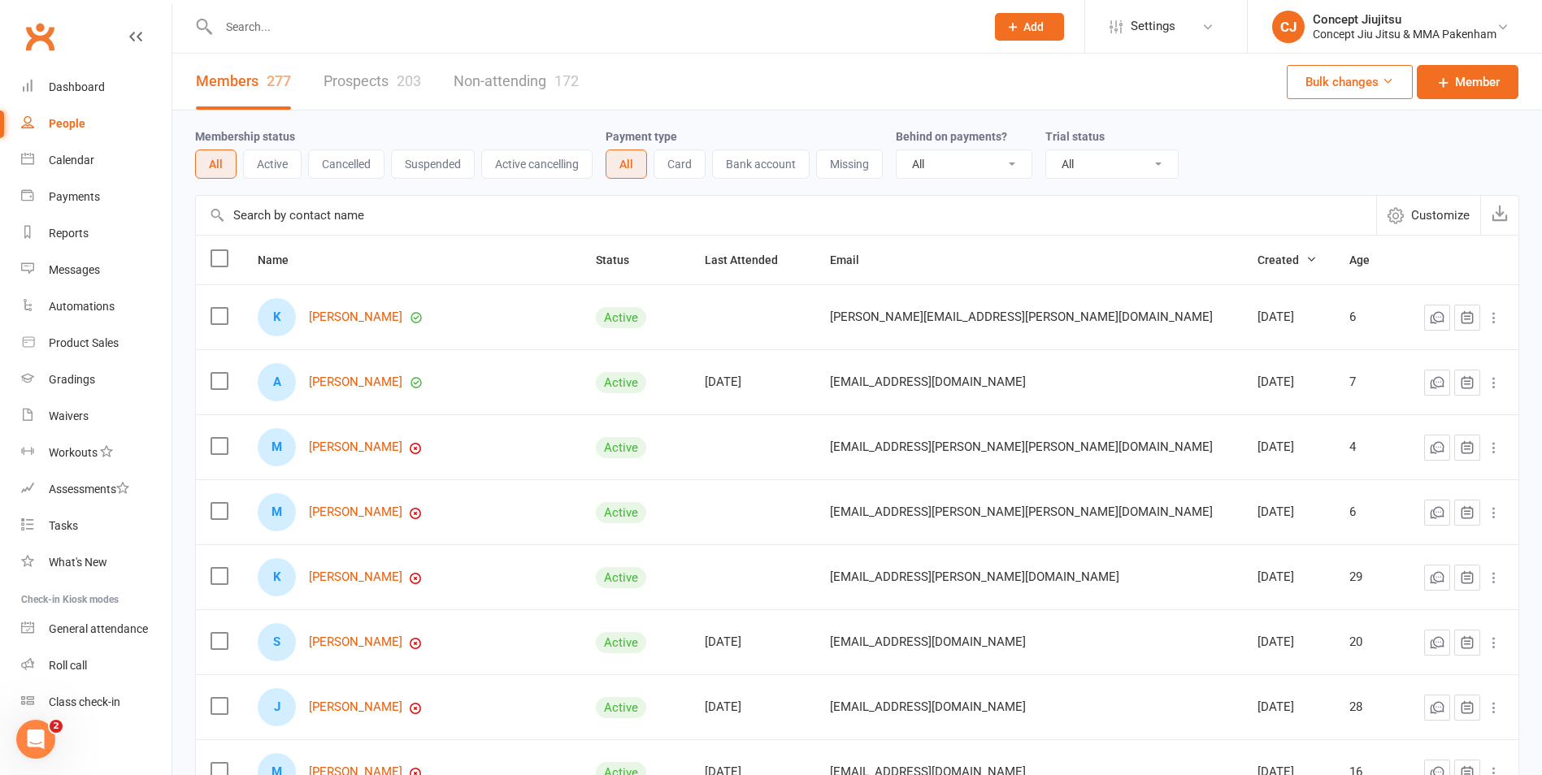
click at [278, 176] on button "Active" at bounding box center [272, 164] width 59 height 29
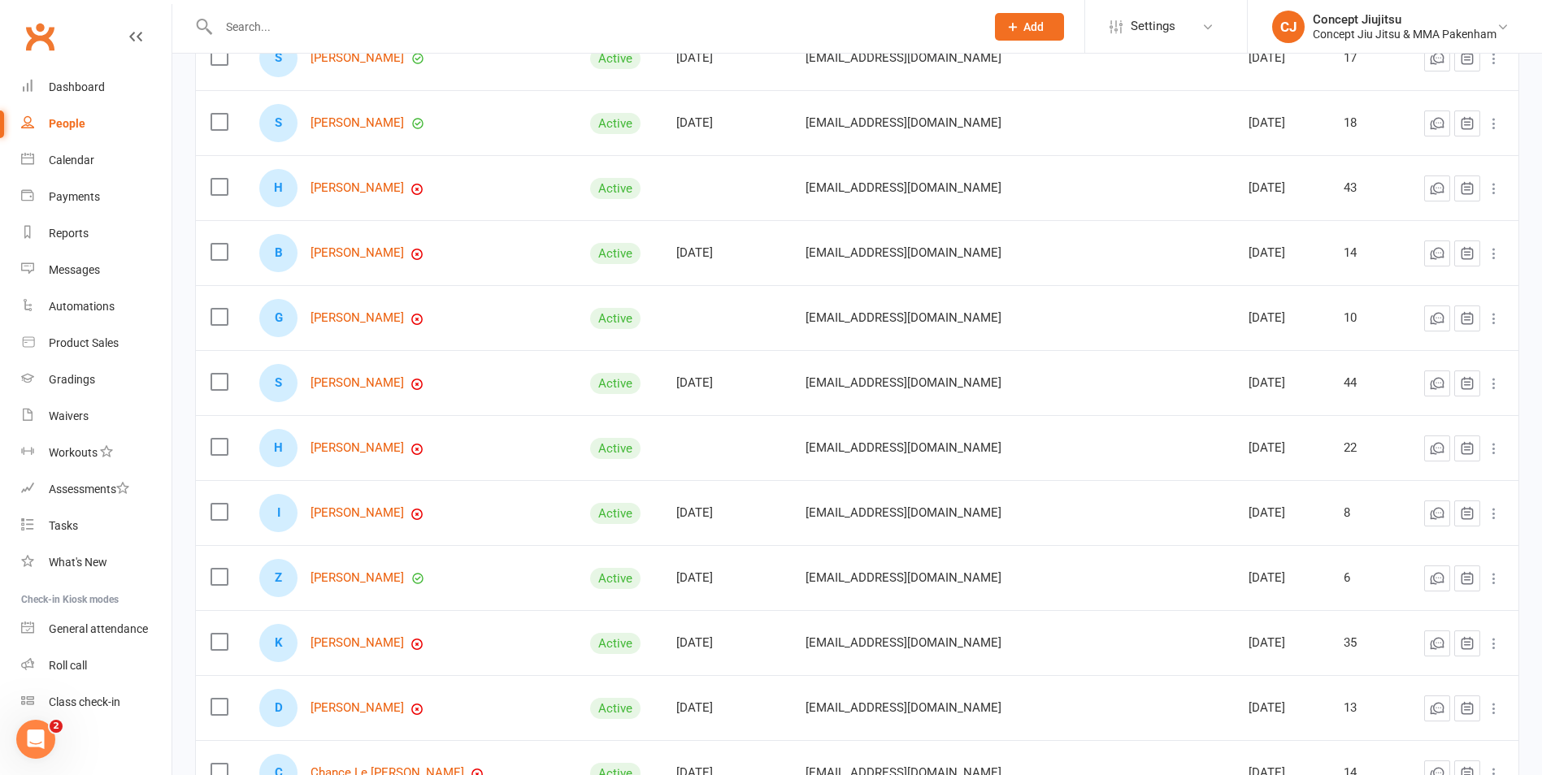
scroll to position [1300, 0]
click at [378, 449] on link "[PERSON_NAME]" at bounding box center [356, 448] width 93 height 14
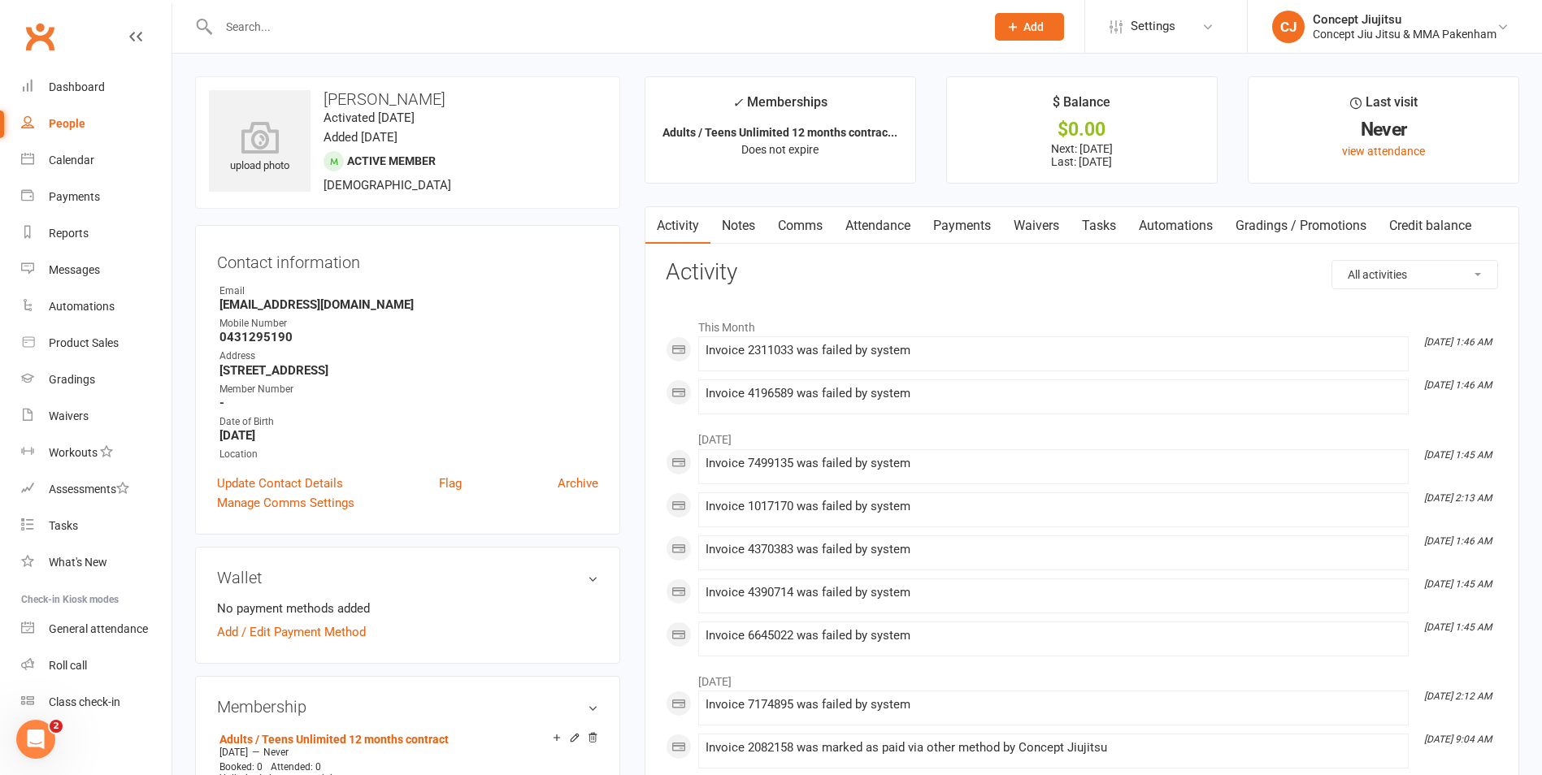
click at [235, 19] on input "text" at bounding box center [594, 26] width 760 height 23
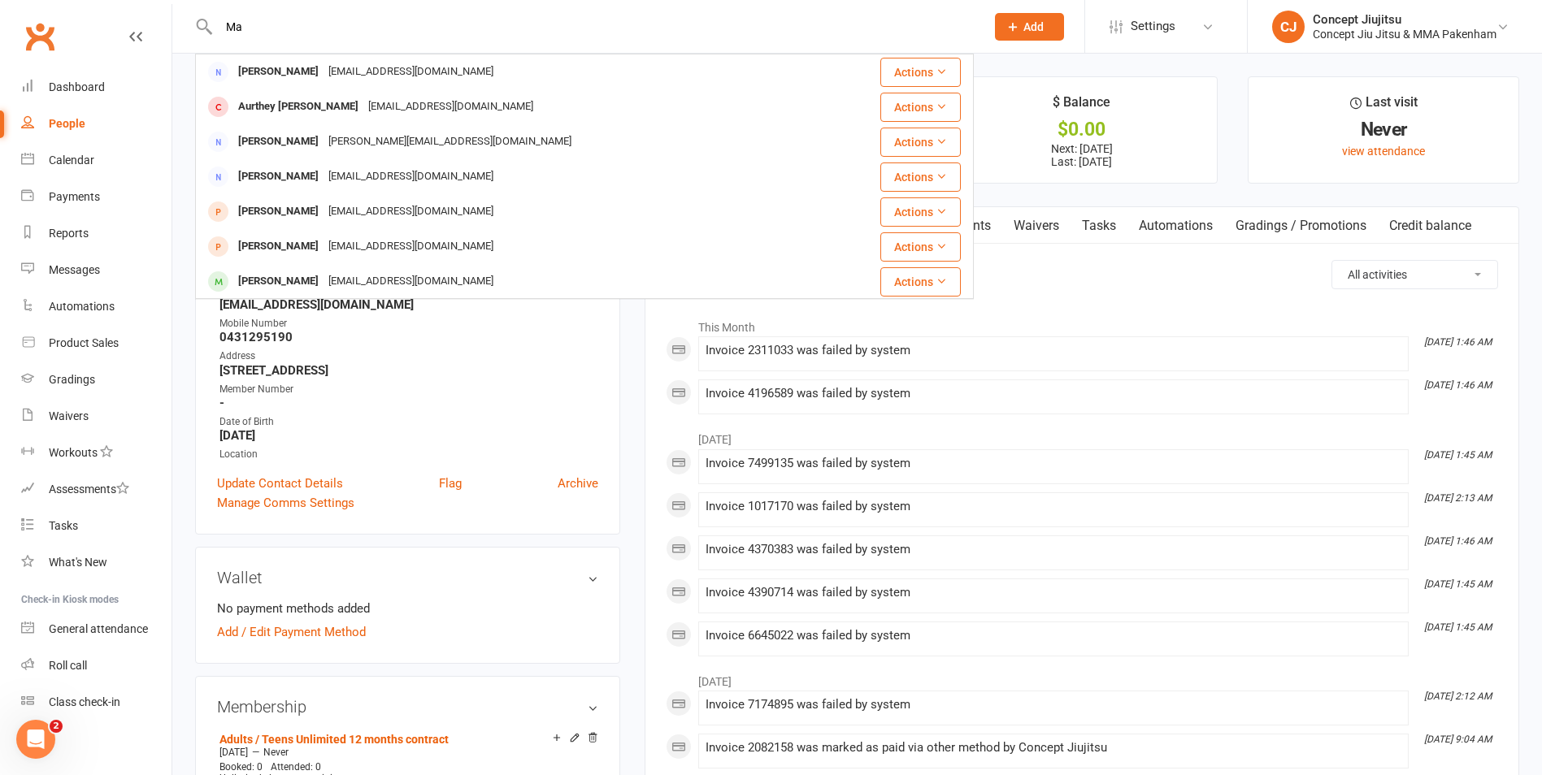
type input "M"
type input "Samir"
drag, startPoint x: 294, startPoint y: 27, endPoint x: 185, endPoint y: 25, distance: 109.7
click at [185, 25] on react-component "[PERSON_NAME] Wahdati [EMAIL_ADDRESS][DOMAIN_NAME] Actions [PERSON_NAME] [EMAIL…" at bounding box center [487, 26] width 974 height 53
